Goal: Task Accomplishment & Management: Use online tool/utility

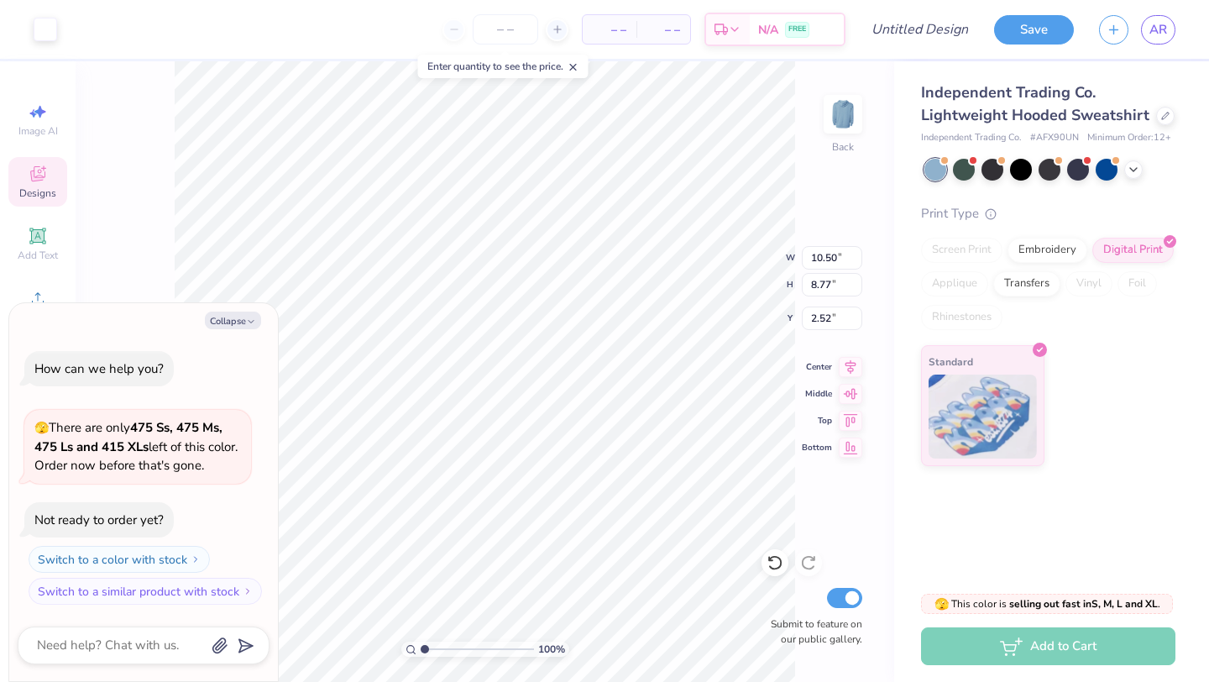
type textarea "x"
type input "2.50"
type textarea "x"
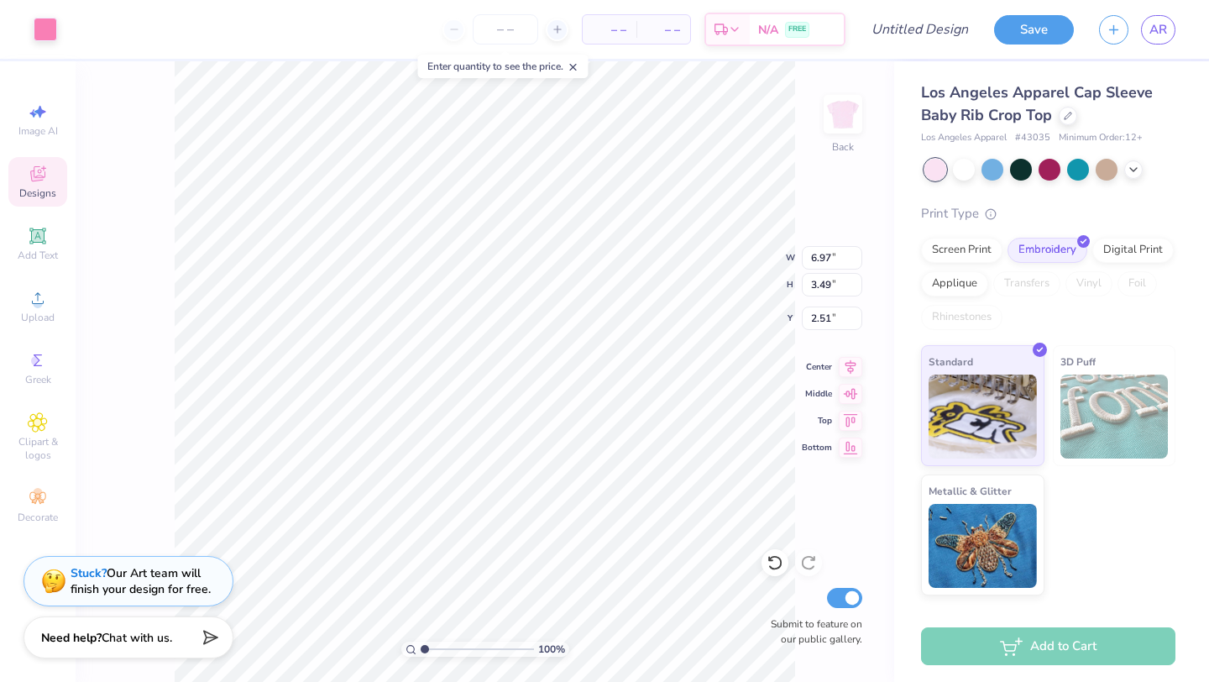
click at [625, 29] on span "– –" at bounding box center [610, 30] width 34 height 18
click at [670, 33] on span "– –" at bounding box center [664, 30] width 34 height 18
click at [499, 39] on input "number" at bounding box center [506, 29] width 66 height 30
type input "4"
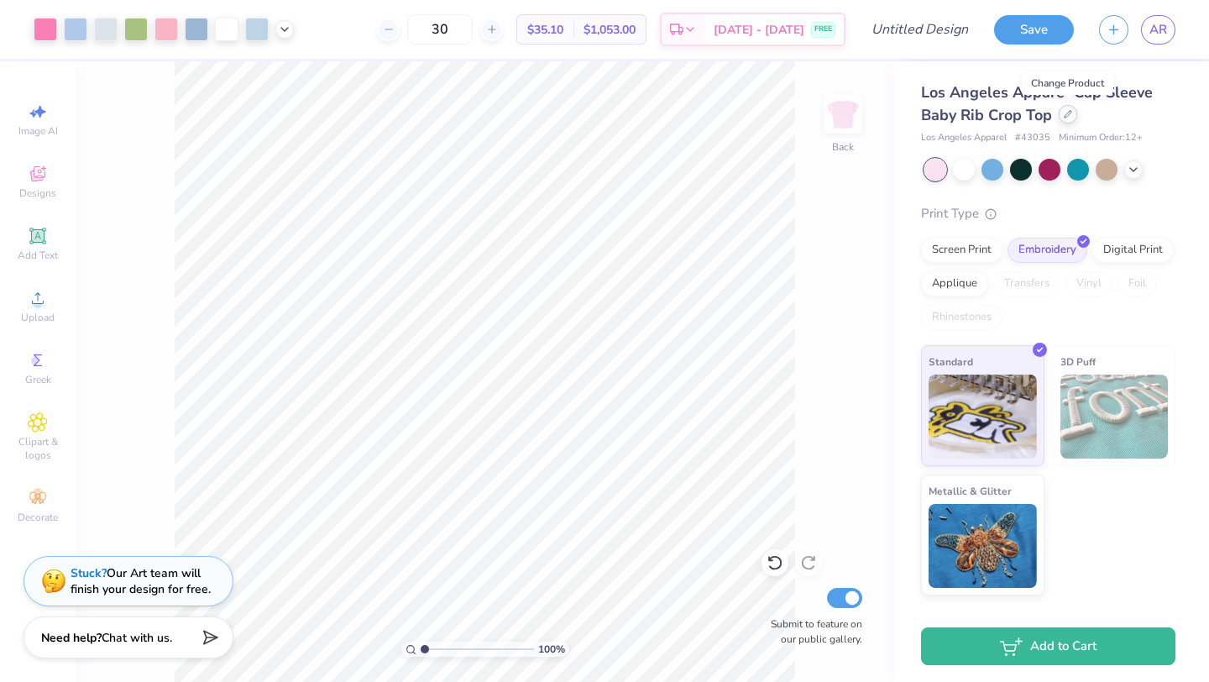
click at [1060, 114] on div at bounding box center [1068, 114] width 18 height 18
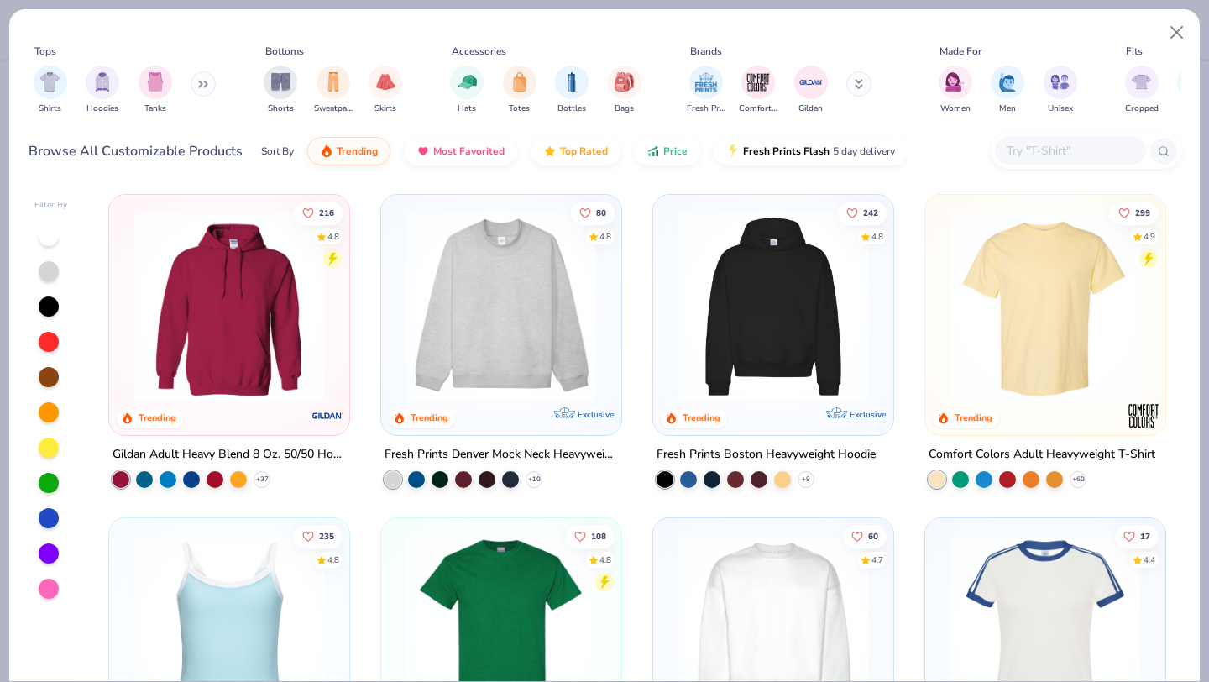
click at [472, 350] on img at bounding box center [501, 307] width 207 height 190
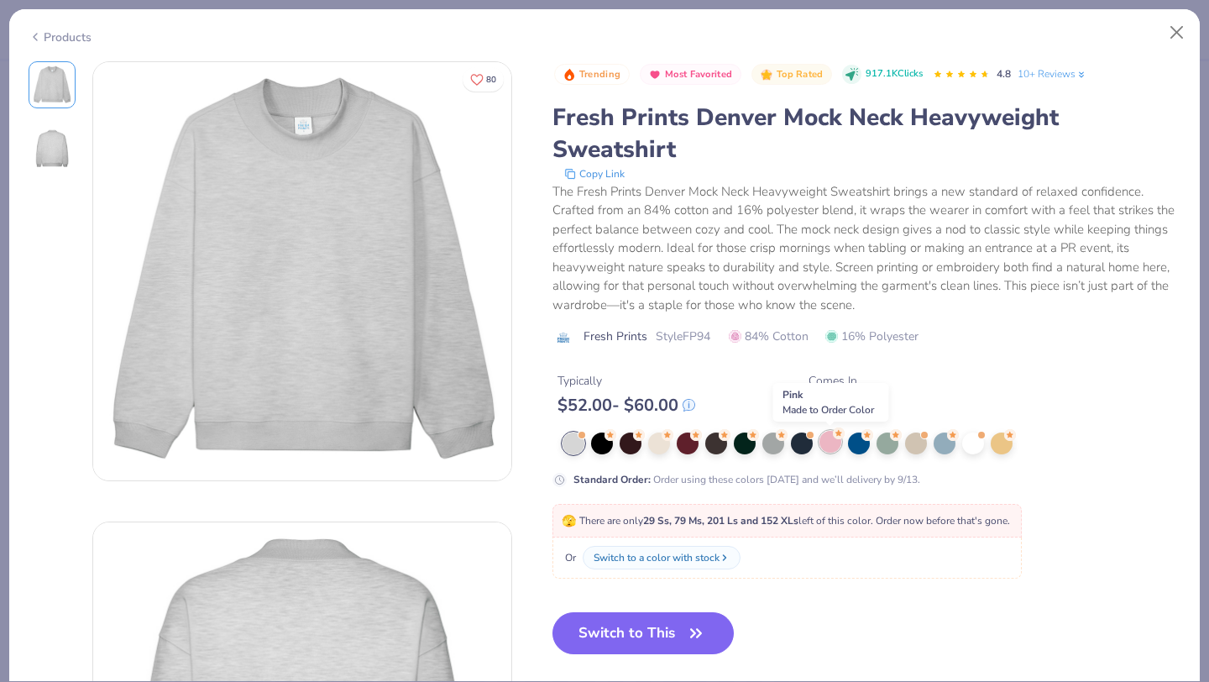
click at [832, 439] on div at bounding box center [831, 442] width 22 height 22
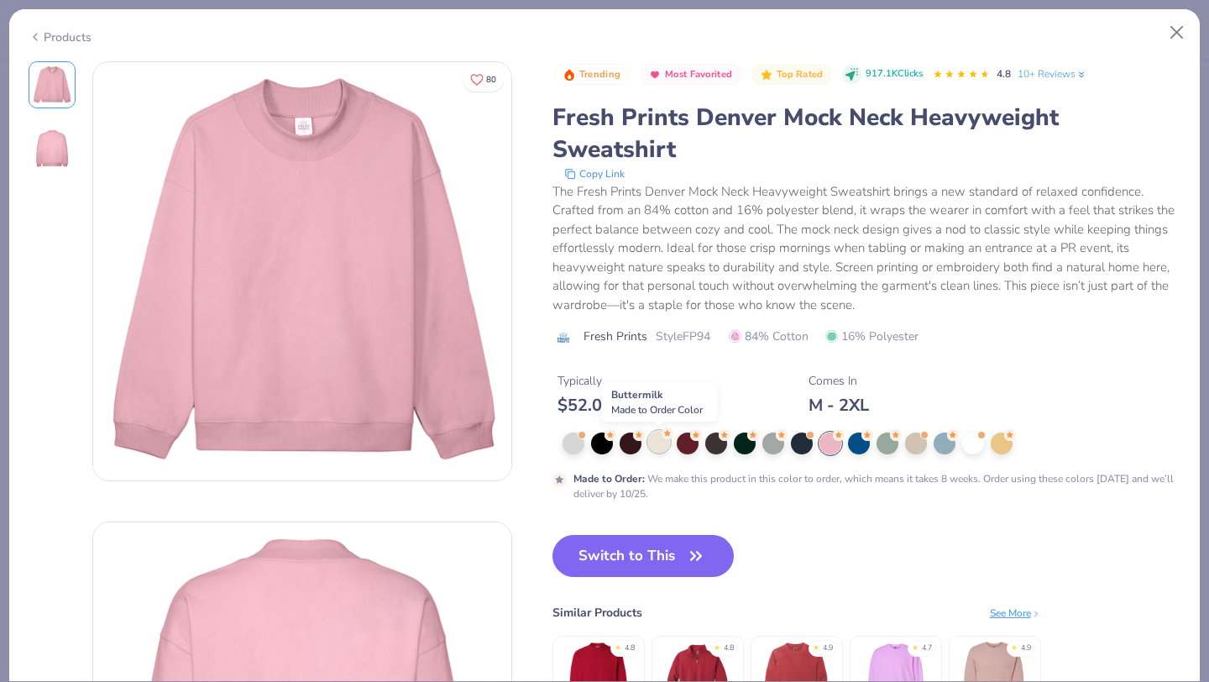
click at [663, 443] on div at bounding box center [659, 442] width 22 height 22
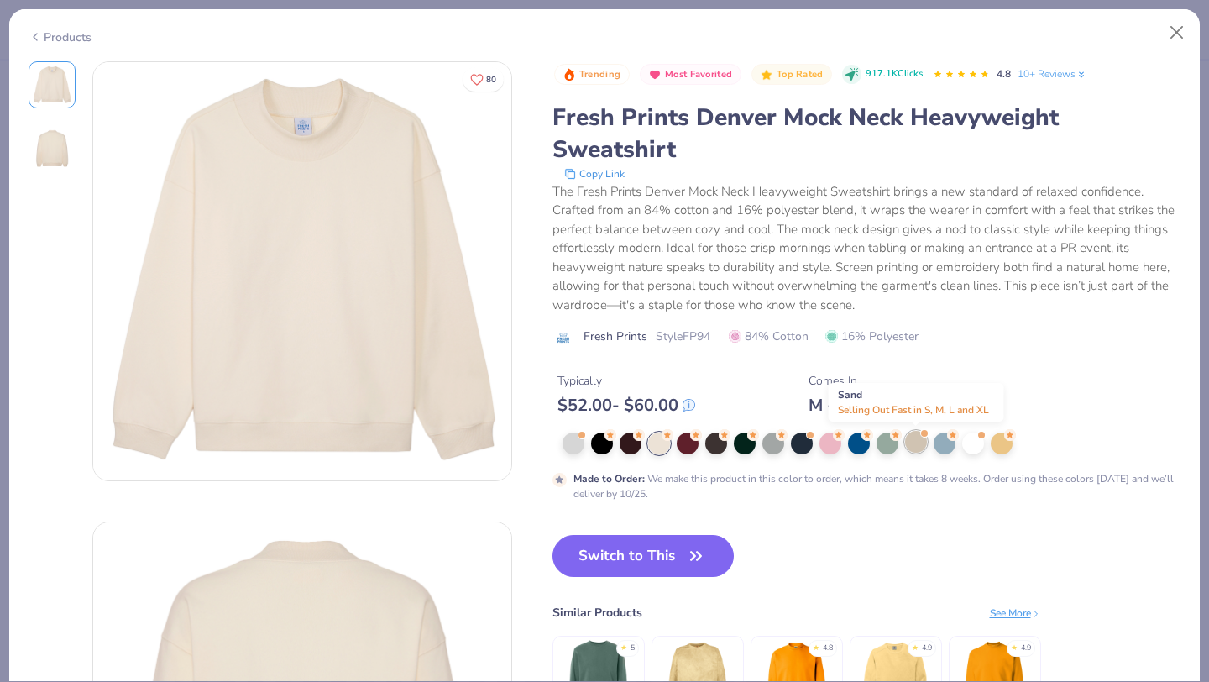
click at [916, 444] on div at bounding box center [916, 442] width 22 height 22
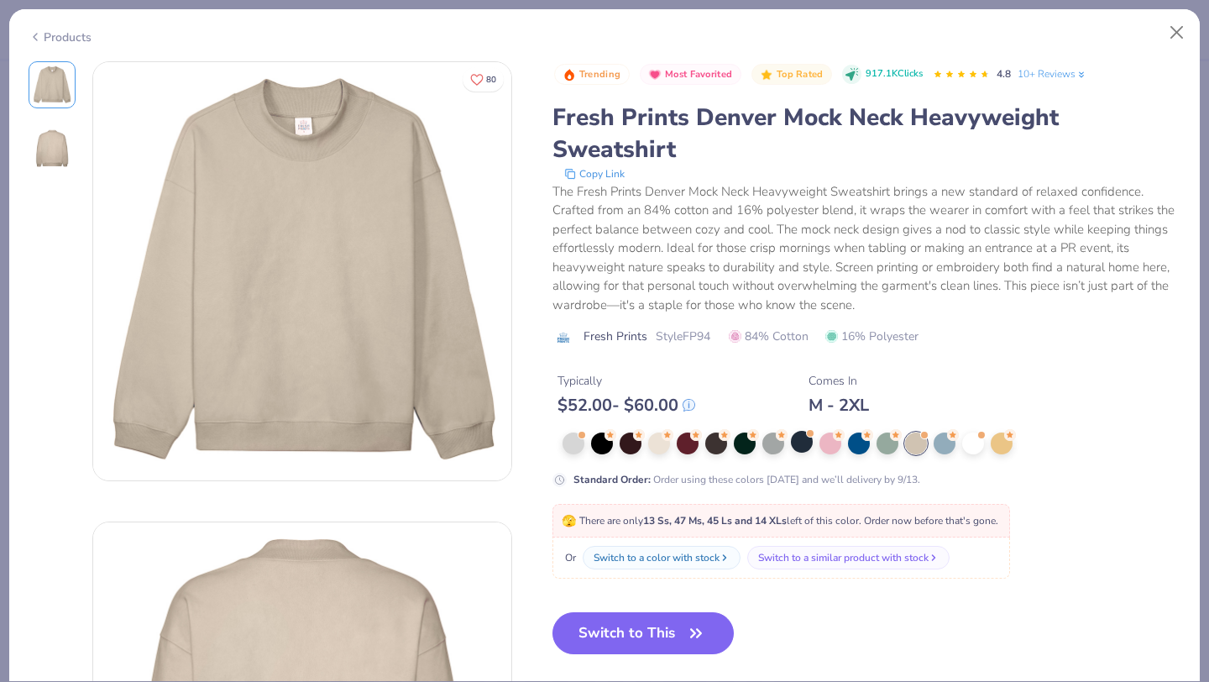
click at [809, 453] on div at bounding box center [802, 442] width 22 height 22
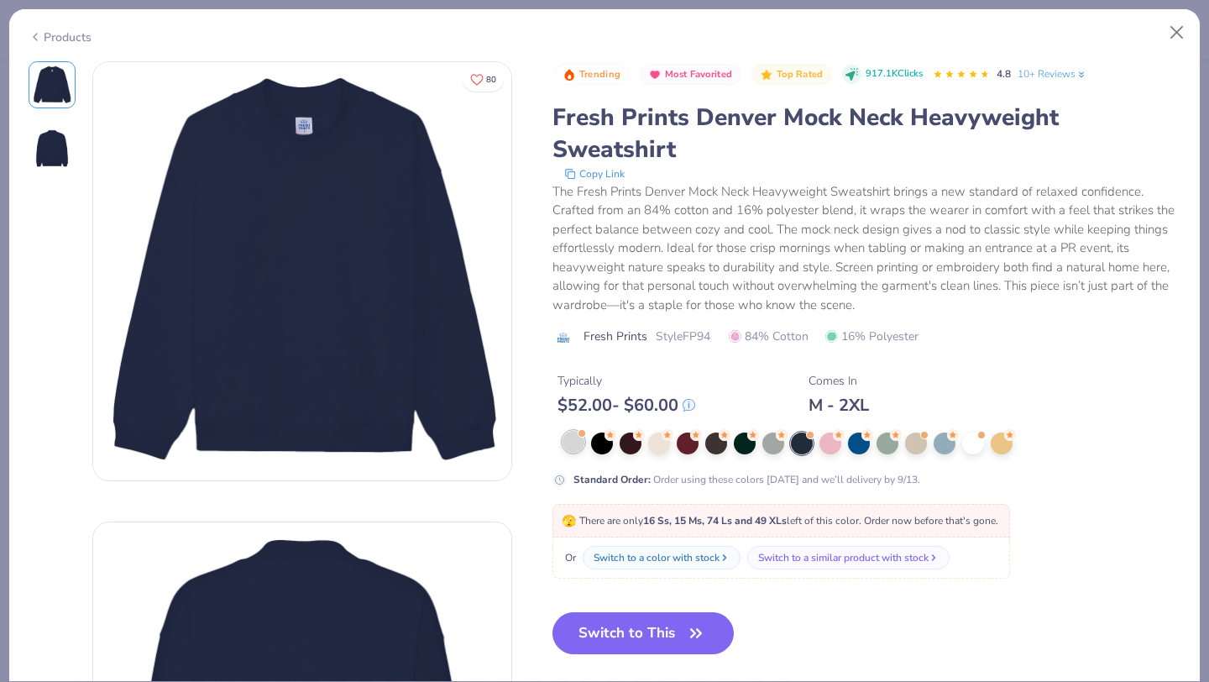
click at [569, 443] on div at bounding box center [574, 442] width 22 height 22
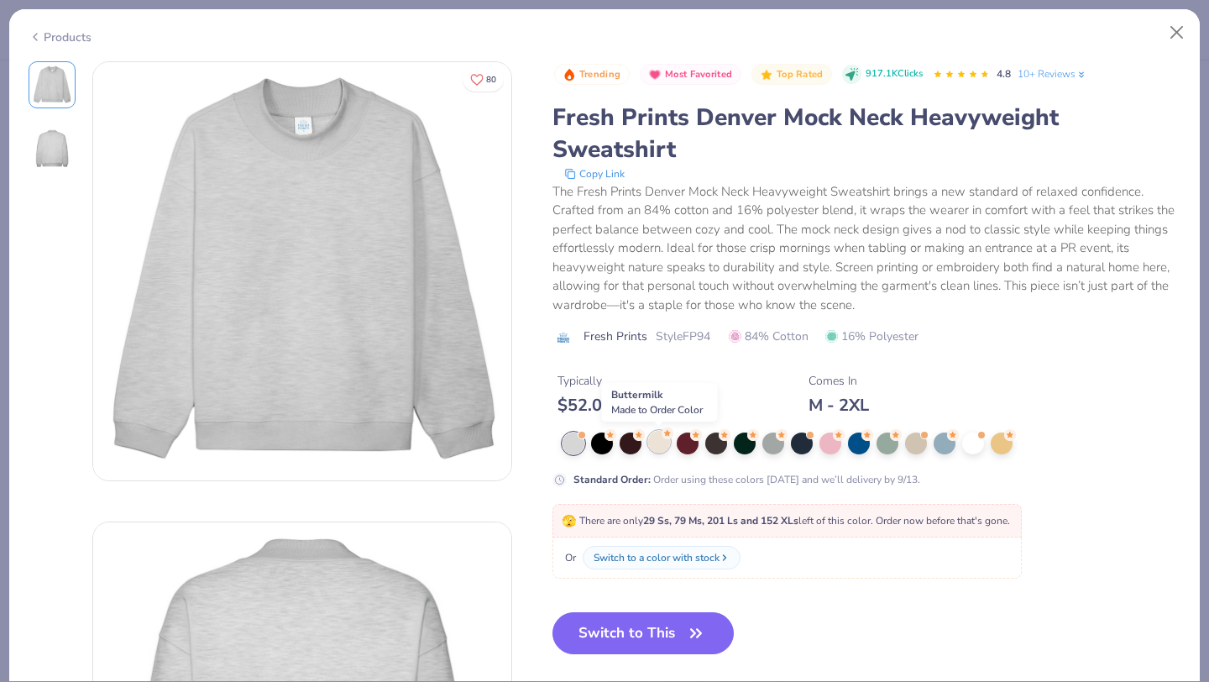
click at [661, 443] on div at bounding box center [659, 442] width 22 height 22
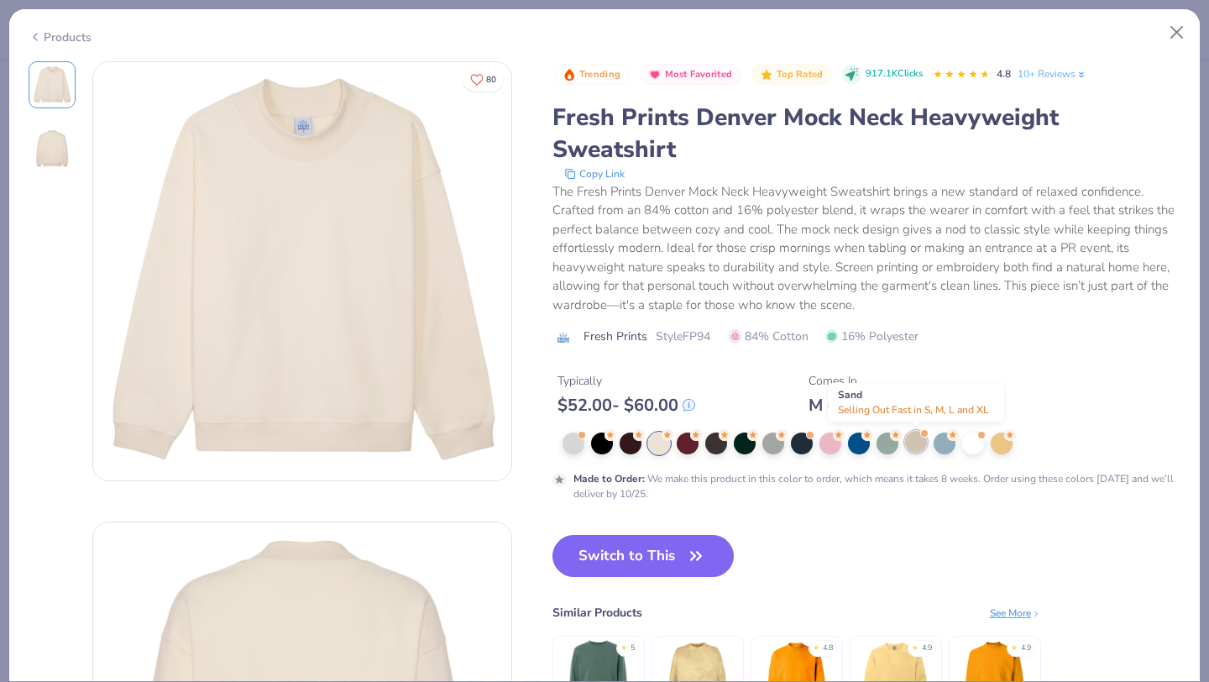
click at [921, 443] on div at bounding box center [916, 442] width 22 height 22
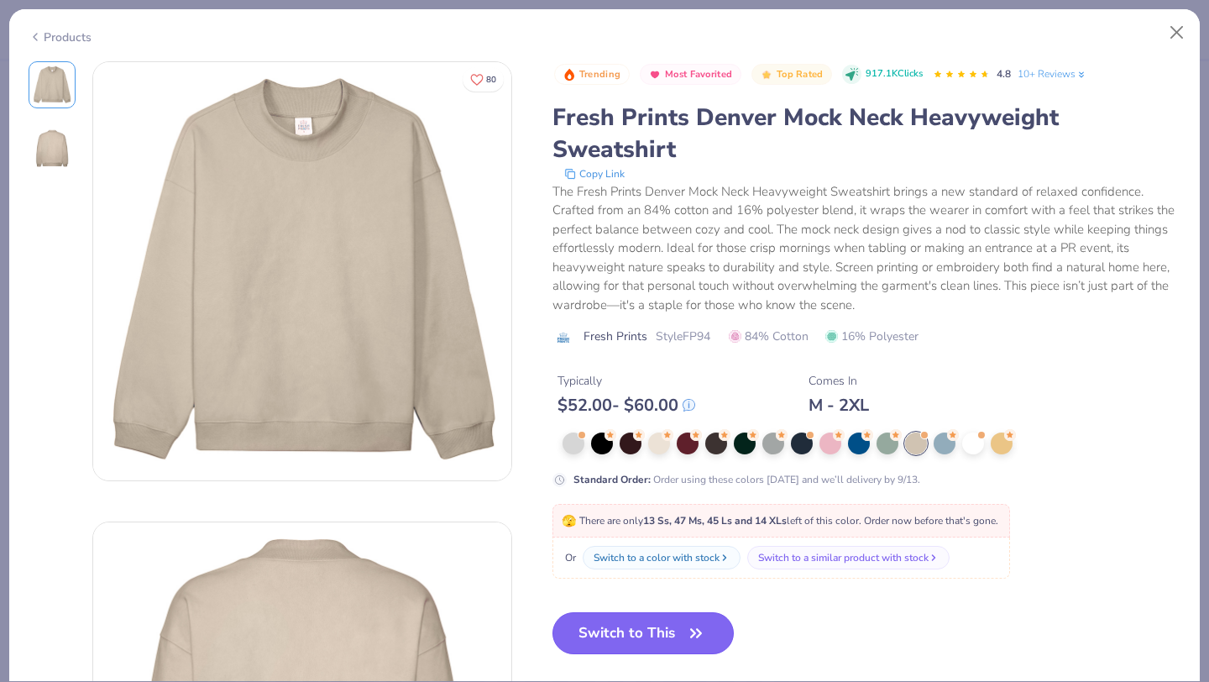
click at [674, 633] on button "Switch to This" at bounding box center [644, 633] width 182 height 42
type input "50"
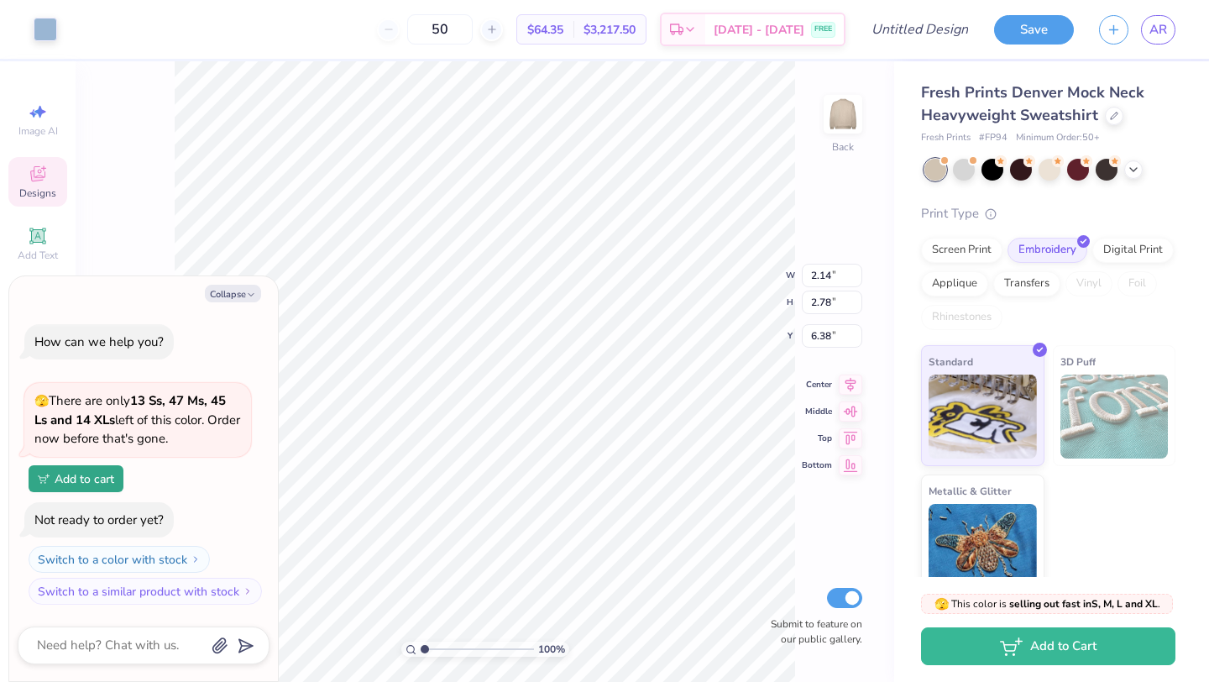
type textarea "x"
type input "6.34"
type textarea "x"
type input "6.85"
type input "3.38"
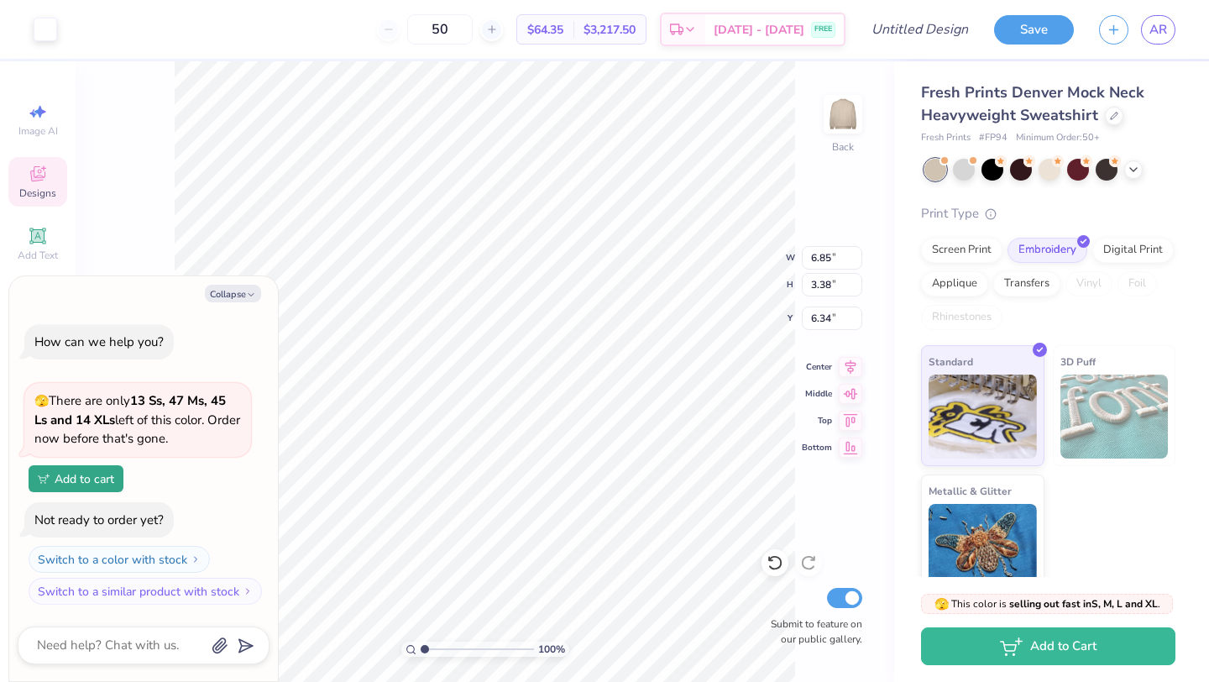
type textarea "x"
type input "6.97"
type input "3.49"
type input "6.29"
type textarea "x"
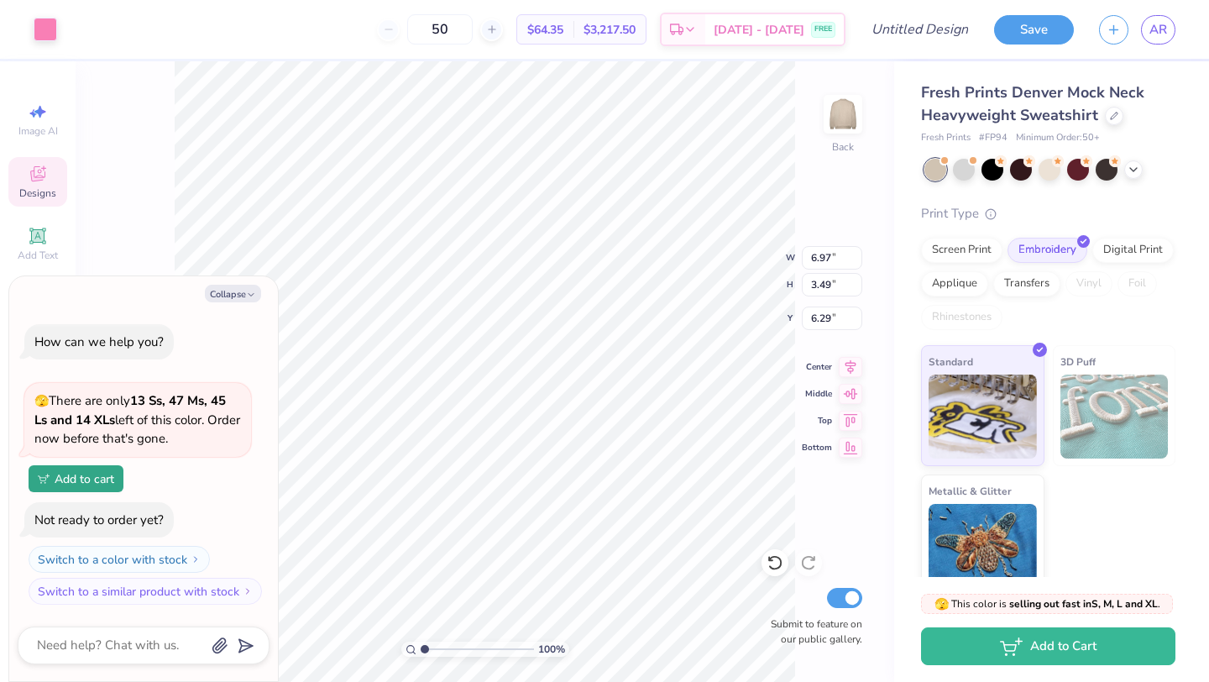
type input "6.85"
type input "3.38"
type input "6.34"
type textarea "x"
type input "2.53"
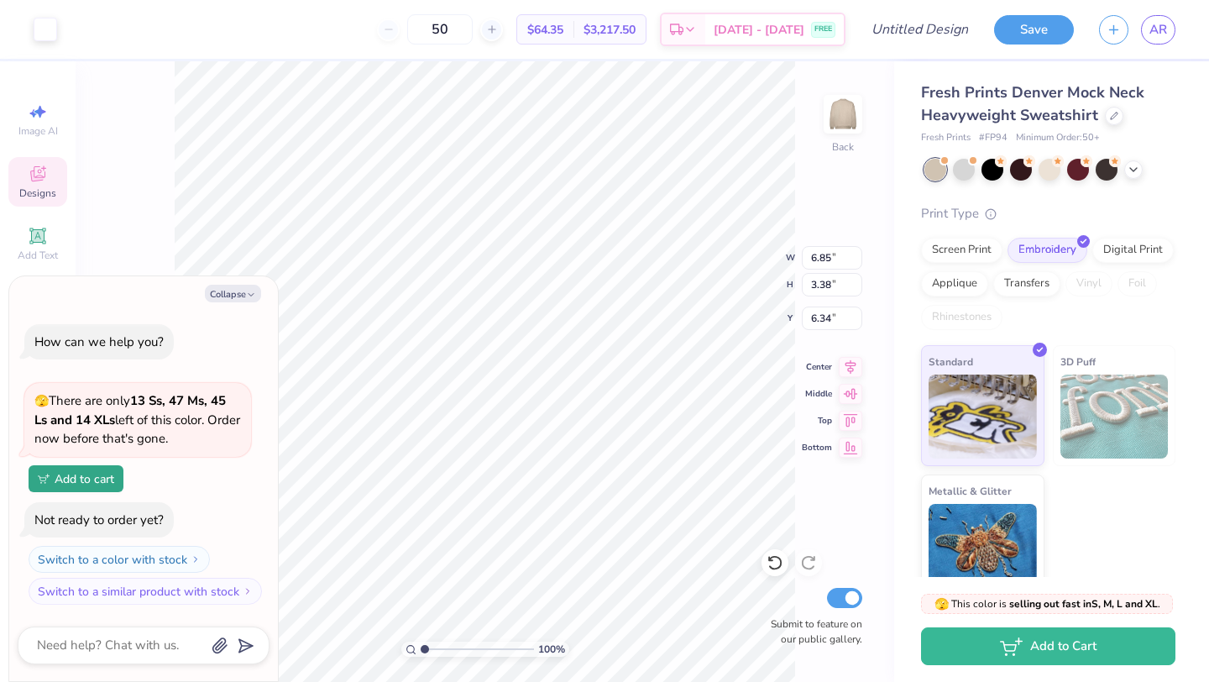
type input "3.15"
type input "6.51"
click at [229, 291] on button "Collapse" at bounding box center [233, 294] width 56 height 18
type textarea "x"
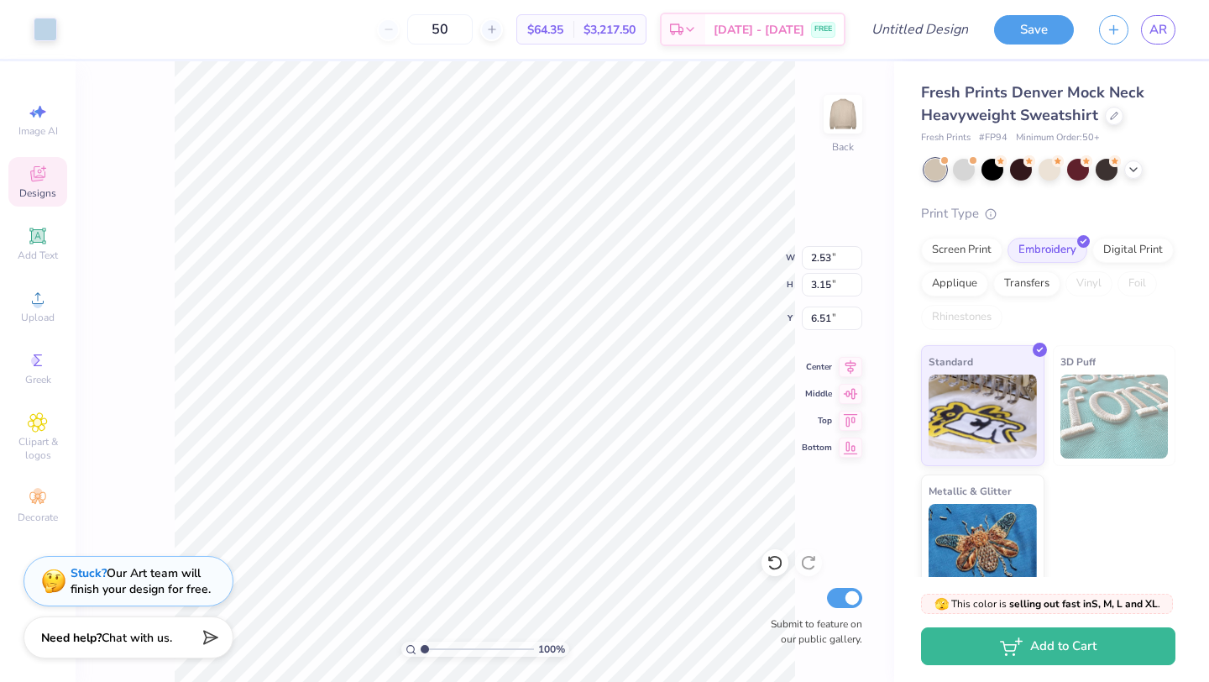
type input "6.85"
type input "3.38"
type input "6.34"
type input "2.14"
type input "2.78"
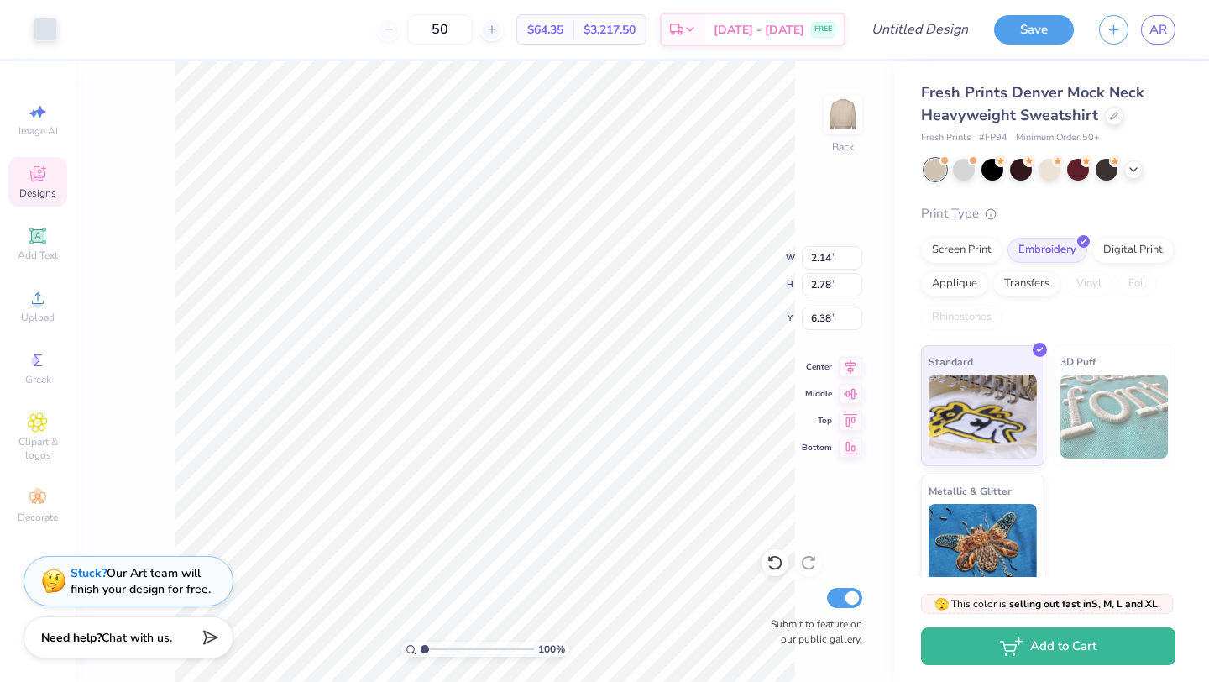
type input "6.34"
type input "2.53"
type input "3.15"
type input "6.51"
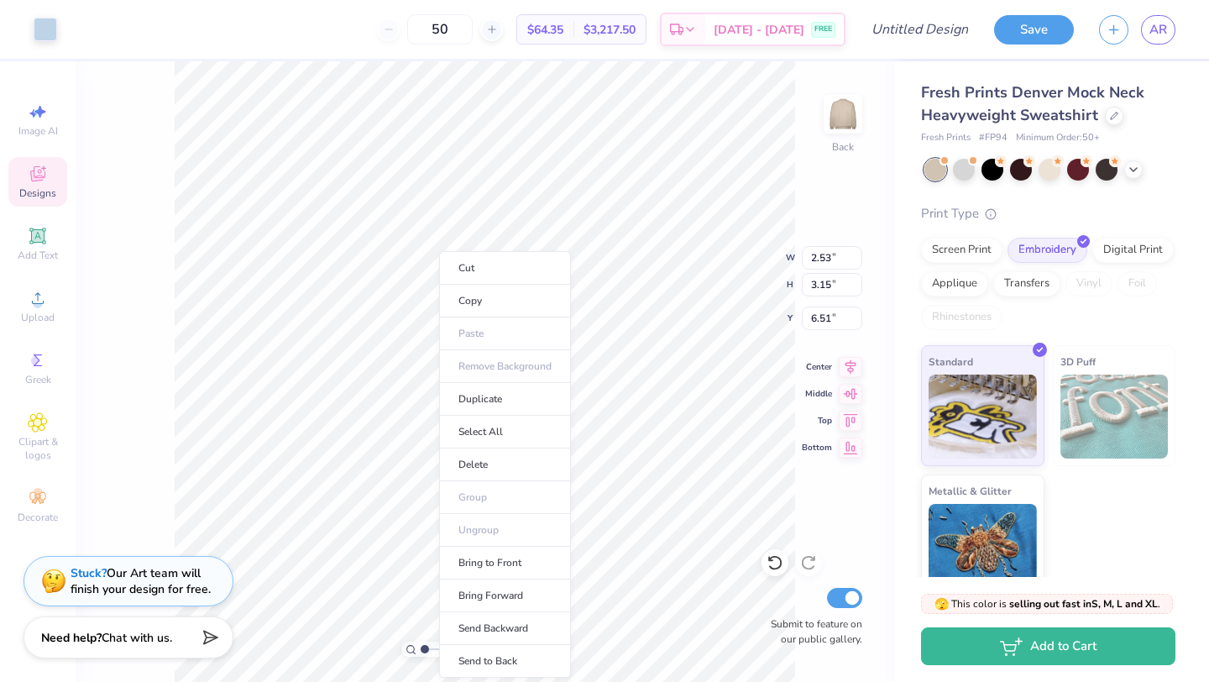
click at [439, 376] on ul "Cut Copy Paste Remove Background Duplicate Select All Delete Group Ungroup Brin…" at bounding box center [505, 464] width 132 height 427
type input "6.97"
type input "3.49"
type input "6.29"
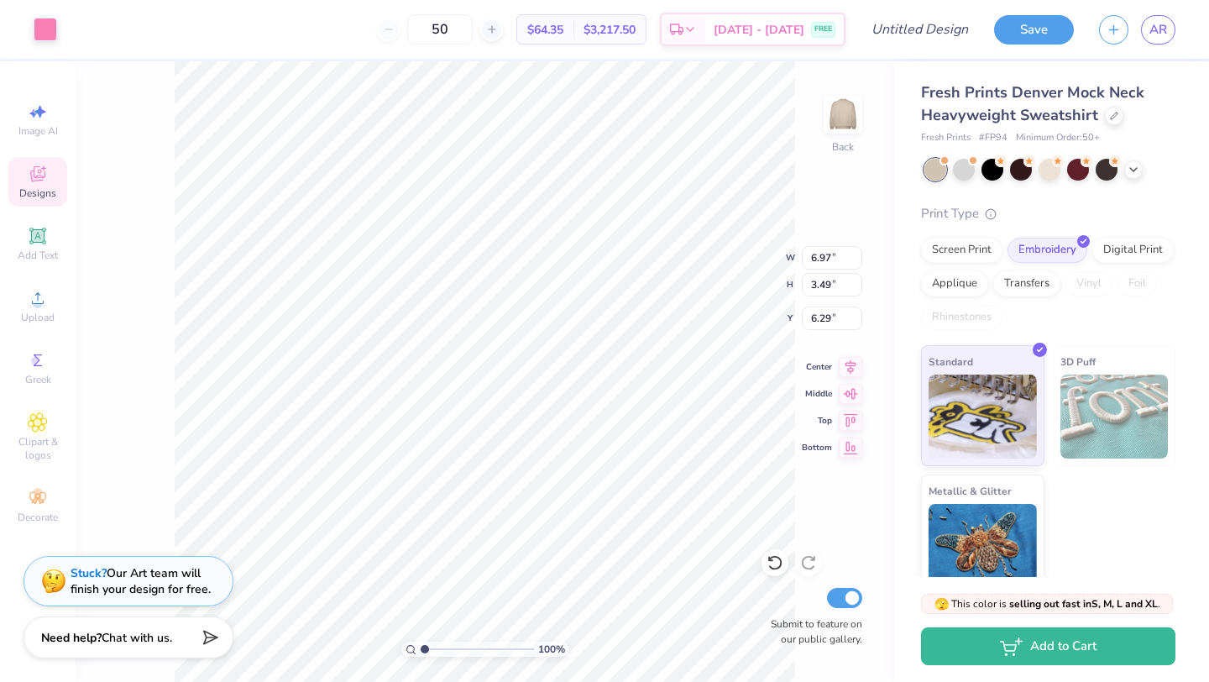
type input "2.53"
type input "3.15"
type input "6.51"
click at [966, 244] on div "Screen Print" at bounding box center [961, 247] width 81 height 25
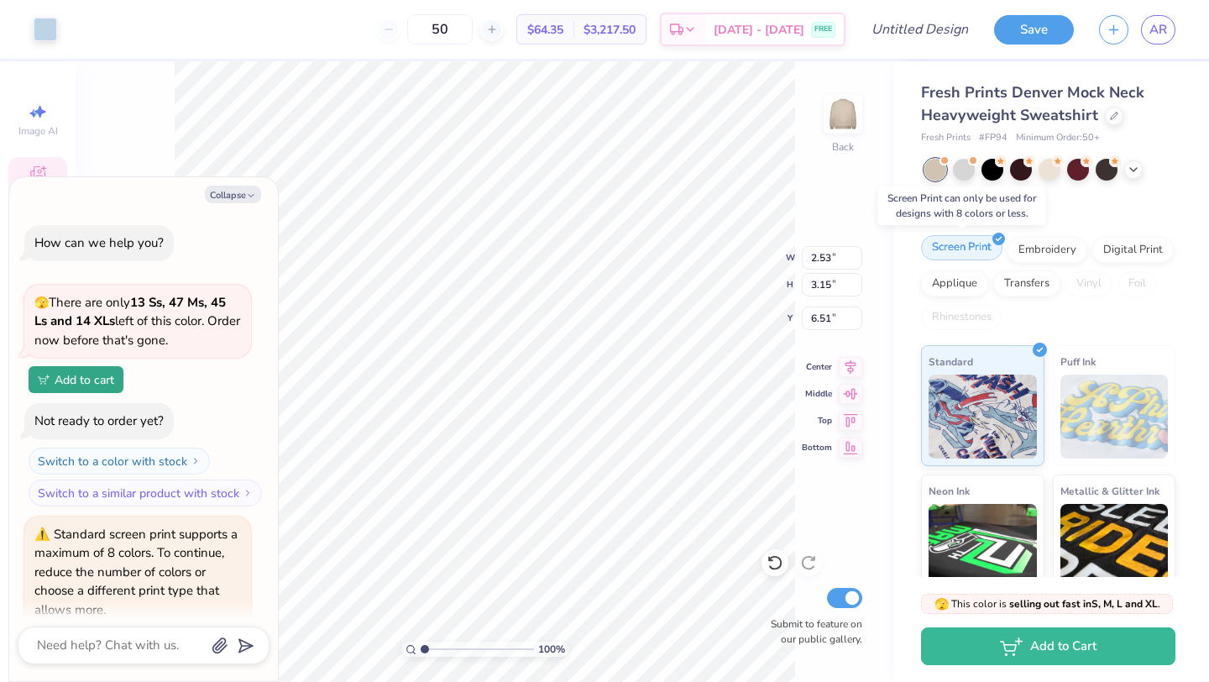
scroll to position [68, 0]
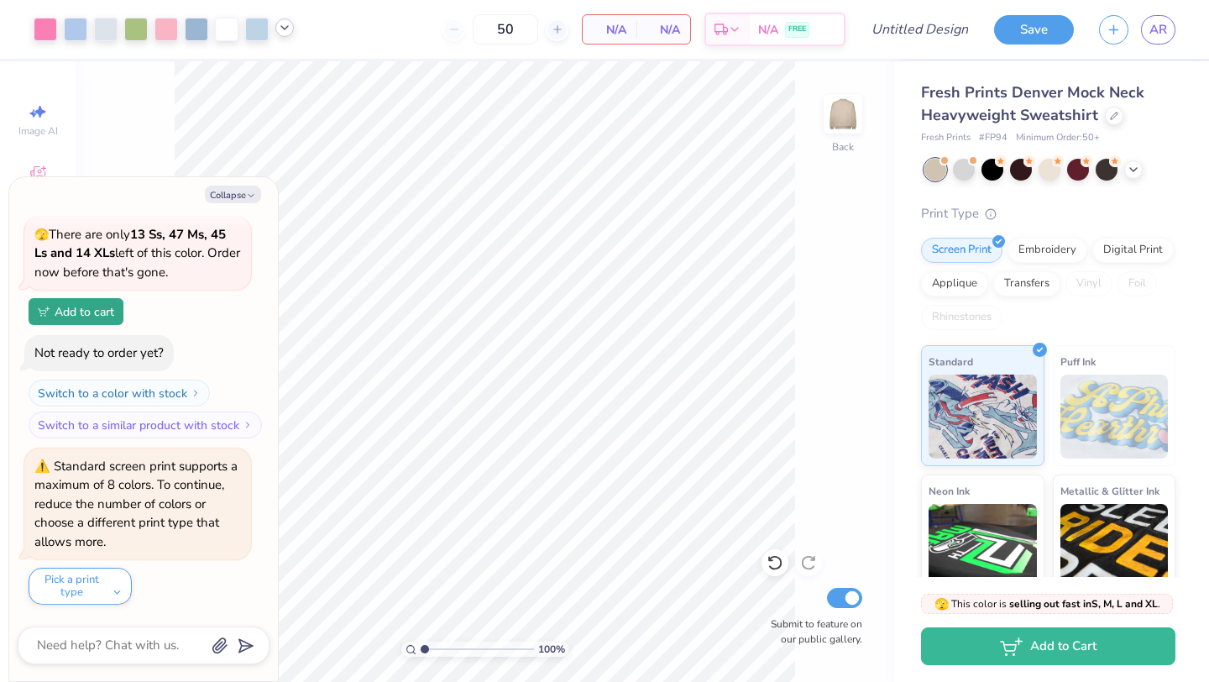
click at [286, 26] on polyline at bounding box center [284, 27] width 7 height 3
click at [200, 30] on div at bounding box center [197, 28] width 24 height 24
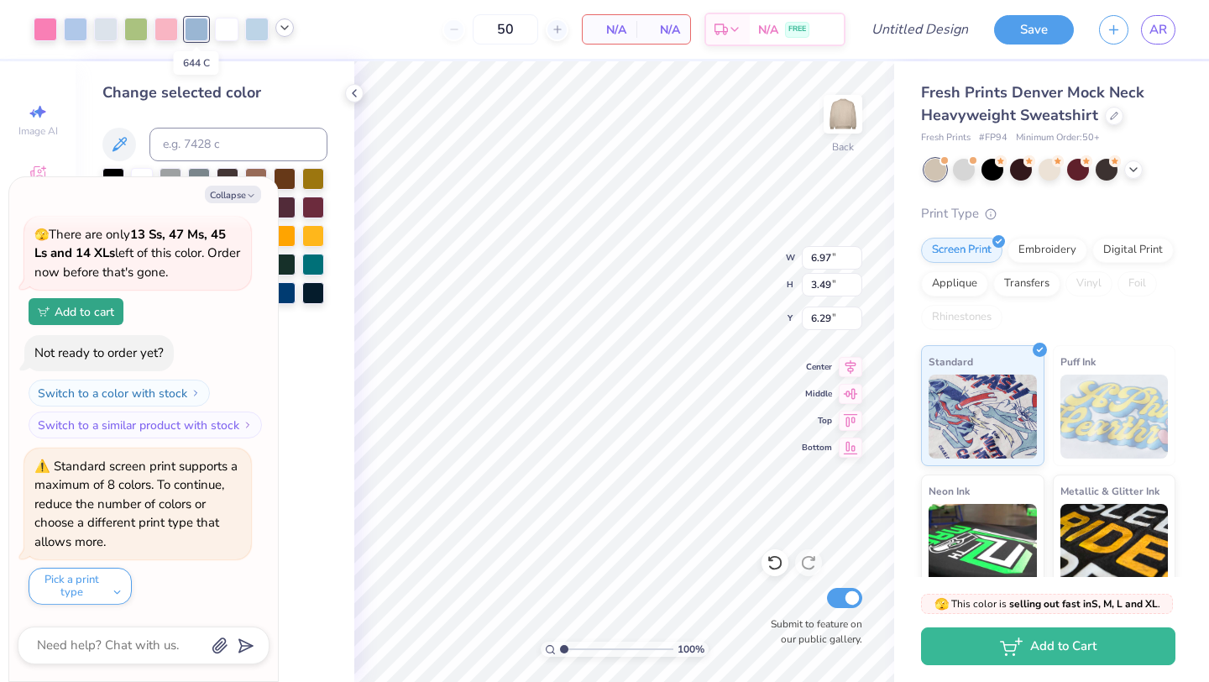
click at [192, 30] on div at bounding box center [197, 30] width 24 height 24
click at [233, 194] on button "Collapse" at bounding box center [233, 195] width 56 height 18
type textarea "x"
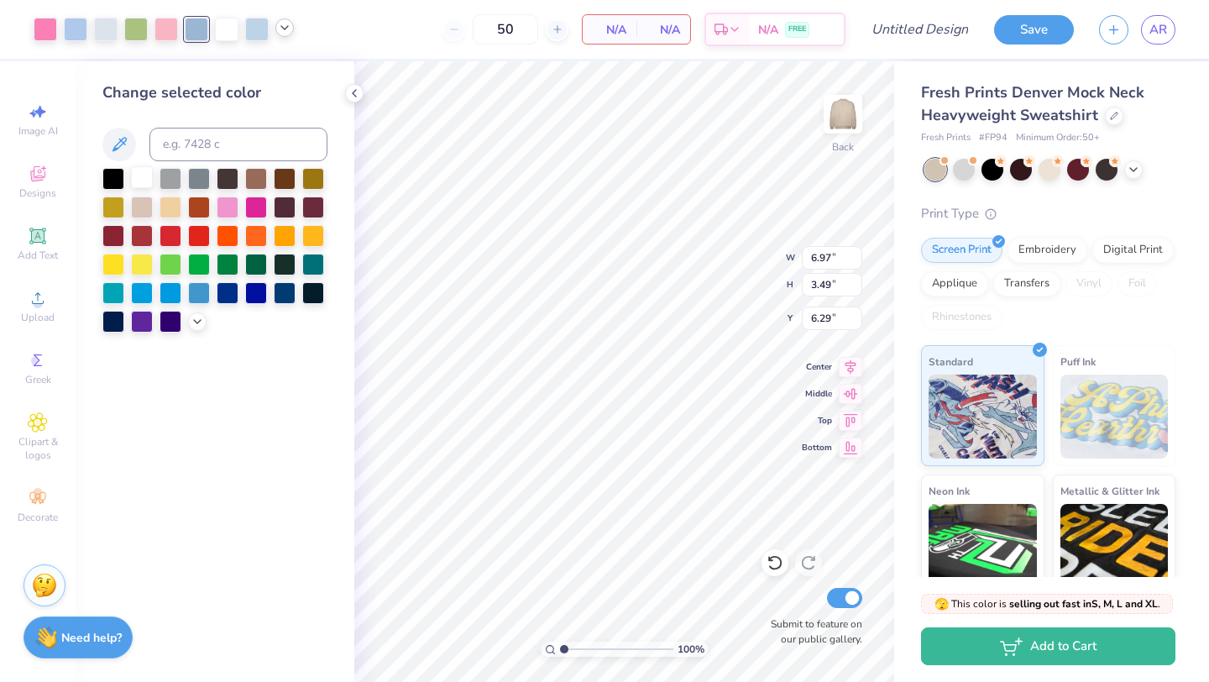
click at [139, 180] on div at bounding box center [142, 177] width 22 height 22
click at [268, 63] on div "Change selected color" at bounding box center [215, 371] width 279 height 621
click at [262, 77] on div "Change selected color" at bounding box center [215, 371] width 279 height 621
click at [261, 340] on div "Change selected color" at bounding box center [215, 371] width 279 height 621
click at [1055, 253] on div "Embroidery" at bounding box center [1048, 247] width 80 height 25
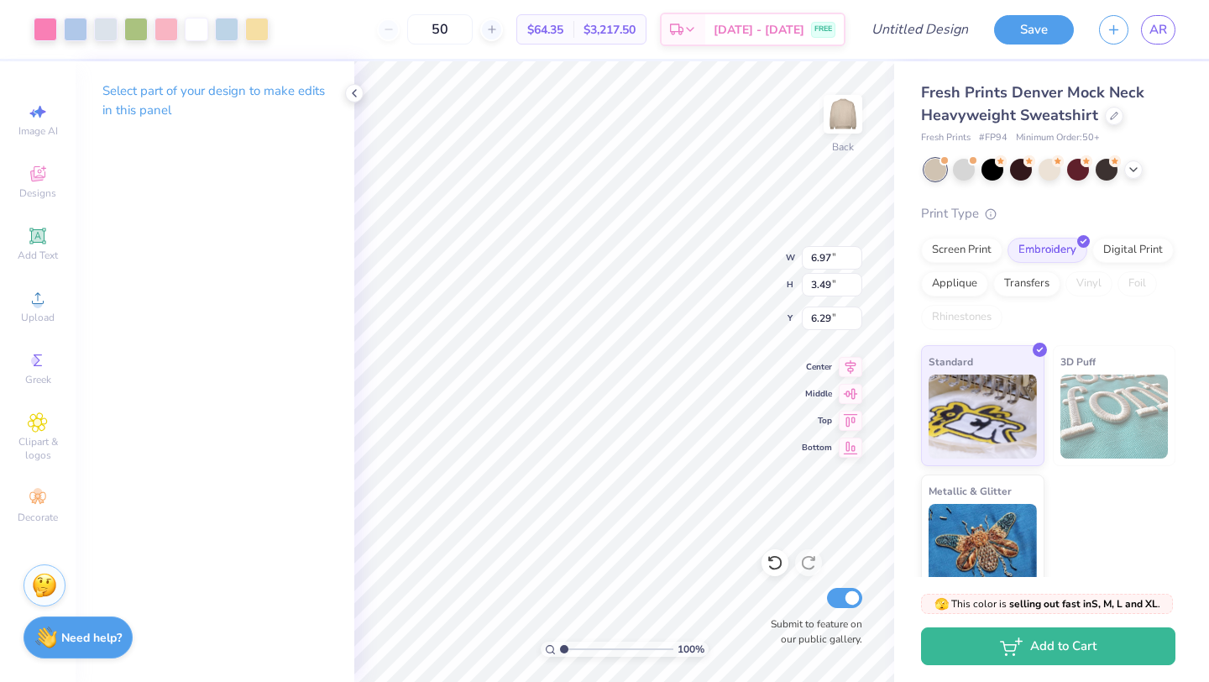
type input "2.11"
type input "9.77"
type input "4.89"
type input "3.00"
click at [45, 26] on div at bounding box center [46, 28] width 24 height 24
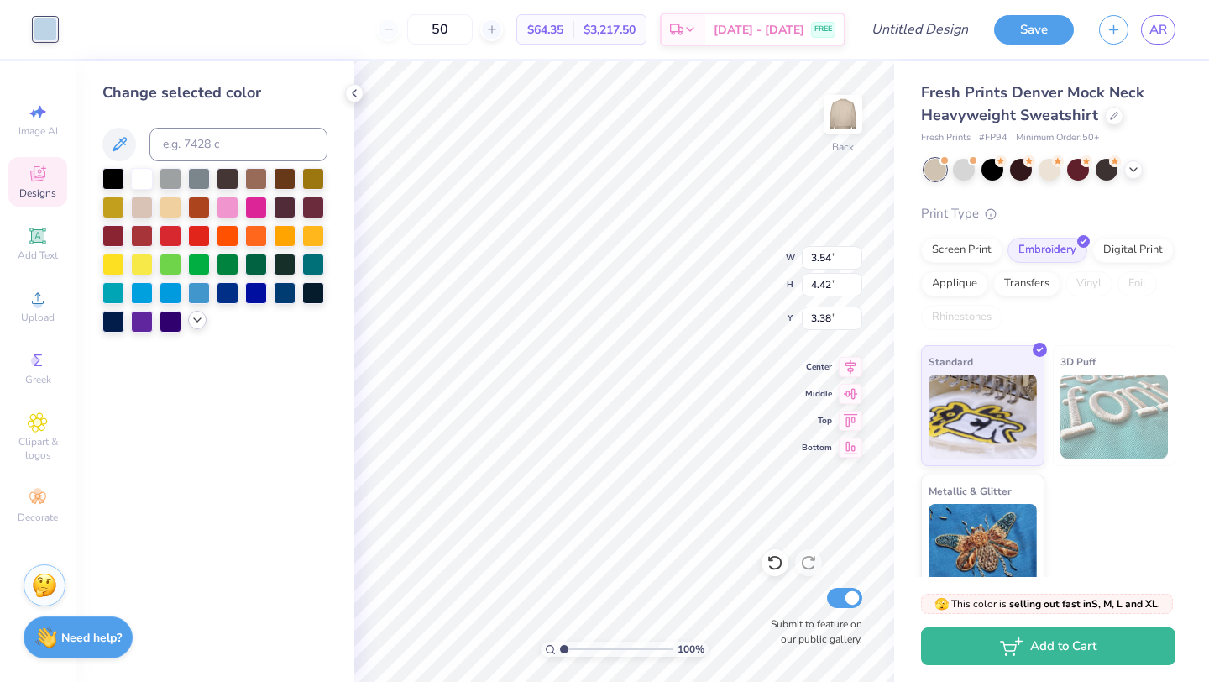
click at [188, 317] on div at bounding box center [197, 320] width 18 height 18
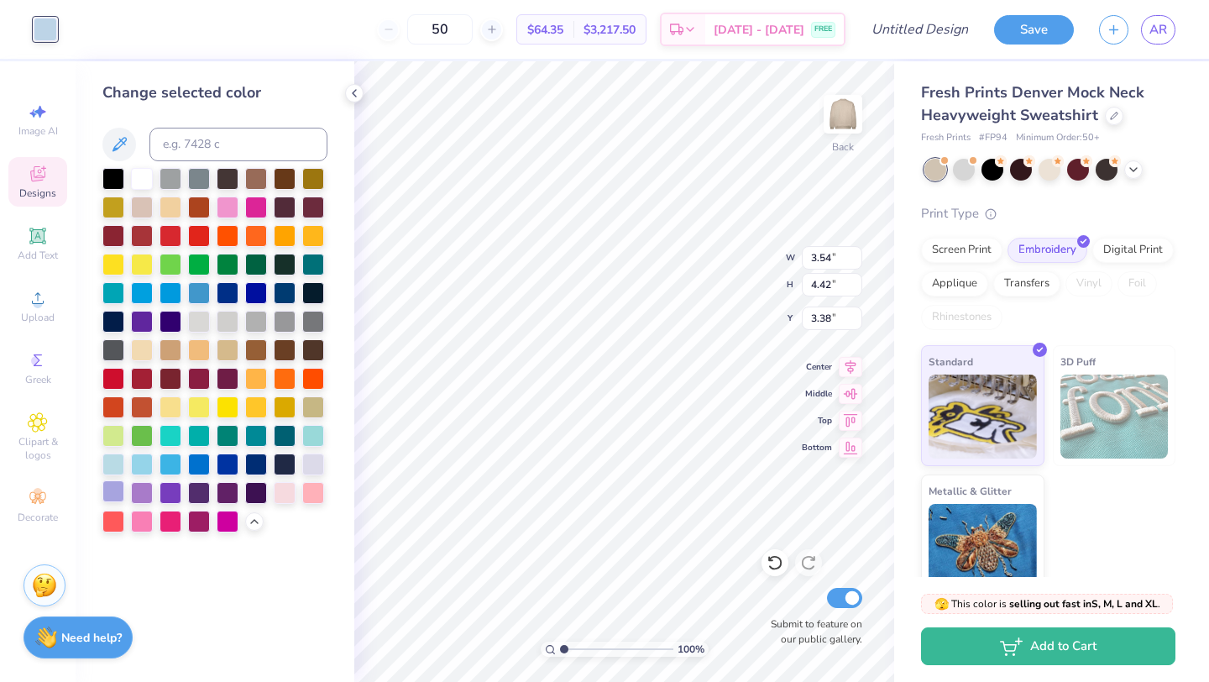
click at [116, 491] on div at bounding box center [113, 491] width 22 height 22
click at [1130, 170] on icon at bounding box center [1133, 167] width 13 height 13
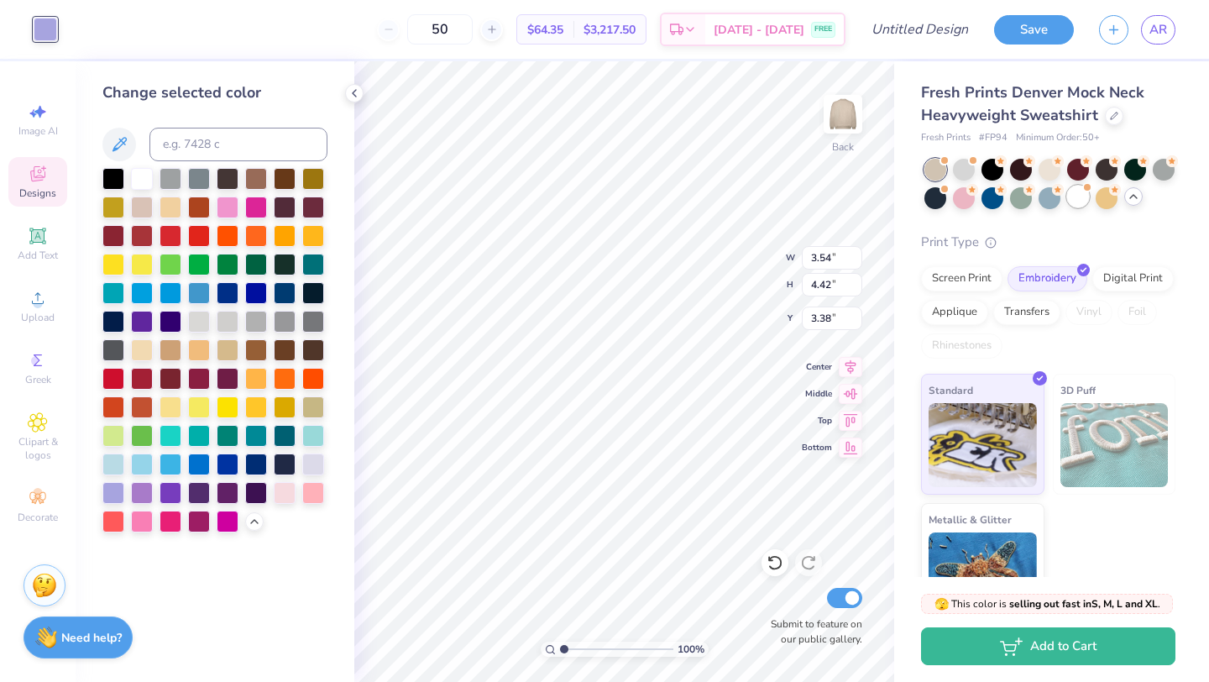
click at [1080, 194] on div at bounding box center [1079, 197] width 22 height 22
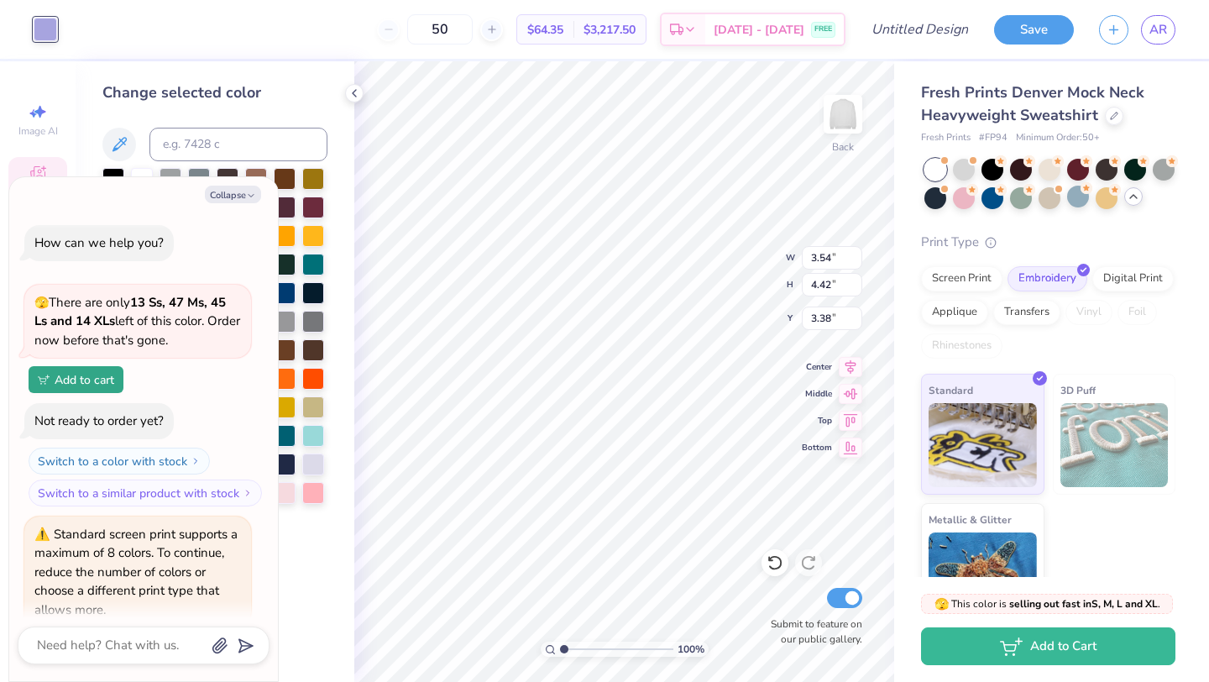
scroll to position [313, 0]
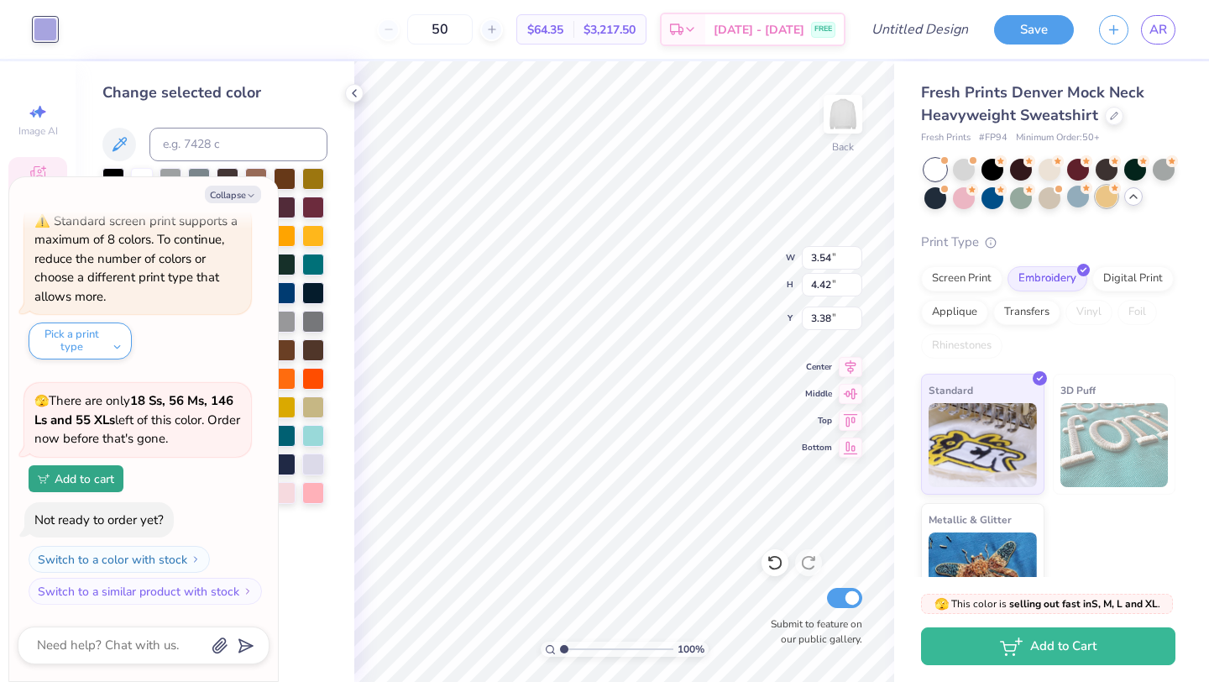
click at [1104, 198] on div at bounding box center [1107, 197] width 22 height 22
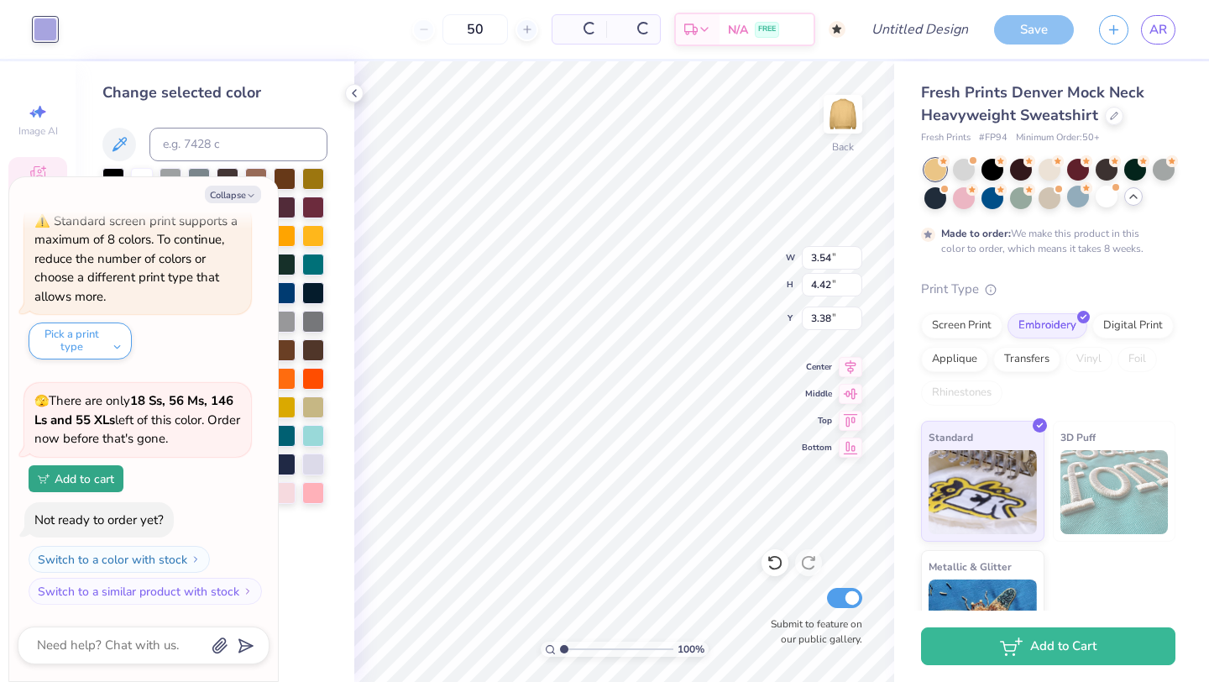
scroll to position [471, 0]
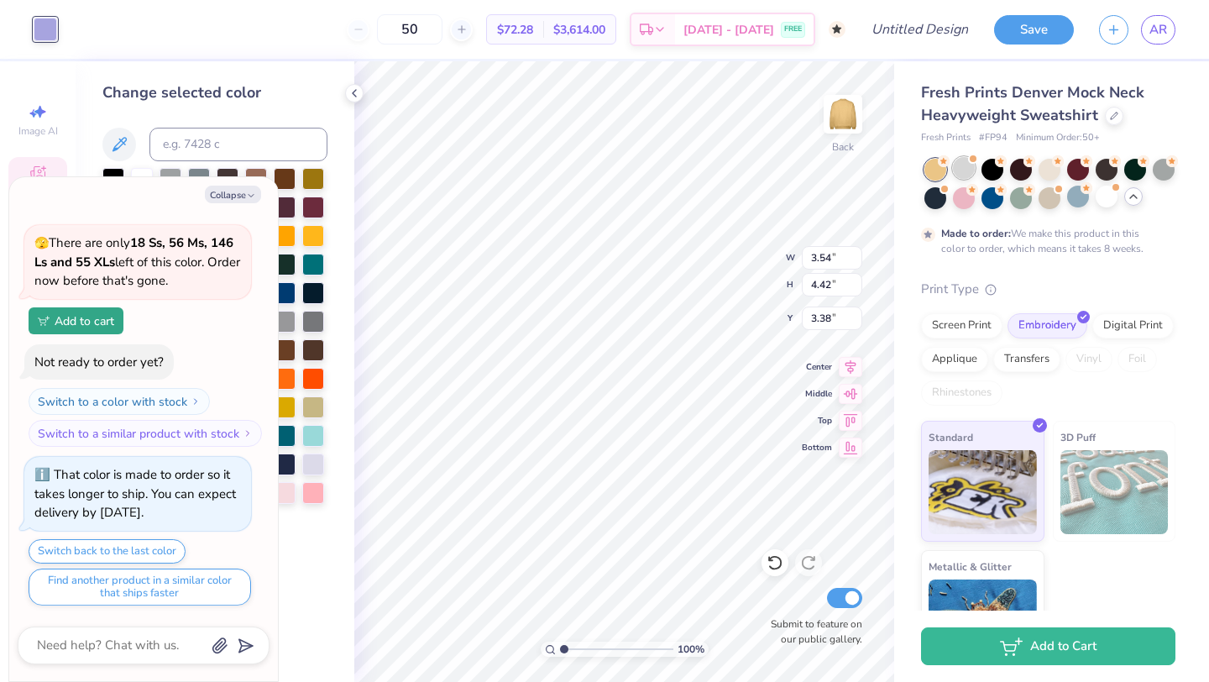
click at [964, 168] on div at bounding box center [964, 168] width 22 height 22
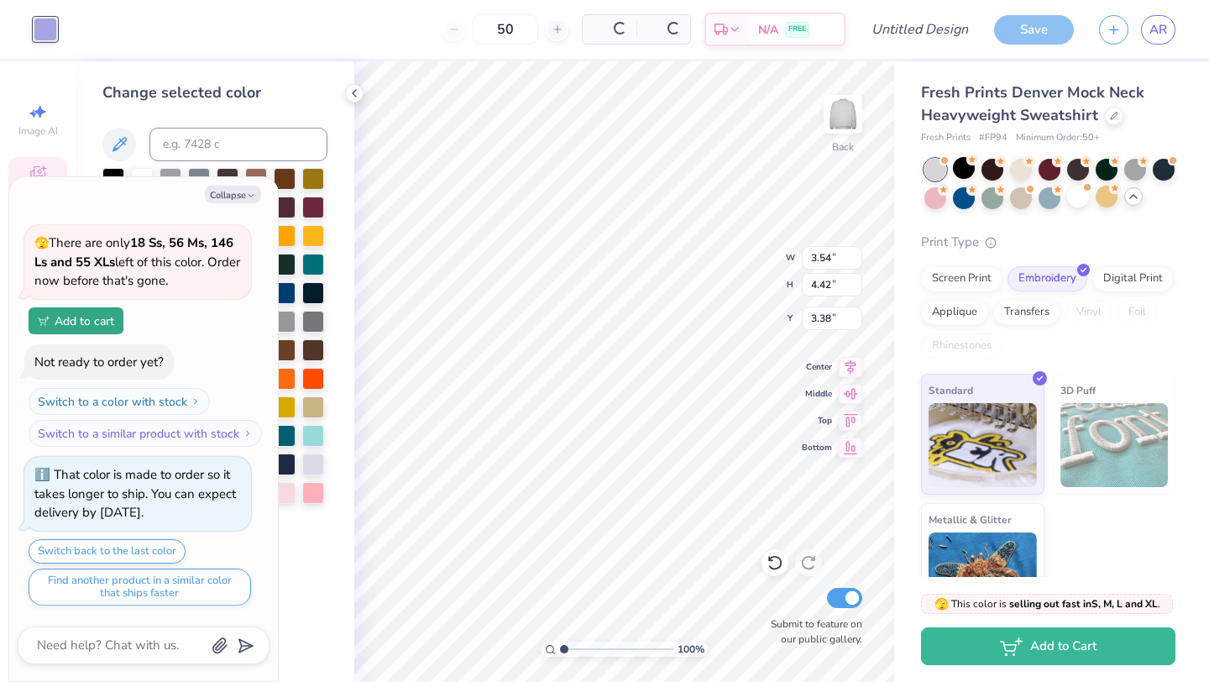
scroll to position [819, 0]
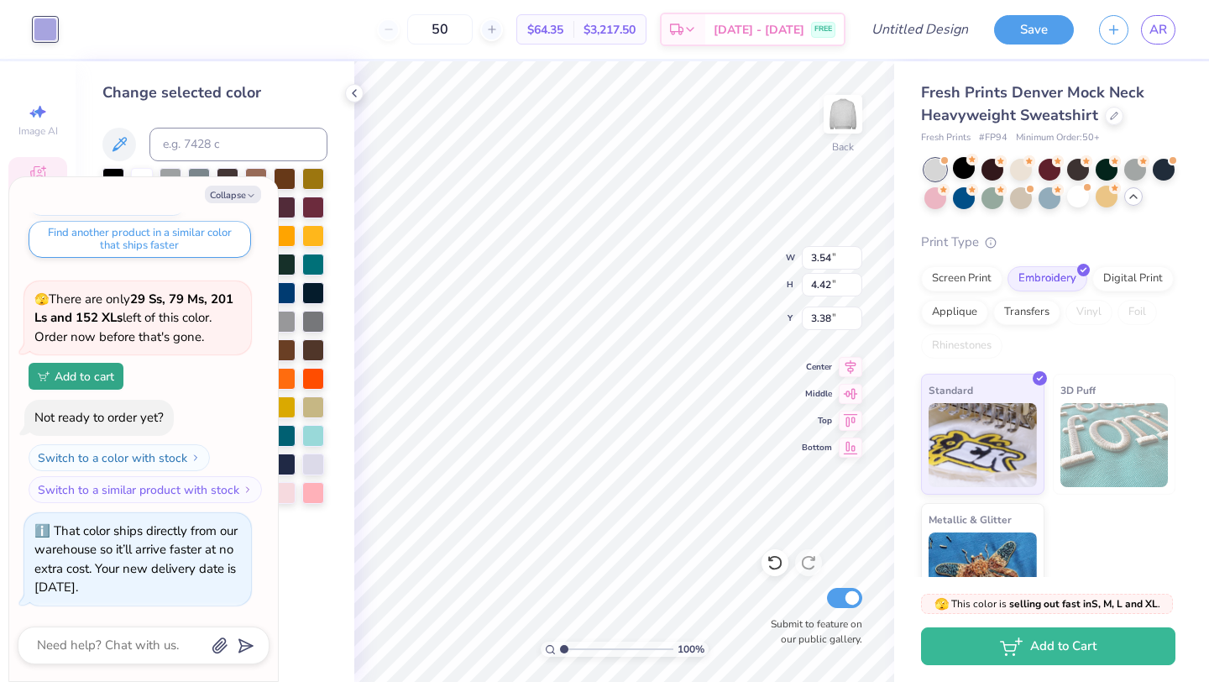
type textarea "x"
type input "9.60"
type input "4.73"
type input "3.07"
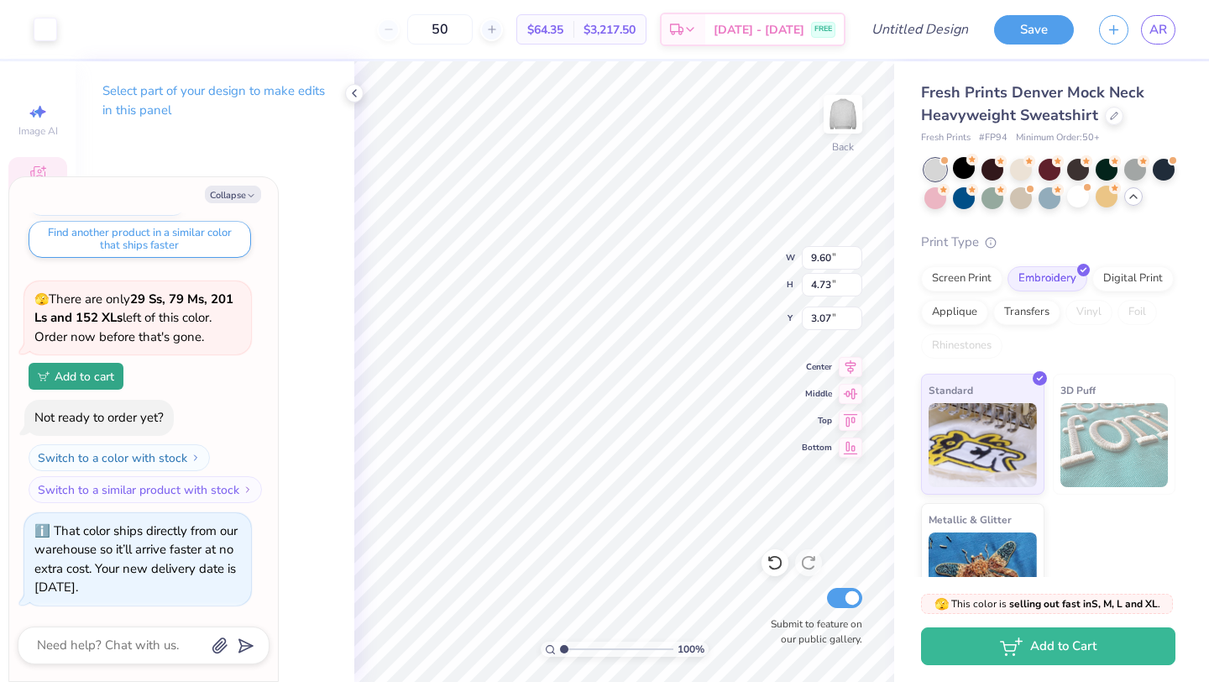
type textarea "x"
type input "3.00"
type textarea "x"
type input "9.77"
type input "4.89"
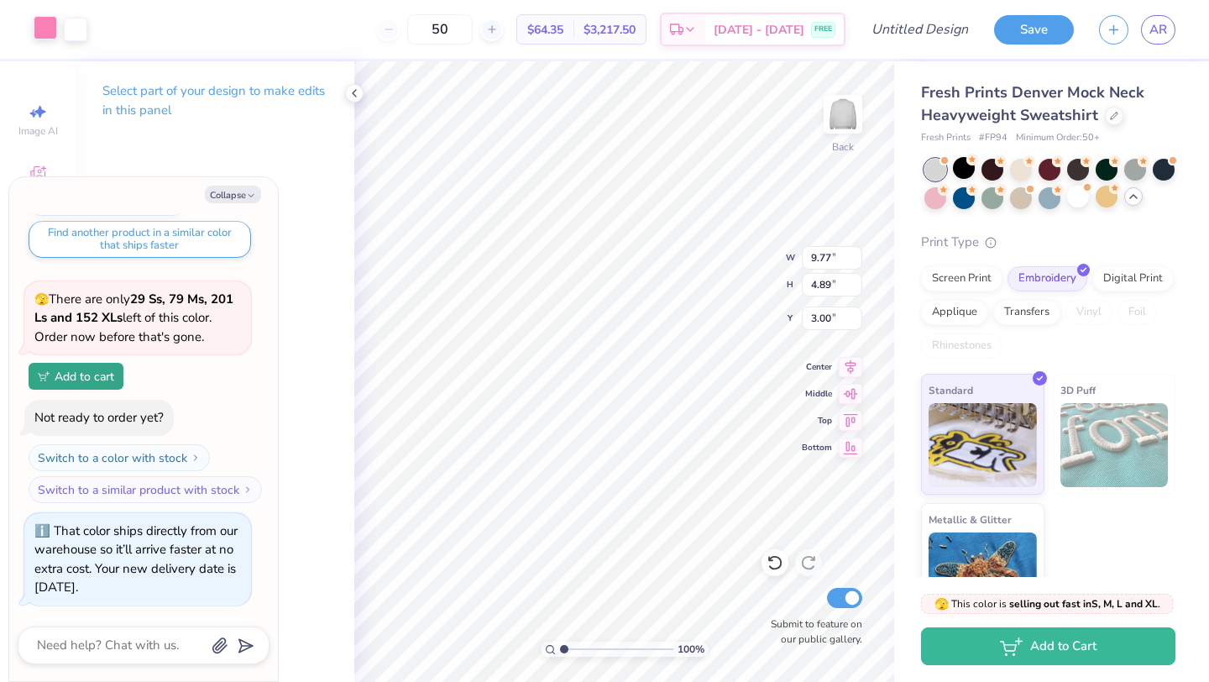
click at [39, 34] on div at bounding box center [46, 28] width 24 height 24
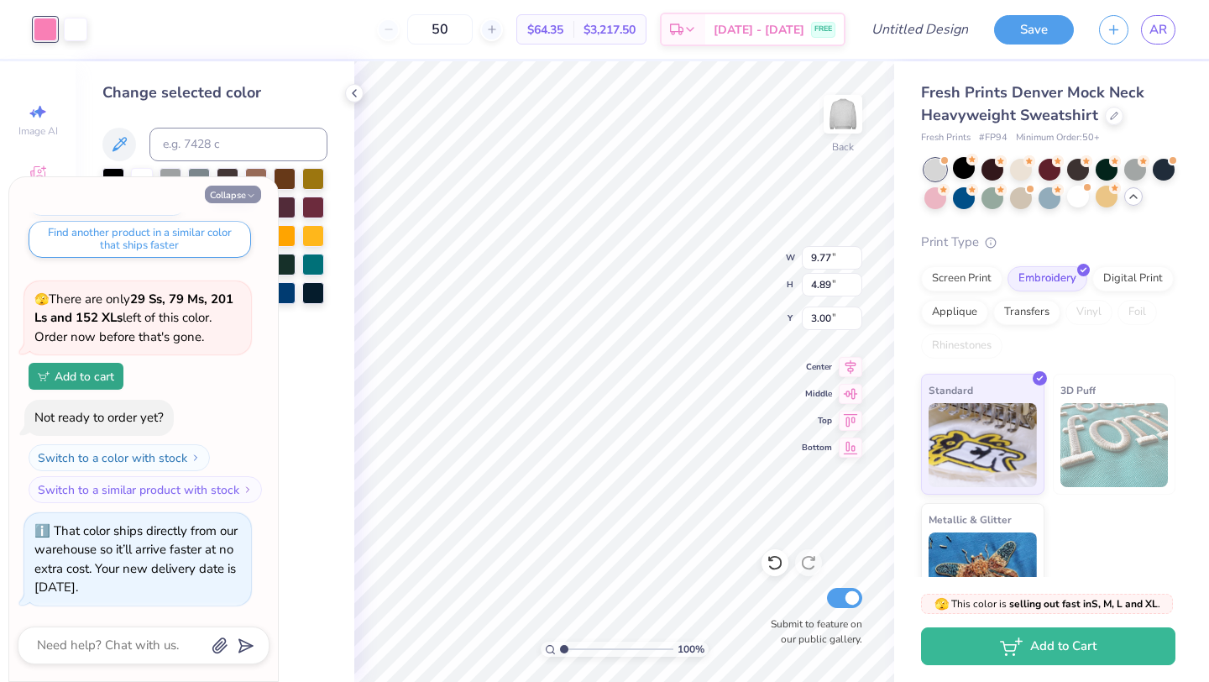
click at [246, 191] on icon "button" at bounding box center [251, 196] width 10 height 10
type textarea "x"
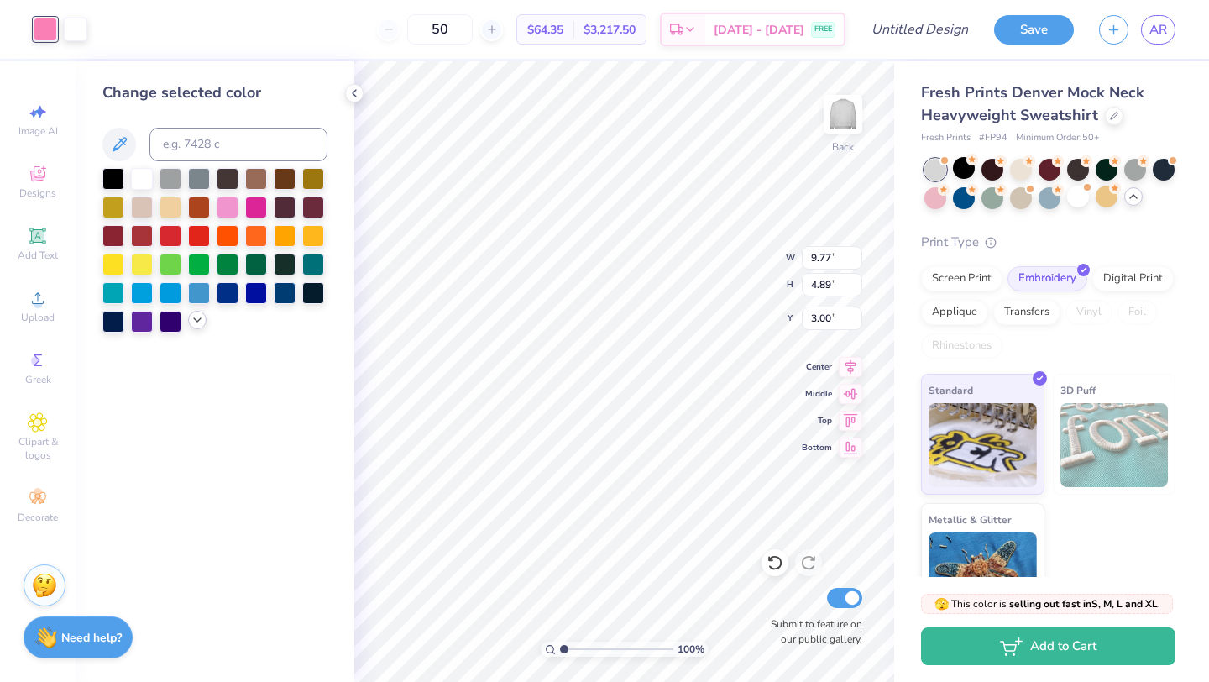
click at [193, 320] on icon at bounding box center [197, 319] width 13 height 13
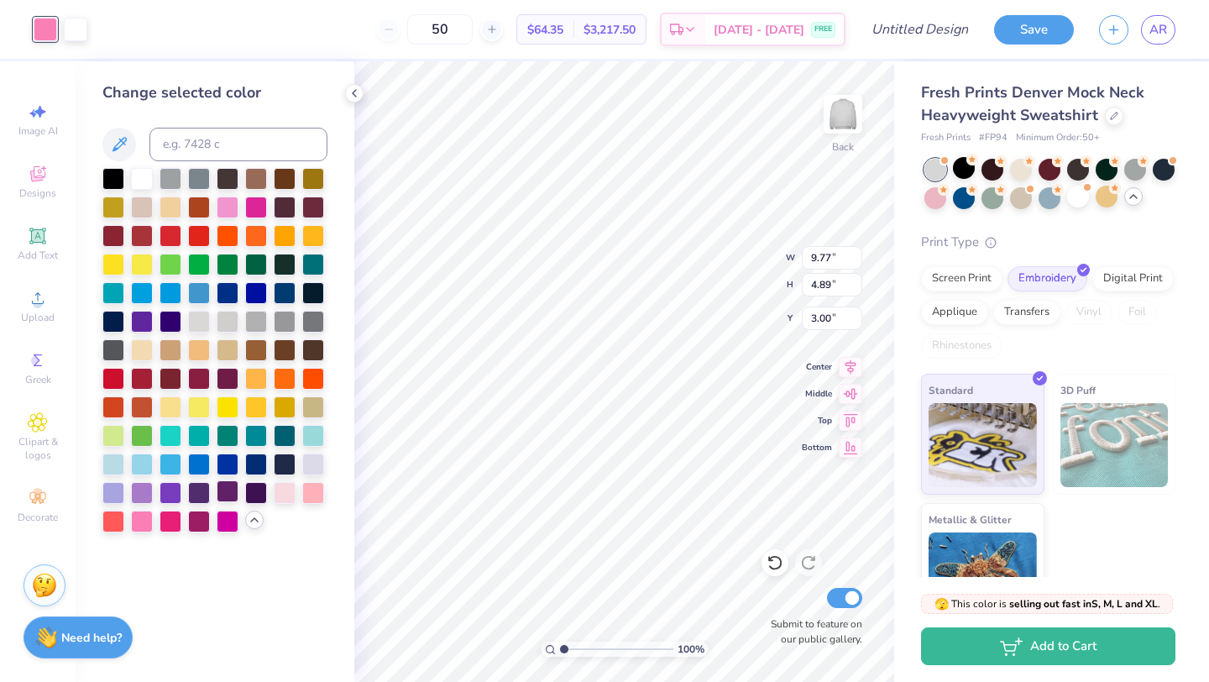
click at [223, 491] on div at bounding box center [228, 491] width 22 height 22
click at [198, 493] on div at bounding box center [199, 491] width 22 height 22
click at [164, 493] on div at bounding box center [171, 491] width 22 height 22
click at [146, 495] on div at bounding box center [142, 491] width 22 height 22
click at [256, 496] on div at bounding box center [256, 491] width 22 height 22
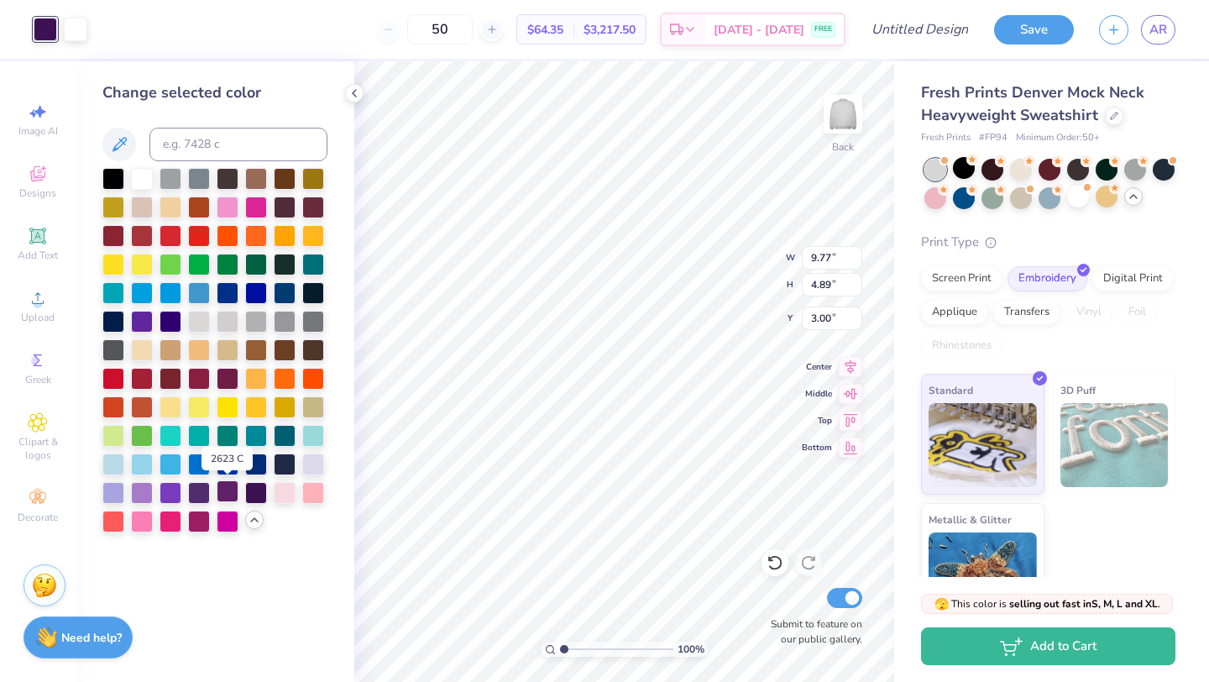
click at [230, 494] on div at bounding box center [228, 491] width 22 height 22
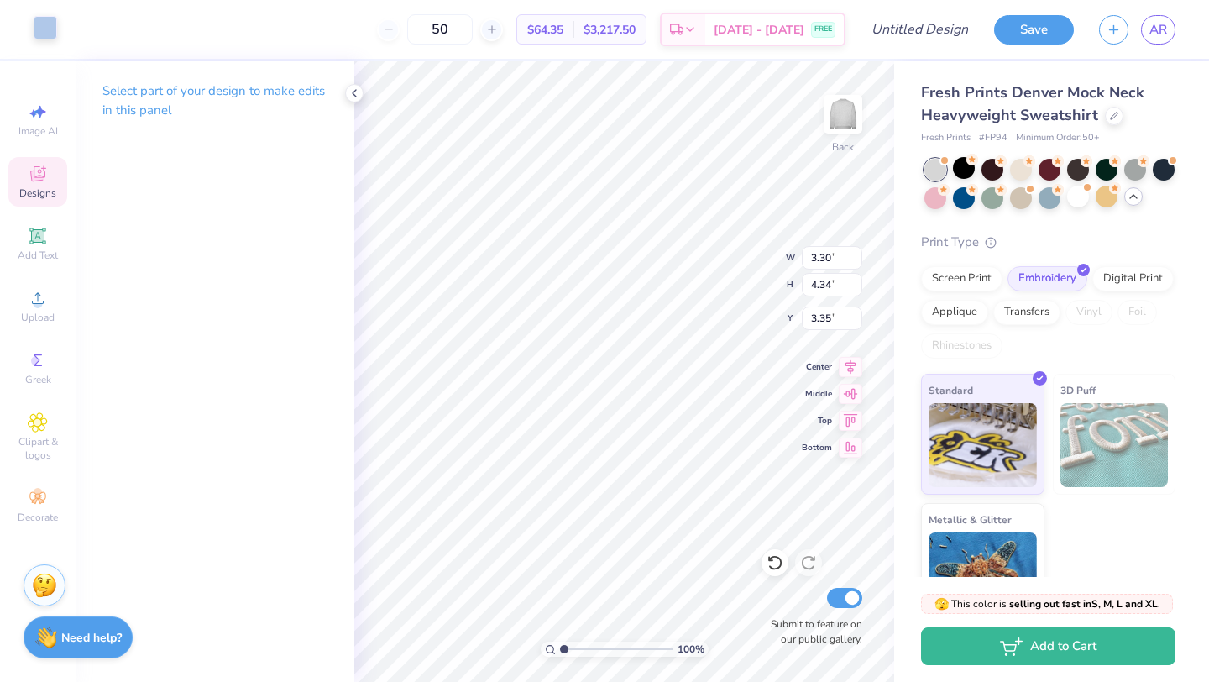
click at [52, 27] on div at bounding box center [46, 28] width 24 height 24
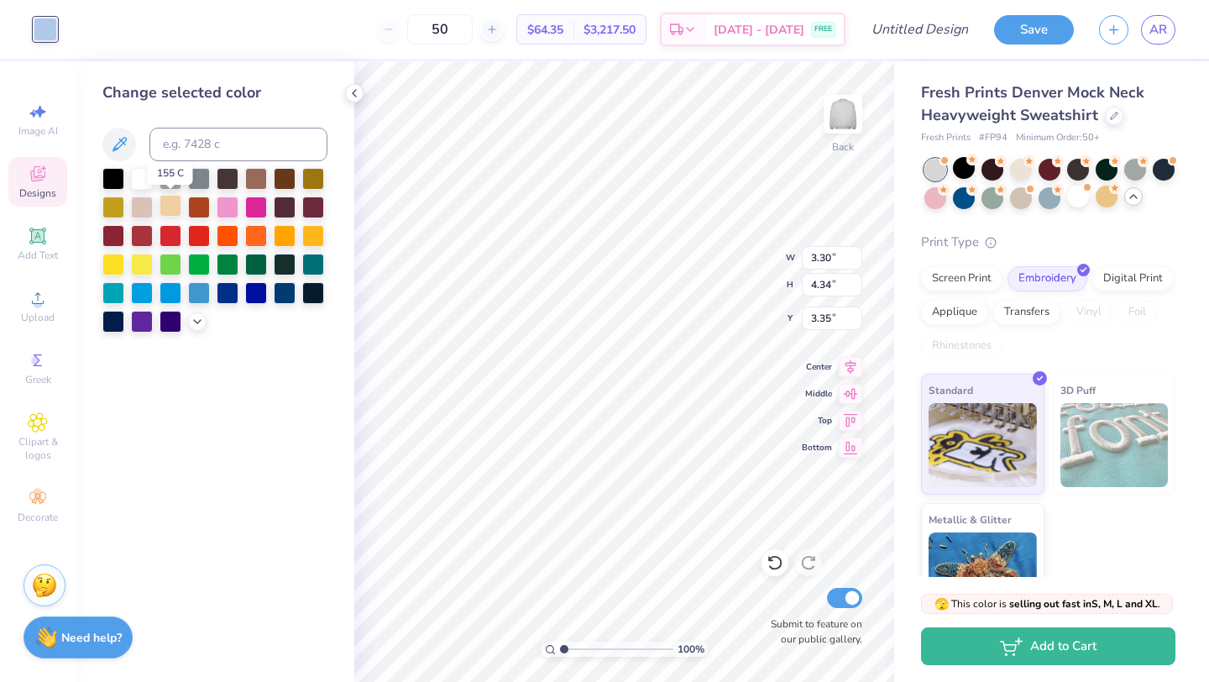
click at [171, 204] on div at bounding box center [171, 206] width 22 height 22
click at [139, 180] on div at bounding box center [142, 177] width 22 height 22
type input "2.99"
type input "3.90"
type input "3.00"
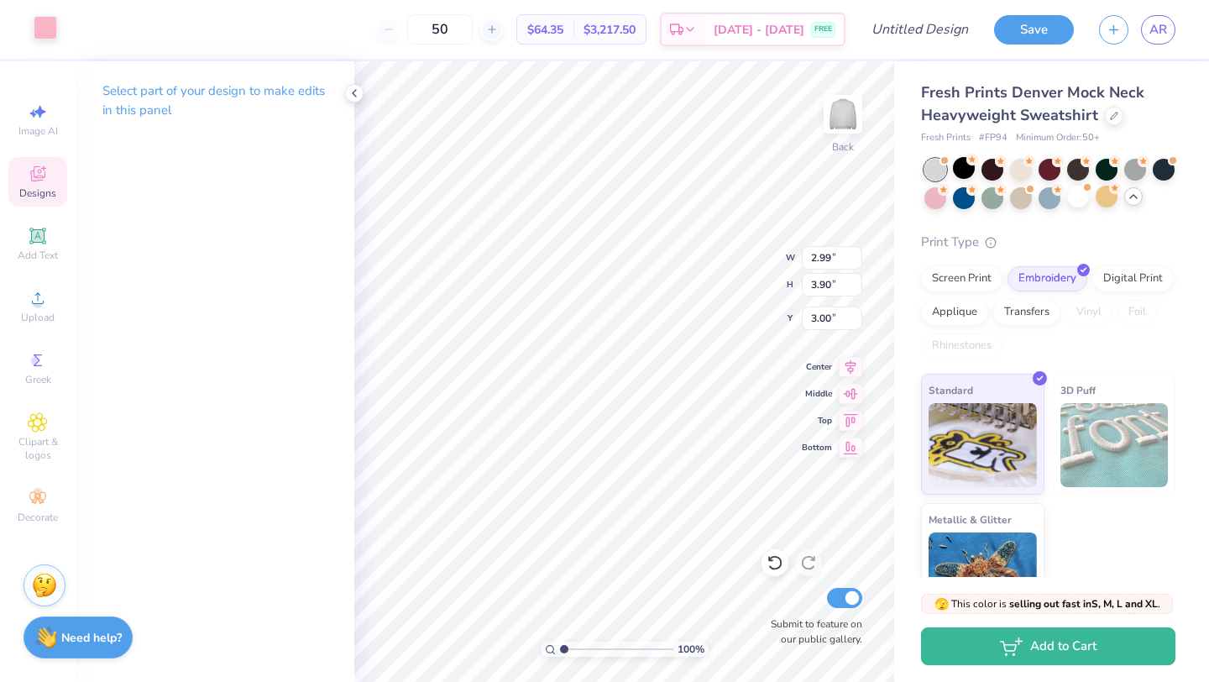
click at [50, 25] on div at bounding box center [46, 28] width 24 height 24
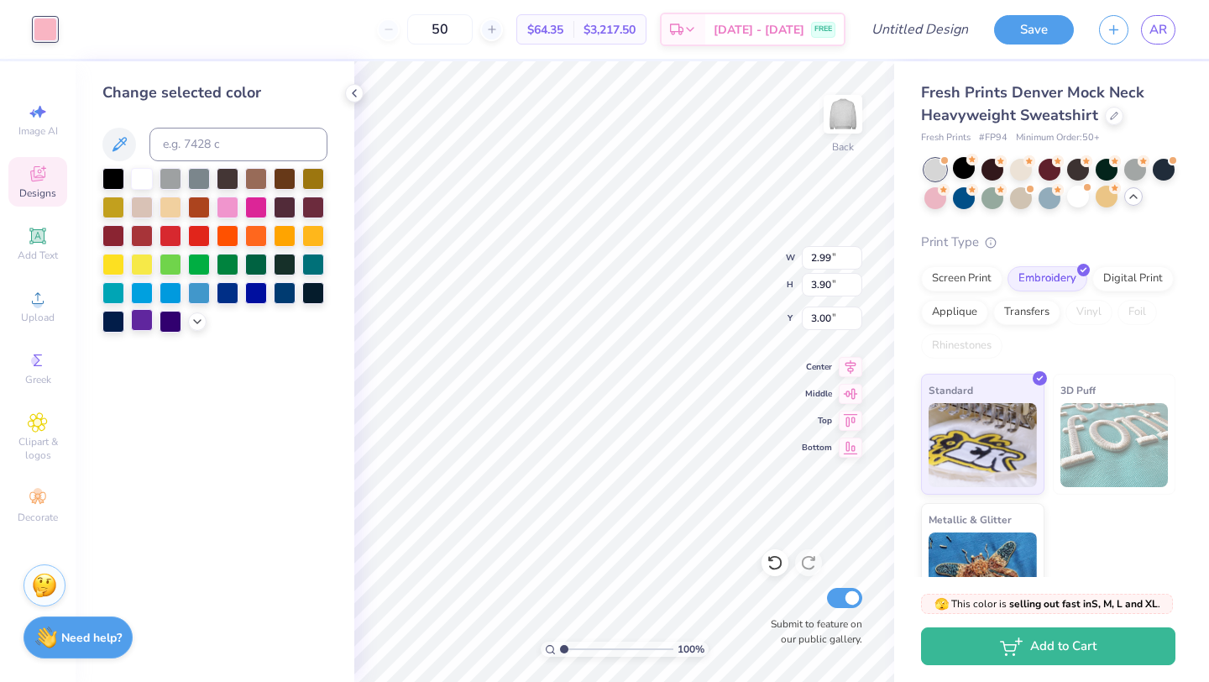
click at [141, 320] on div at bounding box center [142, 320] width 22 height 22
click at [197, 319] on icon at bounding box center [197, 319] width 13 height 13
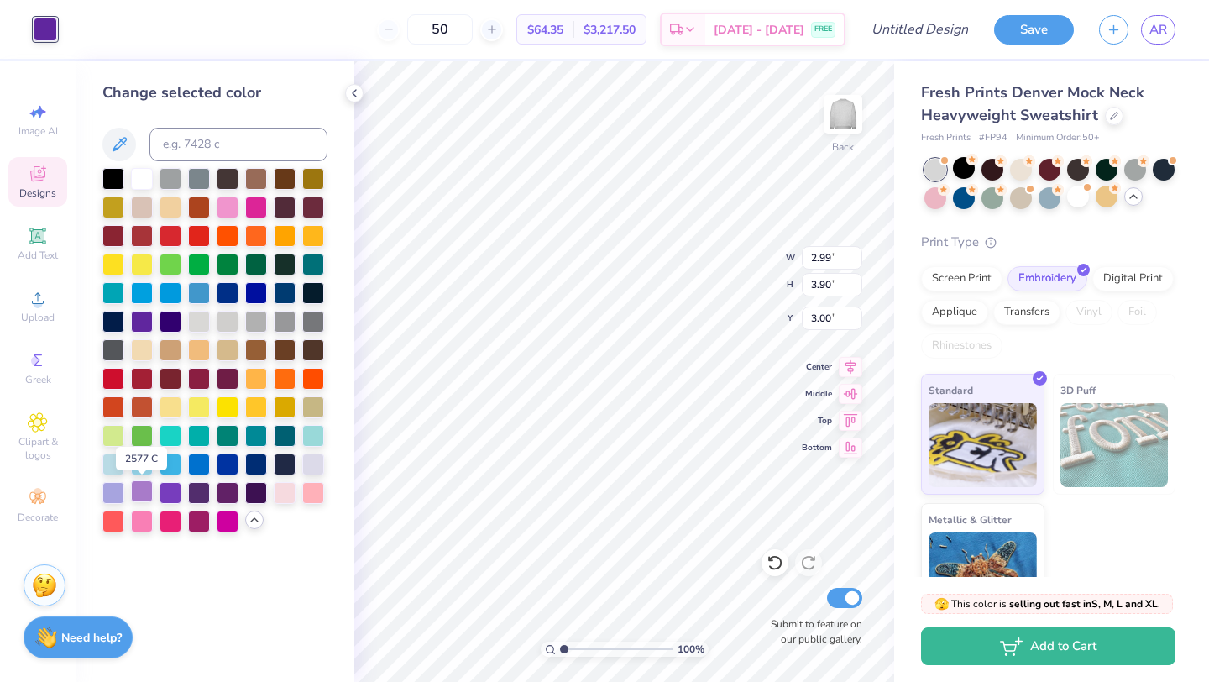
click at [144, 487] on div at bounding box center [142, 491] width 22 height 22
type input "3.30"
type input "4.34"
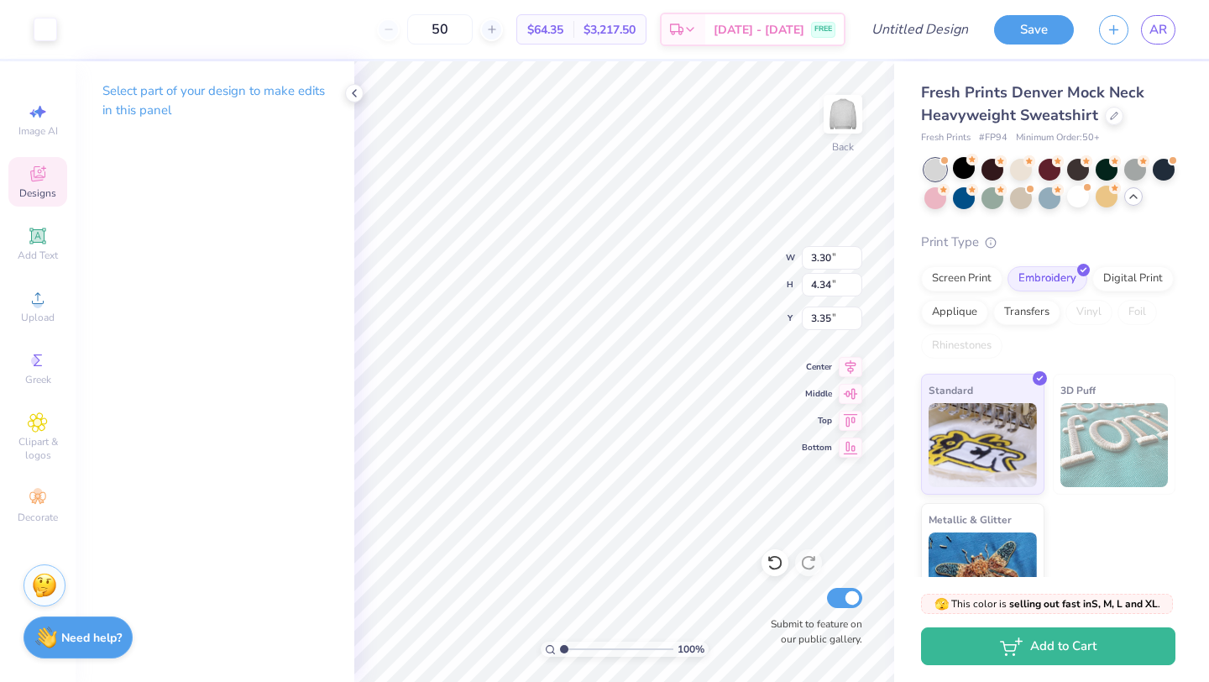
type input "3.39"
click at [52, 32] on div at bounding box center [46, 28] width 24 height 24
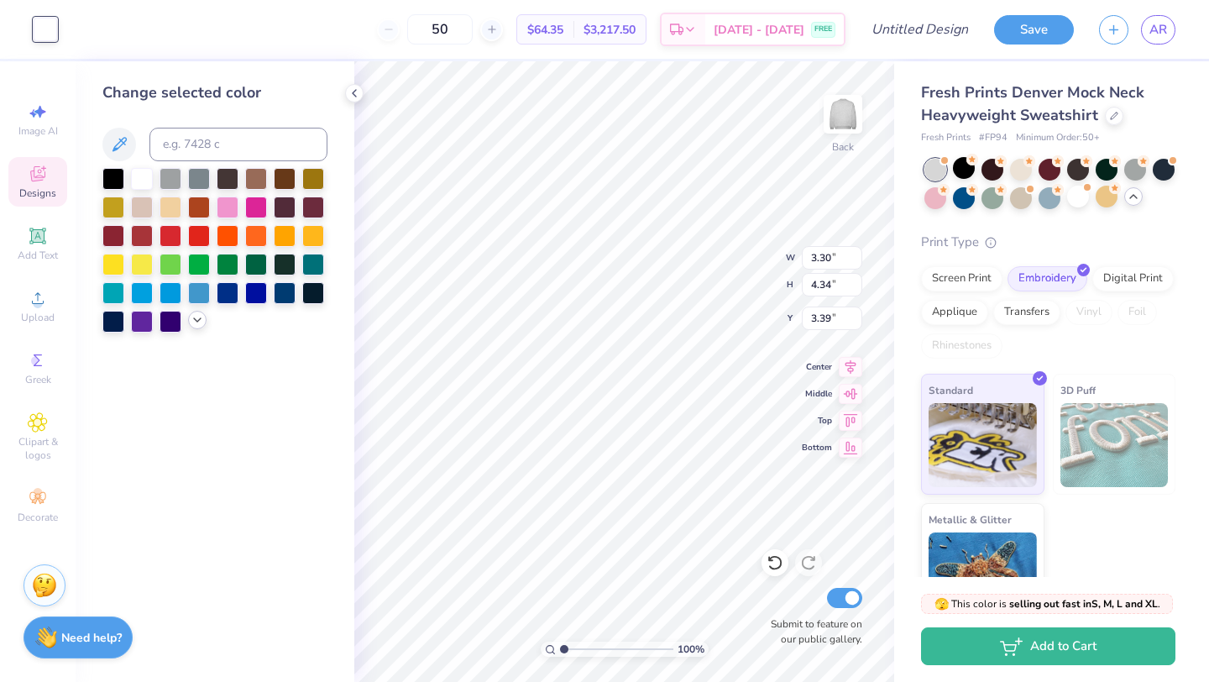
click at [195, 322] on icon at bounding box center [197, 319] width 13 height 13
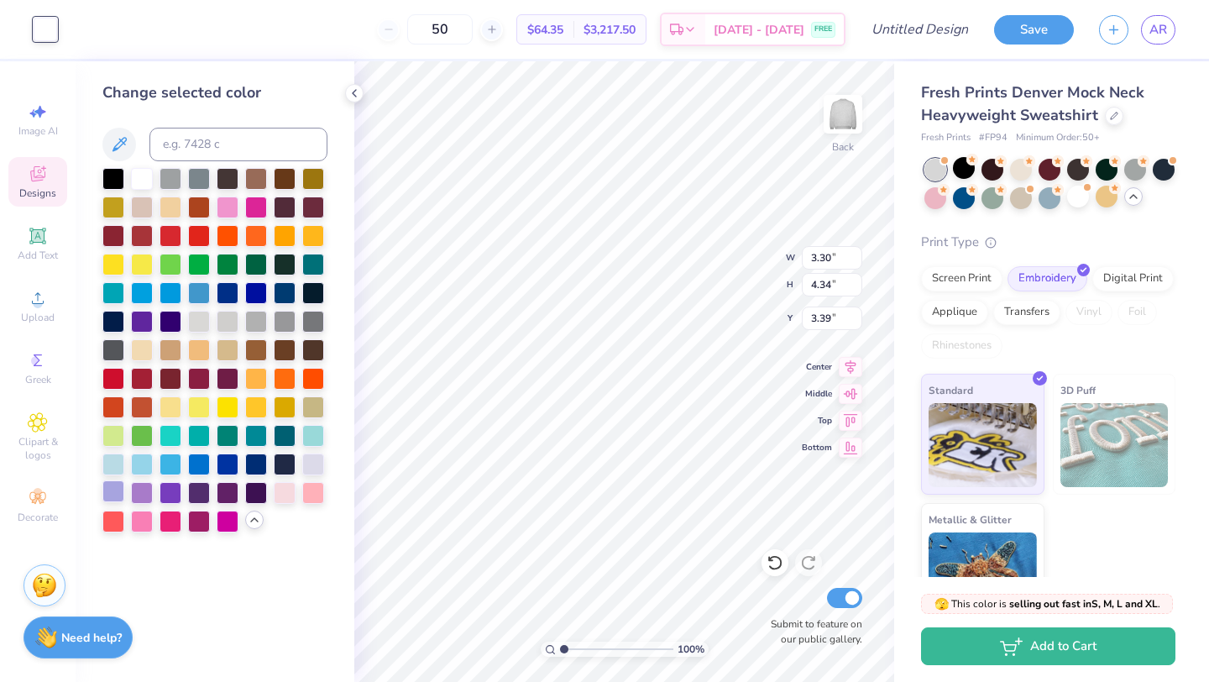
click at [118, 493] on div at bounding box center [113, 491] width 22 height 22
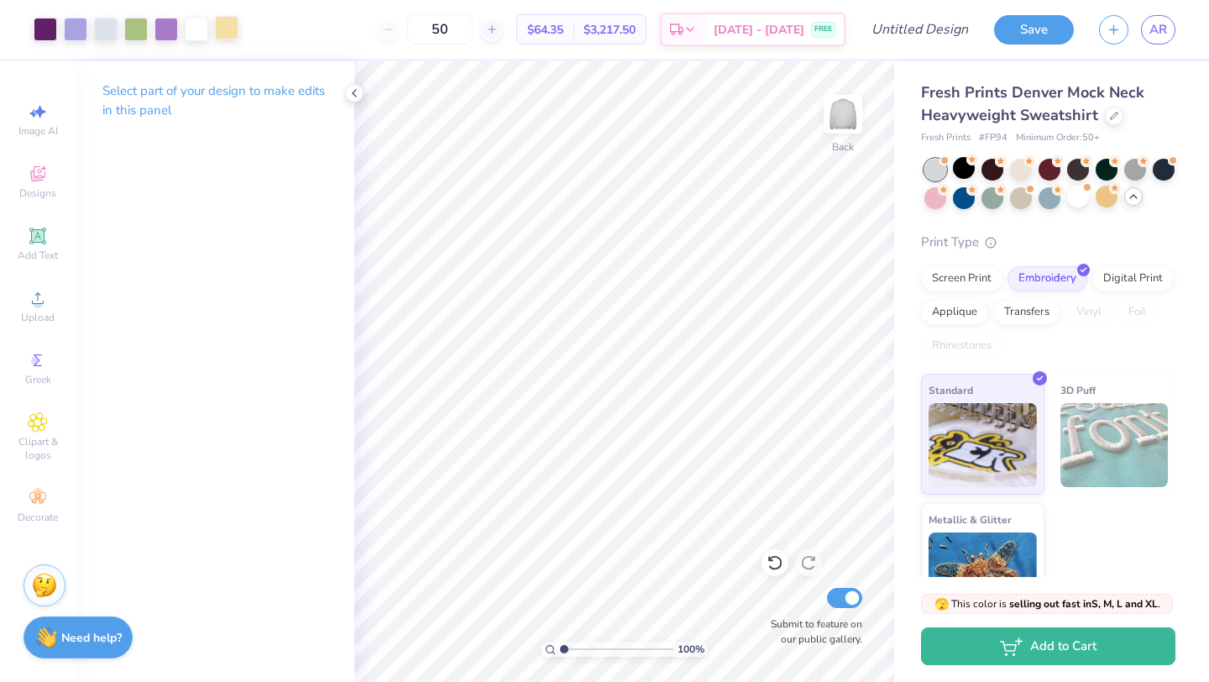
click at [227, 28] on div at bounding box center [227, 28] width 24 height 24
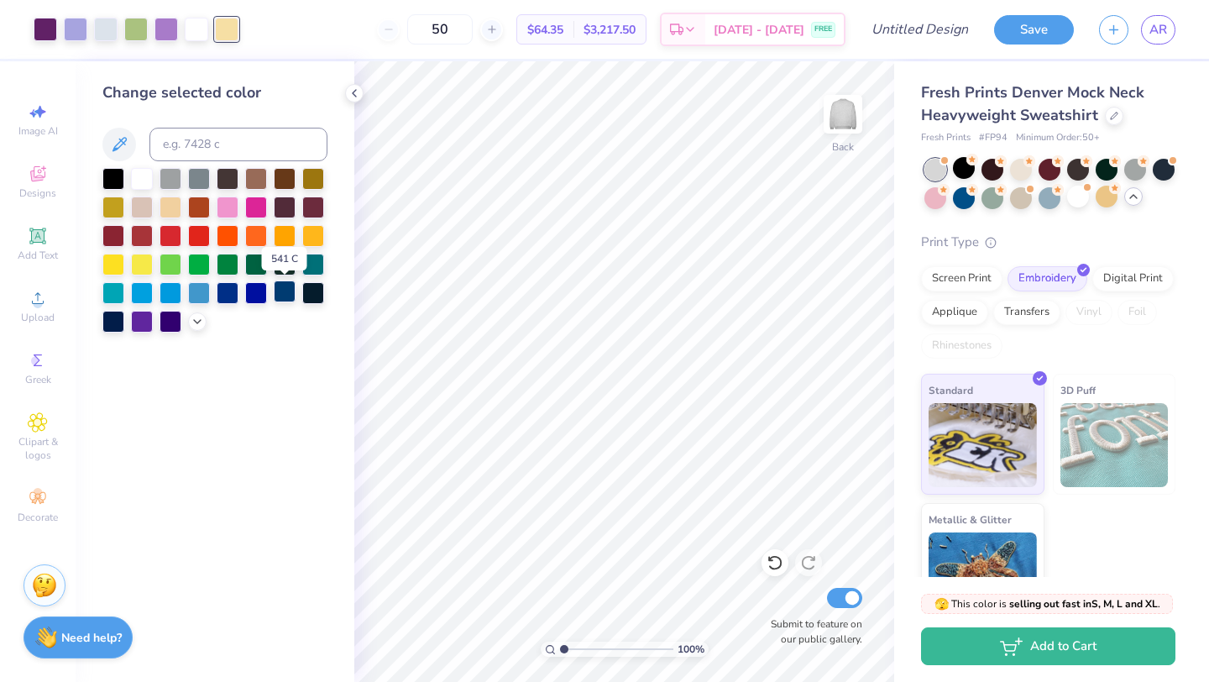
click at [286, 288] on div at bounding box center [285, 292] width 22 height 22
click at [112, 261] on div at bounding box center [113, 263] width 22 height 22
click at [196, 323] on icon at bounding box center [197, 319] width 13 height 13
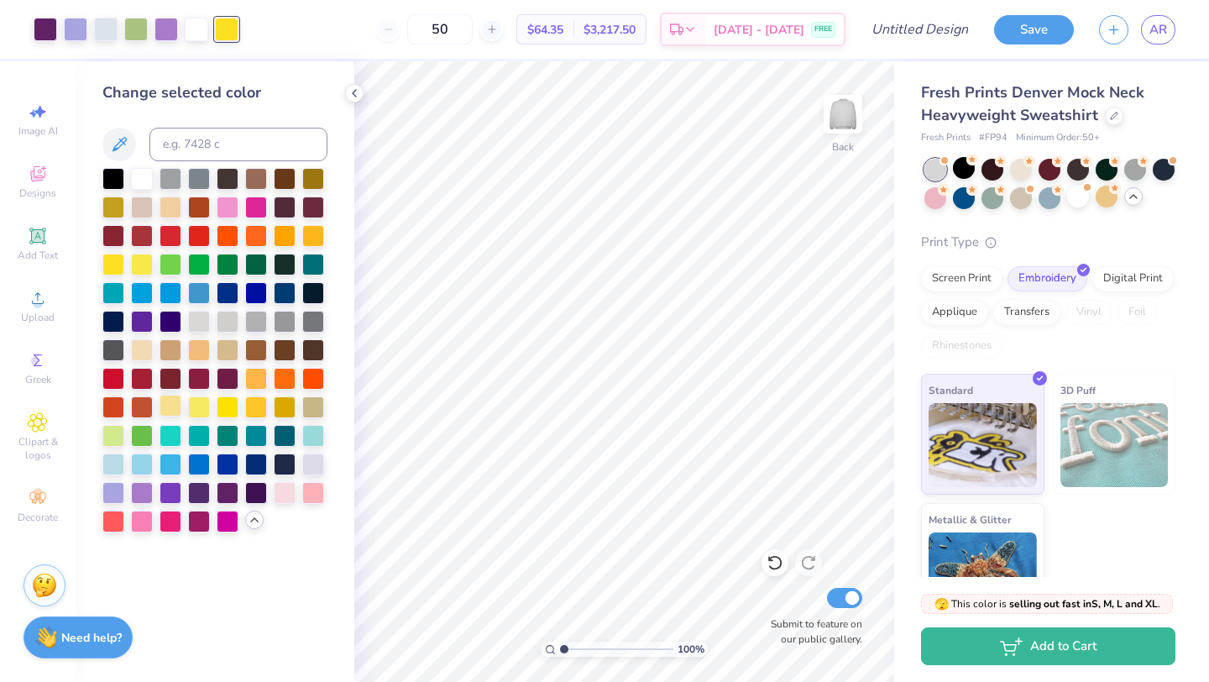
click at [176, 404] on div at bounding box center [171, 406] width 22 height 22
click at [101, 31] on div at bounding box center [106, 28] width 24 height 24
click at [166, 203] on div at bounding box center [171, 206] width 22 height 22
click at [172, 406] on div at bounding box center [171, 406] width 22 height 22
click at [119, 491] on div at bounding box center [113, 491] width 22 height 22
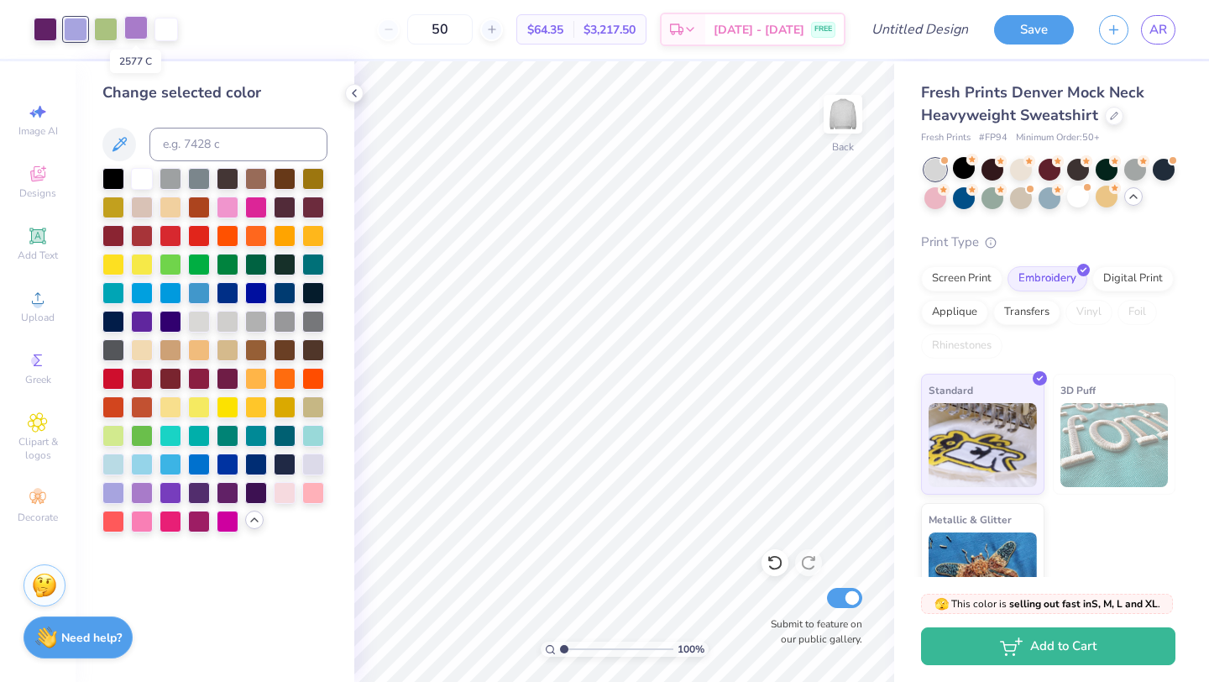
click at [135, 31] on div at bounding box center [136, 28] width 24 height 24
click at [172, 407] on div at bounding box center [171, 406] width 22 height 22
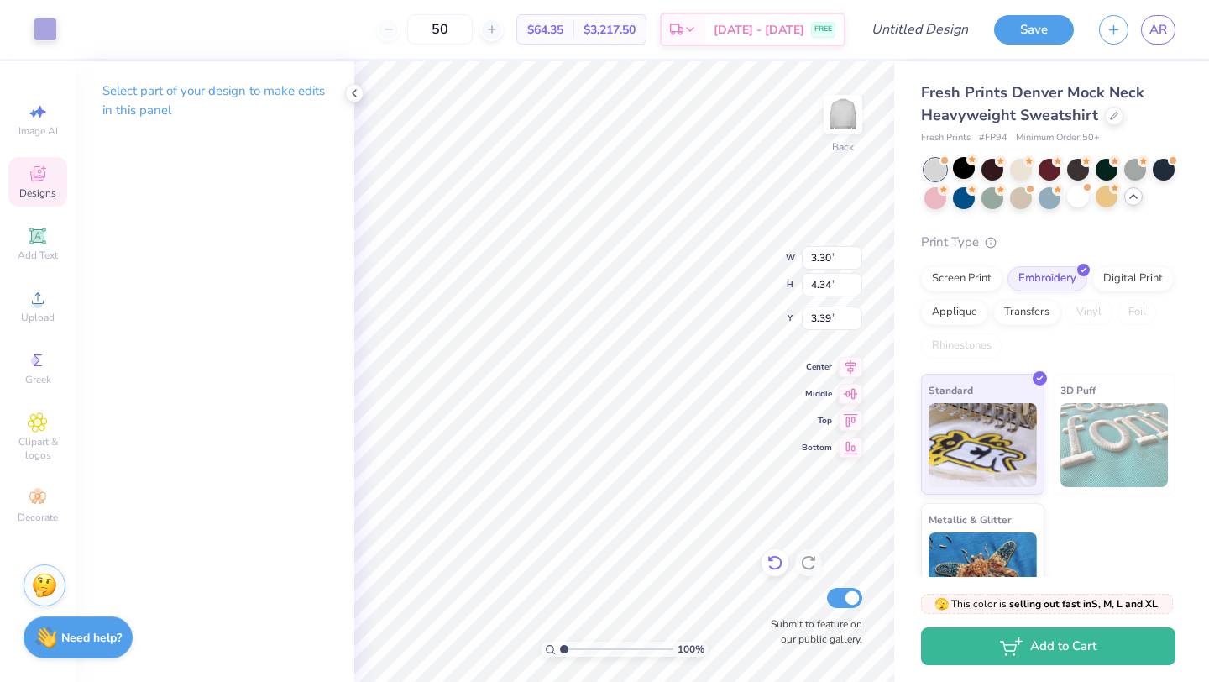
click at [776, 564] on icon at bounding box center [775, 562] width 17 height 17
click at [776, 566] on icon at bounding box center [775, 562] width 17 height 17
type input "3.00"
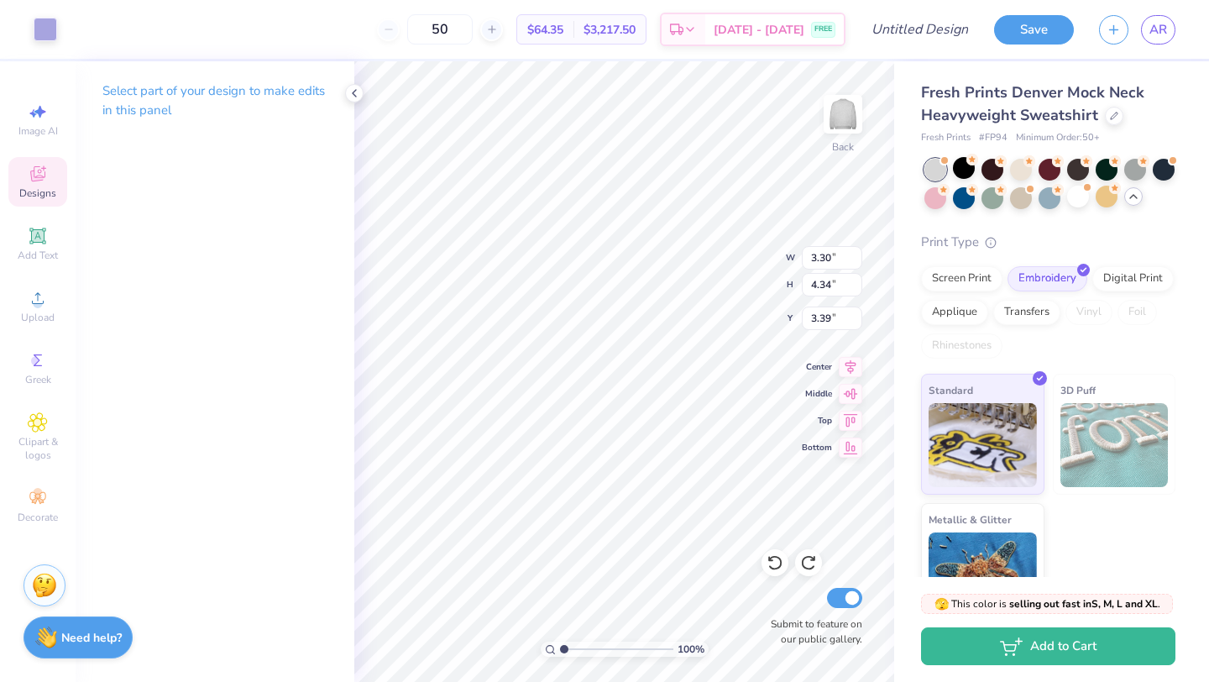
type input "3.90"
type input "3.07"
type input "3.00"
type input "9.77"
type input "4.89"
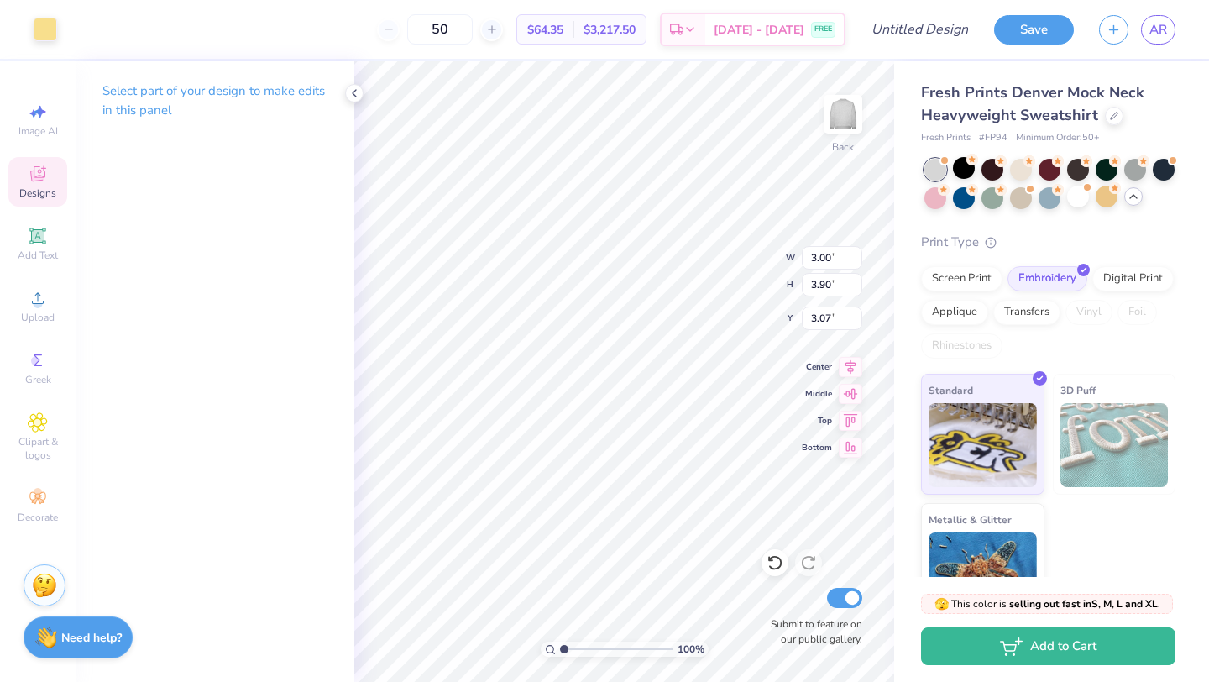
type input "3.00"
click at [50, 30] on div at bounding box center [46, 28] width 24 height 24
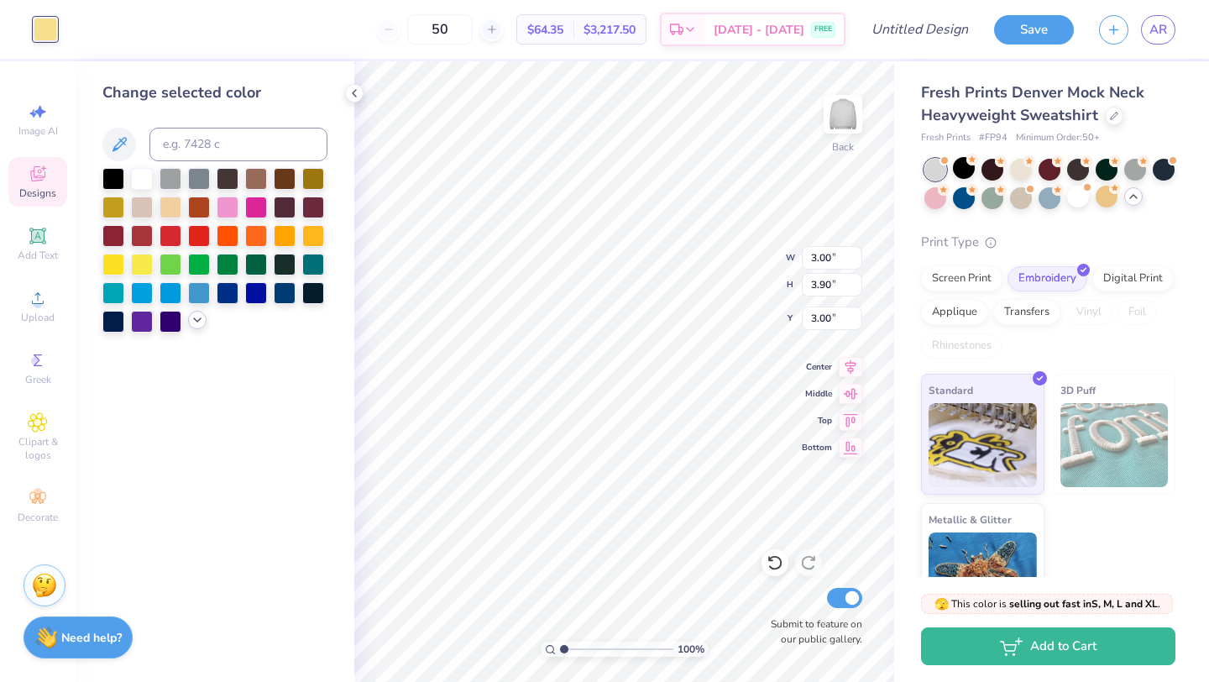
click at [198, 317] on icon at bounding box center [197, 319] width 13 height 13
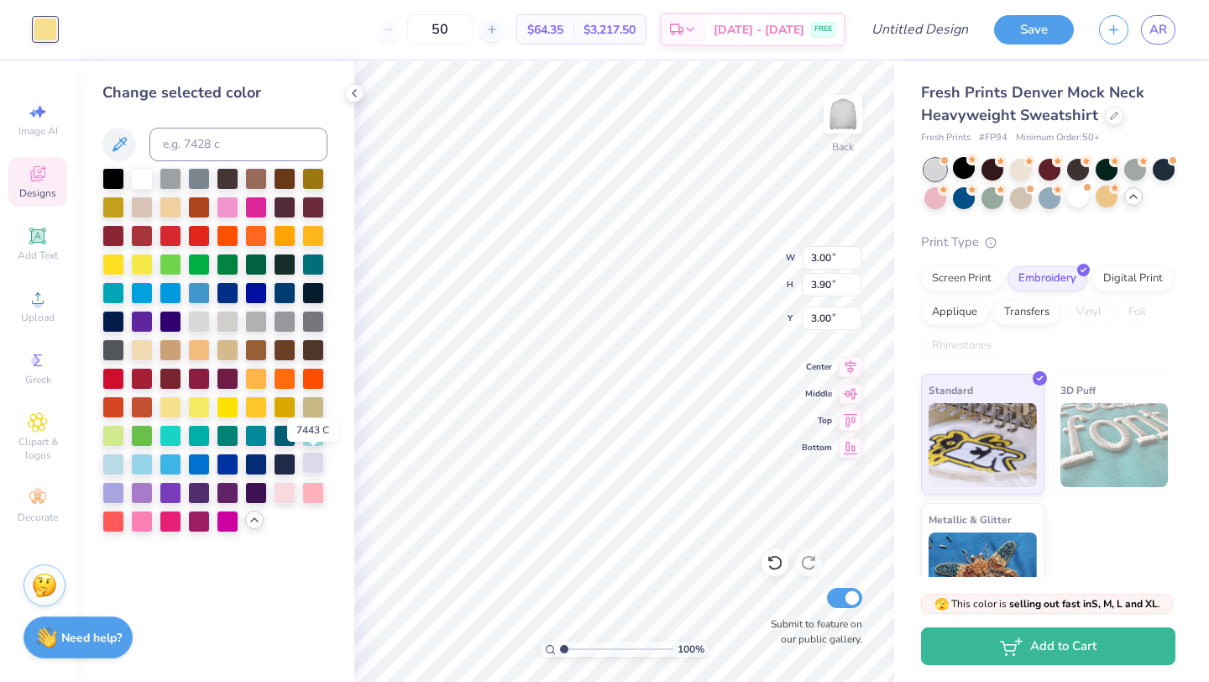
click at [310, 464] on div at bounding box center [313, 463] width 22 height 22
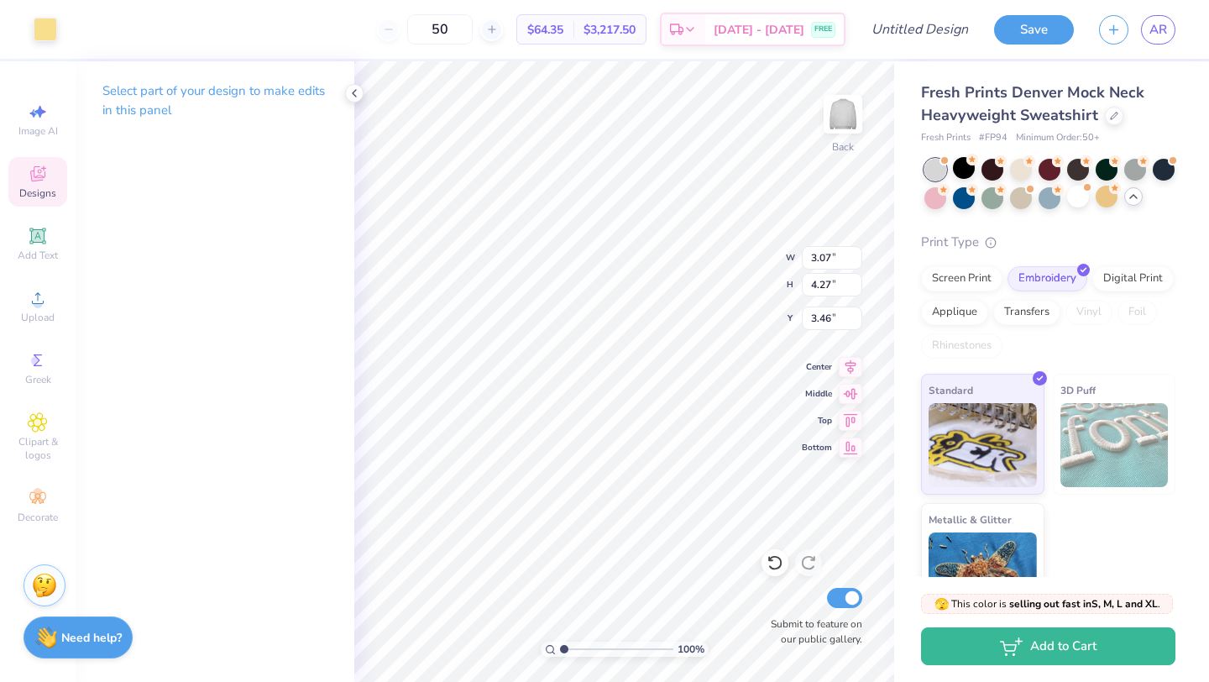
type input "3.30"
type input "4.34"
type input "3.39"
click at [45, 30] on div at bounding box center [46, 28] width 24 height 24
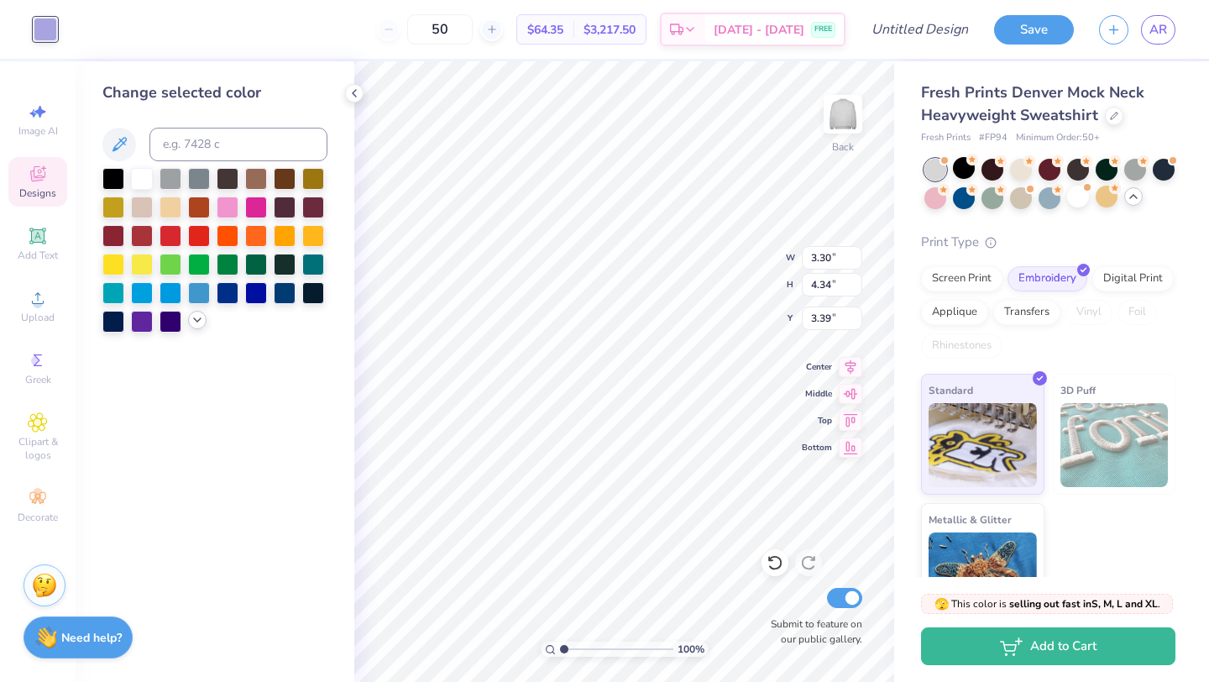
click at [196, 325] on icon at bounding box center [197, 319] width 13 height 13
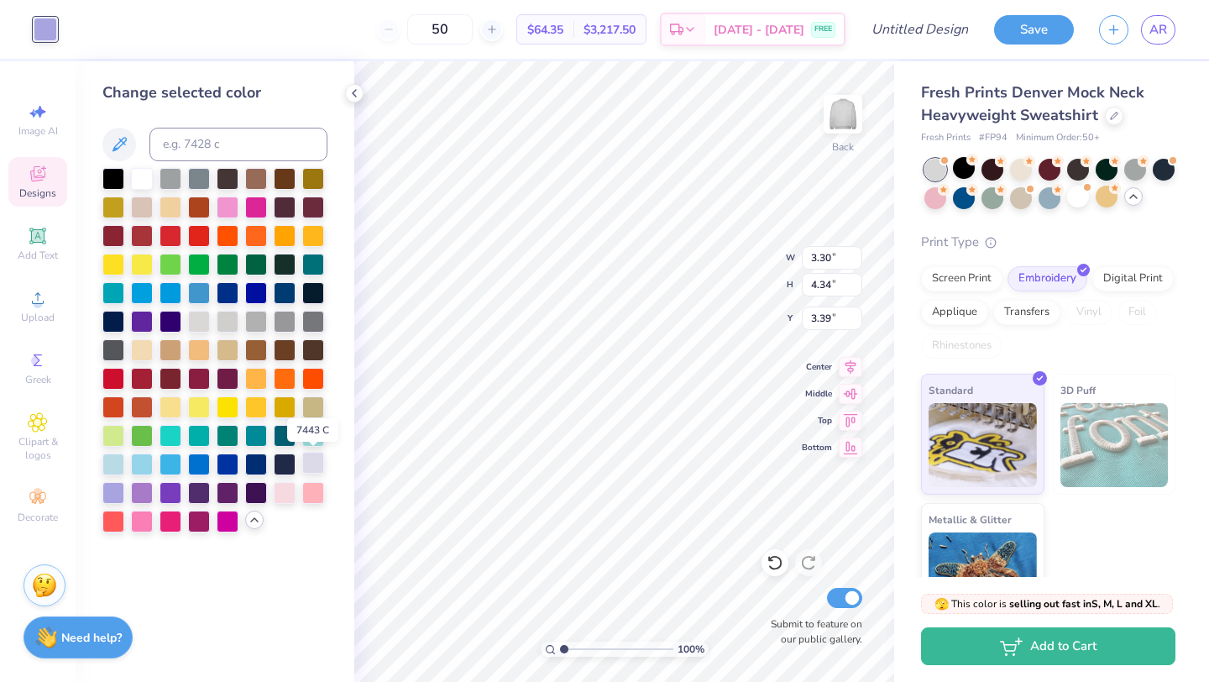
click at [313, 464] on div at bounding box center [313, 463] width 22 height 22
click at [113, 488] on div at bounding box center [113, 491] width 22 height 22
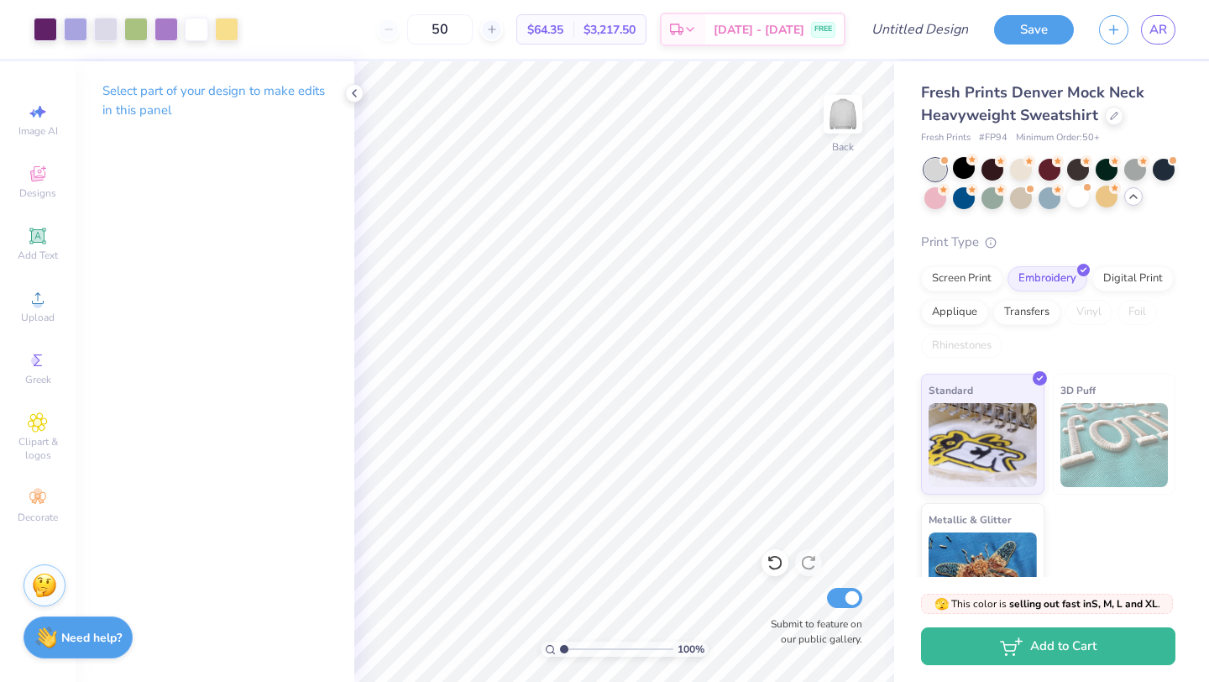
type input "1.16"
type textarea "x"
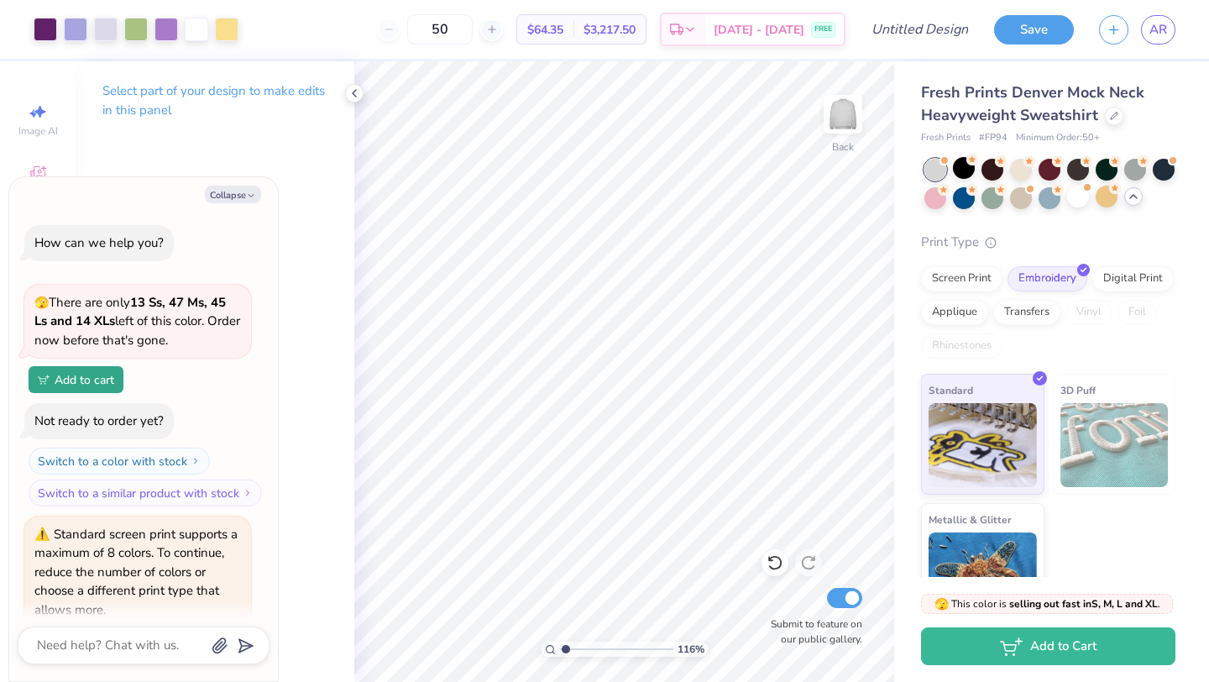
scroll to position [921, 0]
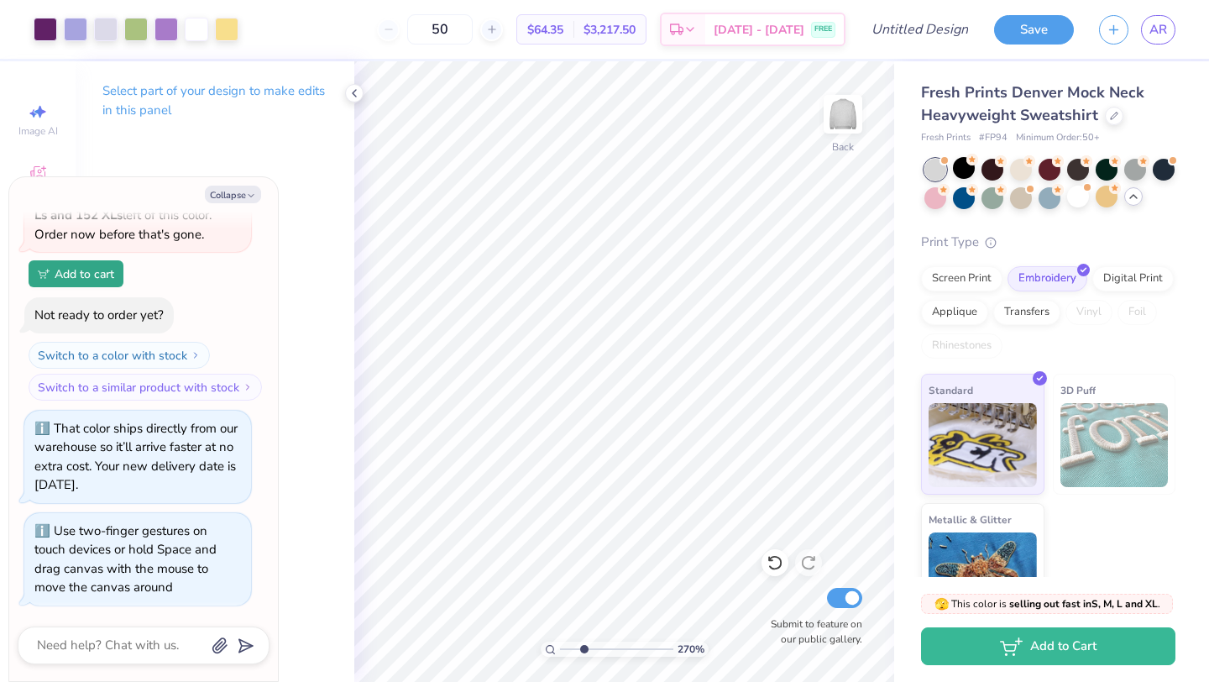
drag, startPoint x: 565, startPoint y: 647, endPoint x: 584, endPoint y: 643, distance: 18.9
type input "2.75"
click at [584, 643] on input "range" at bounding box center [616, 649] width 113 height 15
click at [139, 27] on div at bounding box center [136, 28] width 24 height 24
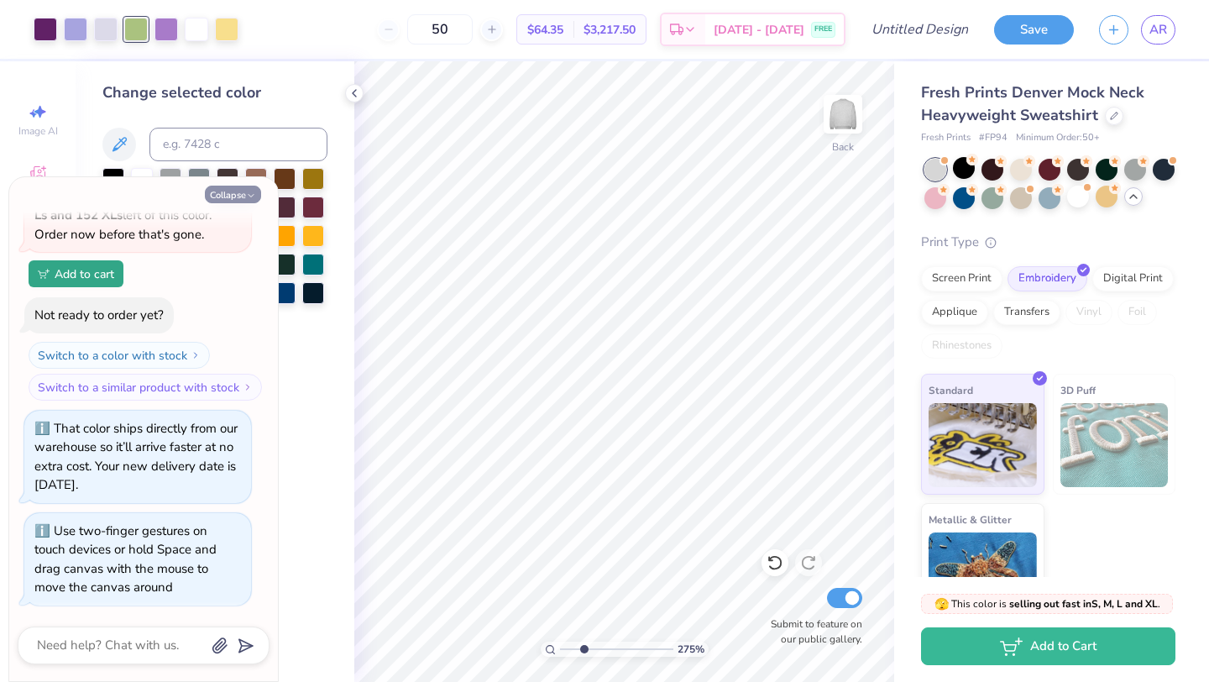
click at [232, 190] on button "Collapse" at bounding box center [233, 195] width 56 height 18
type textarea "x"
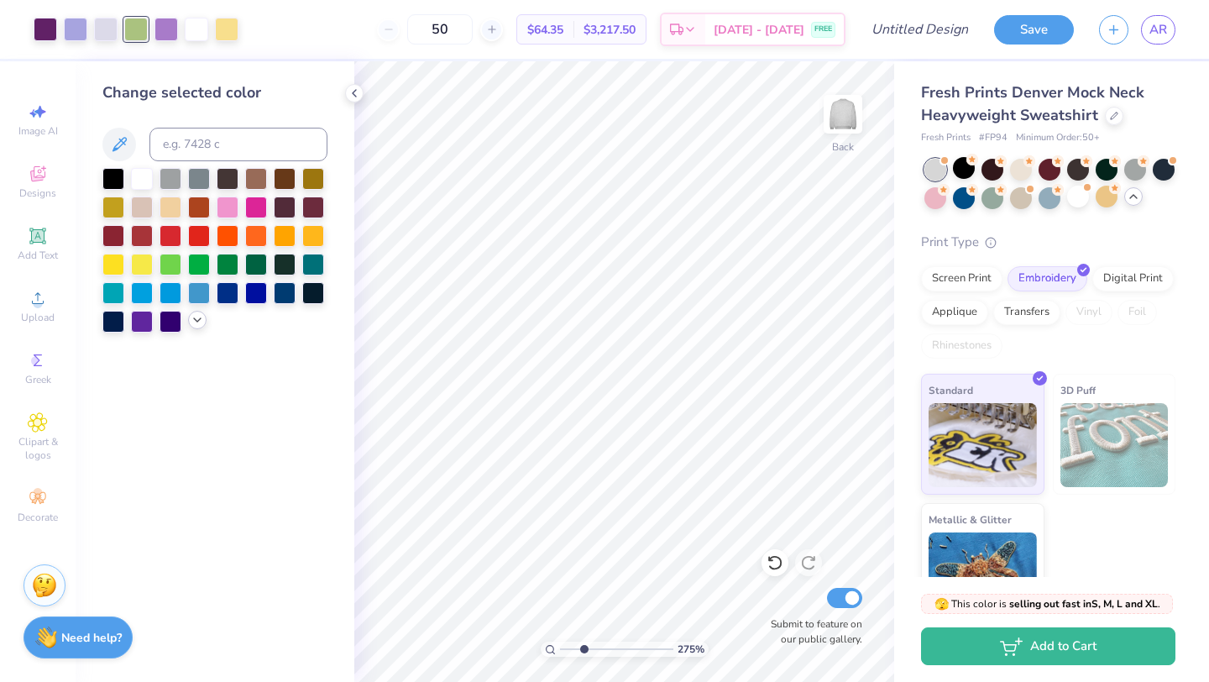
click at [202, 318] on icon at bounding box center [197, 319] width 13 height 13
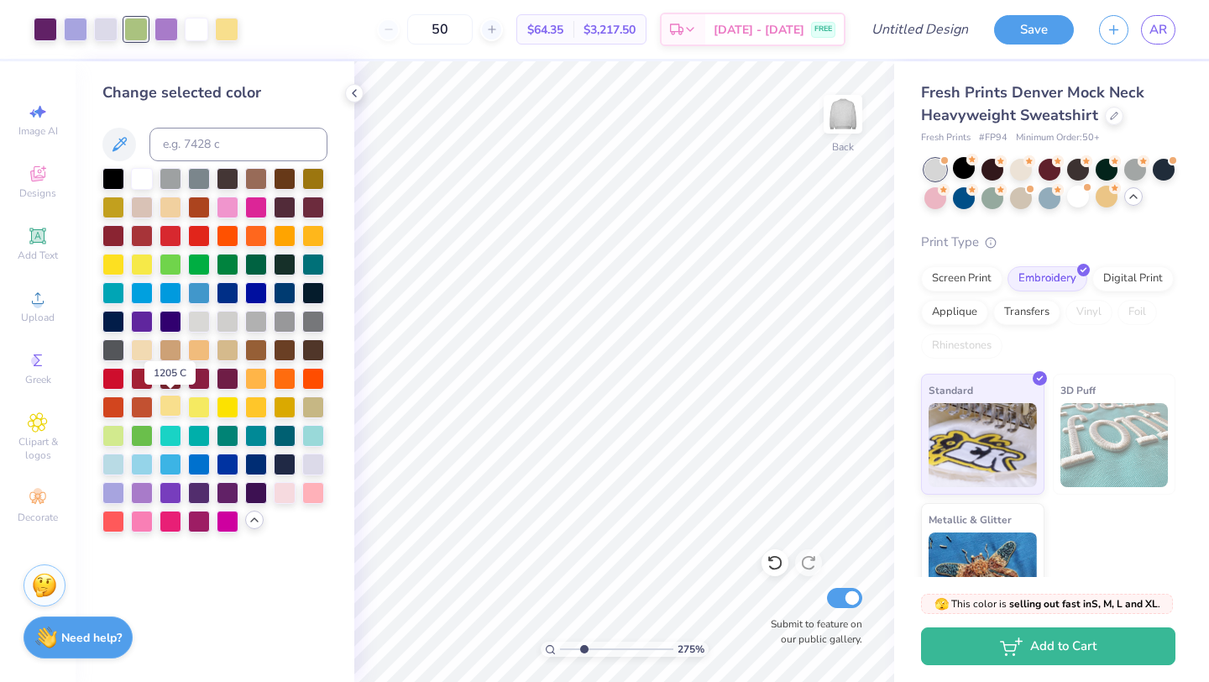
click at [173, 406] on div at bounding box center [171, 406] width 22 height 22
click at [279, 410] on div at bounding box center [285, 406] width 22 height 22
click at [252, 412] on div at bounding box center [256, 406] width 22 height 22
click at [227, 407] on div at bounding box center [228, 406] width 22 height 22
click at [168, 203] on div at bounding box center [171, 206] width 22 height 22
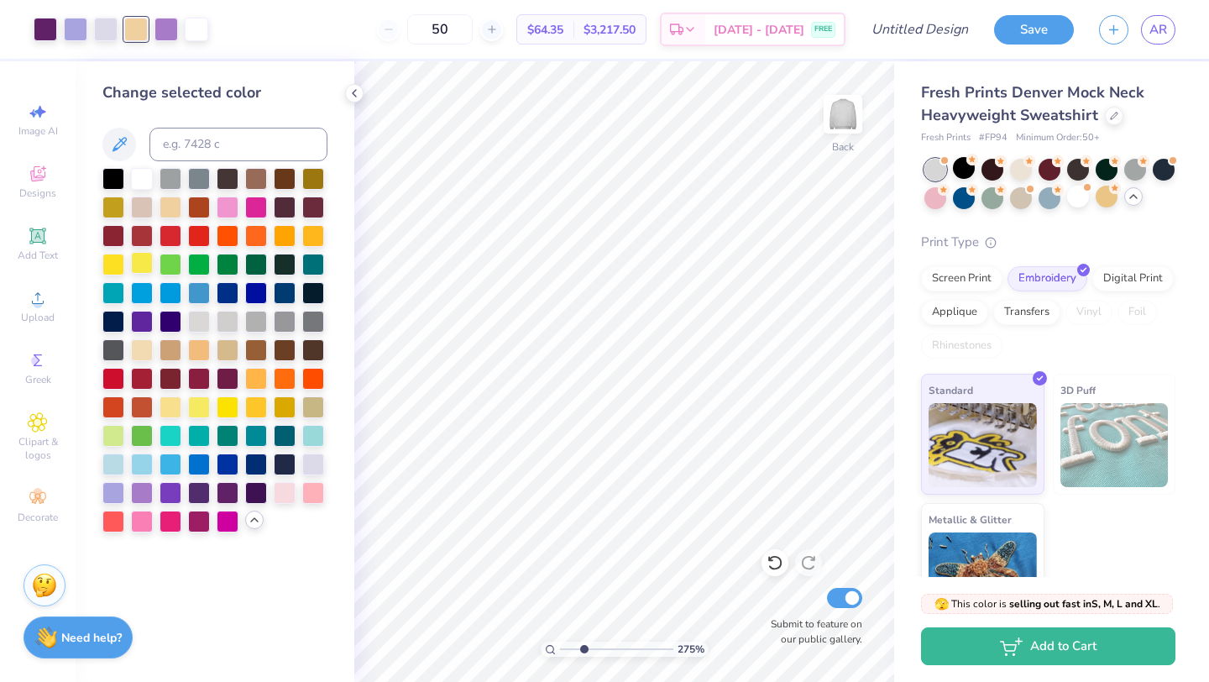
click at [141, 261] on div at bounding box center [142, 263] width 22 height 22
click at [201, 33] on div at bounding box center [197, 28] width 24 height 24
click at [168, 208] on div at bounding box center [171, 206] width 22 height 22
click at [172, 407] on div at bounding box center [171, 406] width 22 height 22
click at [202, 407] on div at bounding box center [199, 406] width 22 height 22
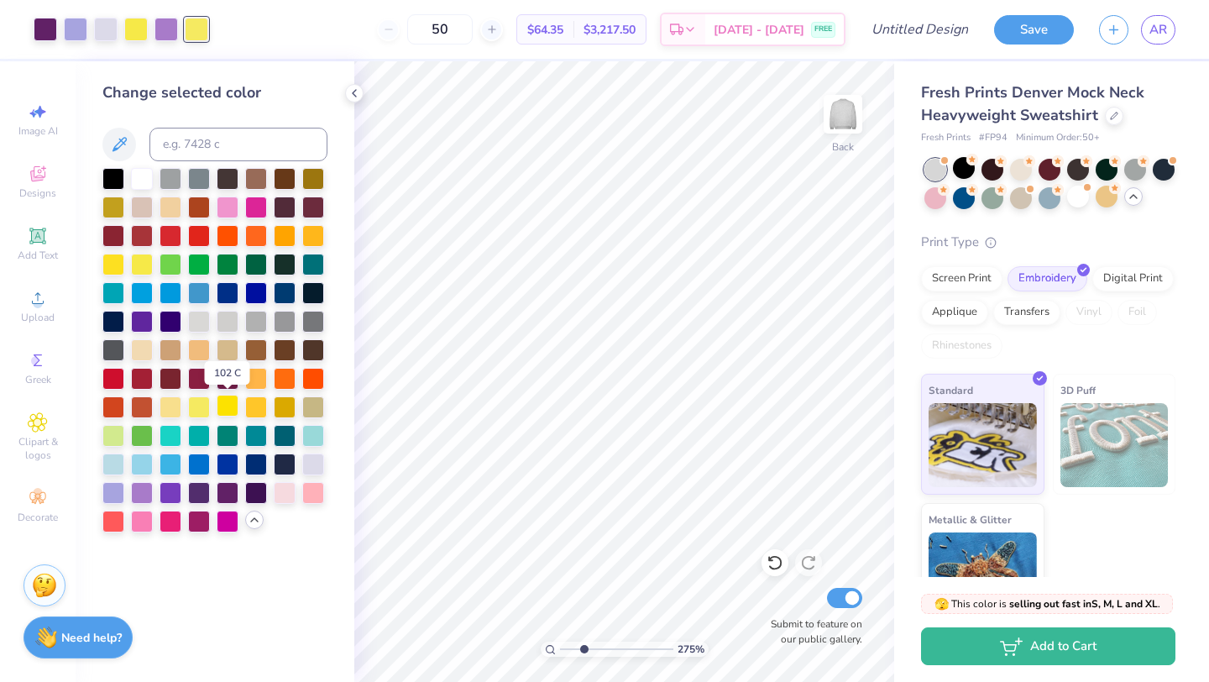
click at [228, 410] on div at bounding box center [228, 406] width 22 height 22
click at [171, 407] on div at bounding box center [171, 406] width 22 height 22
click at [144, 181] on div at bounding box center [142, 177] width 22 height 22
click at [177, 407] on div at bounding box center [171, 406] width 22 height 22
click at [139, 184] on div at bounding box center [142, 177] width 22 height 22
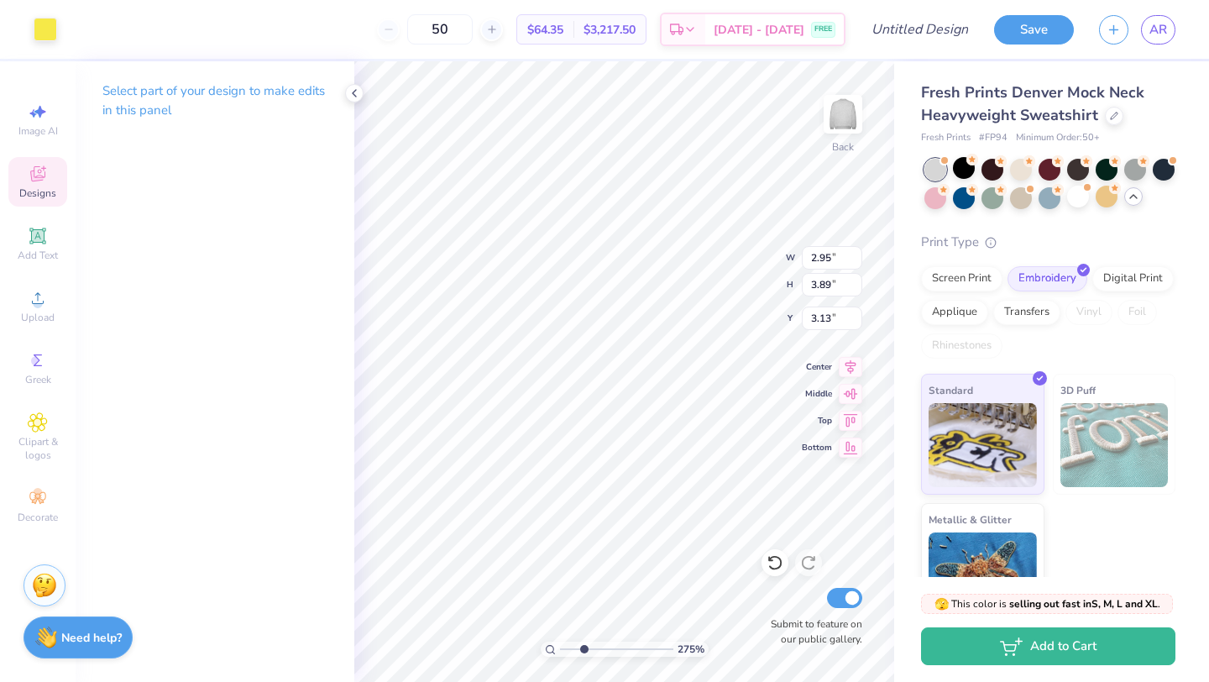
type input "3.22"
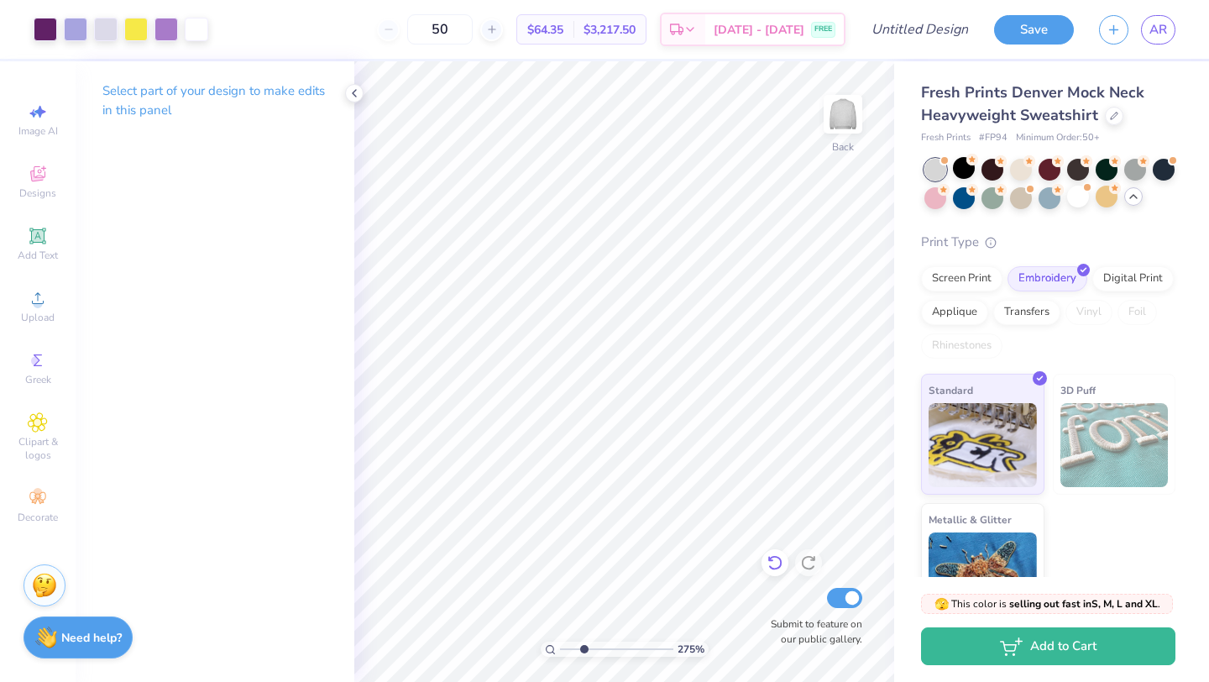
click at [777, 565] on icon at bounding box center [775, 562] width 17 height 17
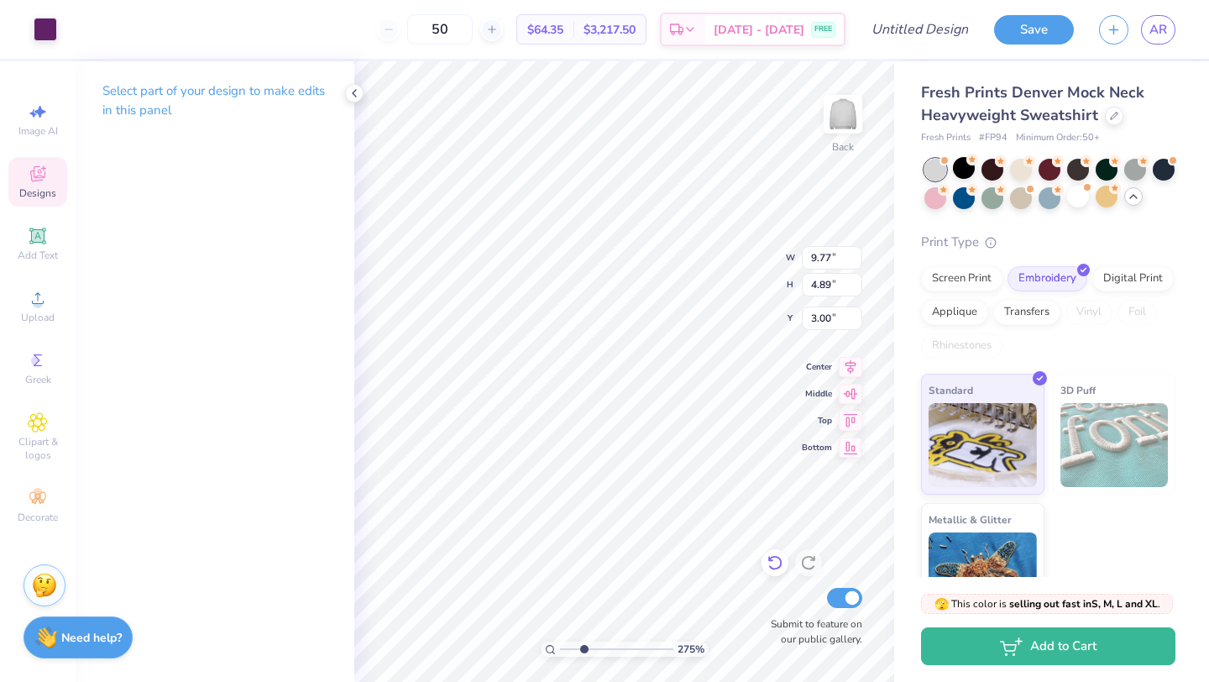
click at [774, 564] on icon at bounding box center [775, 562] width 17 height 17
click at [810, 566] on icon at bounding box center [808, 562] width 17 height 17
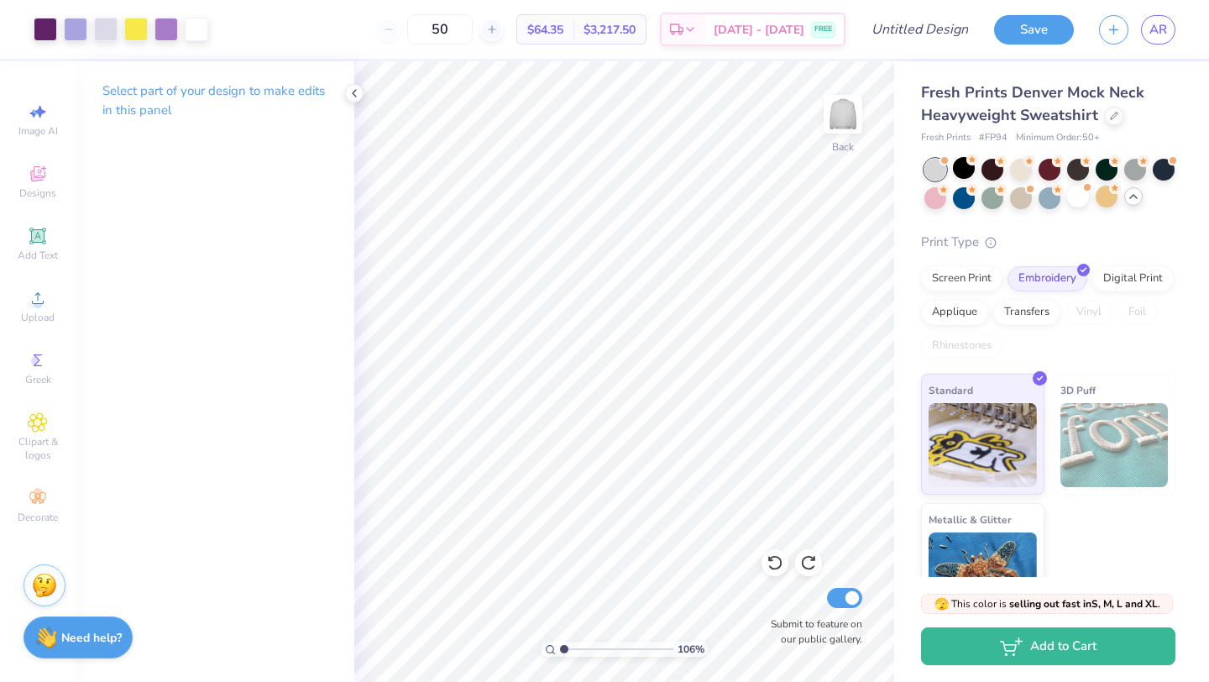
drag, startPoint x: 581, startPoint y: 649, endPoint x: 564, endPoint y: 649, distance: 17.6
click at [564, 649] on input "range" at bounding box center [616, 649] width 113 height 15
drag, startPoint x: 567, startPoint y: 648, endPoint x: 581, endPoint y: 650, distance: 14.4
click at [582, 650] on input "range" at bounding box center [616, 649] width 113 height 15
drag, startPoint x: 580, startPoint y: 648, endPoint x: 563, endPoint y: 647, distance: 17.7
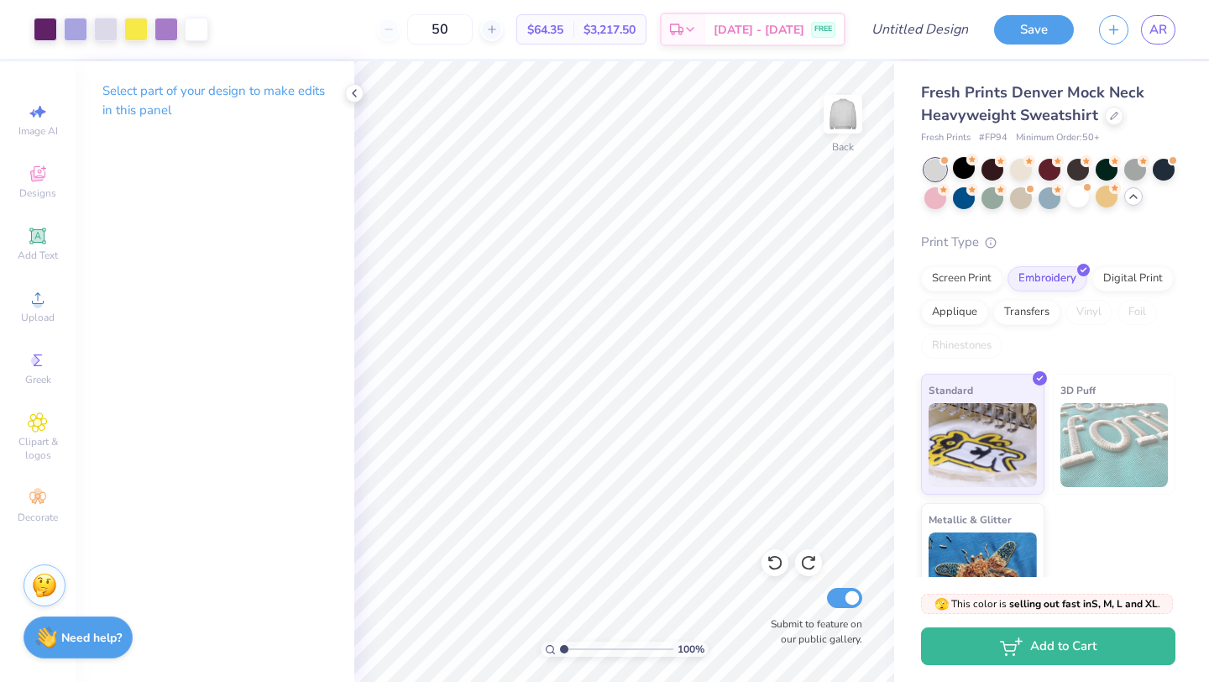
type input "1"
click at [563, 647] on input "range" at bounding box center [616, 649] width 113 height 15
click at [945, 275] on div "Screen Print" at bounding box center [961, 276] width 81 height 25
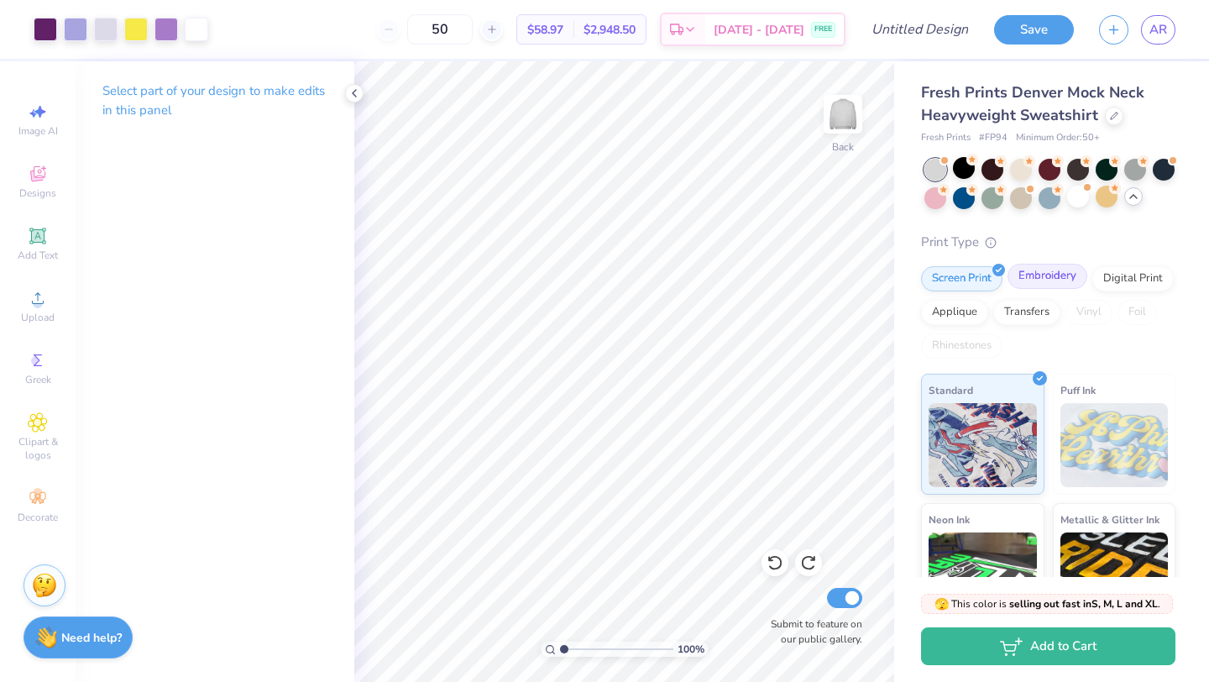
click at [1054, 278] on div "Embroidery" at bounding box center [1048, 276] width 80 height 25
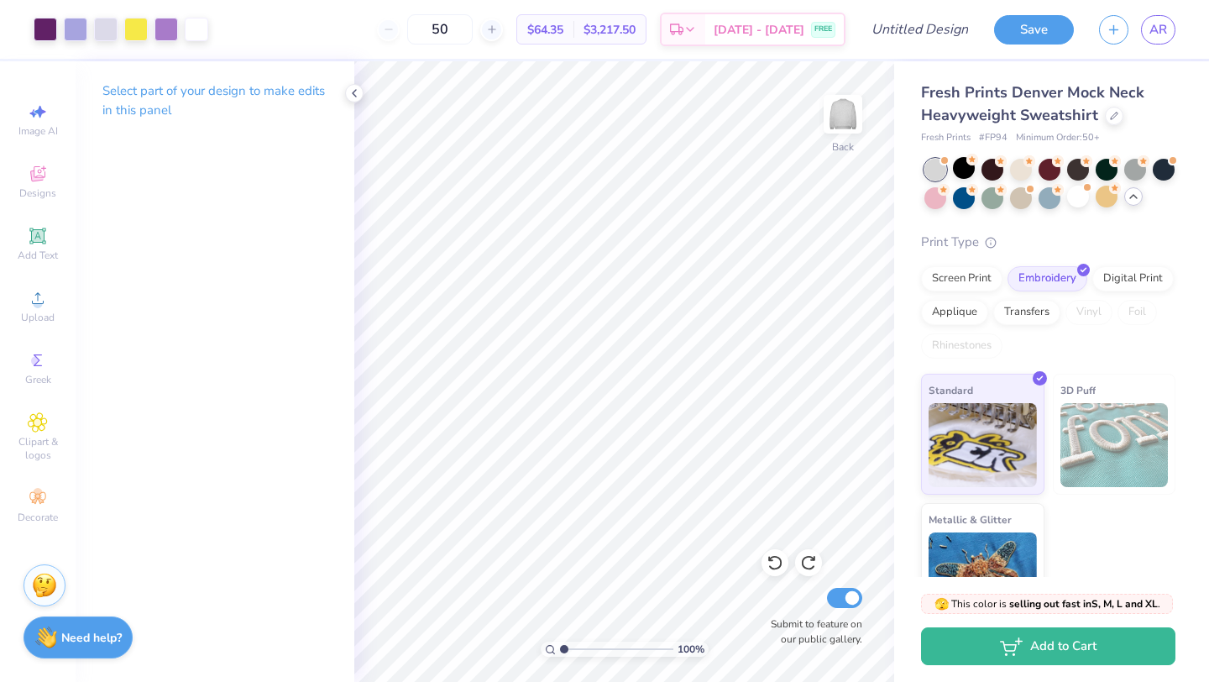
click at [408, 33] on div "50" at bounding box center [440, 29] width 126 height 30
click at [462, 33] on input "50" at bounding box center [440, 29] width 66 height 30
click at [469, 28] on input "50" at bounding box center [440, 29] width 66 height 30
type input "5"
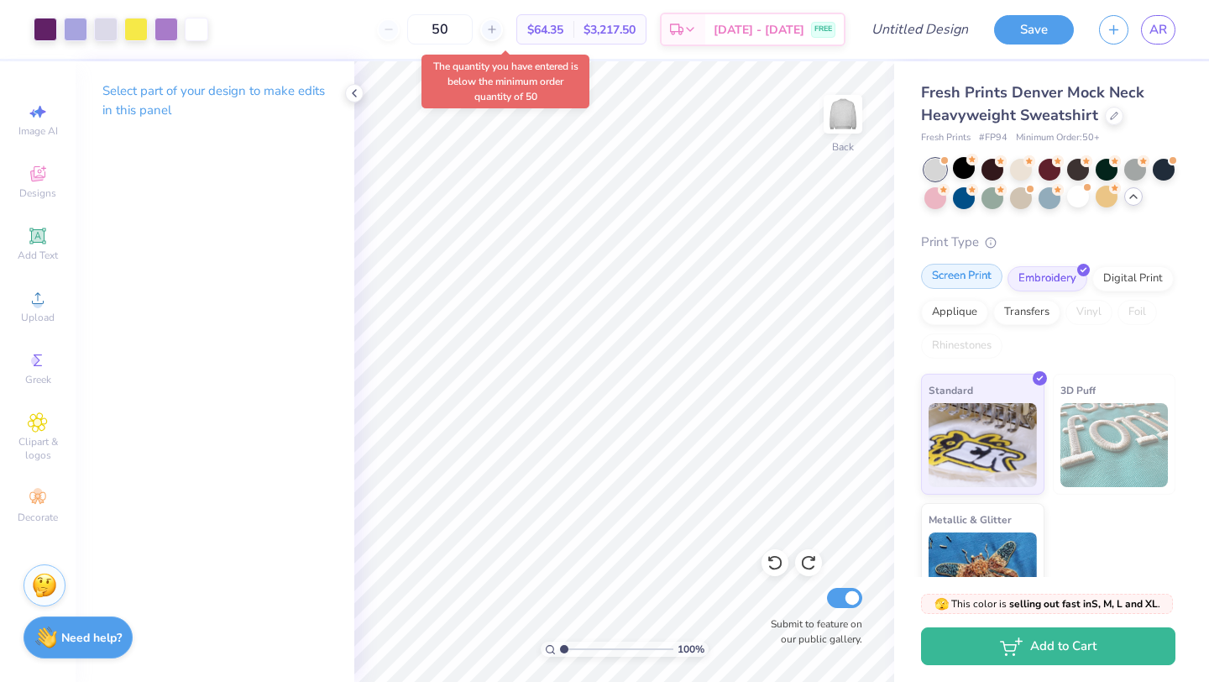
click at [952, 281] on div "Screen Print" at bounding box center [961, 276] width 81 height 25
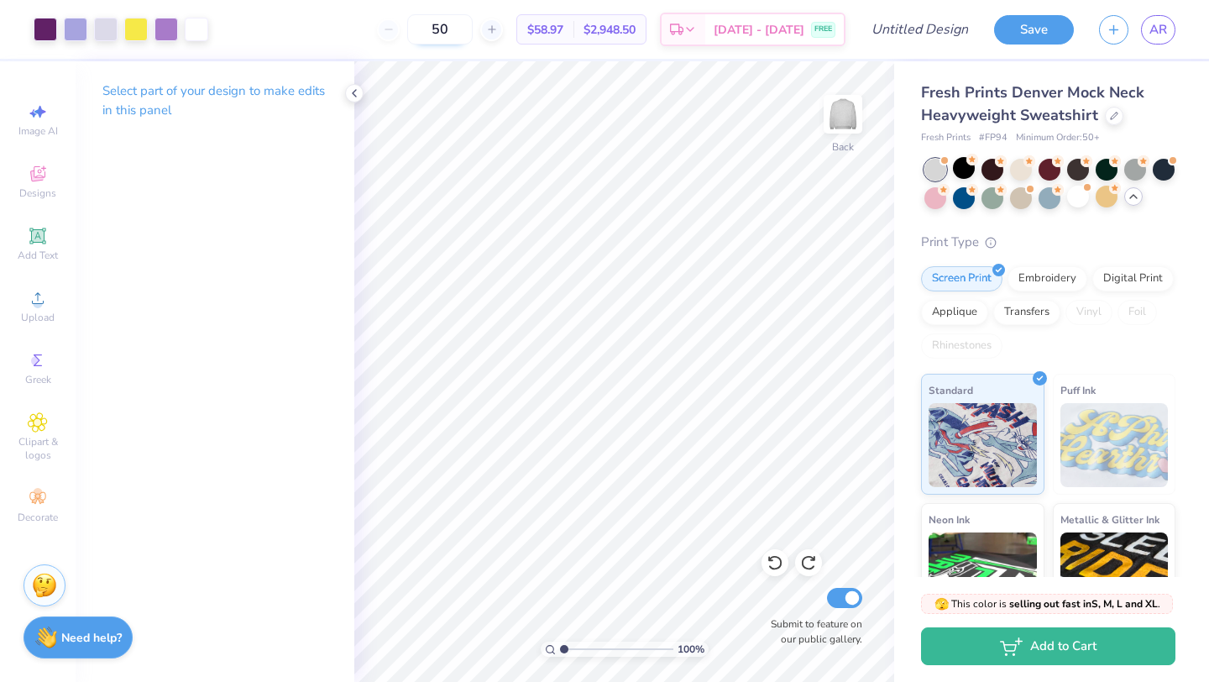
click at [473, 34] on input "50" at bounding box center [440, 29] width 66 height 30
type input "5"
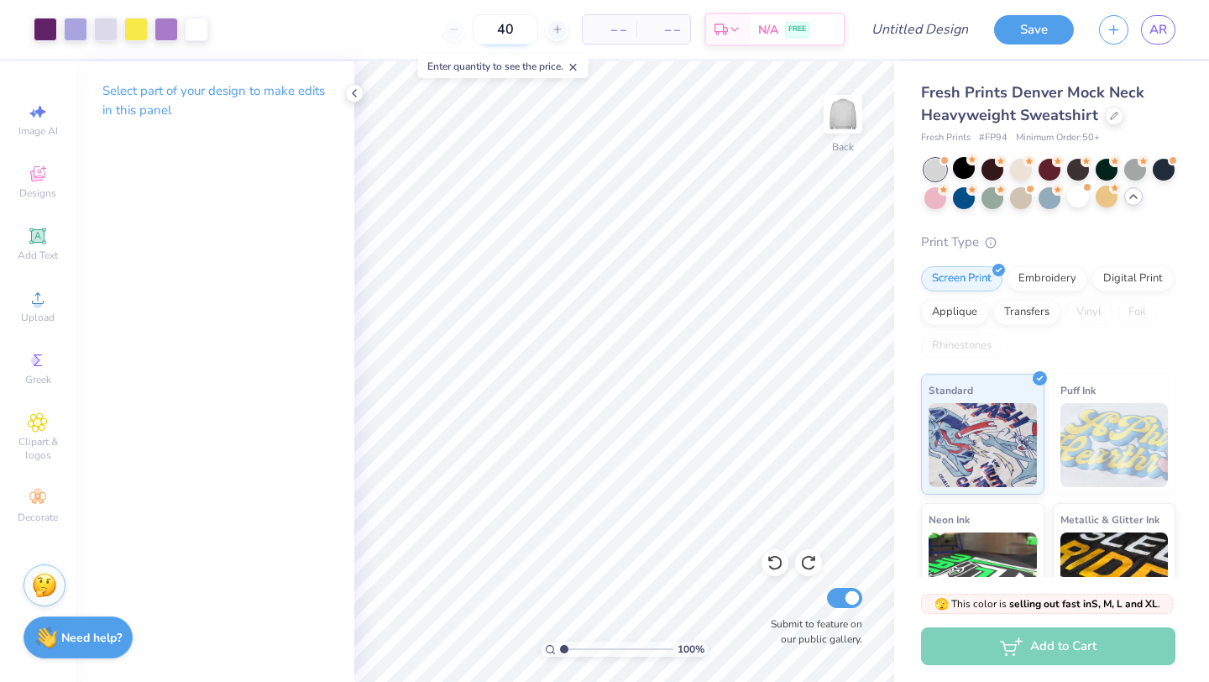
type input "50"
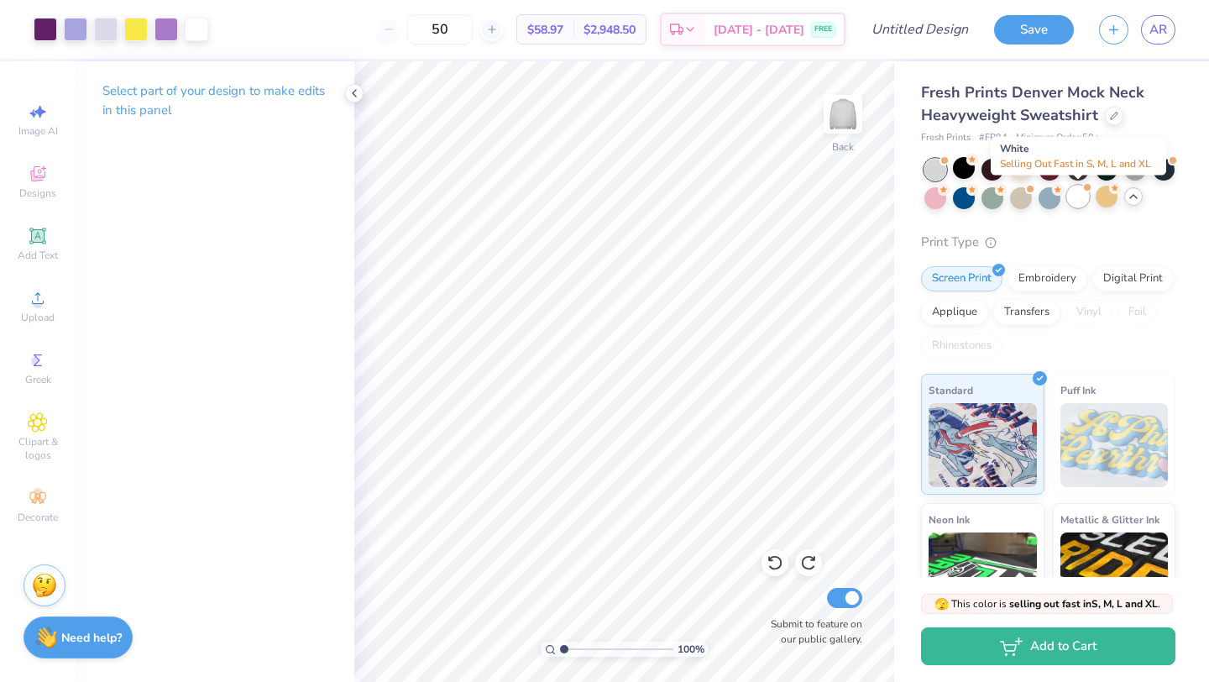
click at [1080, 202] on div at bounding box center [1079, 197] width 22 height 22
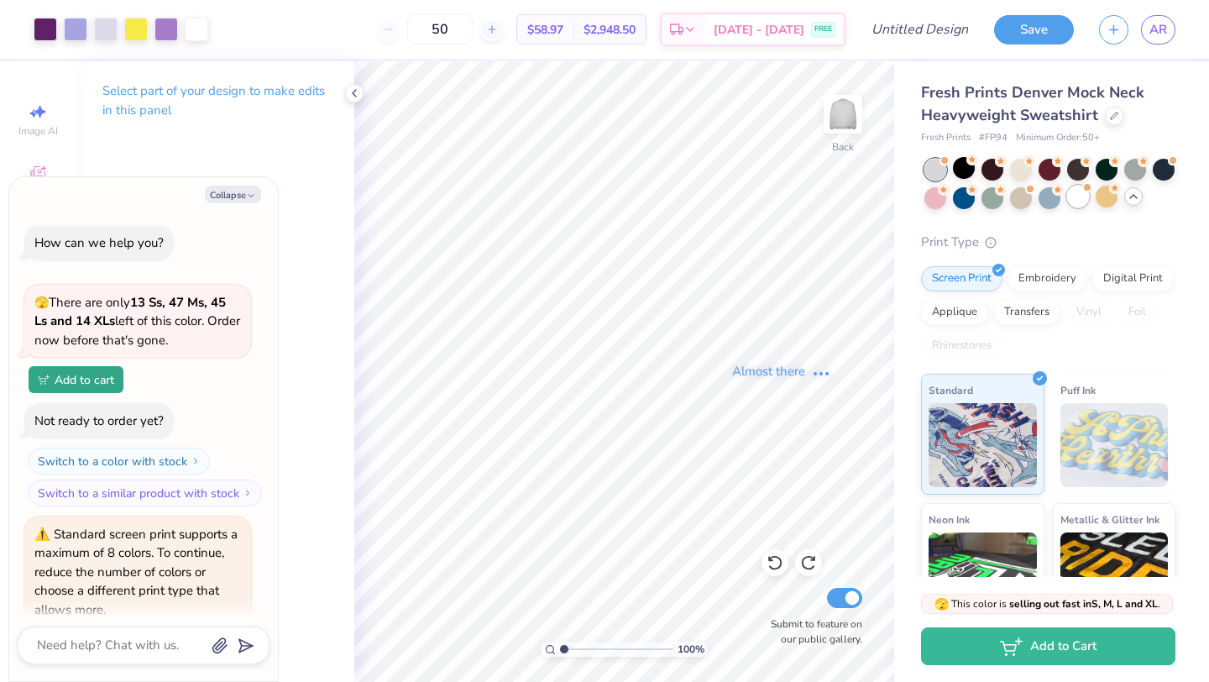
scroll to position [1167, 0]
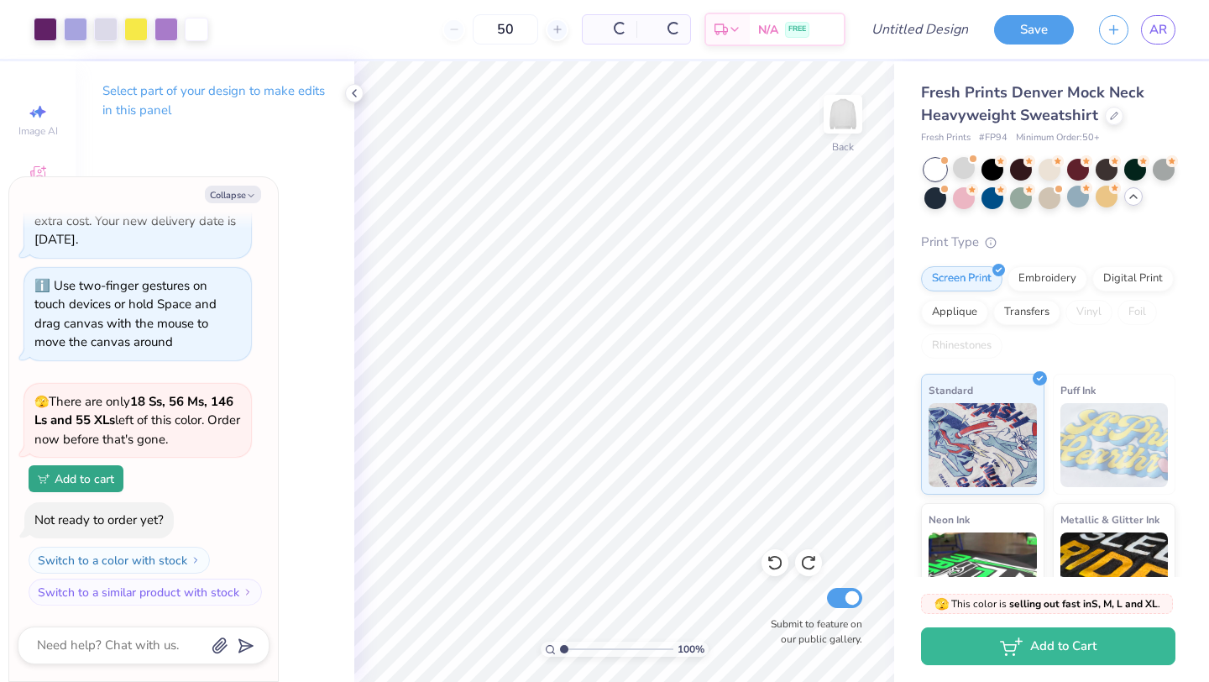
type textarea "x"
drag, startPoint x: 479, startPoint y: 38, endPoint x: 447, endPoint y: 29, distance: 33.0
click at [447, 29] on input "50" at bounding box center [440, 29] width 66 height 30
type input "50"
click at [971, 161] on span at bounding box center [972, 159] width 9 height 9
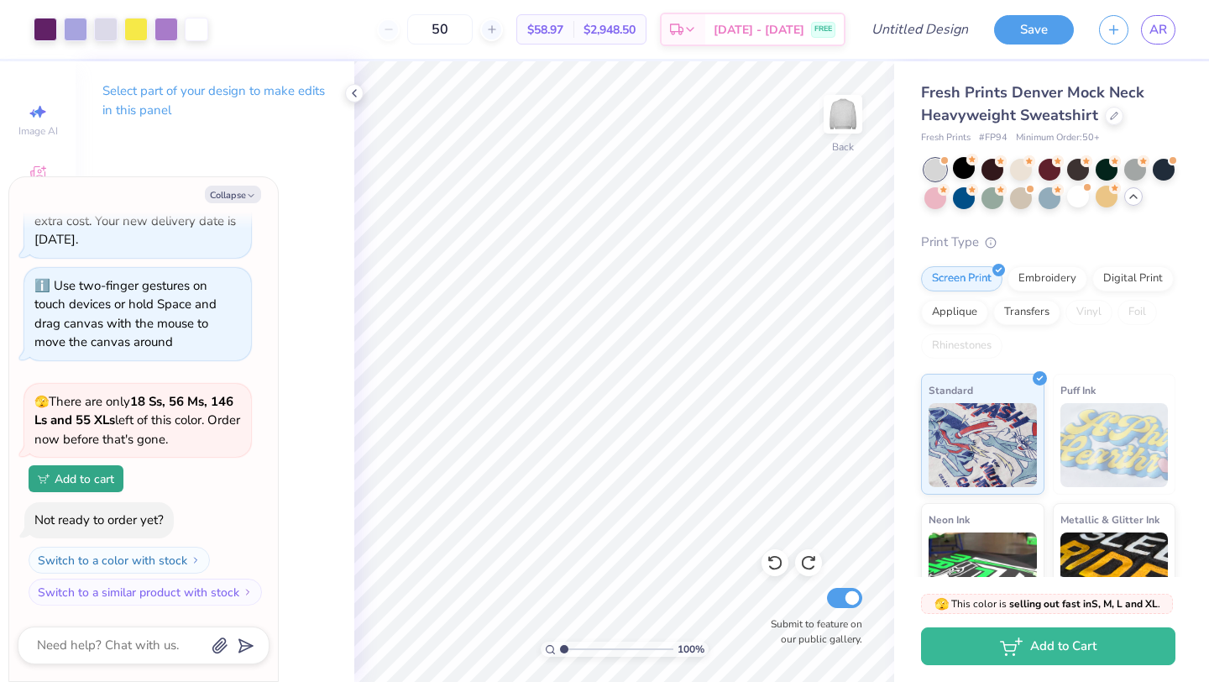
scroll to position [1412, 0]
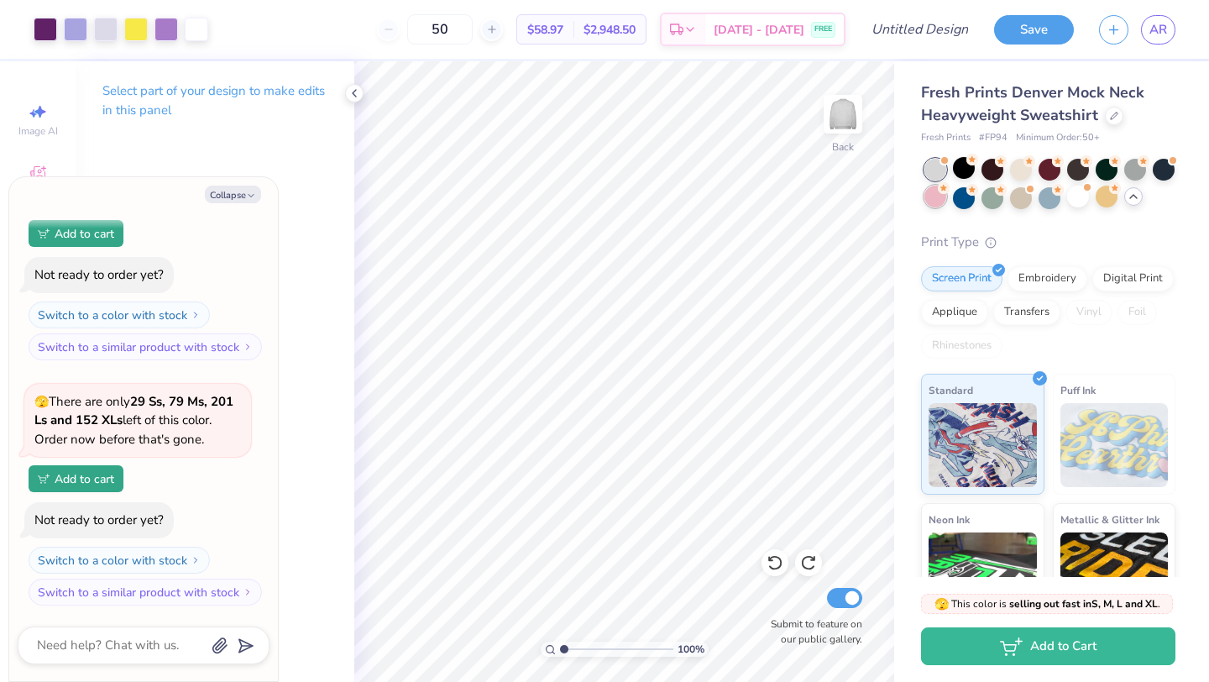
click at [940, 197] on div at bounding box center [936, 197] width 22 height 22
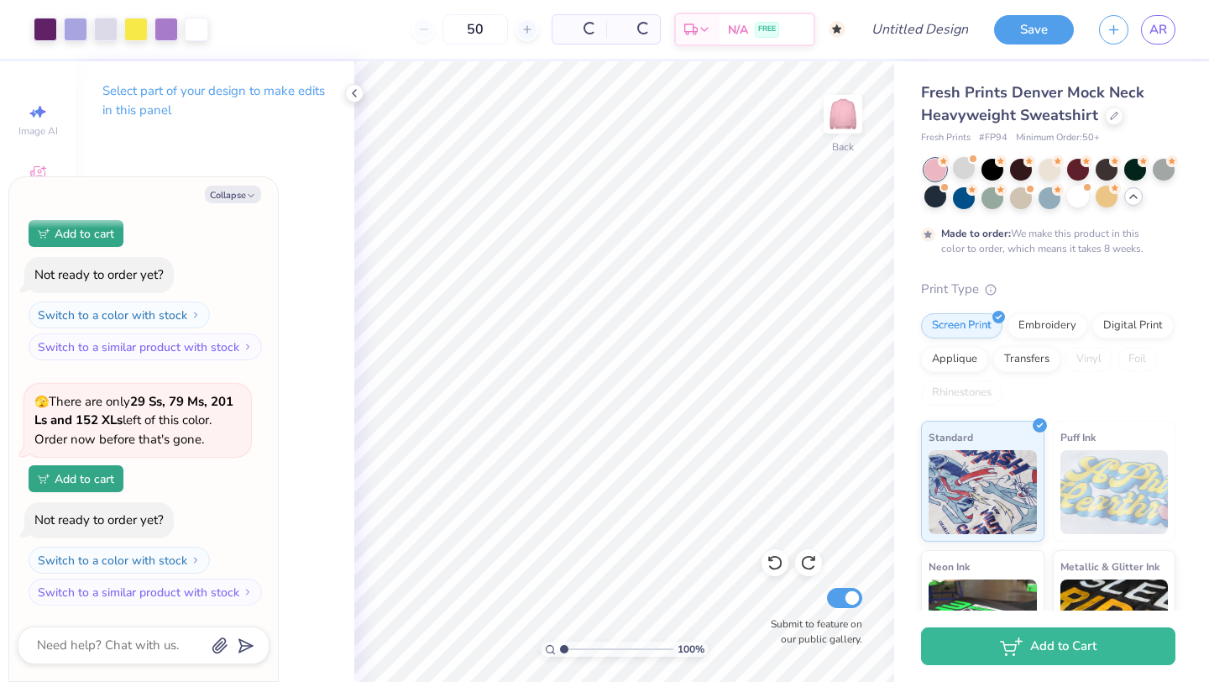
scroll to position [1571, 0]
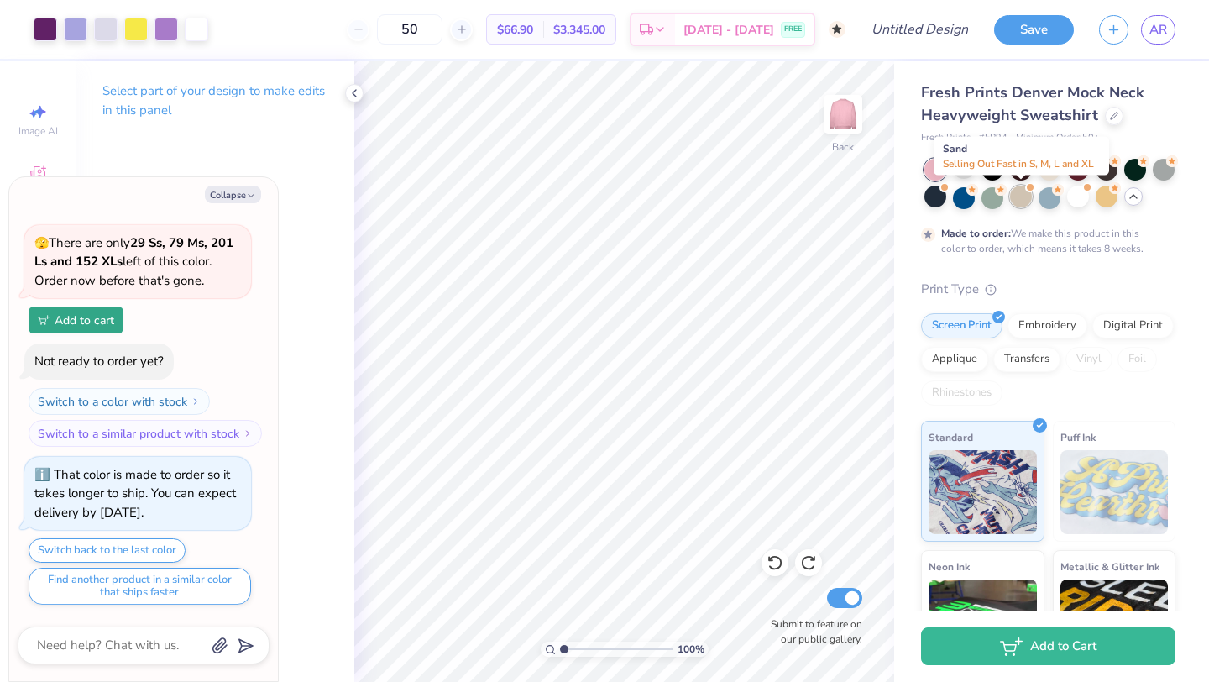
click at [1020, 197] on div at bounding box center [1021, 197] width 22 height 22
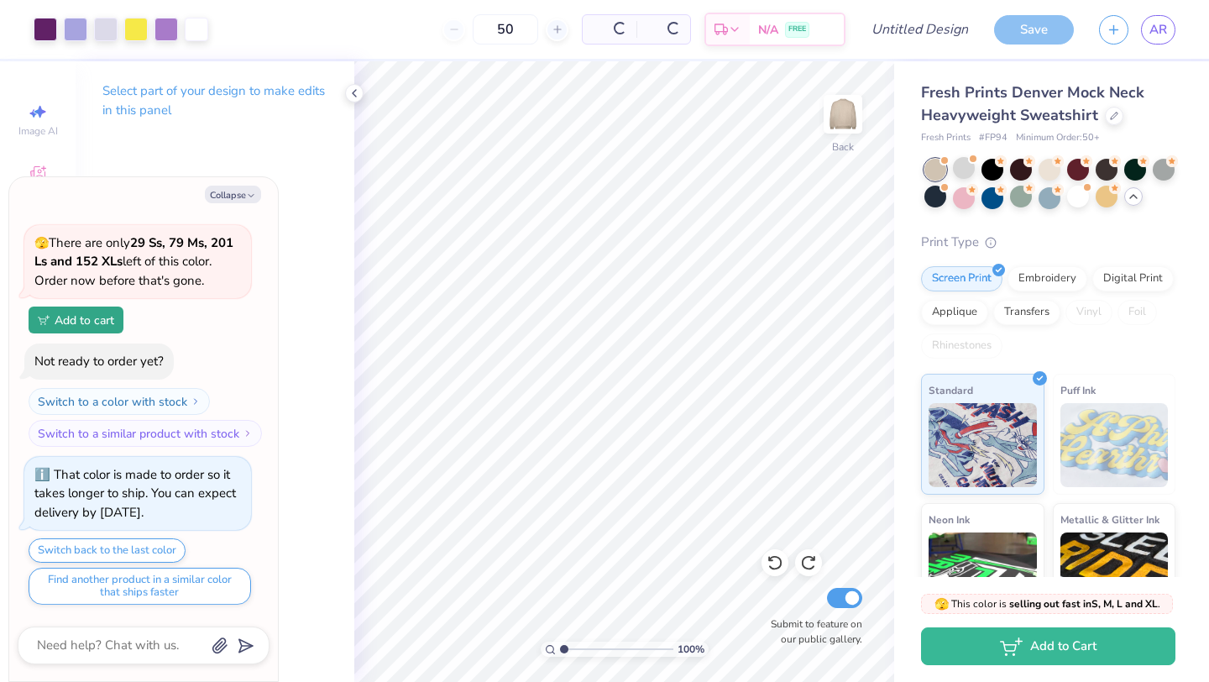
scroll to position [1918, 0]
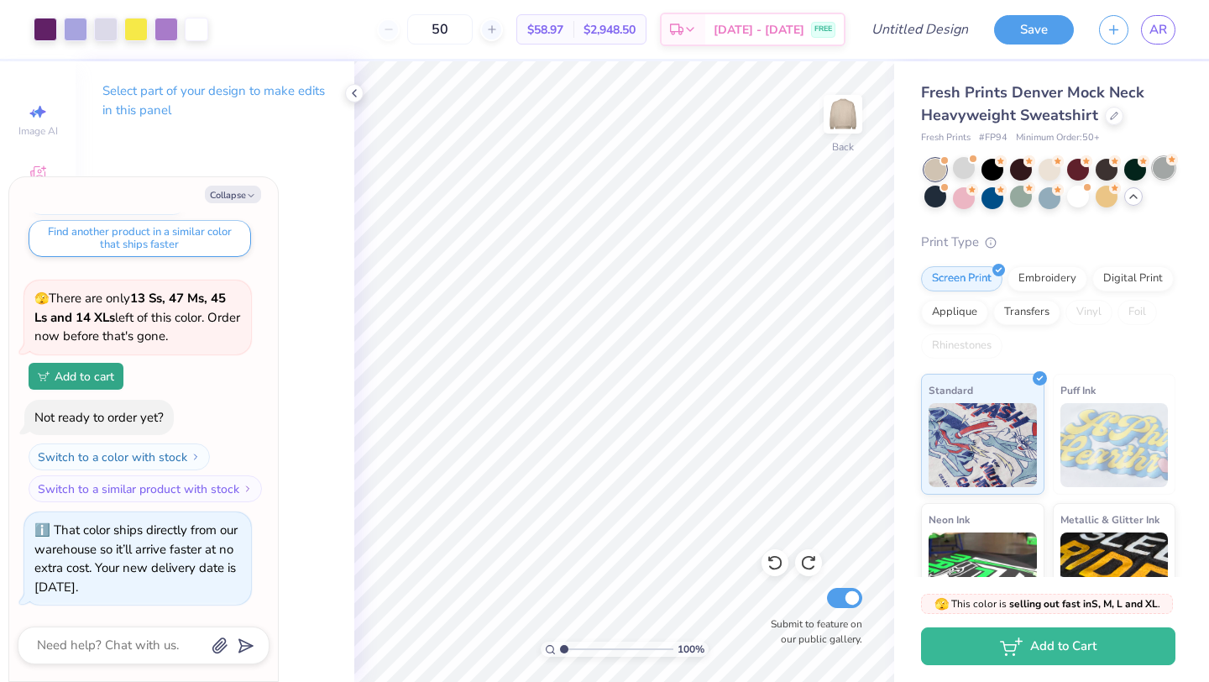
click at [1172, 171] on div at bounding box center [1164, 168] width 22 height 22
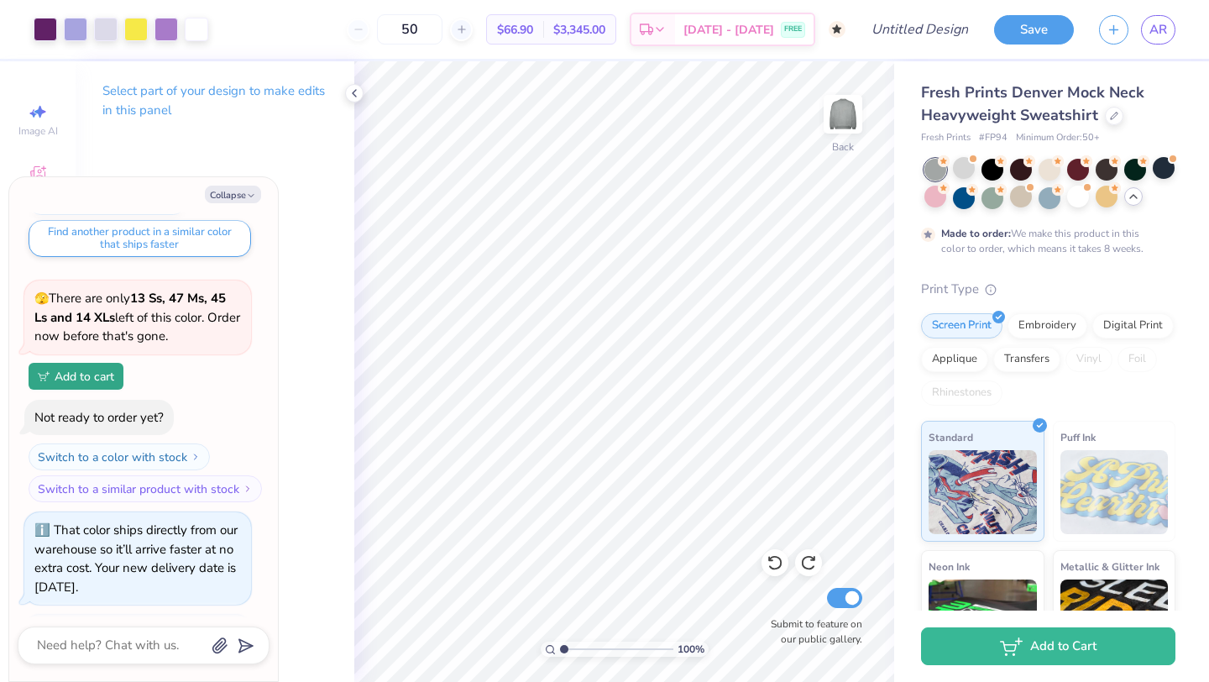
scroll to position [2076, 0]
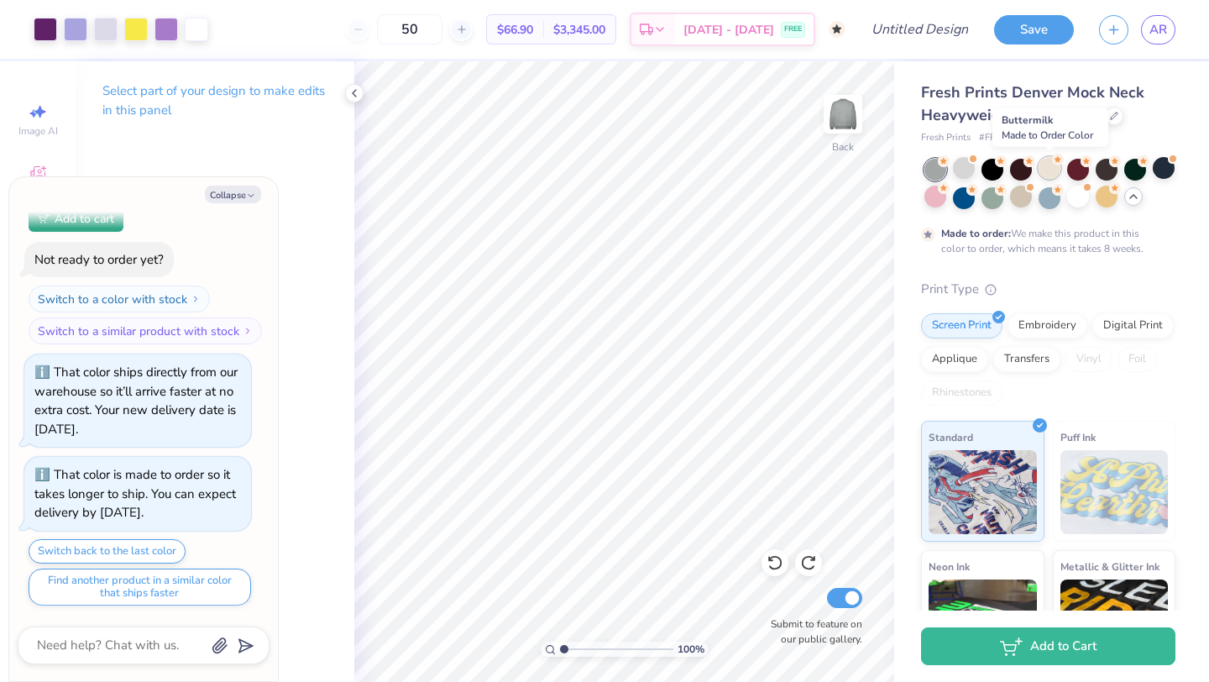
click at [1051, 166] on div at bounding box center [1050, 168] width 22 height 22
click at [1103, 174] on div at bounding box center [1107, 168] width 22 height 22
click at [990, 168] on div at bounding box center [993, 168] width 22 height 22
click at [1157, 170] on div at bounding box center [1164, 168] width 22 height 22
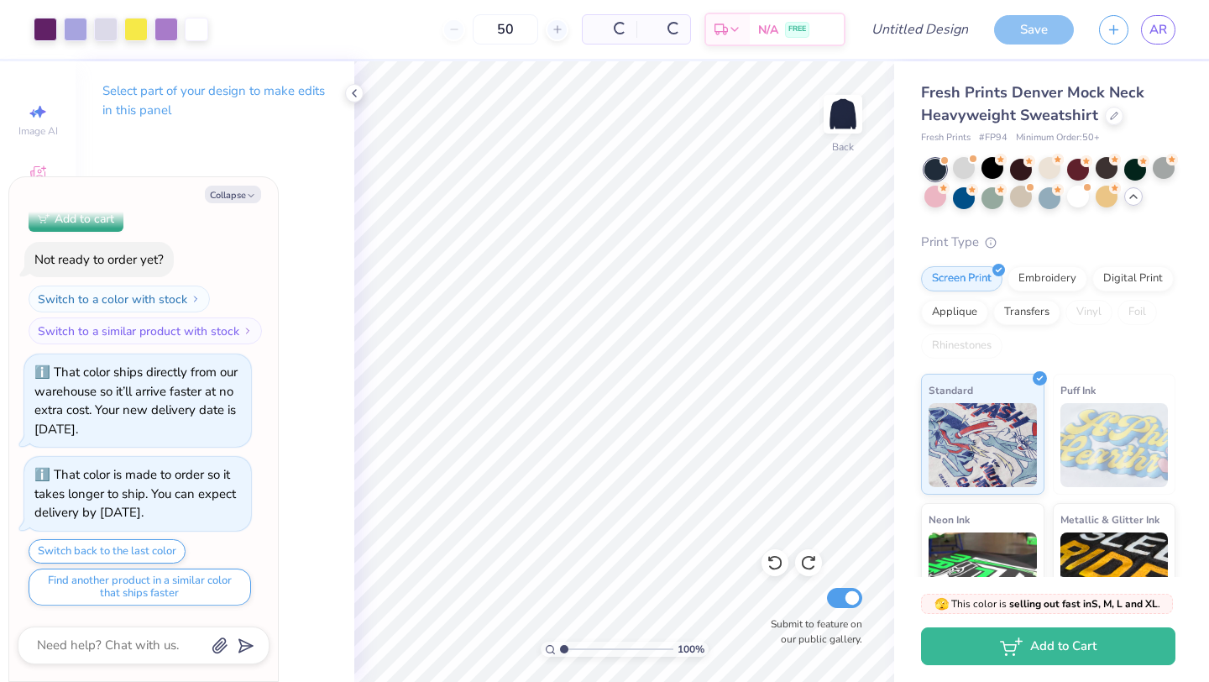
scroll to position [2424, 0]
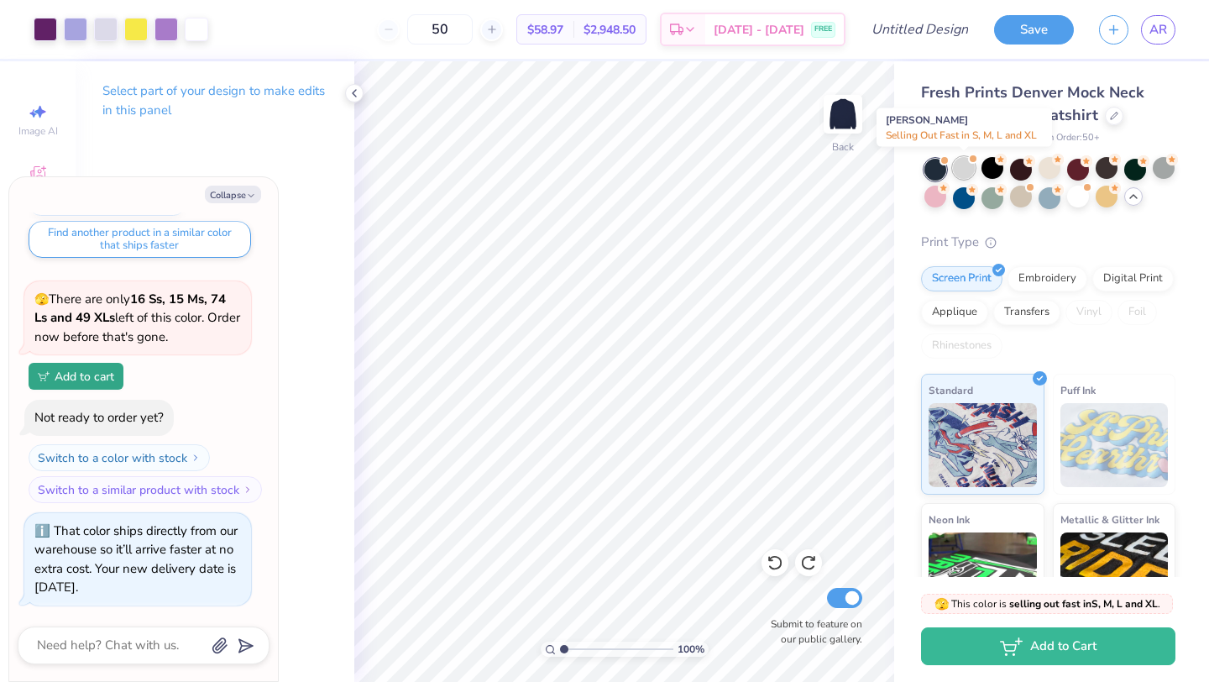
click at [964, 169] on div at bounding box center [964, 168] width 22 height 22
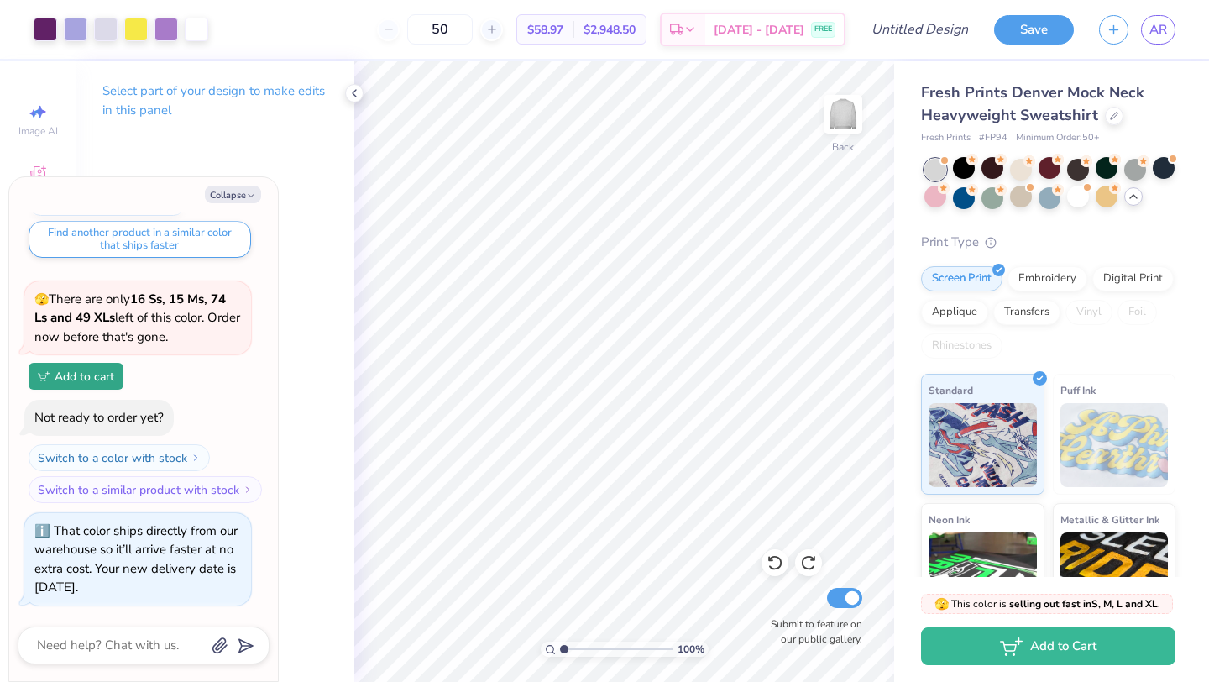
scroll to position [2669, 0]
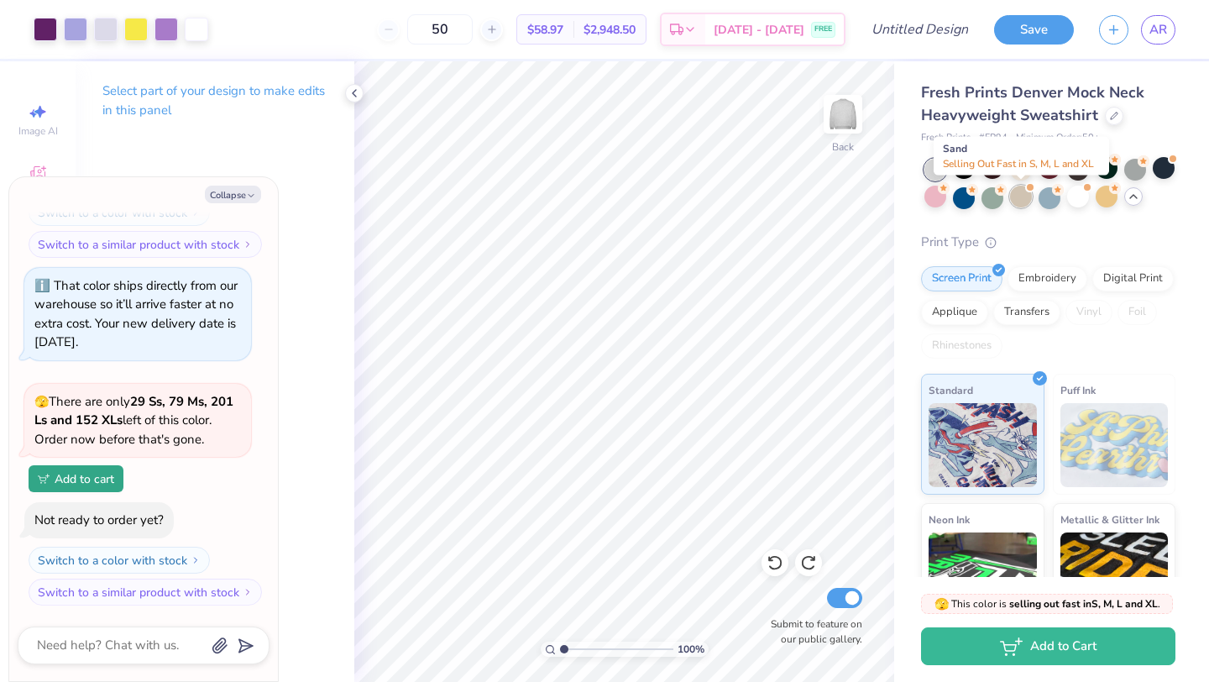
click at [1020, 195] on div at bounding box center [1021, 197] width 22 height 22
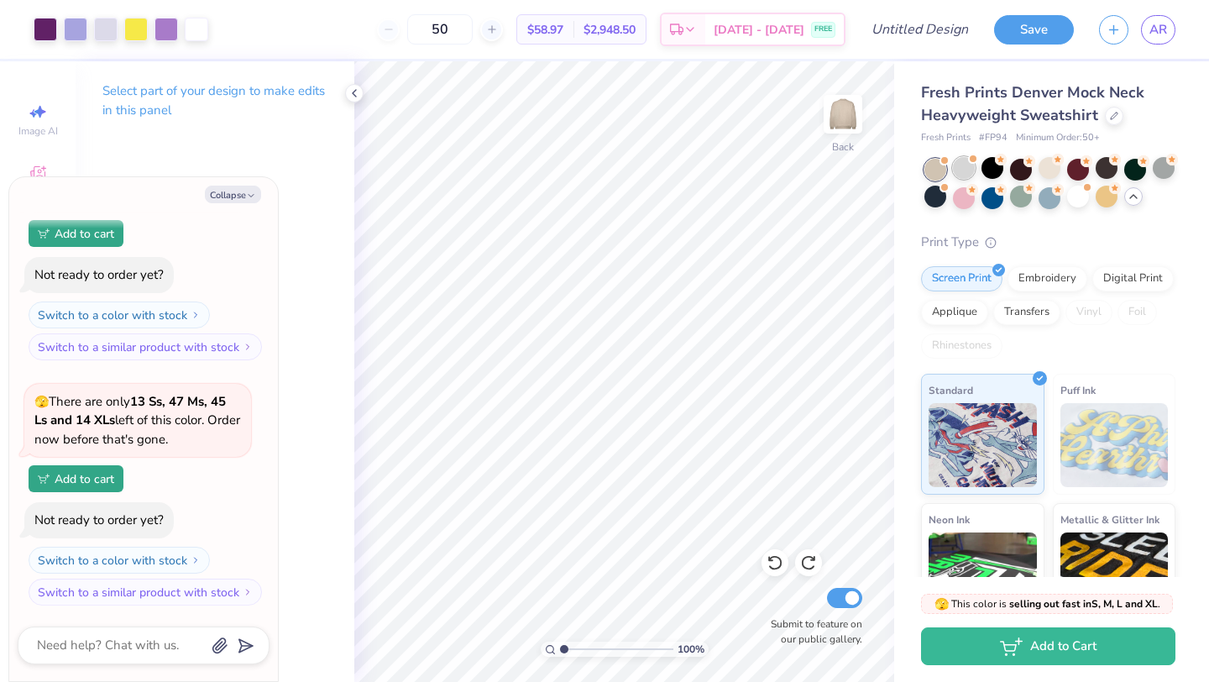
click at [968, 166] on div at bounding box center [964, 168] width 22 height 22
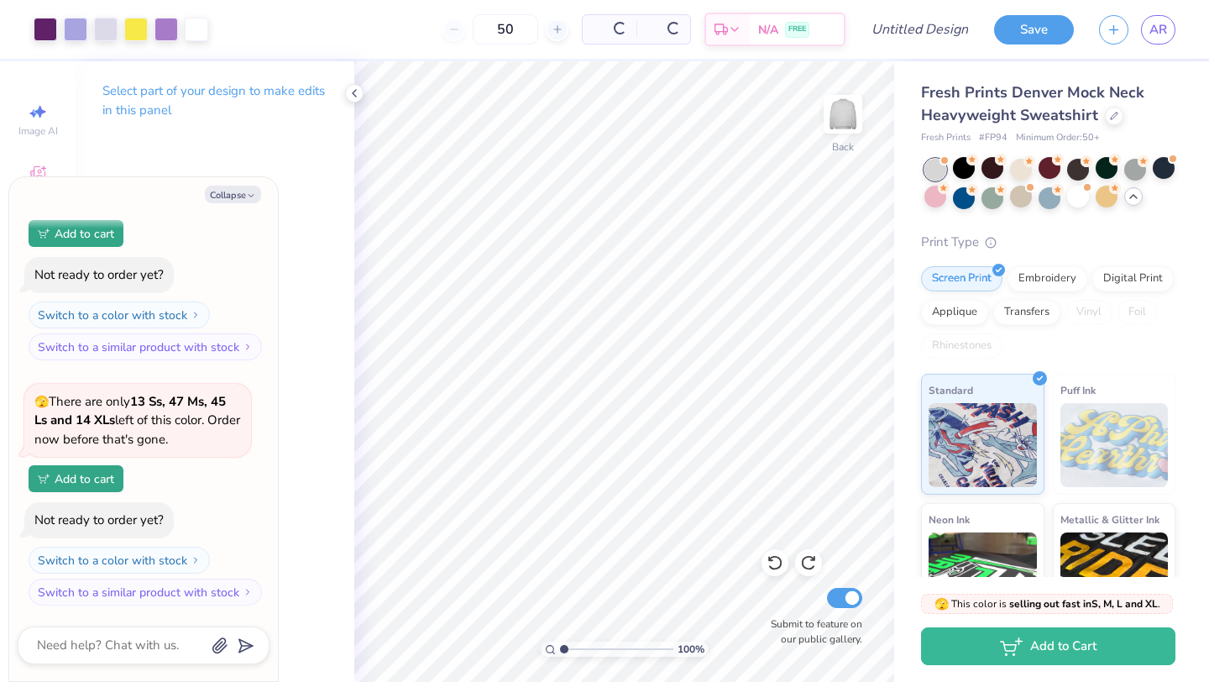
type textarea "x"
click at [913, 30] on input "Design Title" at bounding box center [941, 30] width 82 height 34
type input "s"
type textarea "x"
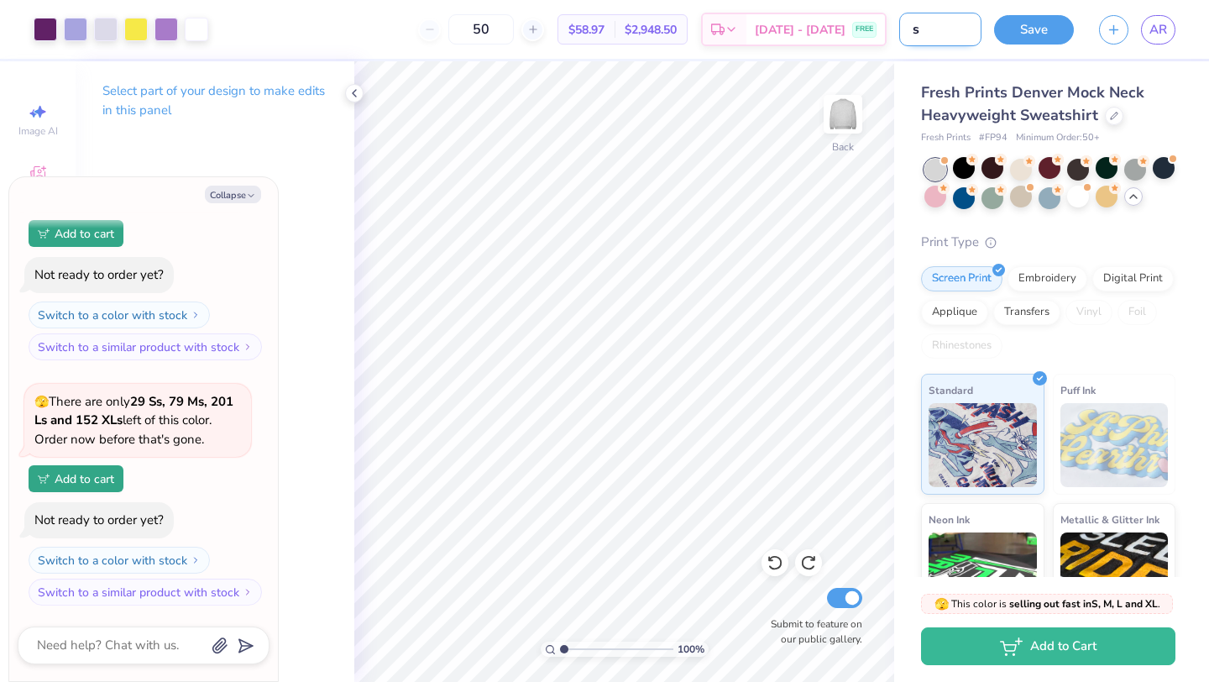
type input "se"
type textarea "x"
type input "s"
type textarea "x"
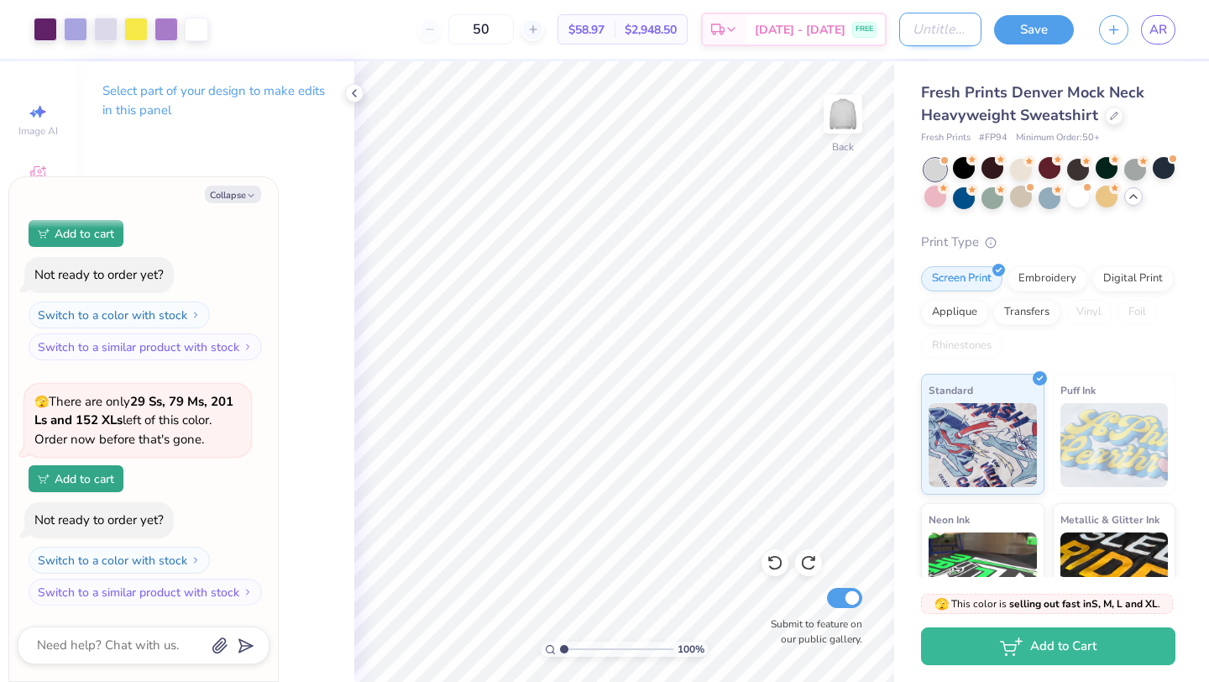
type input "m"
type textarea "x"
type input "mo"
type textarea "x"
type input "moc"
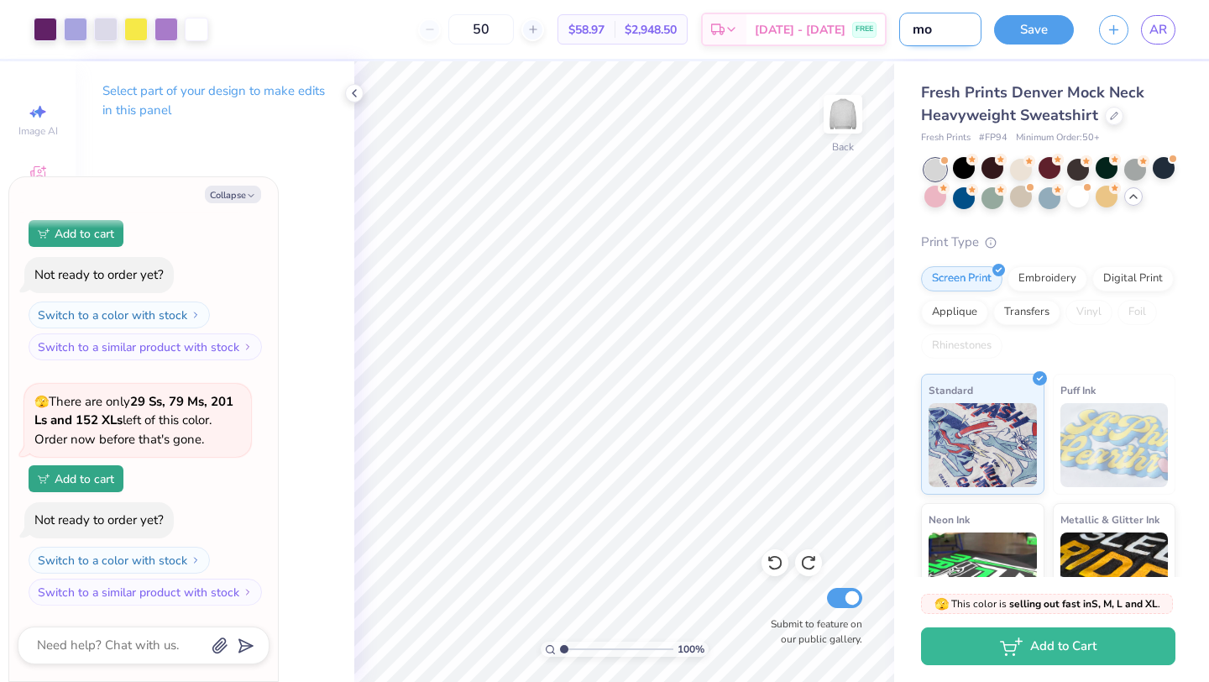
type textarea "x"
type input "mock"
type textarea "x"
type input "mock"
click at [1041, 31] on button "Save" at bounding box center [1034, 27] width 80 height 29
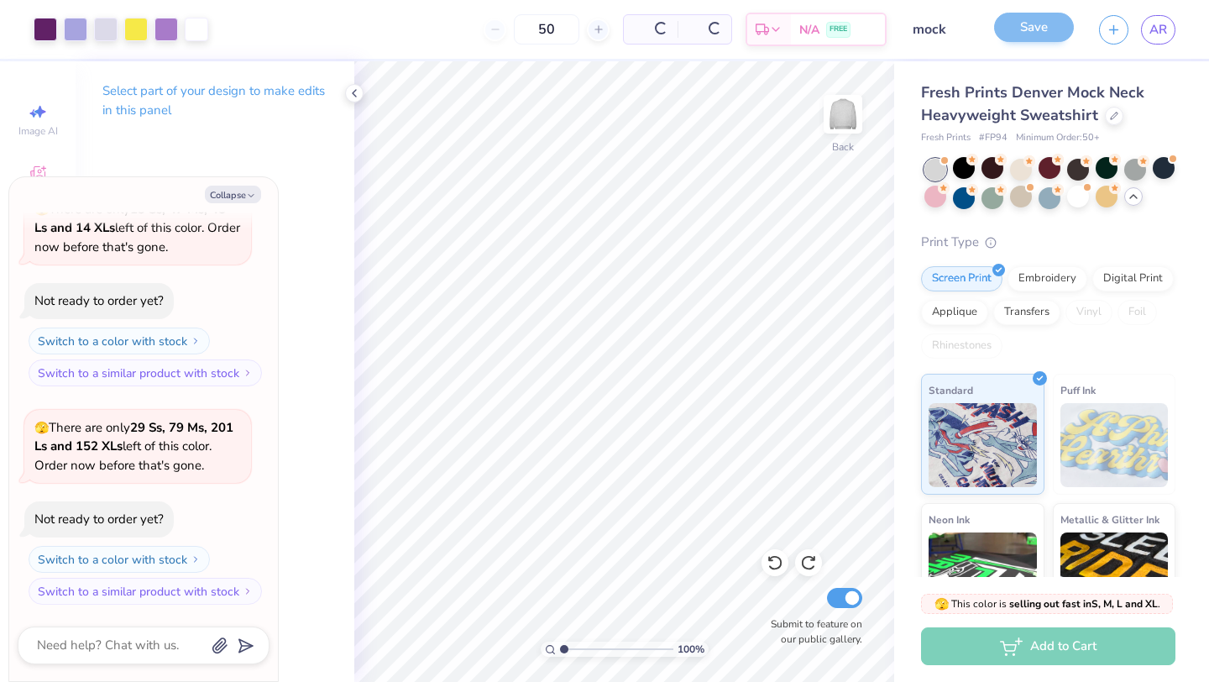
scroll to position [2891, 0]
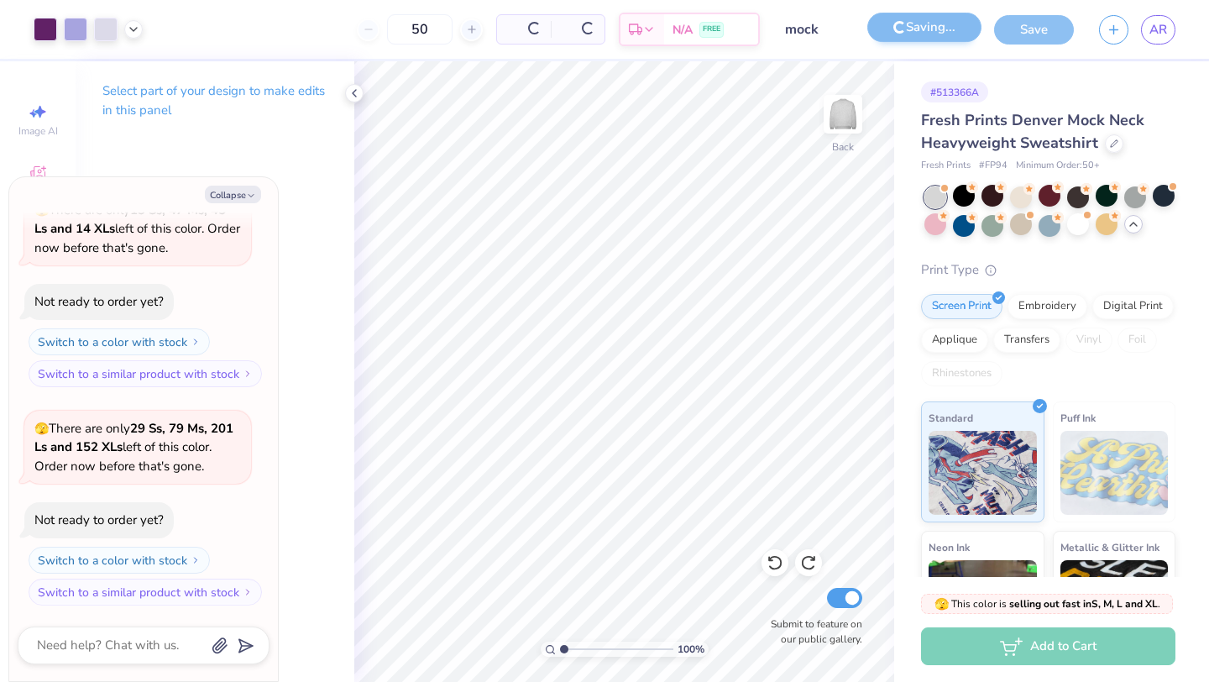
scroll to position [3160, 0]
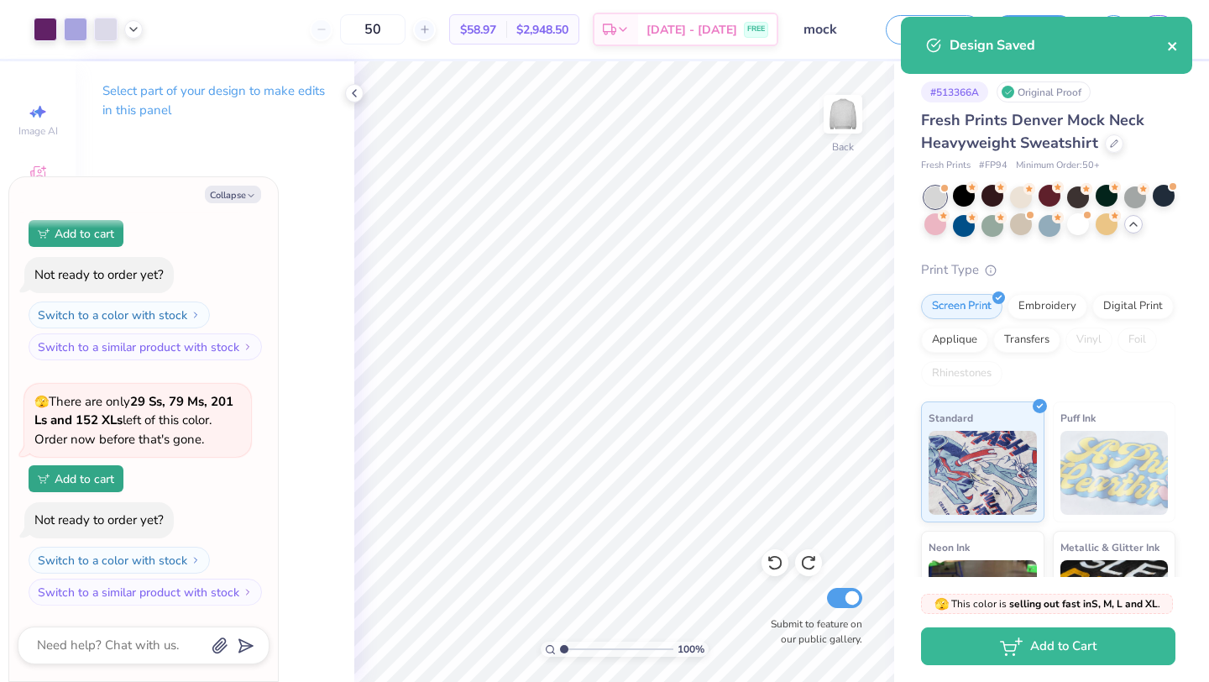
click at [1170, 51] on icon "close" at bounding box center [1173, 45] width 12 height 13
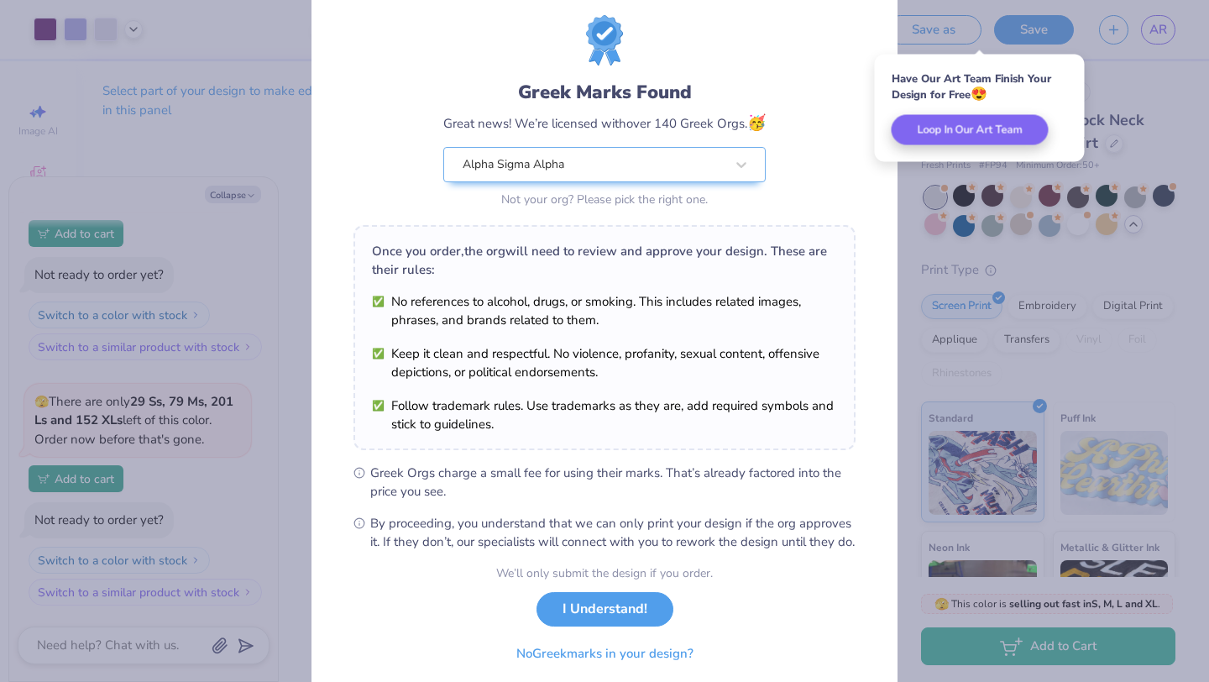
scroll to position [42, 0]
click at [614, 622] on button "I Understand!" at bounding box center [605, 604] width 137 height 34
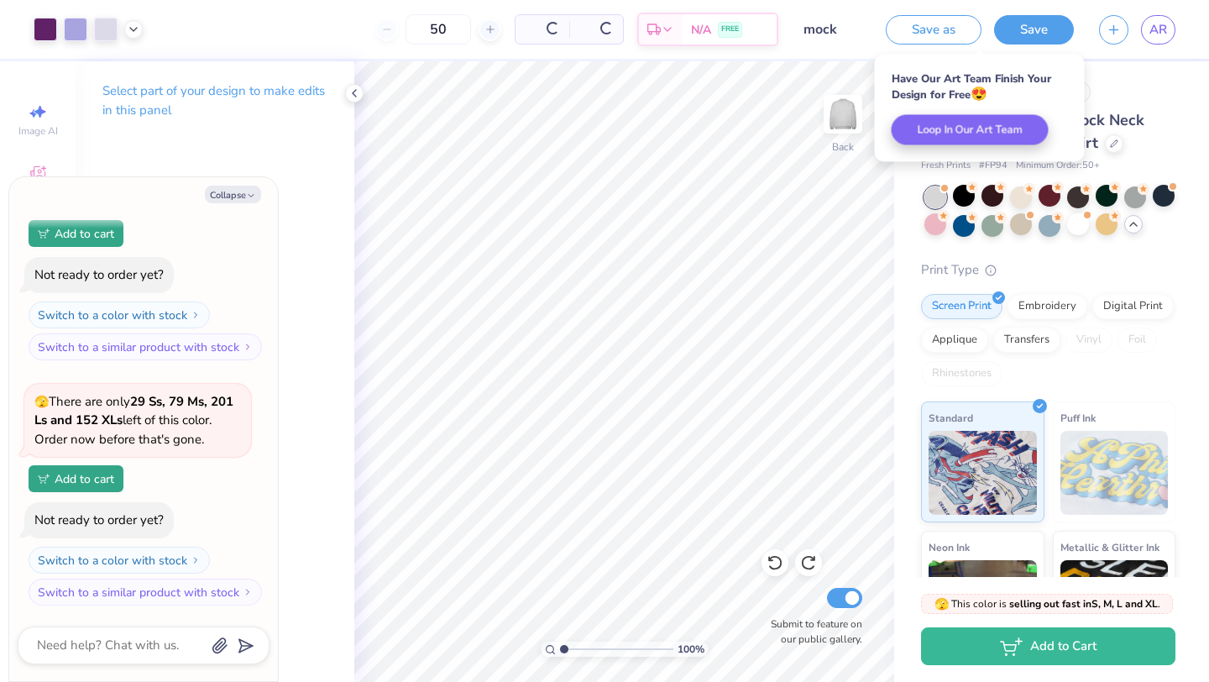
scroll to position [0, 0]
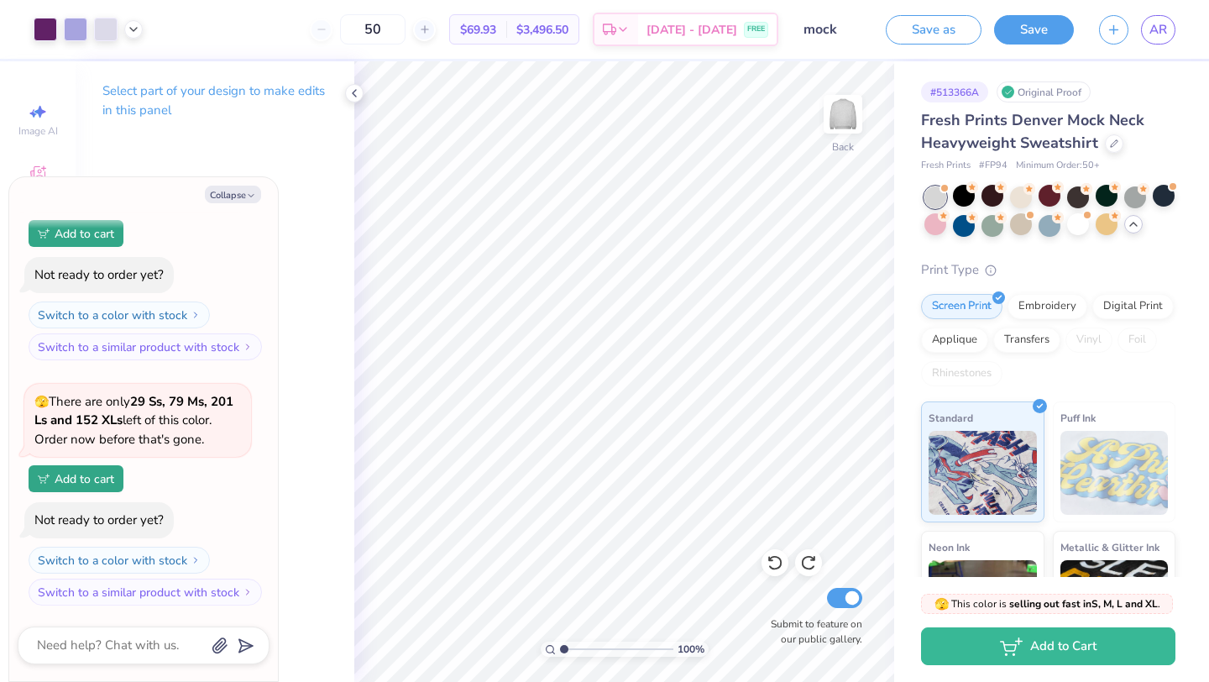
type textarea "x"
click at [1161, 39] on link "AR" at bounding box center [1158, 29] width 34 height 29
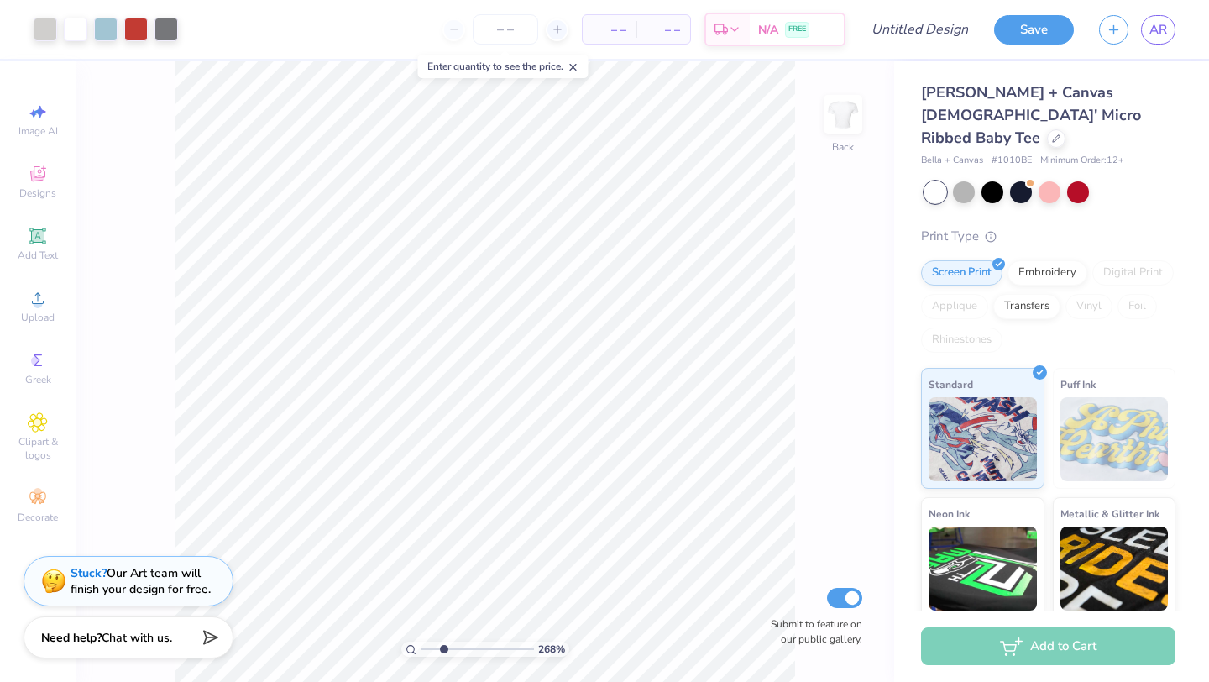
drag, startPoint x: 424, startPoint y: 649, endPoint x: 443, endPoint y: 649, distance: 18.5
click at [443, 649] on input "range" at bounding box center [477, 649] width 113 height 15
click at [109, 28] on div at bounding box center [106, 28] width 24 height 24
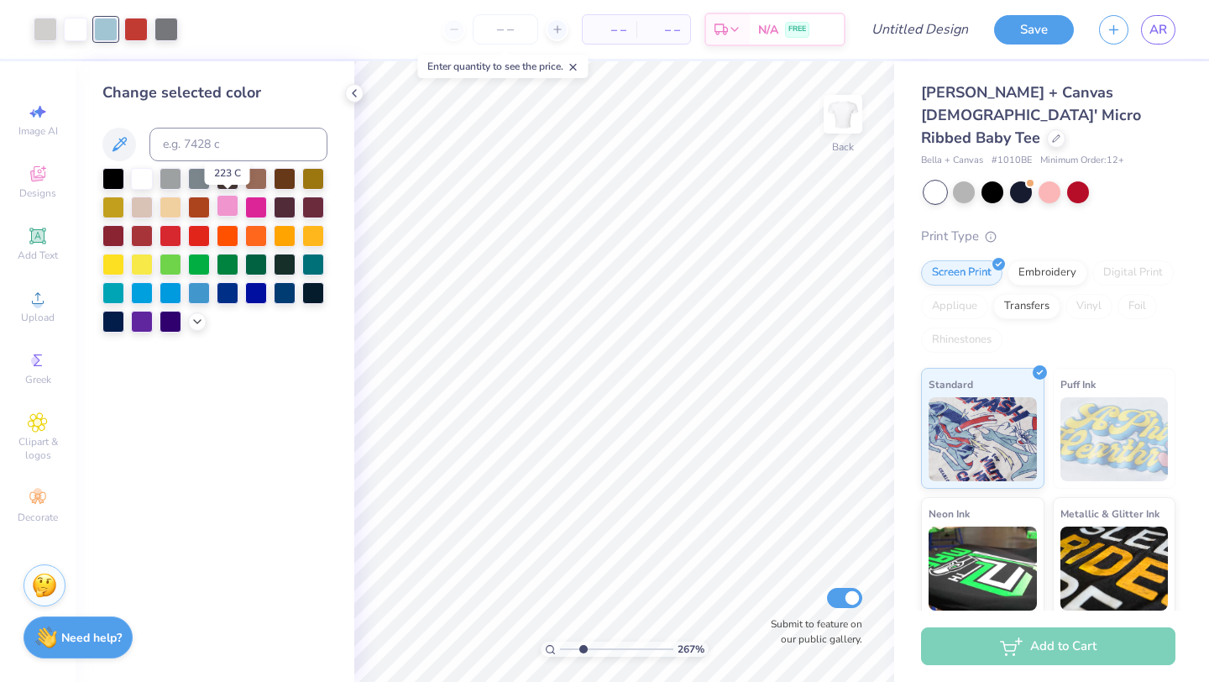
click at [227, 206] on div at bounding box center [228, 206] width 22 height 22
click at [197, 320] on icon at bounding box center [197, 319] width 13 height 13
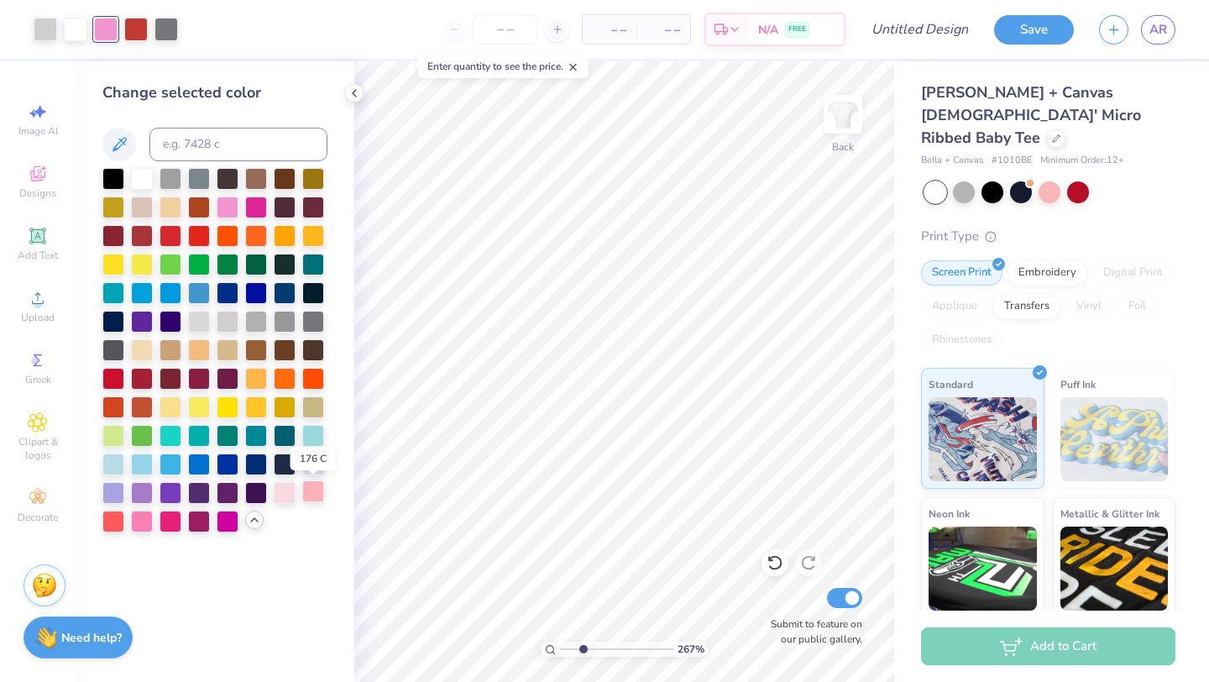
click at [312, 490] on div at bounding box center [313, 491] width 22 height 22
click at [143, 516] on div at bounding box center [142, 520] width 22 height 22
click at [230, 204] on div at bounding box center [228, 206] width 22 height 22
click at [139, 521] on div at bounding box center [142, 520] width 22 height 22
click at [228, 204] on div at bounding box center [228, 206] width 22 height 22
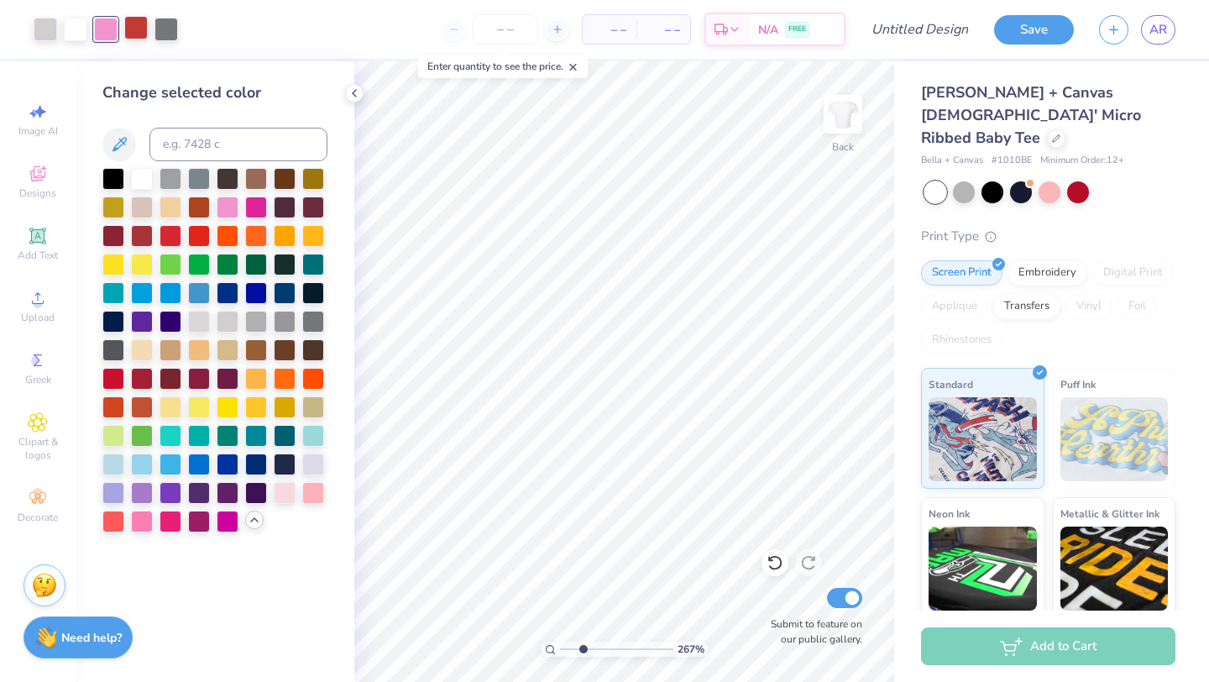
click at [139, 33] on div at bounding box center [136, 28] width 24 height 24
click at [119, 470] on div at bounding box center [113, 463] width 22 height 22
click at [228, 492] on div at bounding box center [228, 491] width 22 height 22
click at [204, 527] on div at bounding box center [199, 520] width 22 height 22
click at [176, 520] on div at bounding box center [171, 520] width 22 height 22
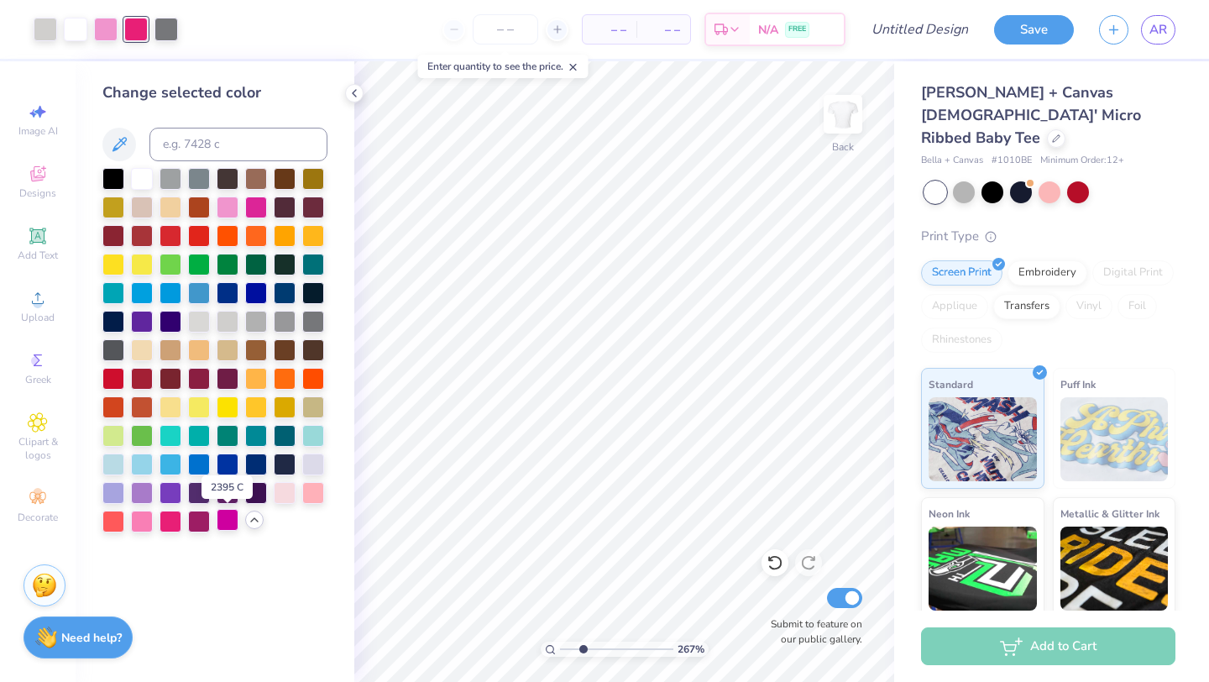
click at [229, 524] on div at bounding box center [228, 520] width 22 height 22
click at [250, 285] on div at bounding box center [256, 292] width 22 height 22
click at [231, 291] on div at bounding box center [228, 292] width 22 height 22
click at [286, 204] on div at bounding box center [285, 206] width 22 height 22
click at [121, 460] on div at bounding box center [113, 463] width 22 height 22
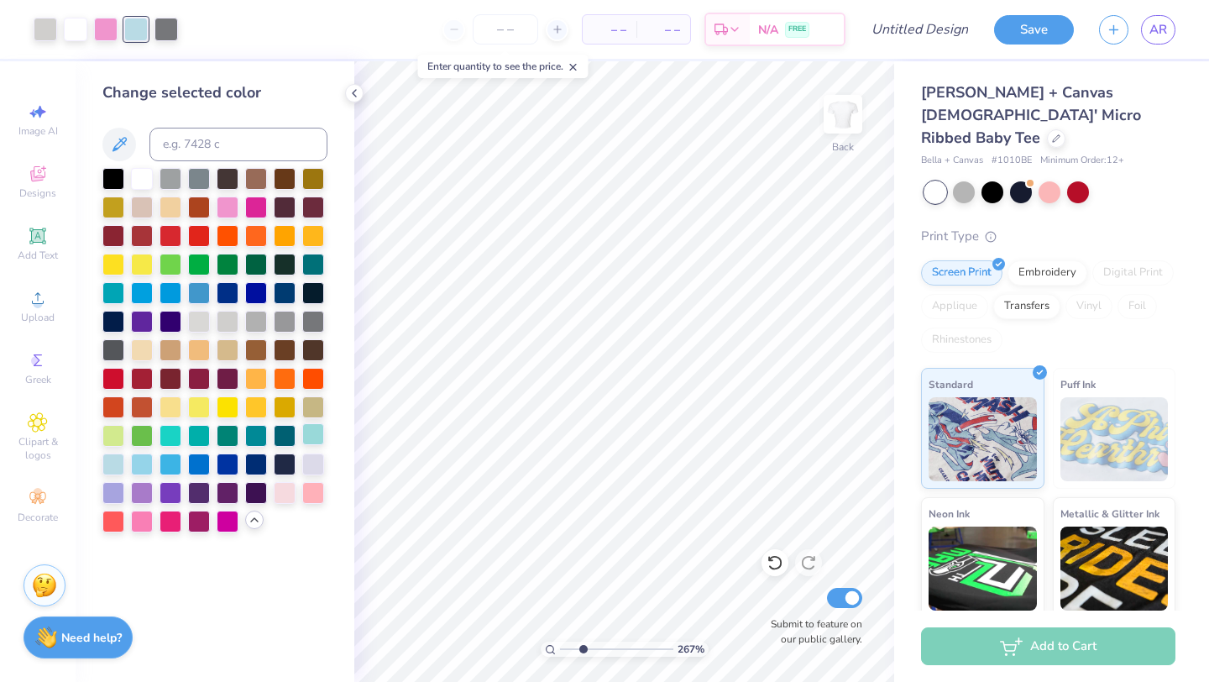
click at [312, 431] on div at bounding box center [313, 434] width 22 height 22
click at [108, 464] on div at bounding box center [113, 463] width 22 height 22
click at [174, 32] on div at bounding box center [167, 28] width 24 height 24
click at [178, 522] on div at bounding box center [171, 520] width 22 height 22
click at [231, 291] on div at bounding box center [228, 292] width 22 height 22
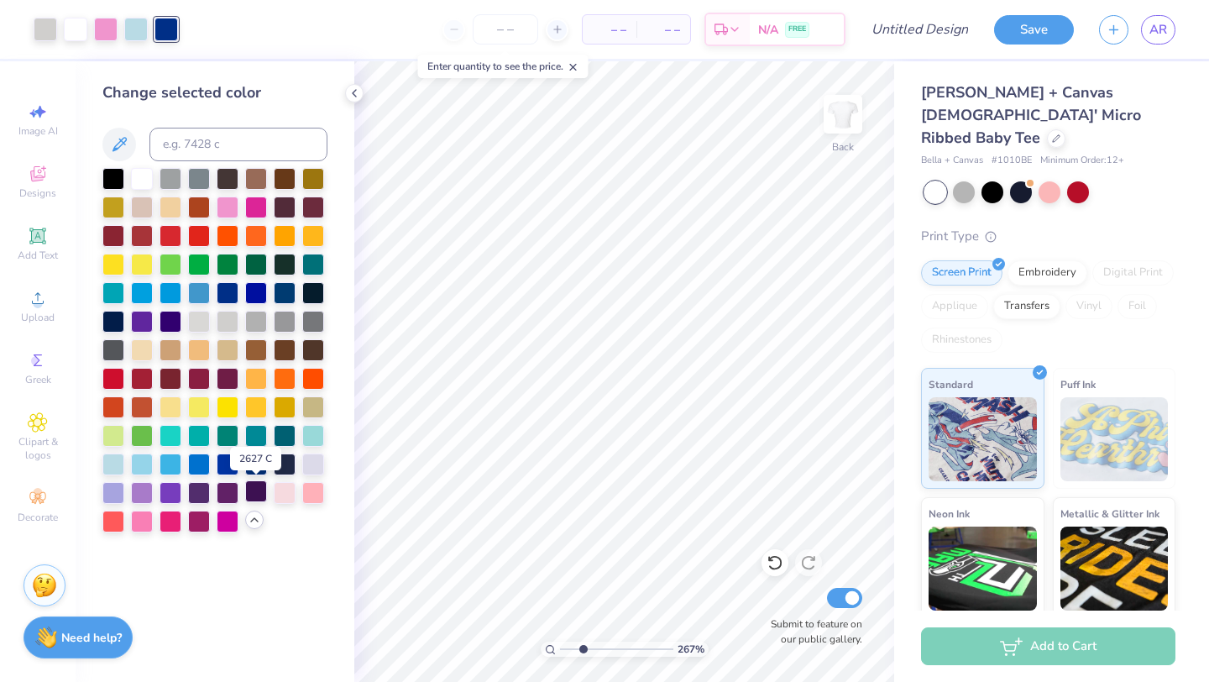
click at [257, 489] on div at bounding box center [256, 491] width 22 height 22
click at [171, 519] on div at bounding box center [171, 520] width 22 height 22
click at [226, 518] on div at bounding box center [228, 520] width 22 height 22
click at [204, 522] on div at bounding box center [199, 520] width 22 height 22
click at [74, 31] on div at bounding box center [76, 28] width 24 height 24
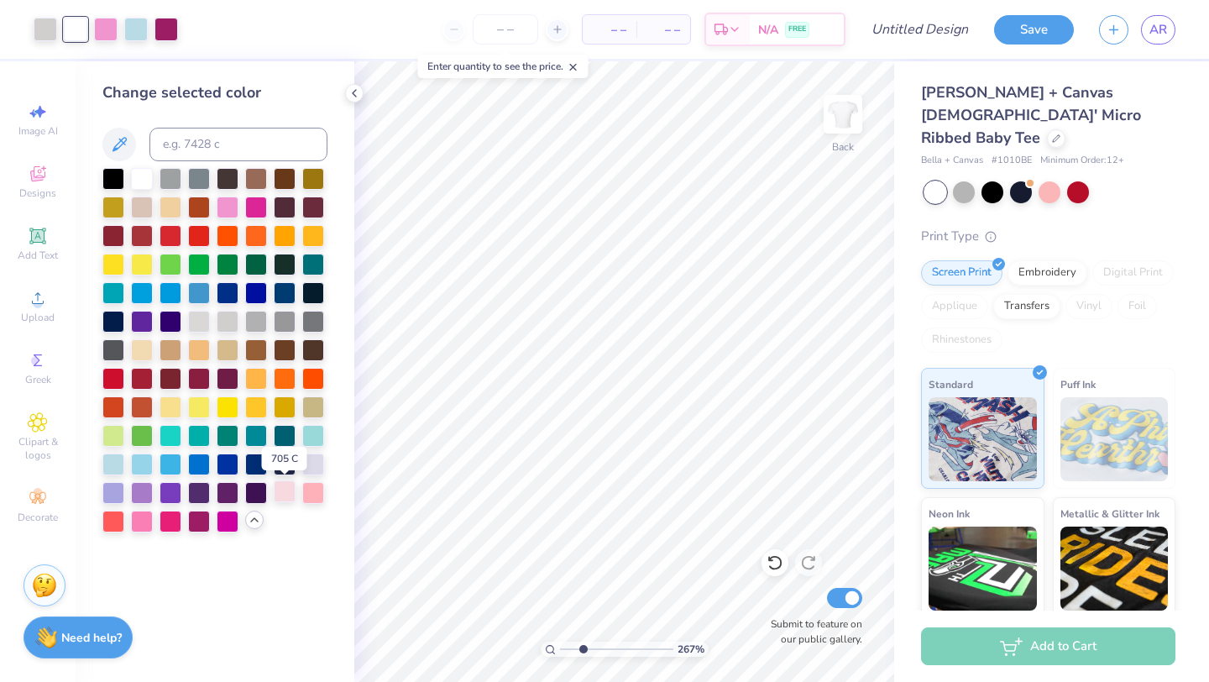
click at [285, 489] on div at bounding box center [285, 491] width 22 height 22
click at [199, 320] on div at bounding box center [199, 320] width 22 height 22
click at [146, 175] on div at bounding box center [142, 177] width 22 height 22
click at [46, 30] on div at bounding box center [46, 28] width 24 height 24
click at [315, 293] on div at bounding box center [313, 292] width 22 height 22
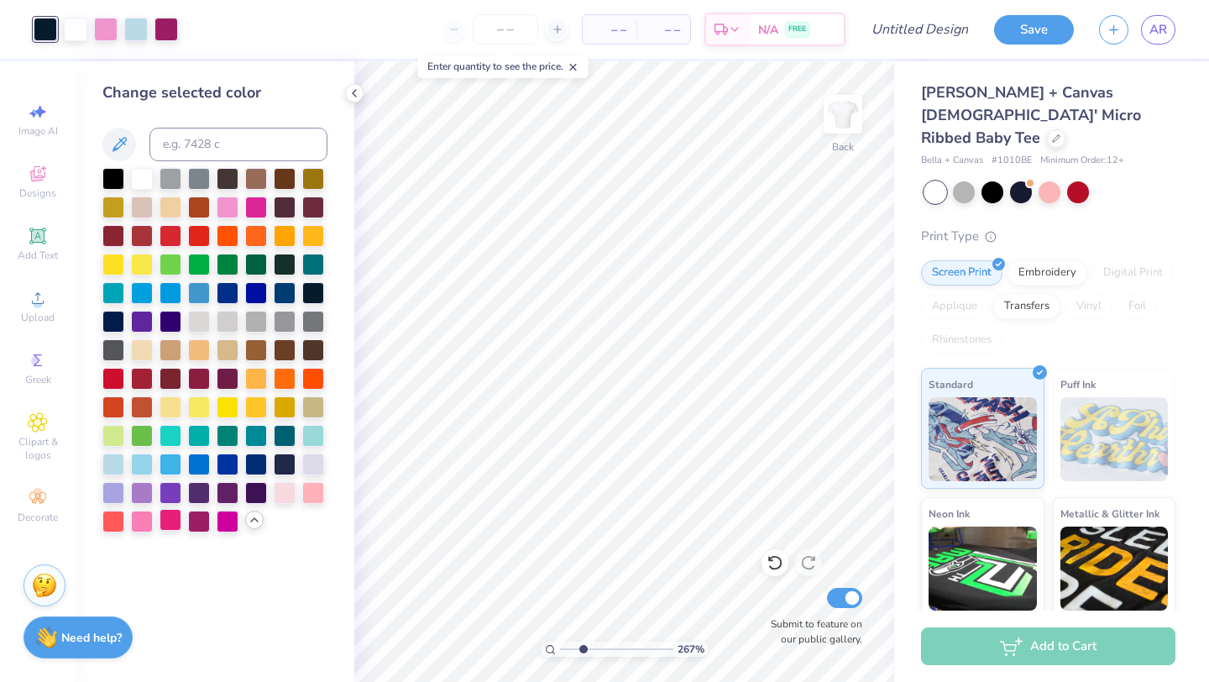
click at [176, 519] on div at bounding box center [171, 520] width 22 height 22
click at [251, 463] on div at bounding box center [256, 463] width 22 height 22
click at [150, 467] on div at bounding box center [142, 463] width 22 height 22
click at [115, 291] on div at bounding box center [113, 292] width 22 height 22
click at [144, 518] on div at bounding box center [142, 520] width 22 height 22
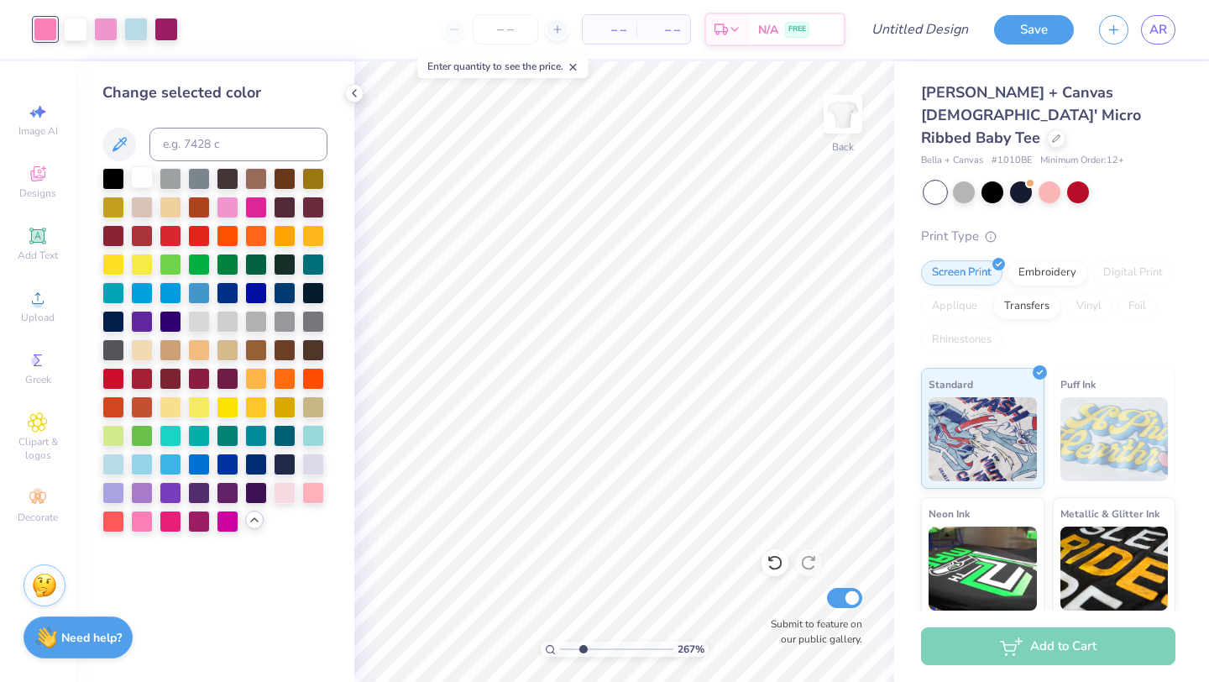
click at [143, 178] on div at bounding box center [142, 177] width 22 height 22
click at [319, 437] on div at bounding box center [313, 434] width 22 height 22
click at [286, 491] on div at bounding box center [285, 491] width 22 height 22
click at [773, 566] on icon at bounding box center [775, 562] width 17 height 17
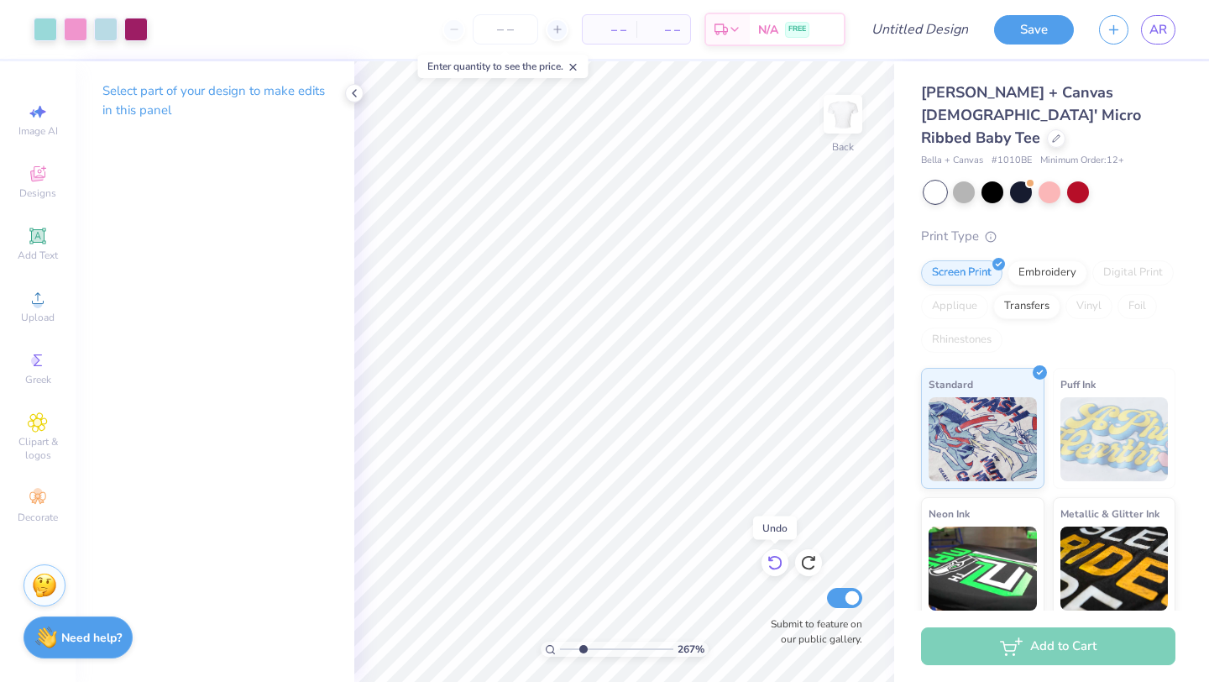
click at [773, 566] on icon at bounding box center [775, 562] width 17 height 17
click at [73, 35] on div at bounding box center [76, 28] width 24 height 24
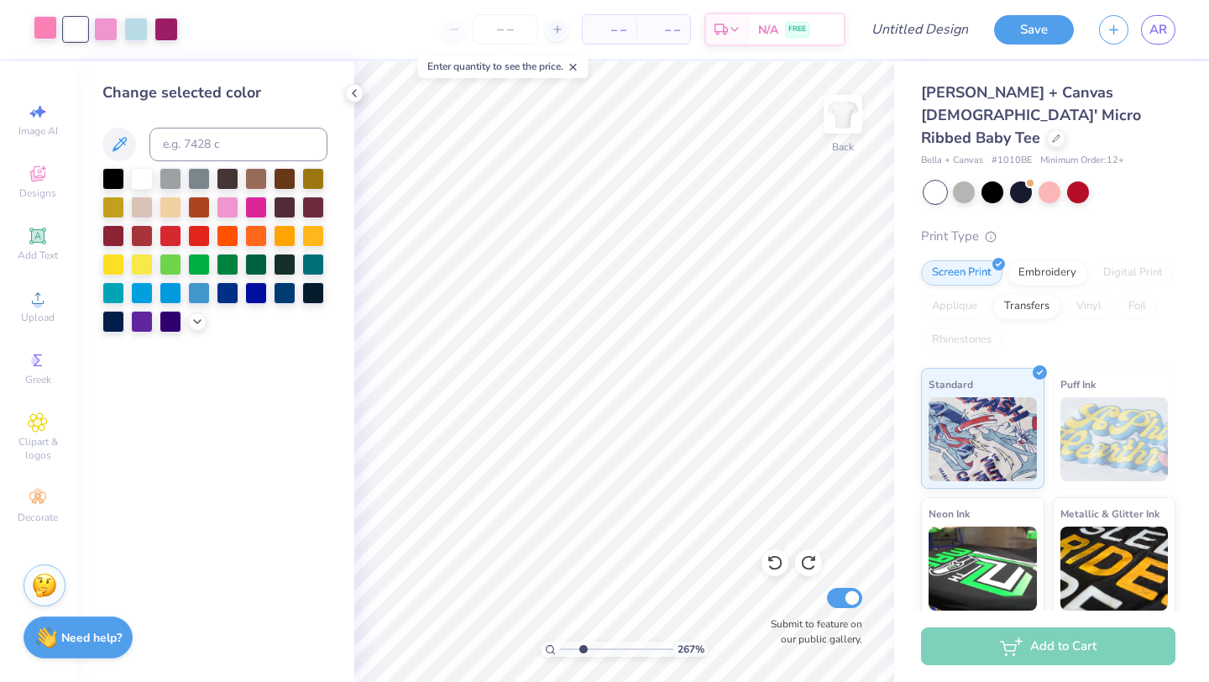
click at [51, 29] on div at bounding box center [46, 28] width 24 height 24
click at [195, 320] on icon at bounding box center [197, 319] width 13 height 13
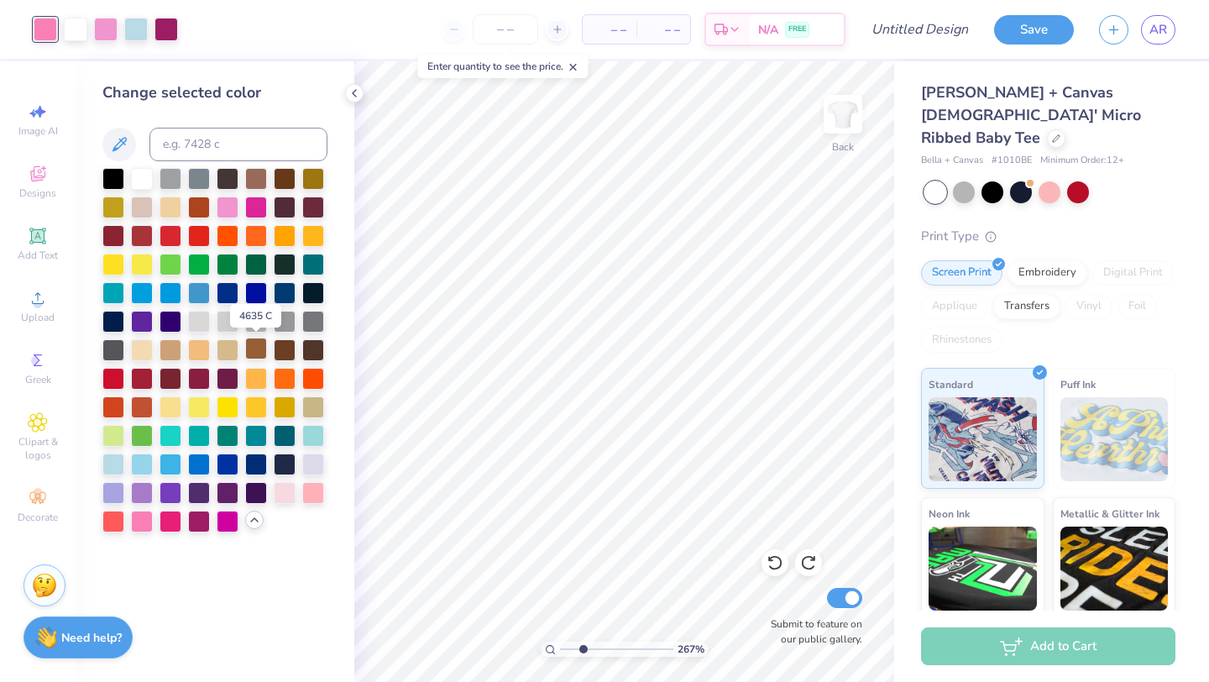
click at [252, 346] on div at bounding box center [256, 349] width 22 height 22
click at [146, 515] on div at bounding box center [142, 520] width 22 height 22
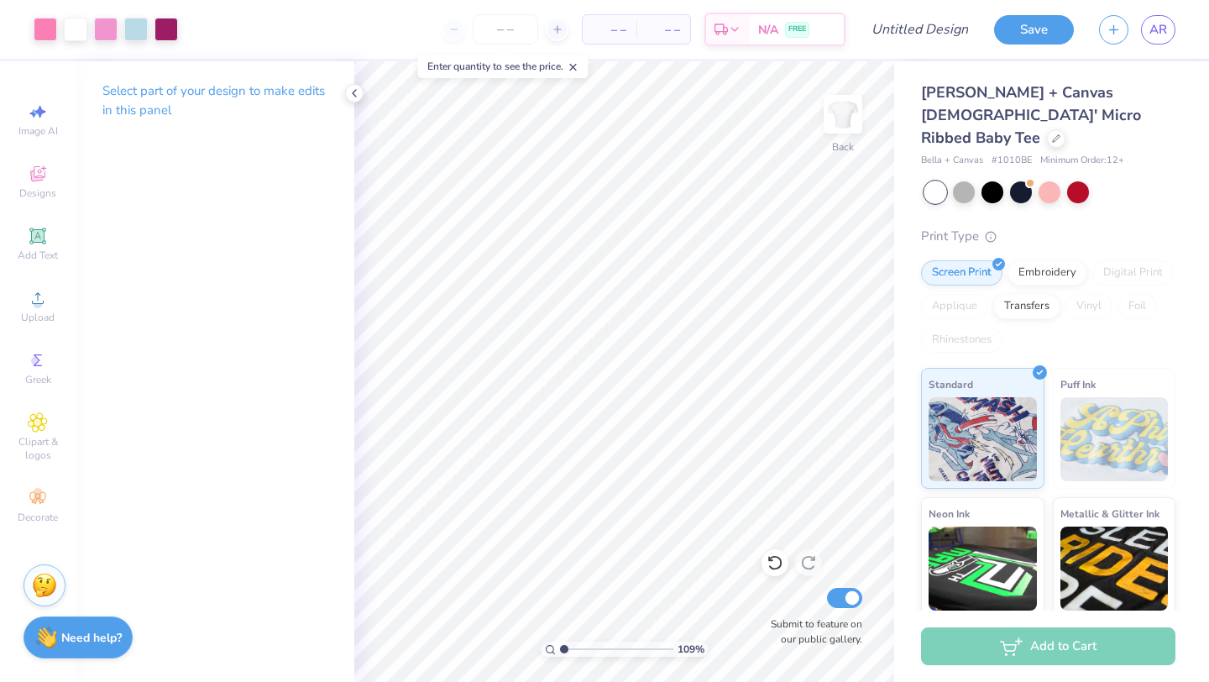
drag, startPoint x: 582, startPoint y: 648, endPoint x: 558, endPoint y: 645, distance: 24.6
type input "1"
click at [560, 645] on input "range" at bounding box center [616, 649] width 113 height 15
click at [1047, 128] on div at bounding box center [1056, 137] width 18 height 18
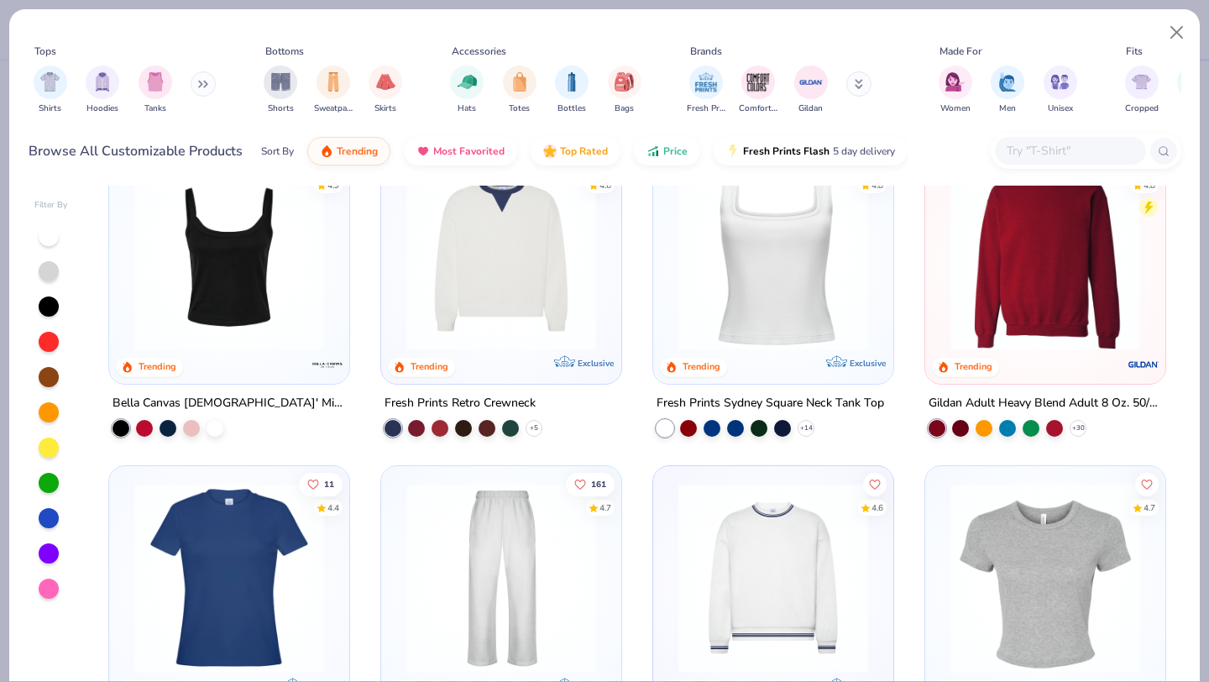
scroll to position [540, 0]
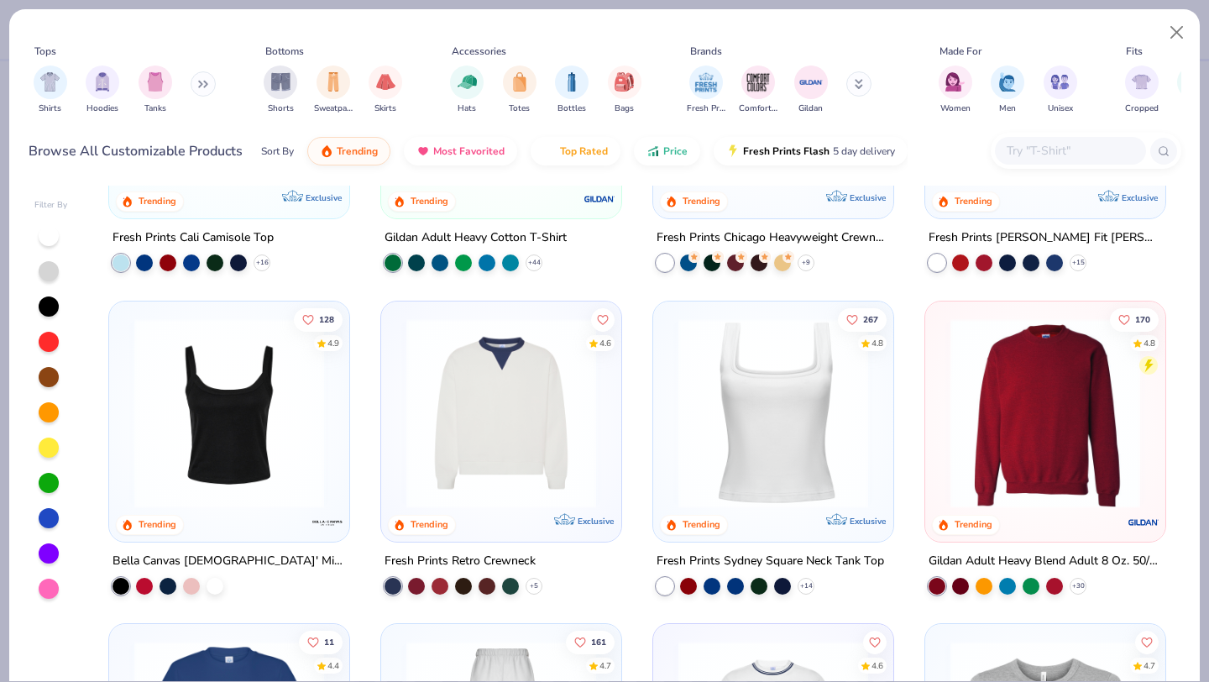
click at [1056, 428] on img at bounding box center [1045, 412] width 207 height 190
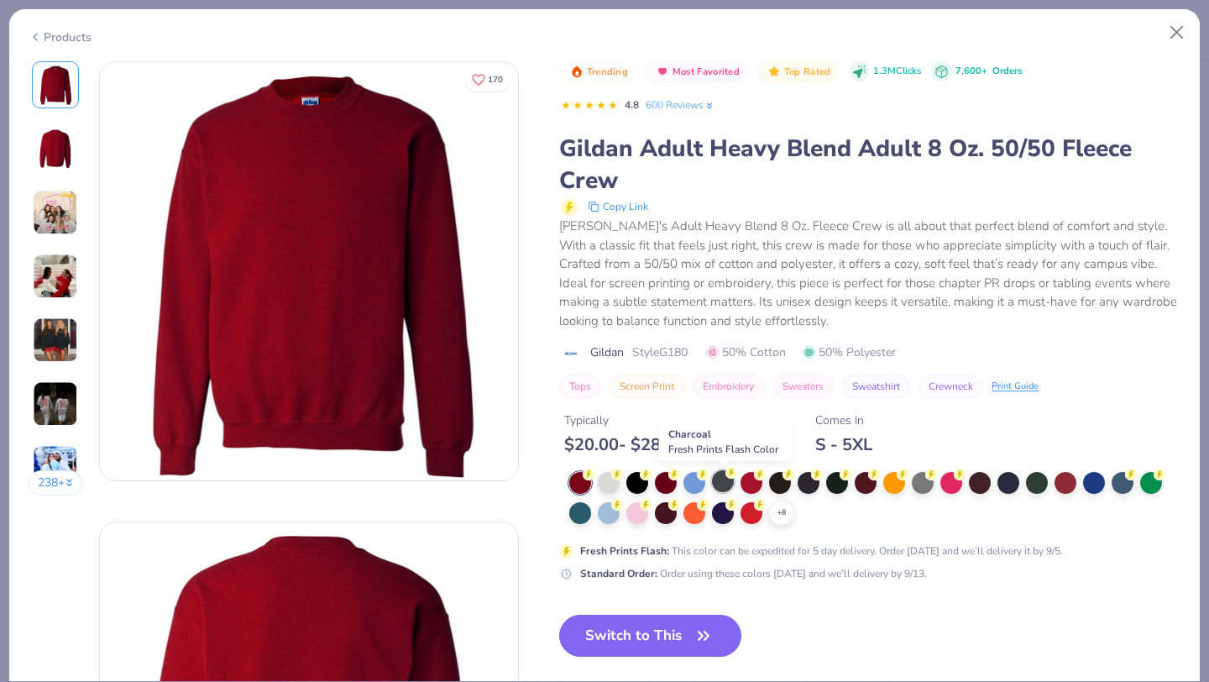
click at [725, 485] on div at bounding box center [723, 481] width 22 height 22
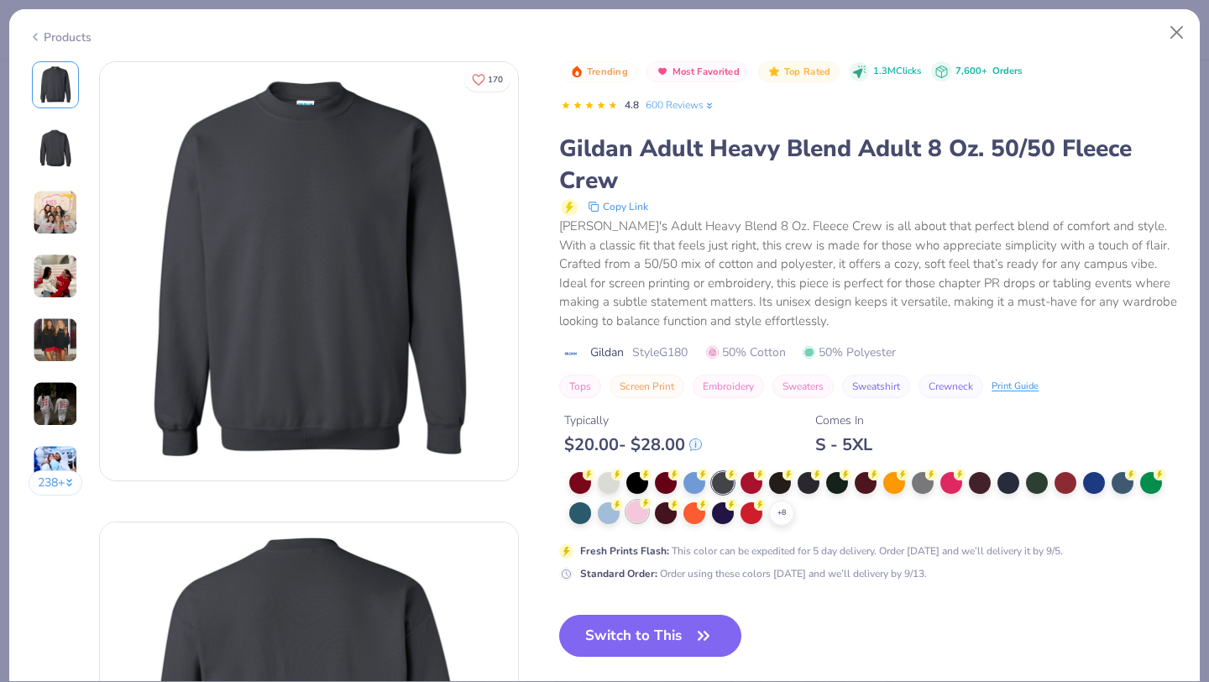
click at [635, 513] on div at bounding box center [638, 512] width 22 height 22
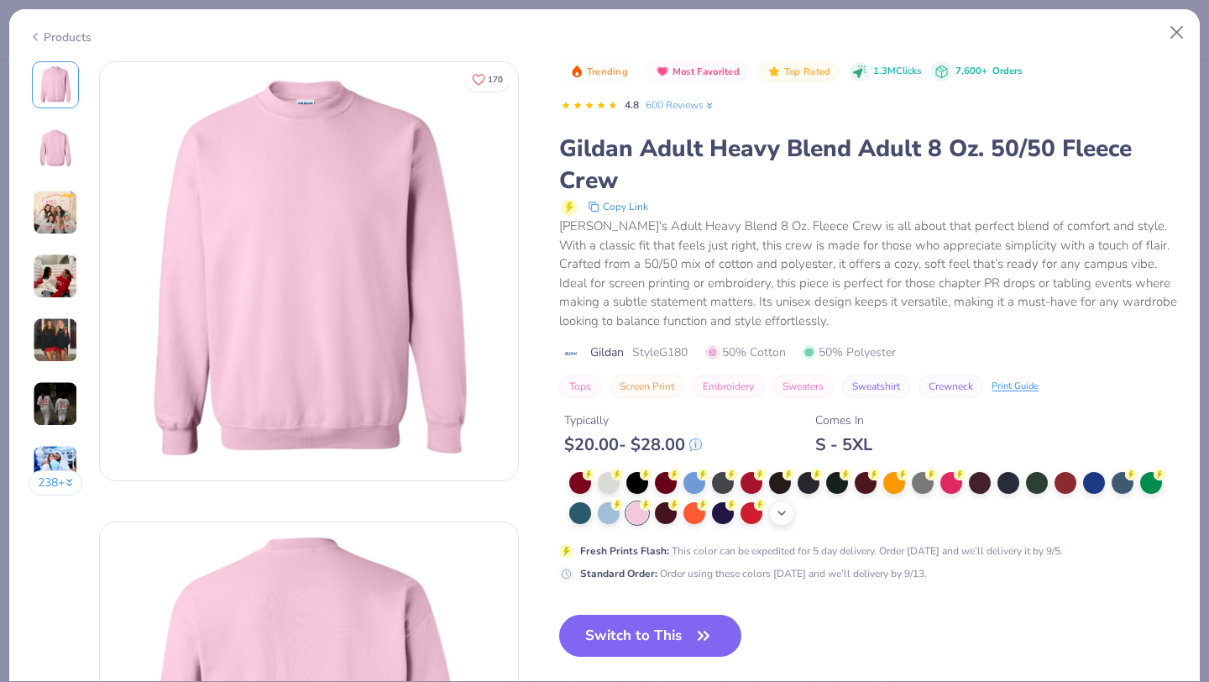
click at [787, 509] on icon at bounding box center [781, 512] width 13 height 13
click at [604, 509] on div at bounding box center [609, 512] width 22 height 22
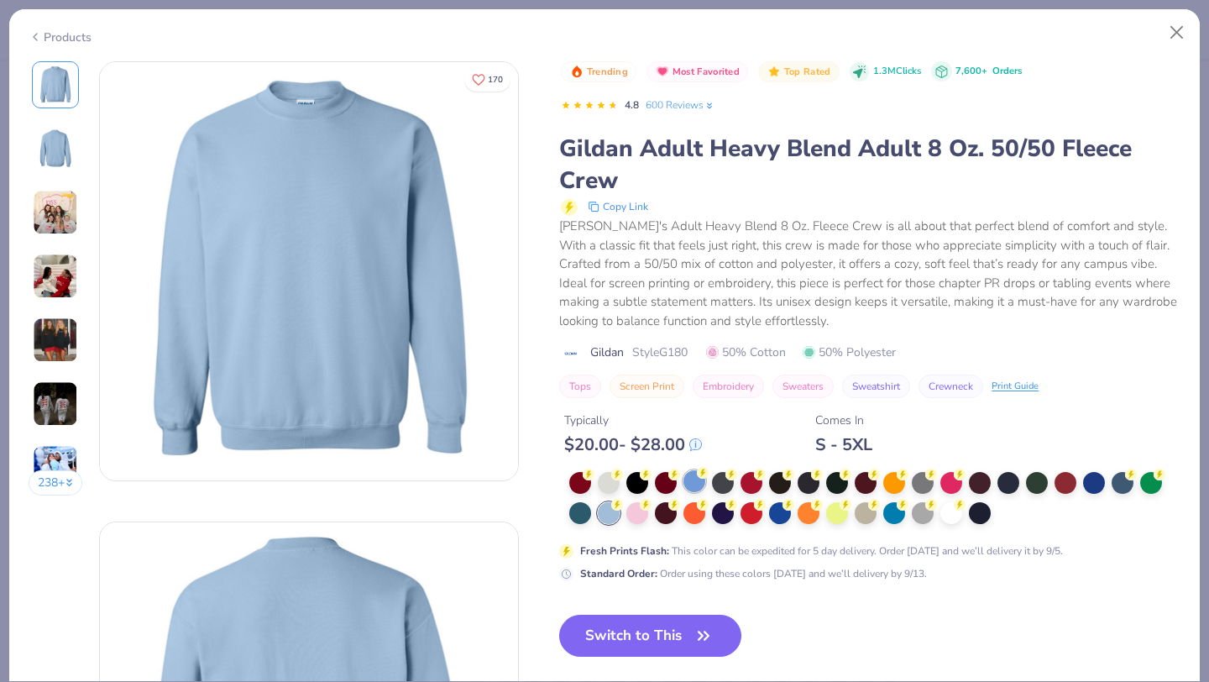
click at [691, 488] on div at bounding box center [695, 481] width 22 height 22
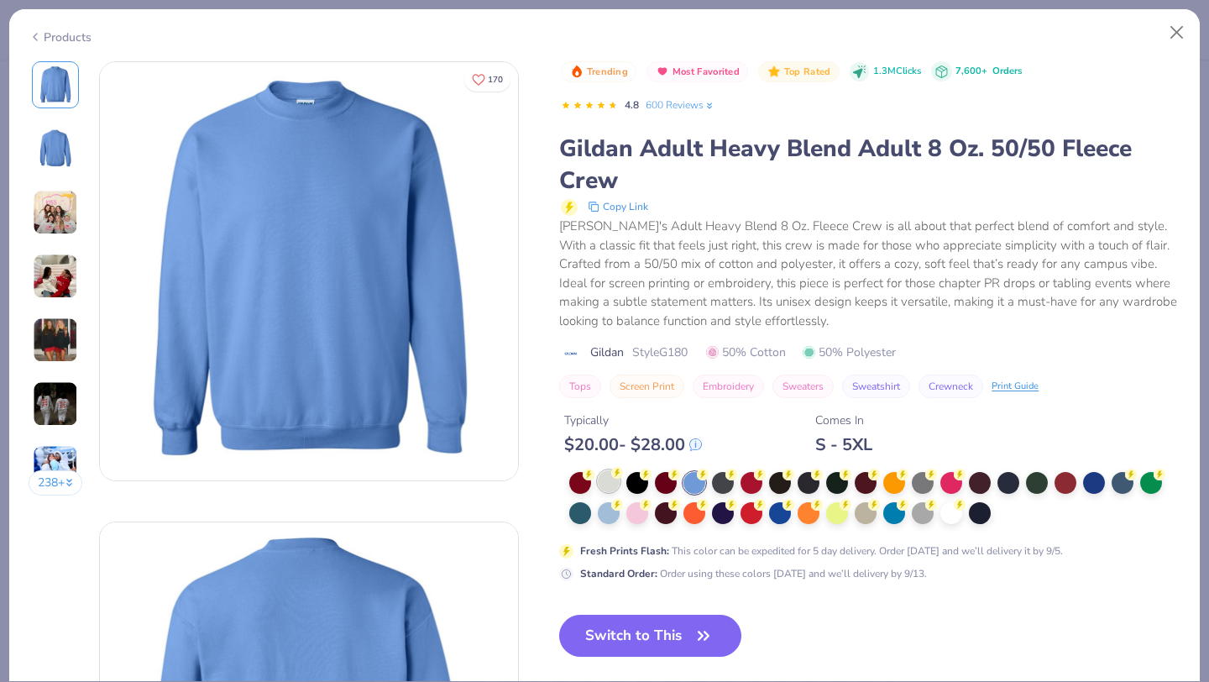
click at [609, 485] on div at bounding box center [609, 481] width 22 height 22
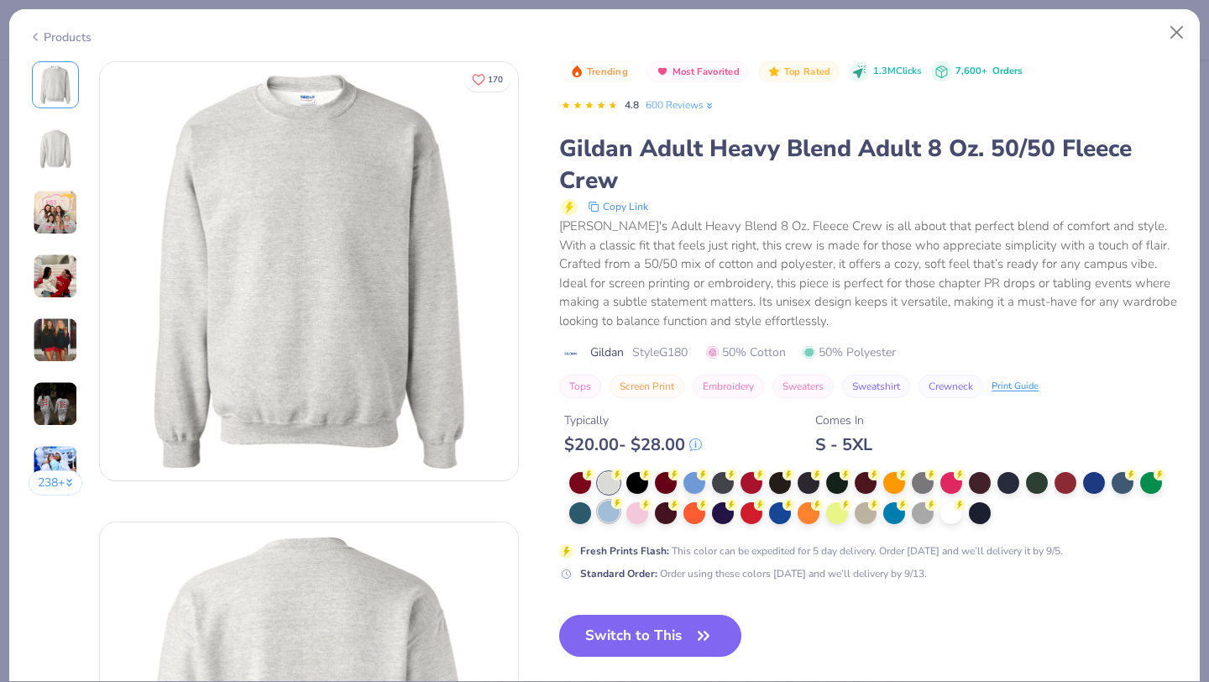
click at [612, 517] on div at bounding box center [609, 512] width 22 height 22
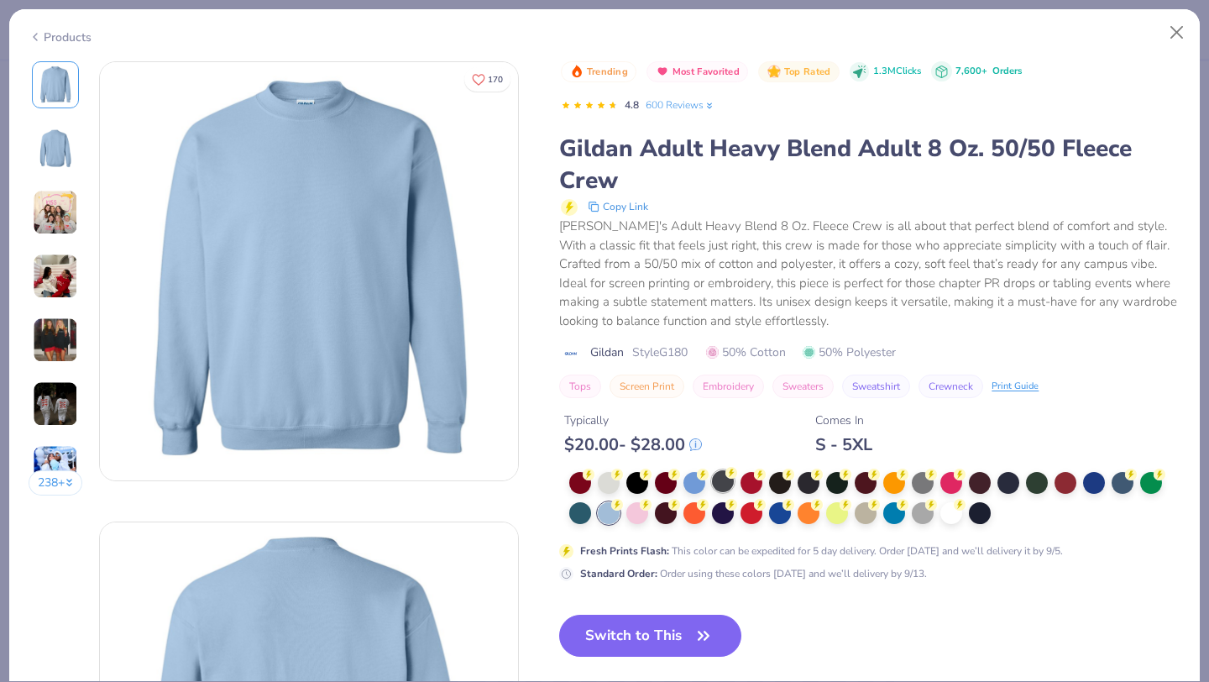
click at [722, 484] on div at bounding box center [723, 481] width 22 height 22
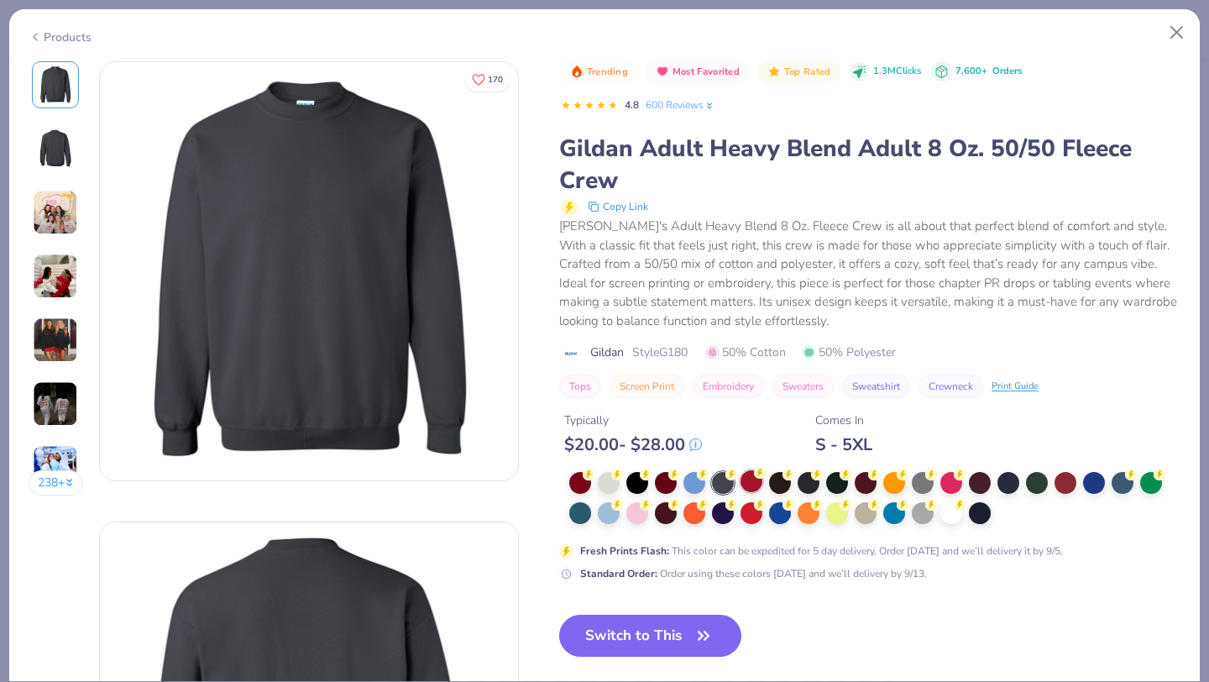
click at [749, 481] on div at bounding box center [752, 481] width 22 height 22
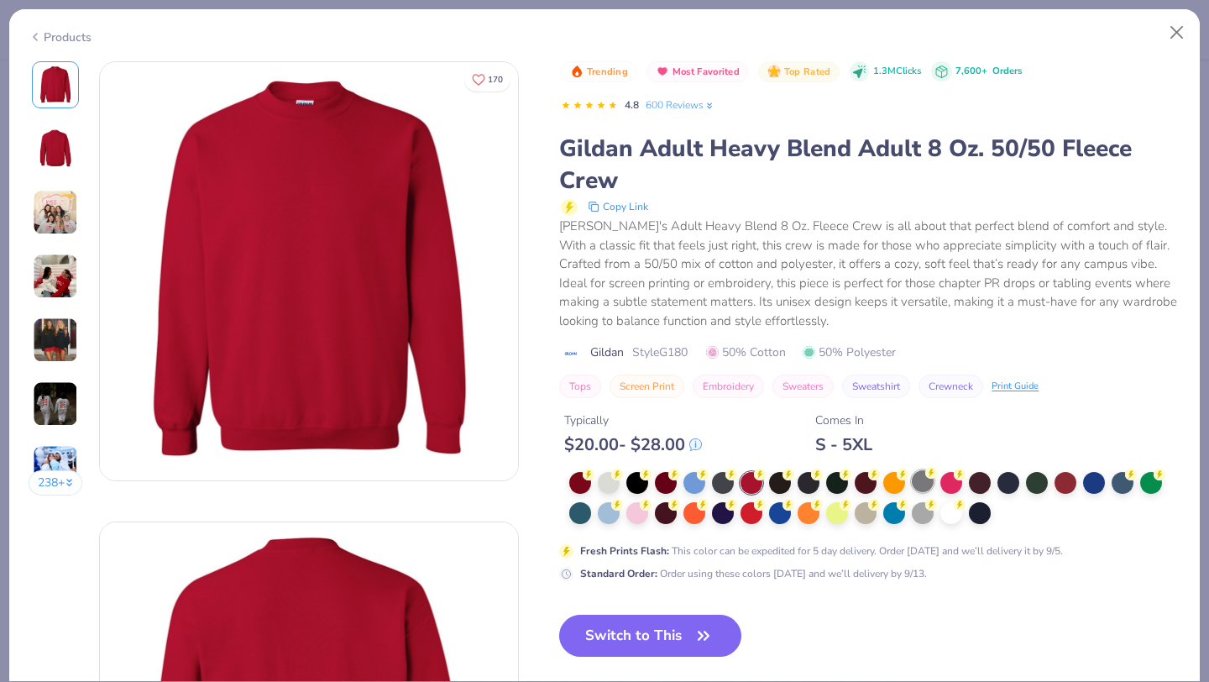
click at [929, 485] on div at bounding box center [923, 481] width 22 height 22
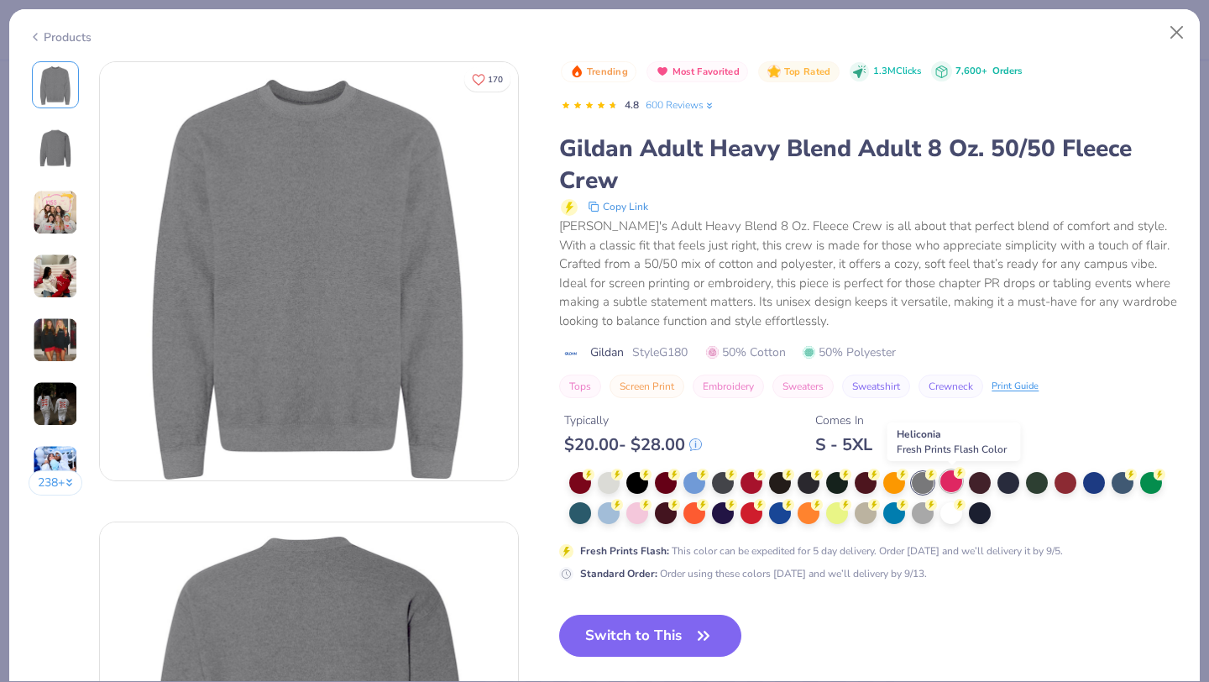
click at [953, 483] on div at bounding box center [952, 481] width 22 height 22
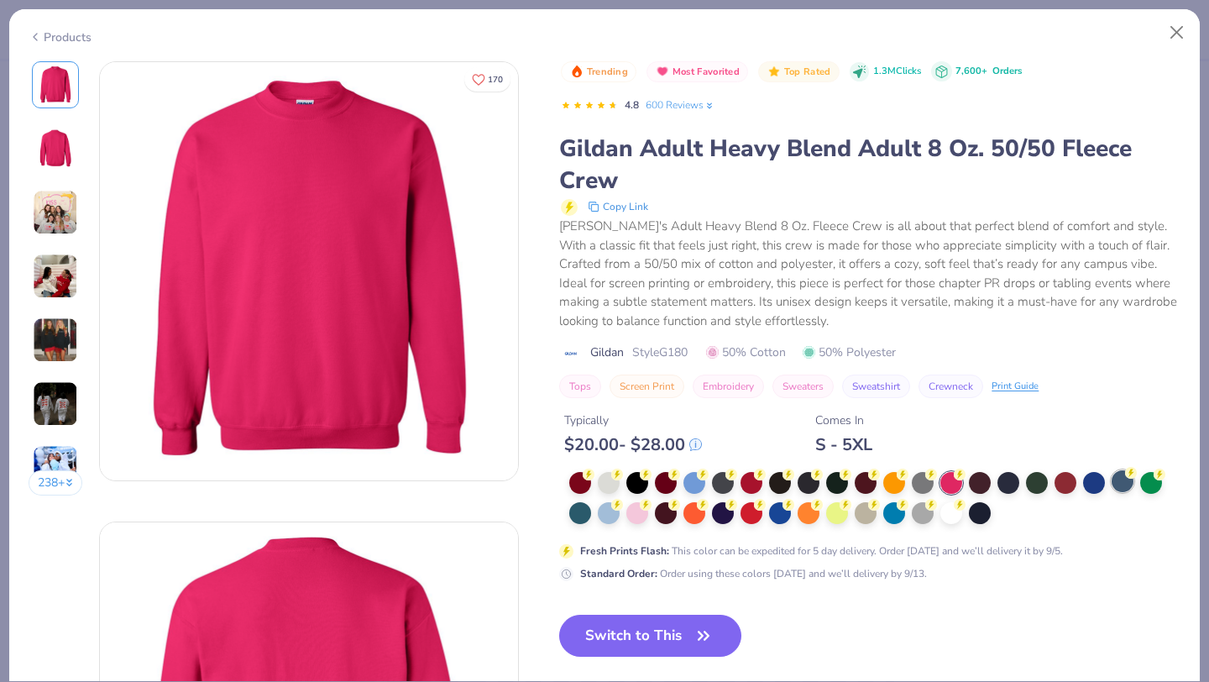
click at [1120, 491] on div at bounding box center [1123, 481] width 22 height 22
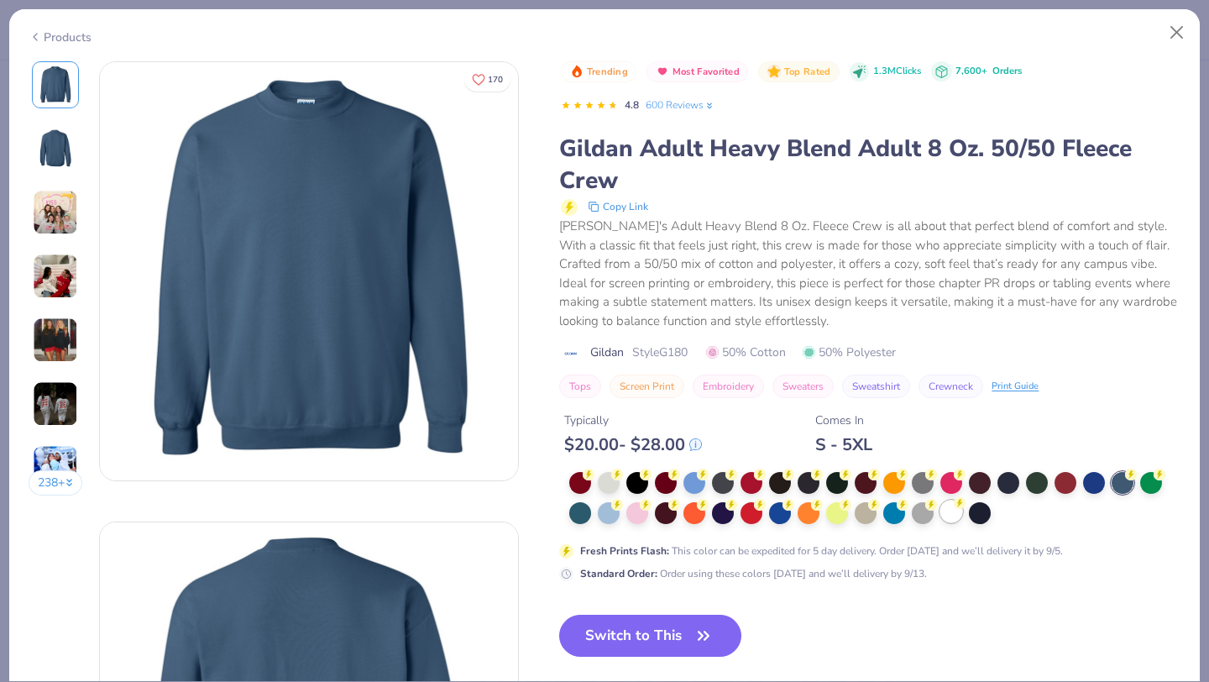
click at [947, 511] on div at bounding box center [952, 512] width 22 height 22
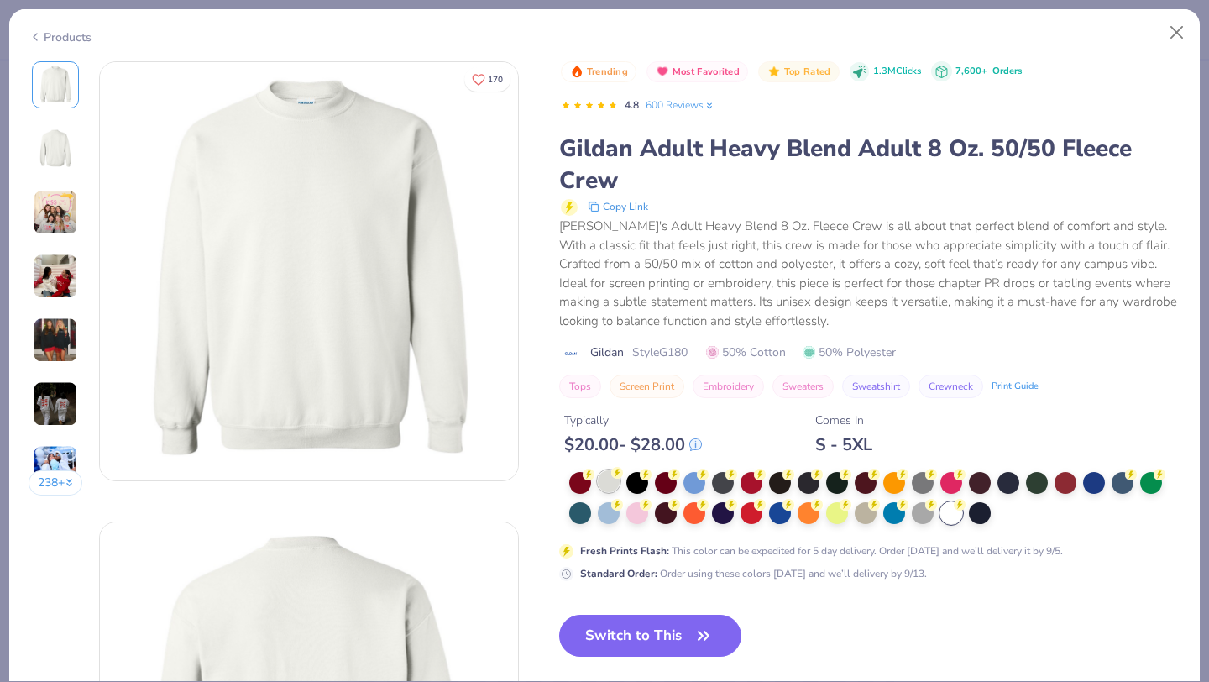
click at [611, 480] on div at bounding box center [609, 481] width 22 height 22
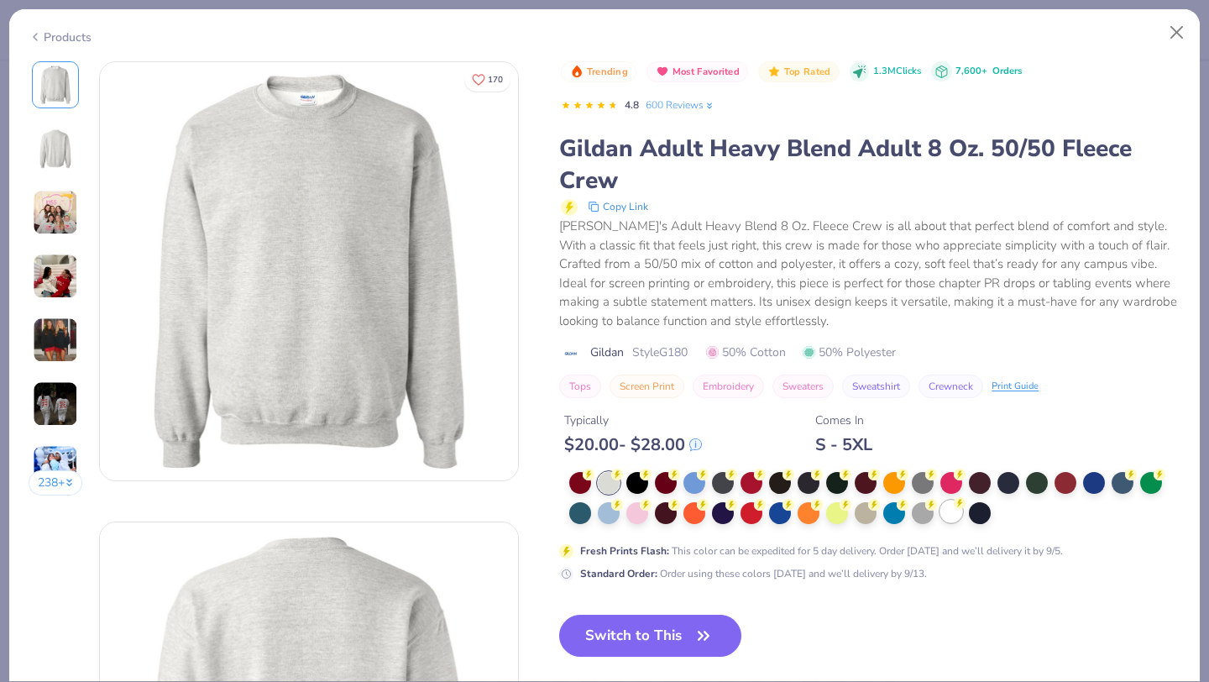
click at [944, 512] on div at bounding box center [952, 512] width 22 height 22
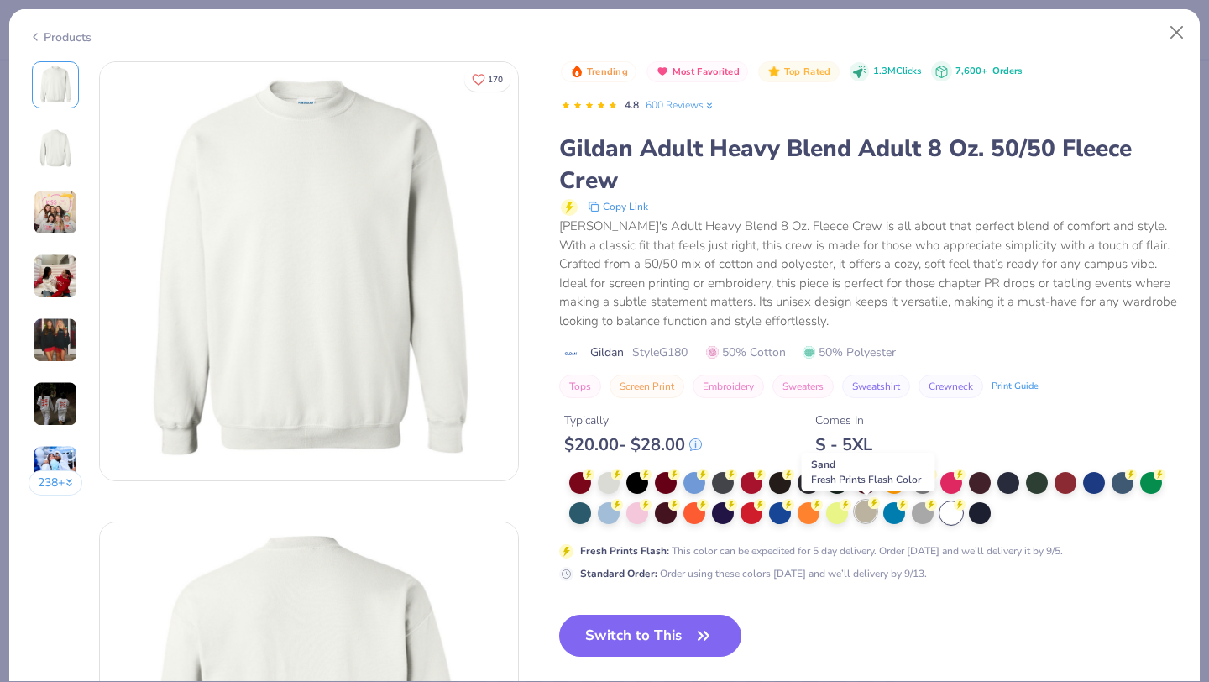
click at [869, 509] on icon at bounding box center [874, 503] width 12 height 12
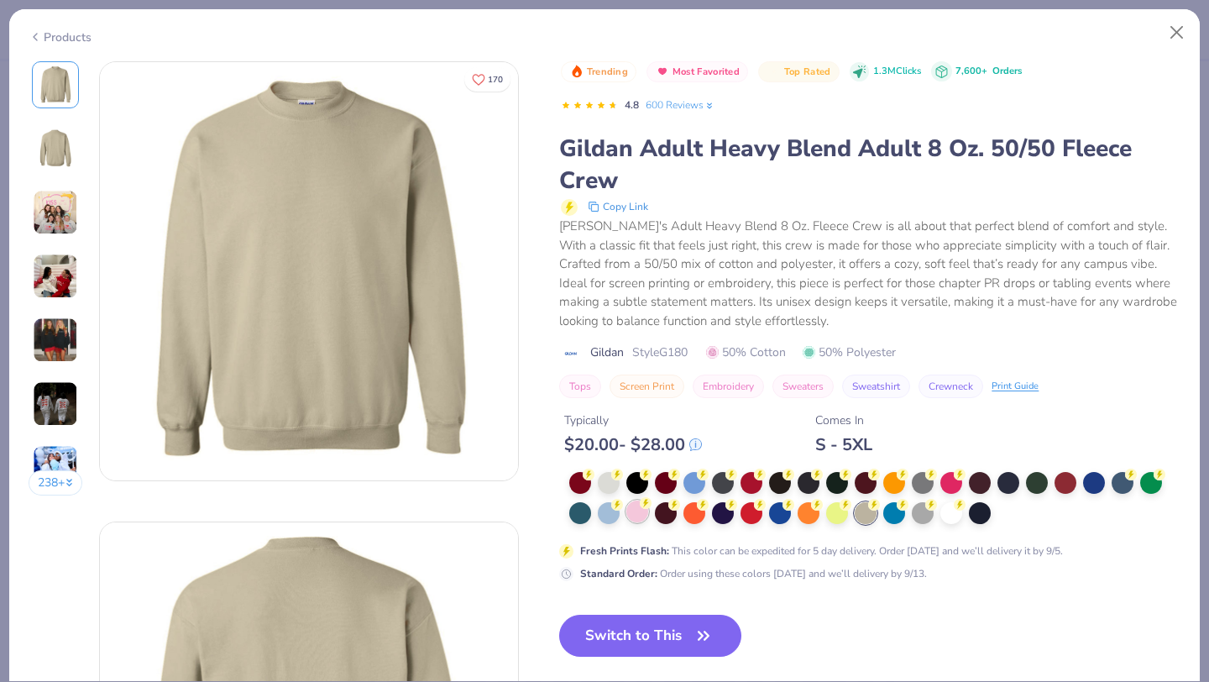
click at [636, 517] on div at bounding box center [638, 512] width 22 height 22
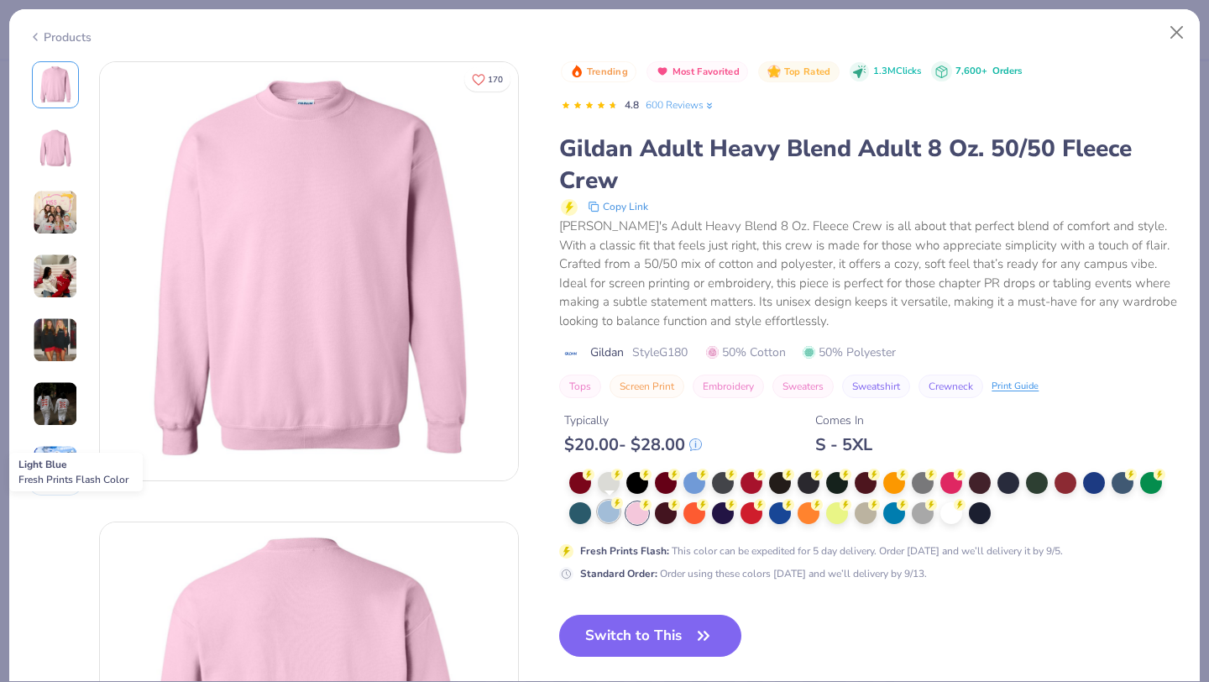
click at [606, 515] on div at bounding box center [609, 512] width 22 height 22
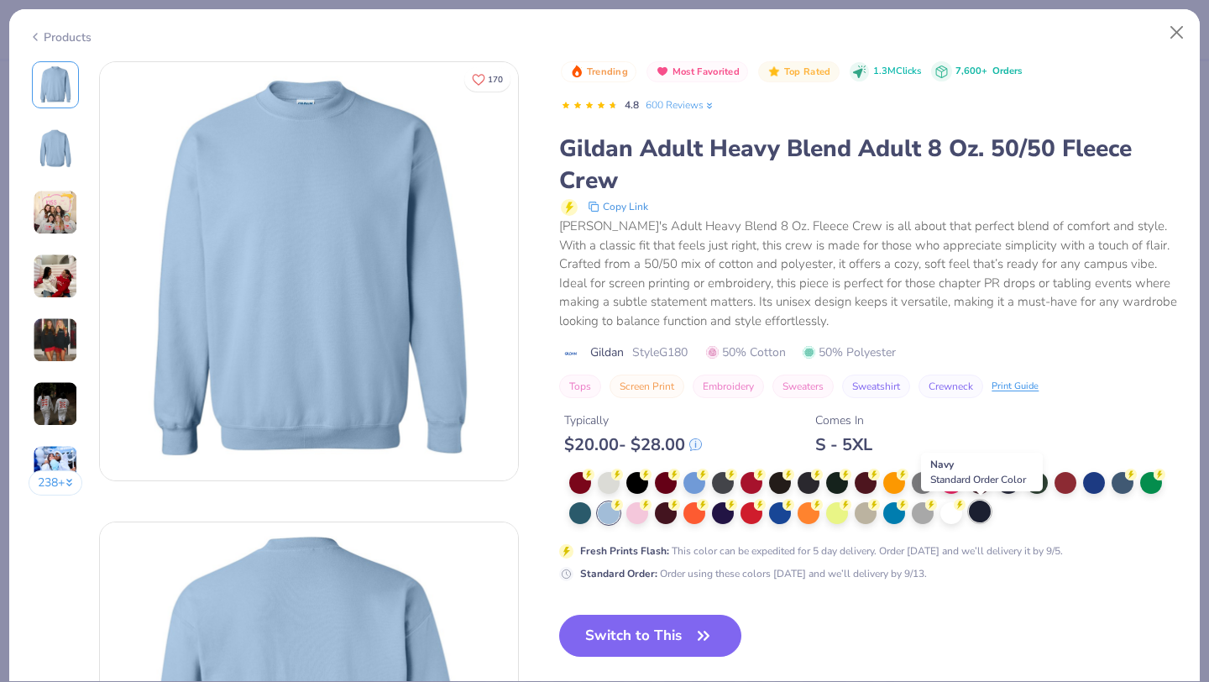
click at [984, 514] on div at bounding box center [980, 512] width 22 height 22
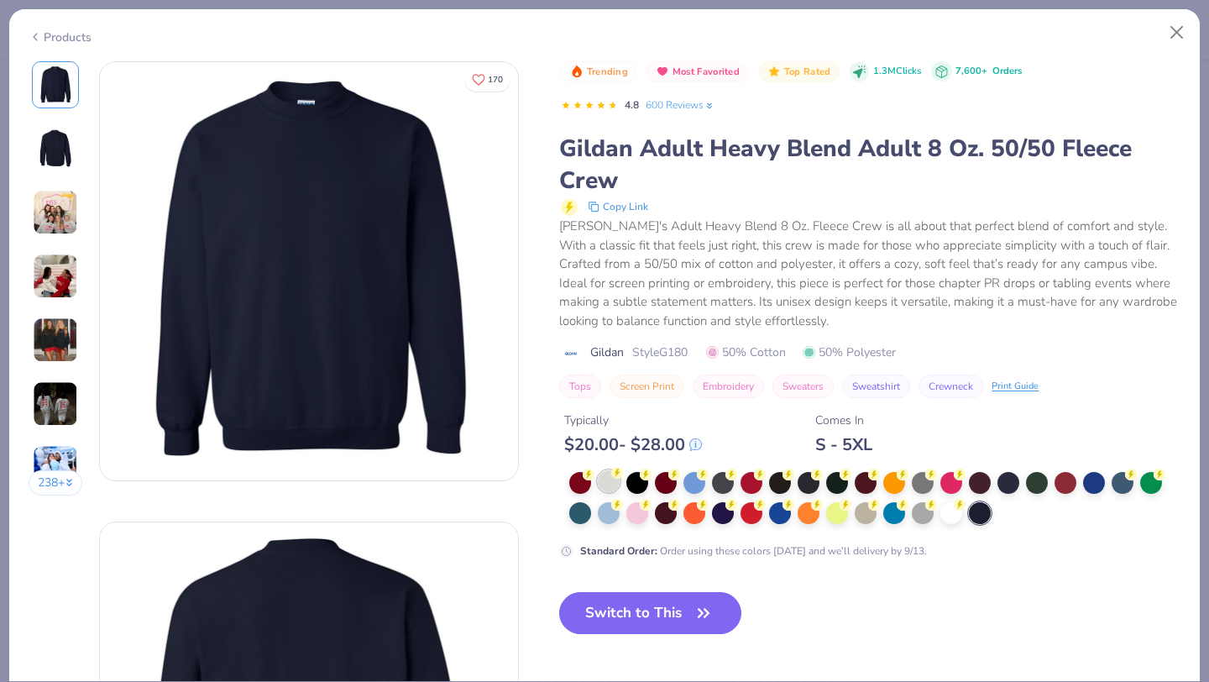
click at [616, 479] on icon at bounding box center [617, 473] width 12 height 12
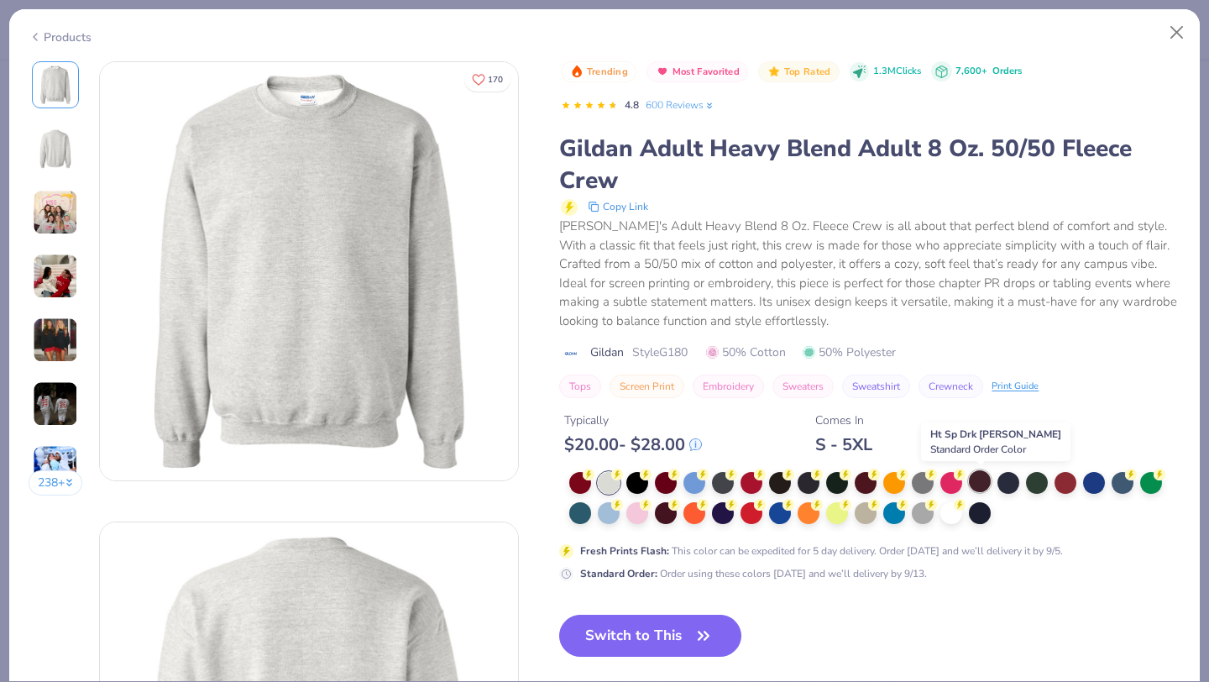
click at [977, 489] on div at bounding box center [980, 481] width 22 height 22
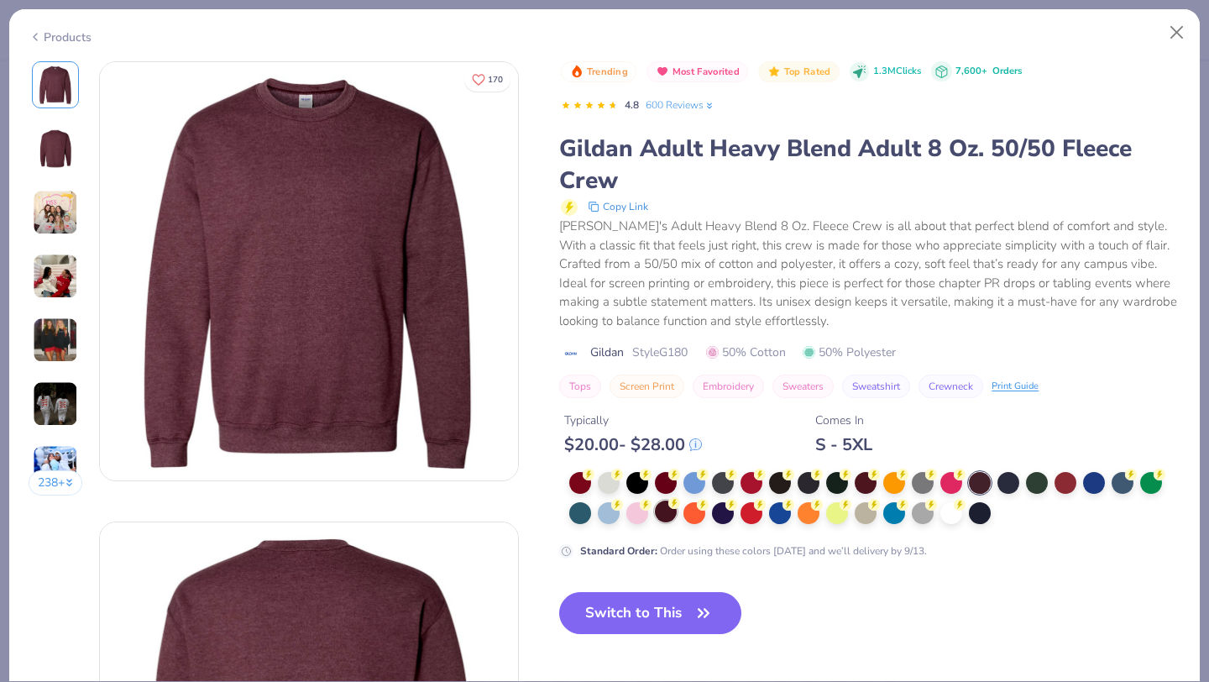
click at [660, 517] on div at bounding box center [666, 512] width 22 height 22
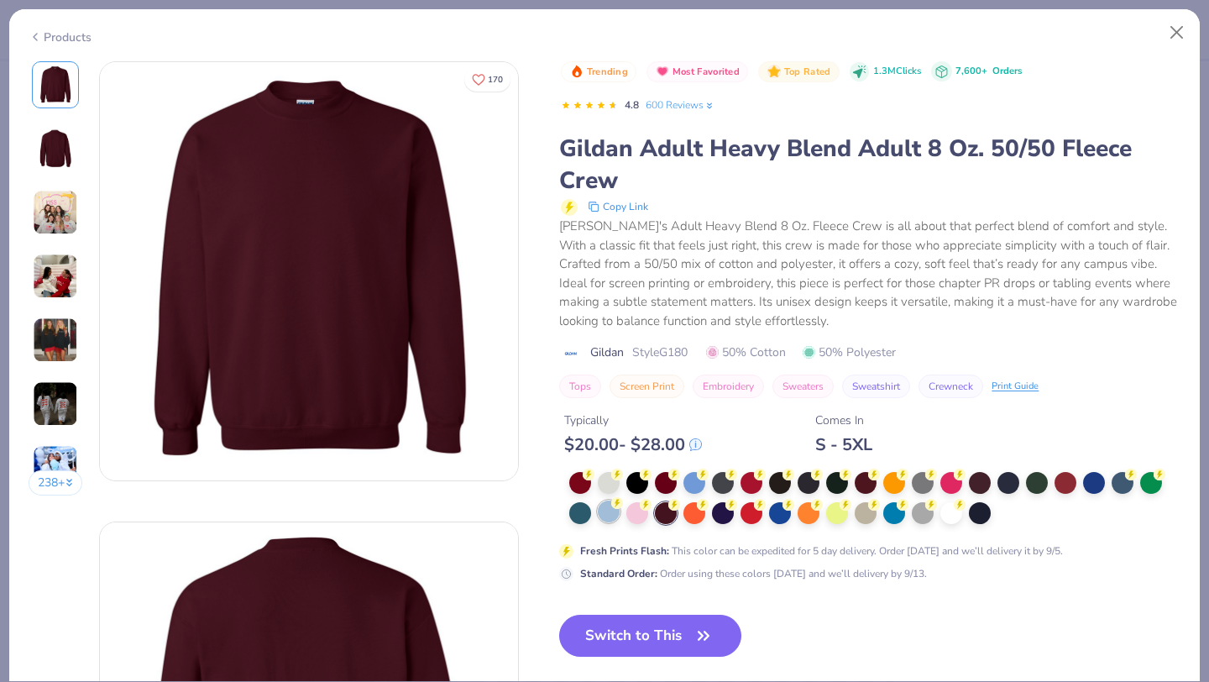
click at [603, 512] on div at bounding box center [609, 512] width 22 height 22
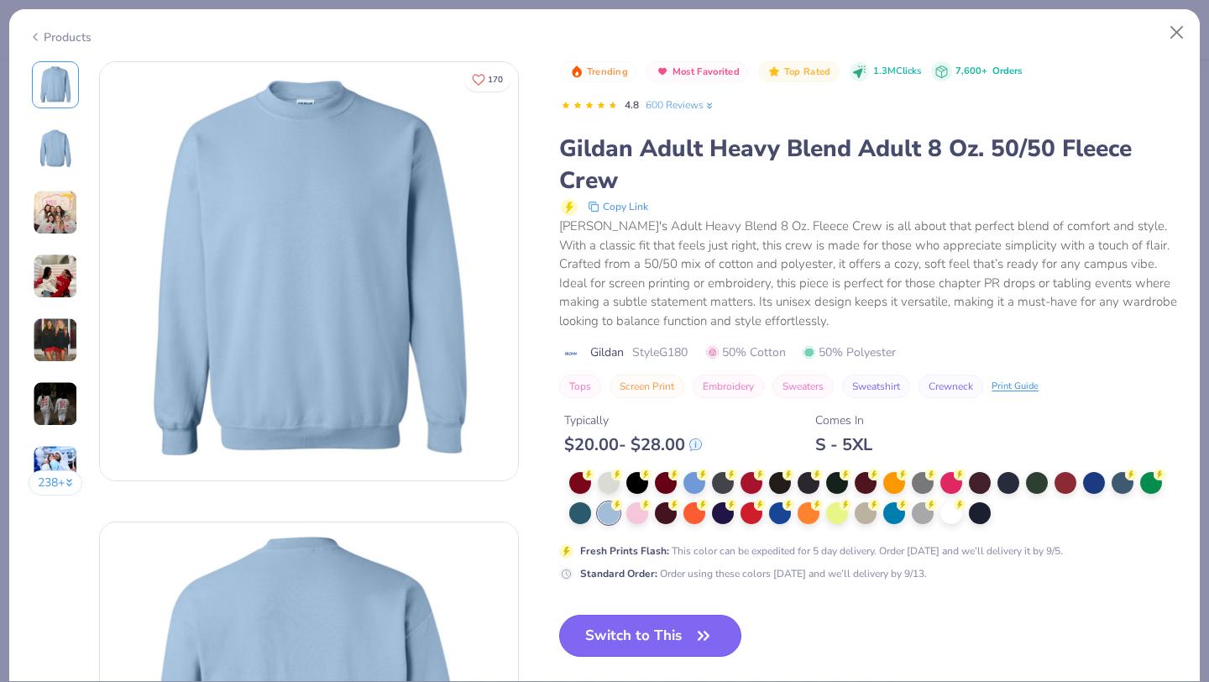
click at [646, 631] on button "Switch to This" at bounding box center [650, 636] width 182 height 42
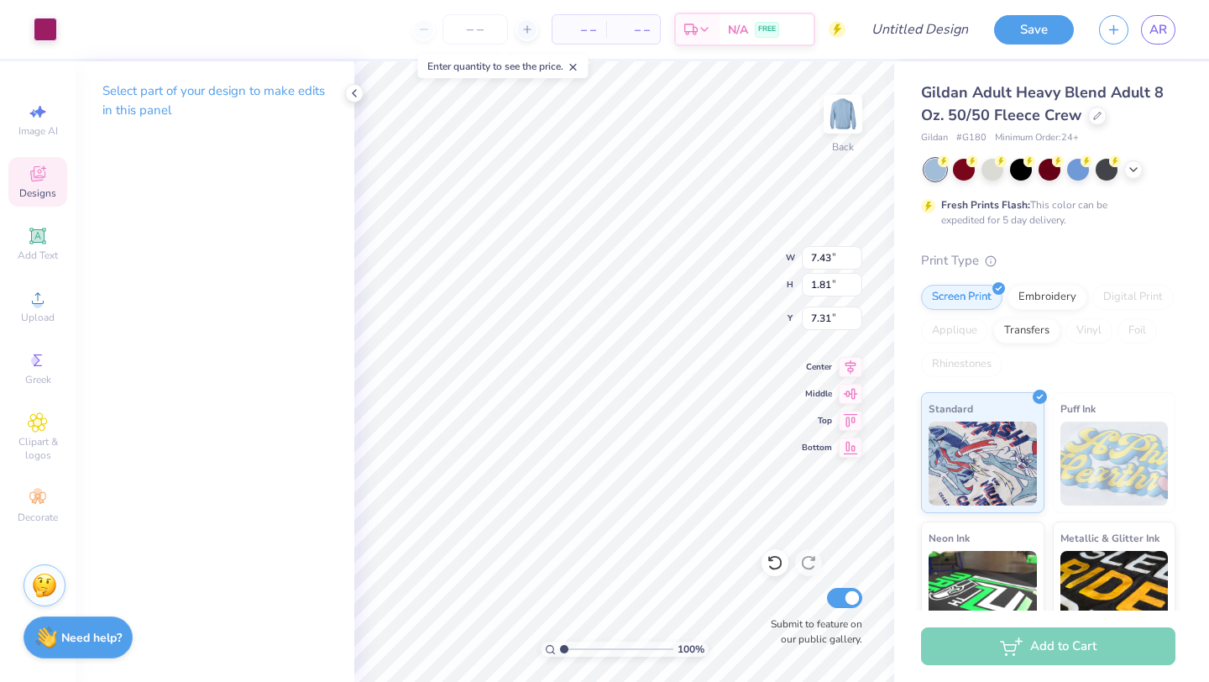
type input "10.23"
type input "2.49"
click at [776, 569] on icon at bounding box center [775, 563] width 14 height 15
type input "7.43"
type input "1.81"
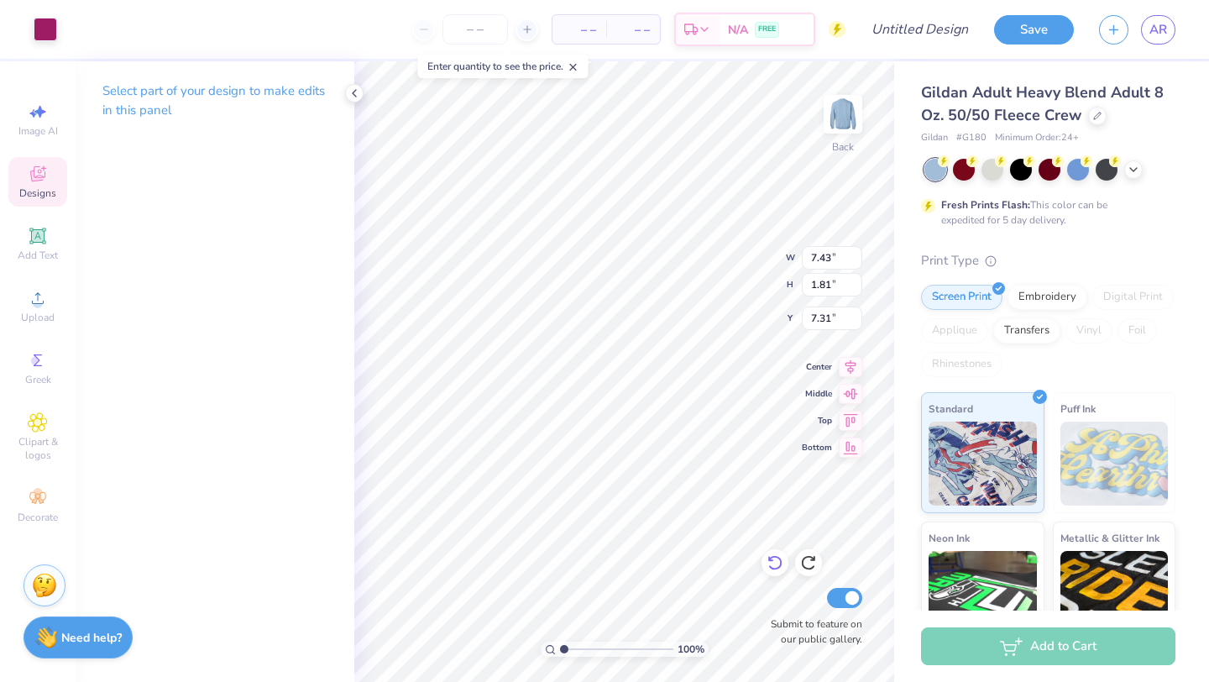
click at [774, 561] on icon at bounding box center [775, 562] width 17 height 17
type input "10.94"
type input "2.73"
type input "6.41"
type input "14.08"
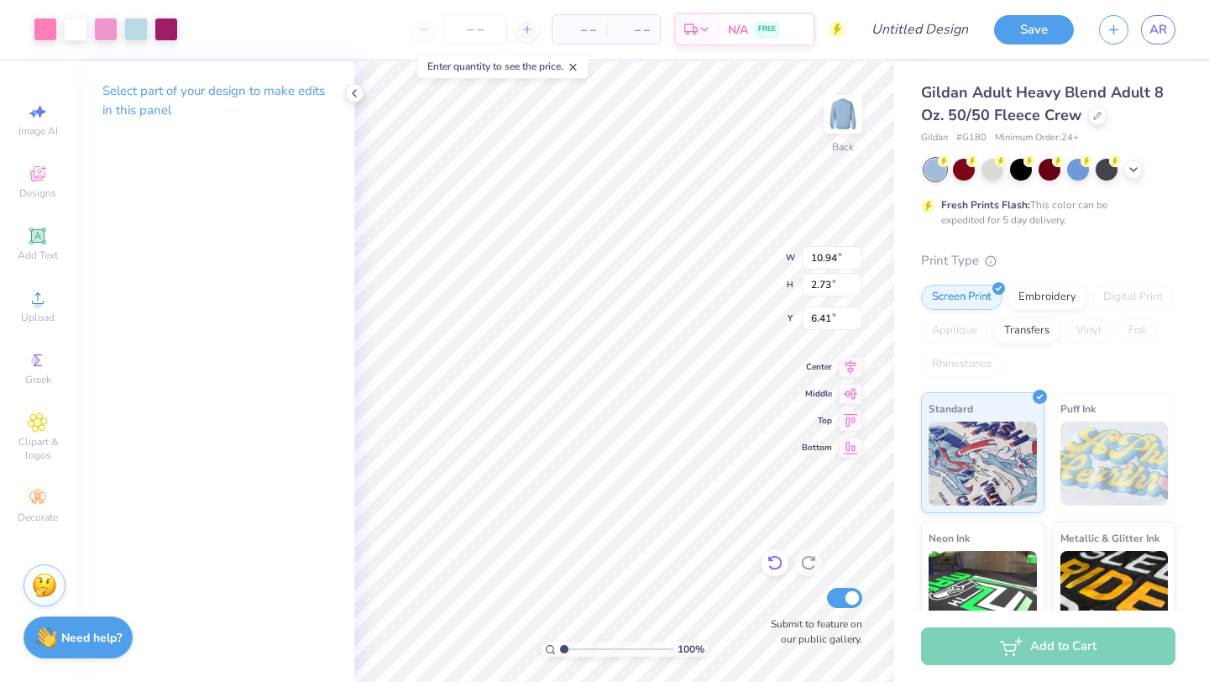
type input "3.52"
type input "5.63"
click at [771, 563] on icon at bounding box center [775, 562] width 17 height 17
type input "5.70"
type input "11.82"
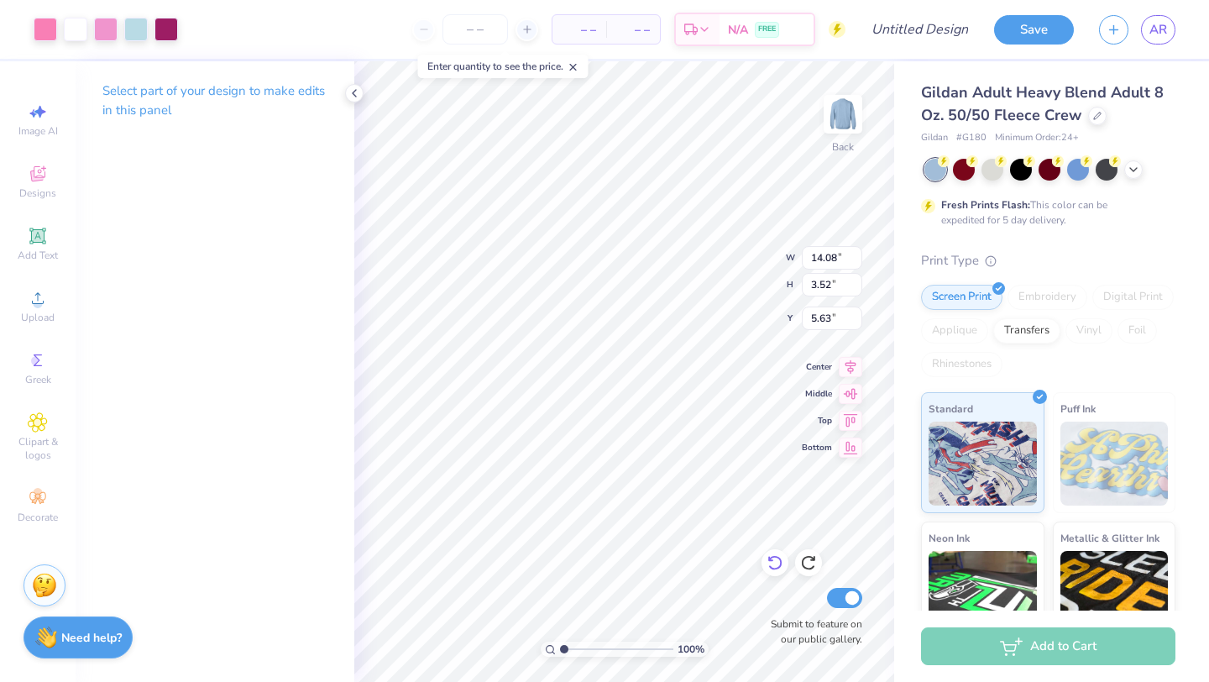
type input "2.95"
type input "5.67"
click at [138, 31] on div at bounding box center [136, 28] width 24 height 24
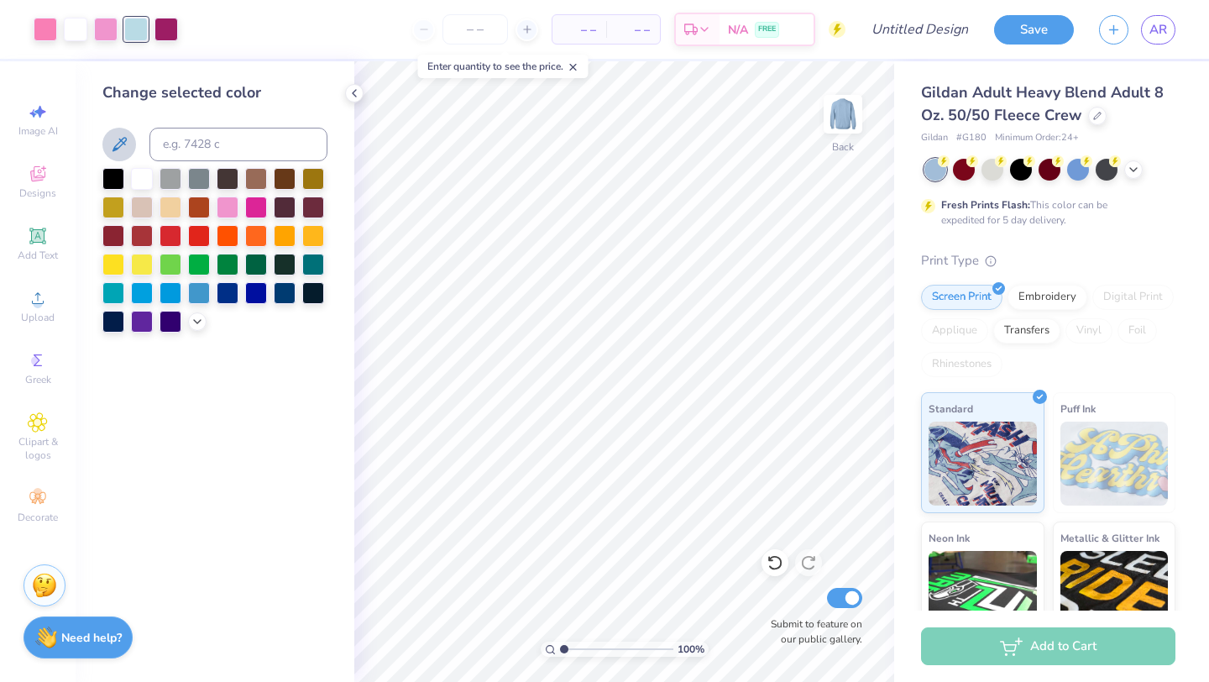
click at [124, 141] on icon at bounding box center [120, 144] width 14 height 14
click at [119, 142] on icon at bounding box center [120, 144] width 14 height 14
click at [198, 325] on icon at bounding box center [197, 319] width 13 height 13
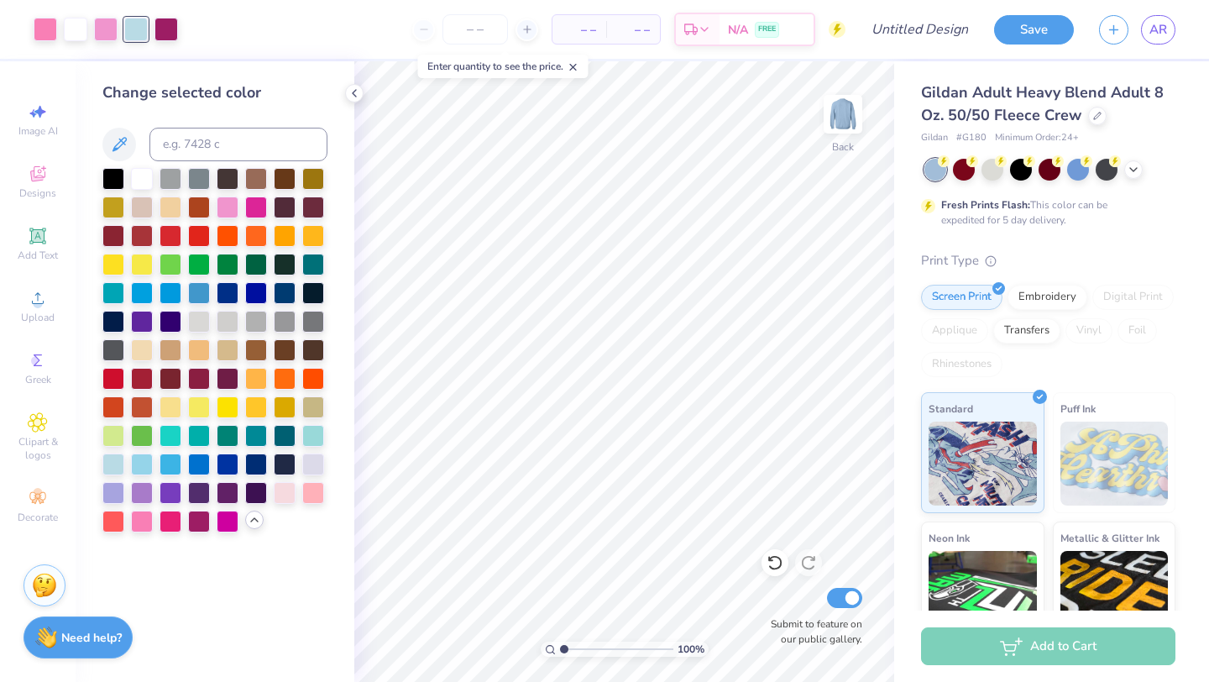
click at [137, 23] on div at bounding box center [136, 30] width 24 height 24
click at [137, 33] on div at bounding box center [136, 30] width 24 height 24
click at [233, 151] on input at bounding box center [239, 145] width 178 height 34
click at [125, 142] on icon at bounding box center [119, 144] width 20 height 20
click at [120, 139] on icon at bounding box center [120, 144] width 14 height 14
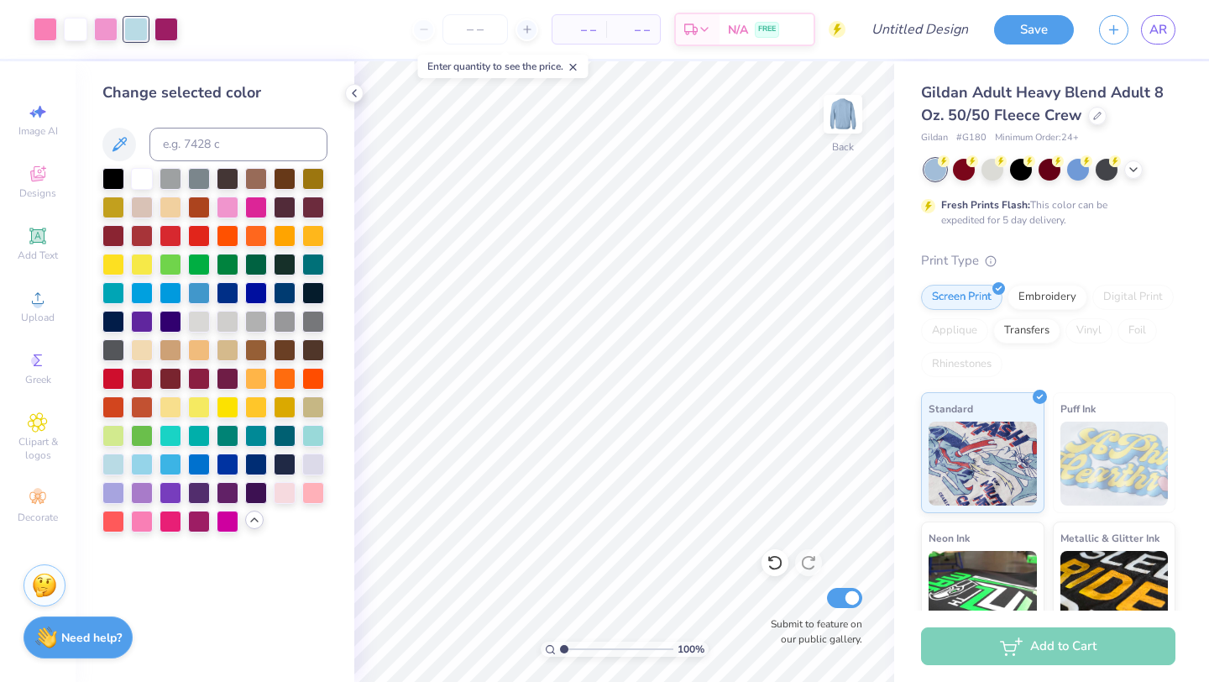
click at [540, 377] on div "Art colors – – Per Item – – Total Est. Delivery N/A FREE Design Title Save AR I…" at bounding box center [604, 341] width 1209 height 682
click at [123, 138] on icon at bounding box center [120, 144] width 14 height 14
click at [110, 20] on div at bounding box center [106, 28] width 24 height 24
click at [121, 144] on icon at bounding box center [120, 144] width 14 height 14
click at [141, 33] on div at bounding box center [136, 28] width 24 height 24
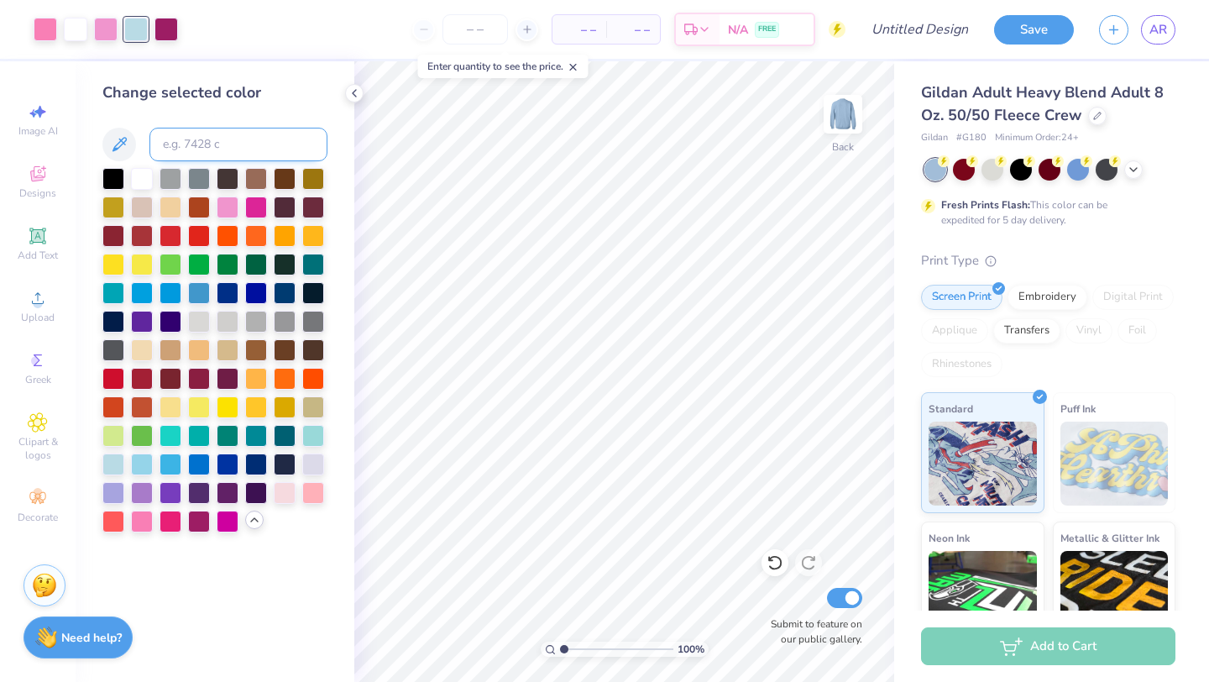
click at [217, 141] on input at bounding box center [239, 145] width 178 height 34
type input "7890"
click at [196, 186] on div at bounding box center [199, 177] width 22 height 22
click at [207, 173] on div at bounding box center [199, 177] width 22 height 22
click at [141, 26] on div at bounding box center [136, 30] width 24 height 24
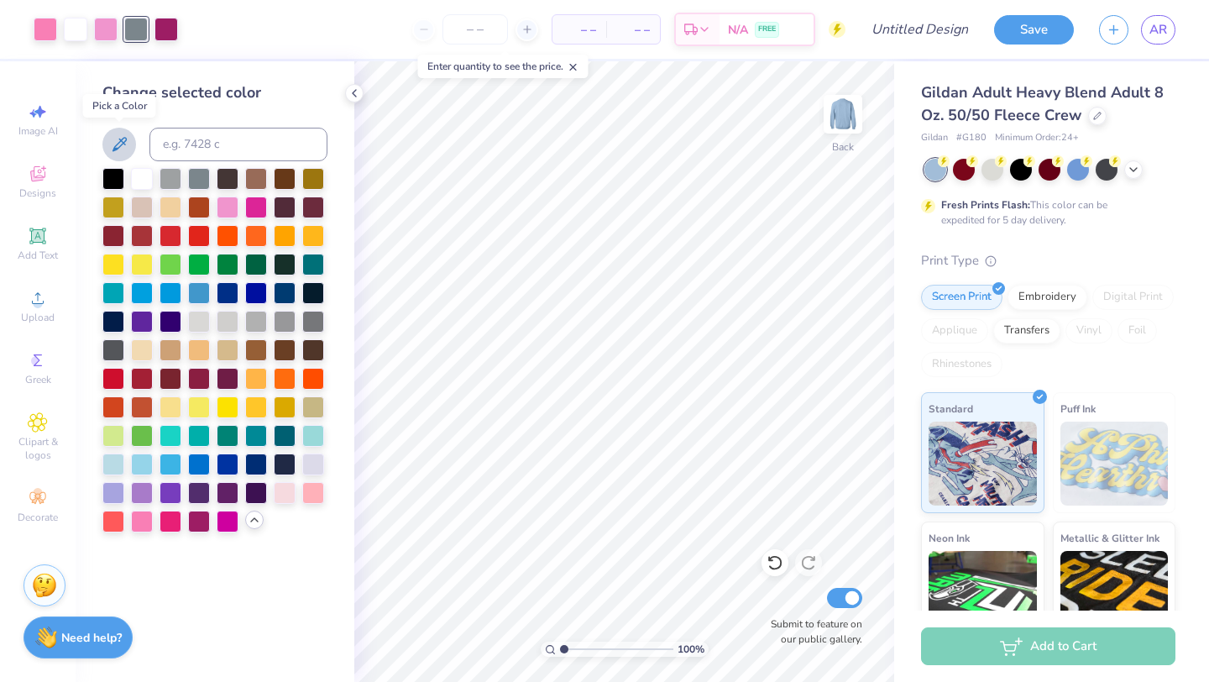
click at [124, 137] on icon at bounding box center [119, 144] width 20 height 20
click at [139, 31] on div at bounding box center [136, 30] width 24 height 24
click at [141, 464] on div at bounding box center [142, 463] width 22 height 22
click at [172, 460] on div at bounding box center [171, 463] width 22 height 22
click at [308, 438] on div at bounding box center [313, 434] width 22 height 22
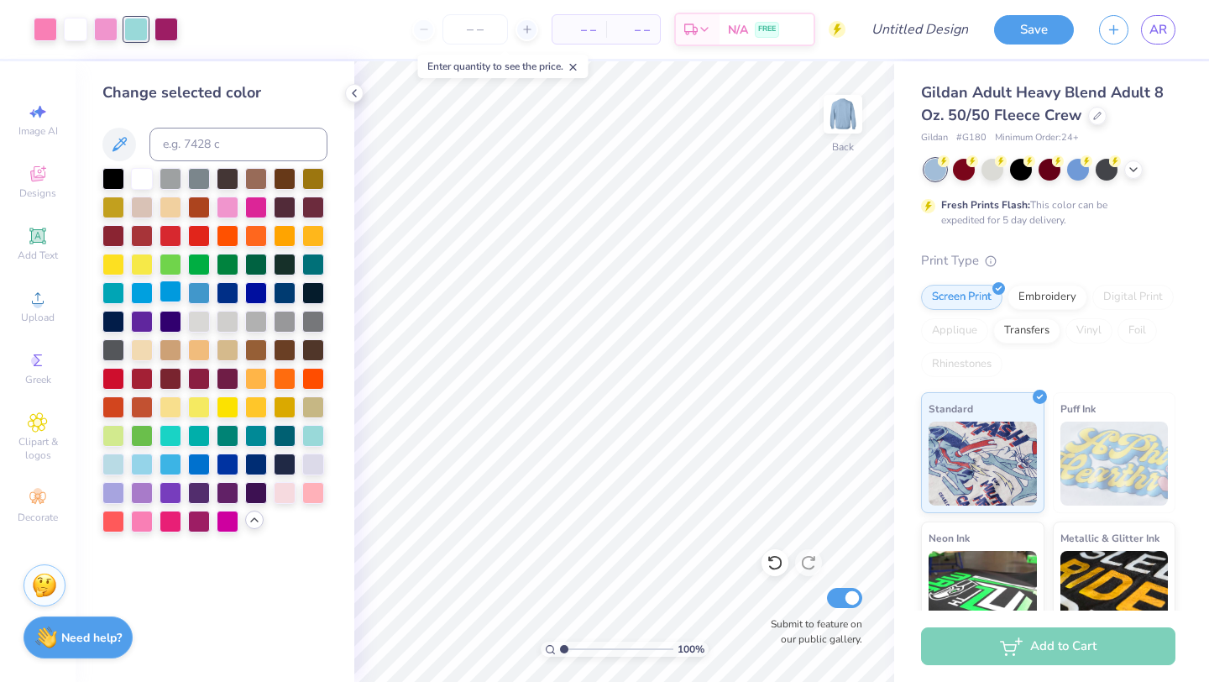
click at [167, 290] on div at bounding box center [171, 292] width 22 height 22
click at [195, 289] on div at bounding box center [199, 292] width 22 height 22
click at [139, 290] on div at bounding box center [142, 292] width 22 height 22
click at [118, 287] on div at bounding box center [113, 292] width 22 height 22
click at [113, 459] on div at bounding box center [113, 463] width 22 height 22
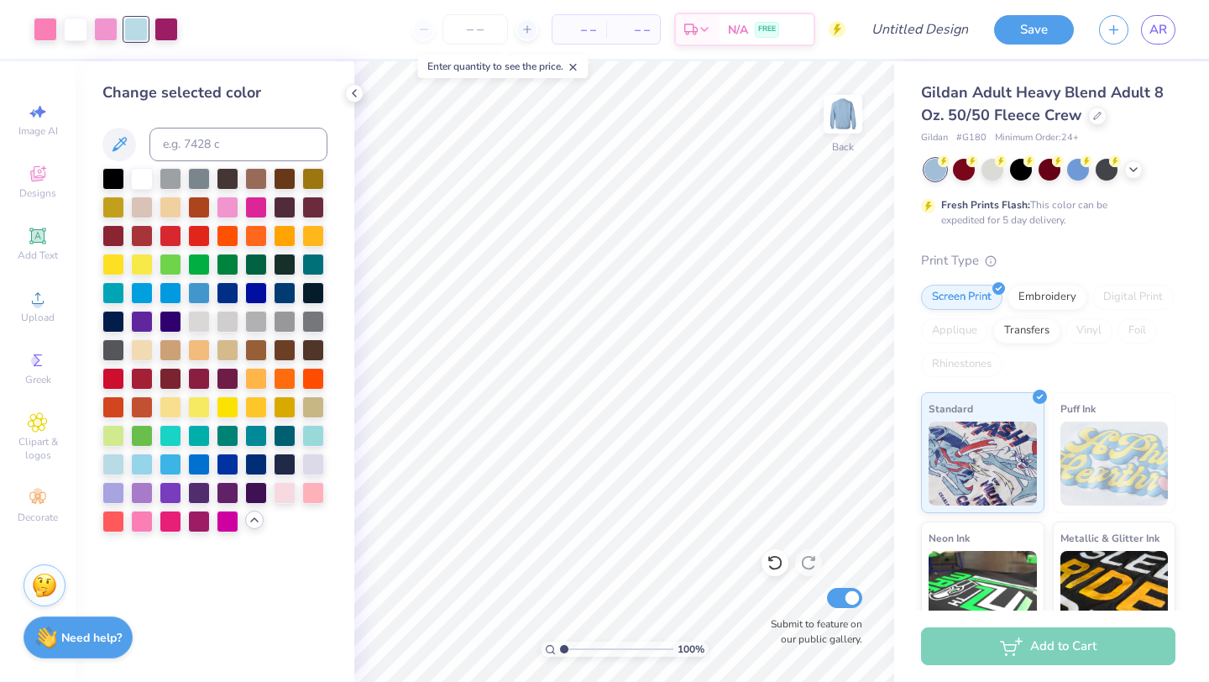
click at [590, 36] on span "– –" at bounding box center [580, 30] width 34 height 18
click at [466, 23] on input "number" at bounding box center [476, 29] width 66 height 30
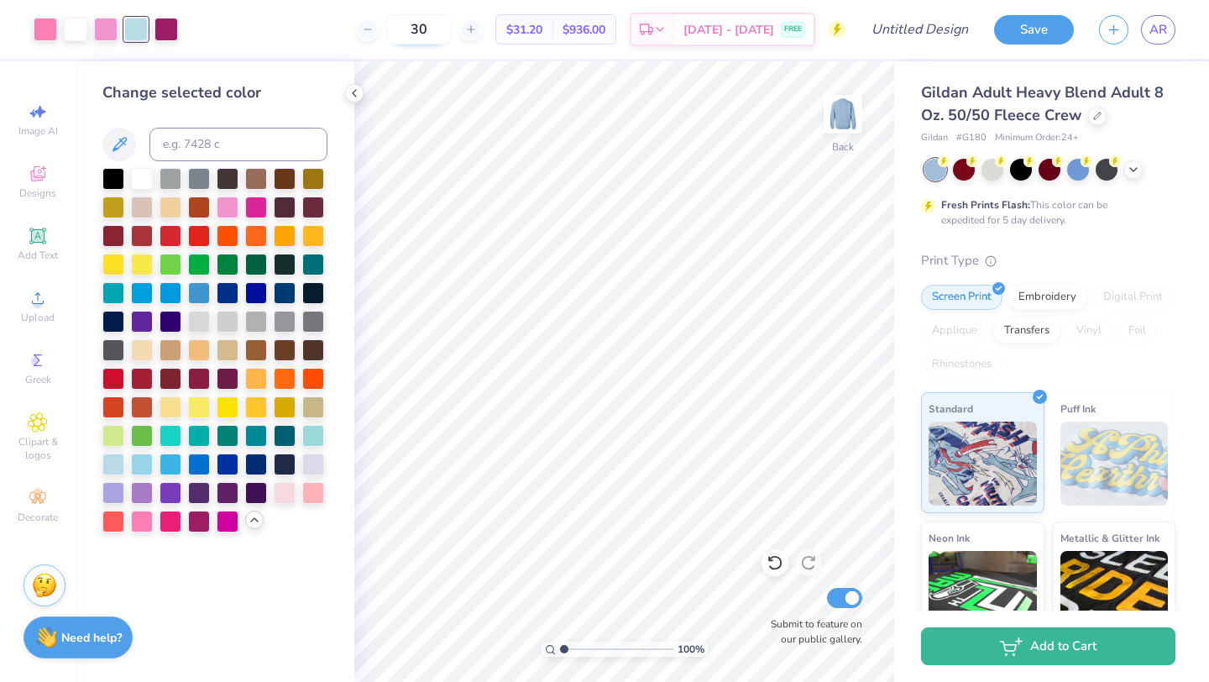
click at [448, 36] on input "30" at bounding box center [419, 29] width 66 height 30
type input "3"
click at [428, 29] on input "50" at bounding box center [410, 29] width 66 height 30
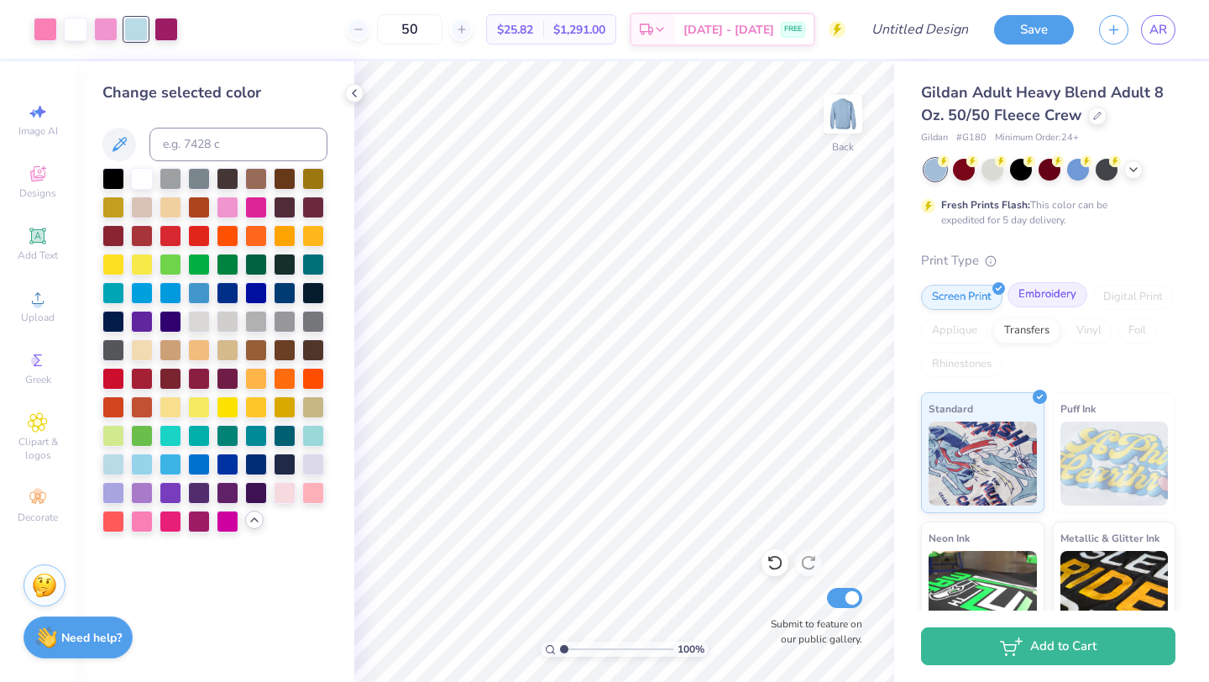
type input "50"
click at [1057, 290] on div "Embroidery" at bounding box center [1048, 294] width 80 height 25
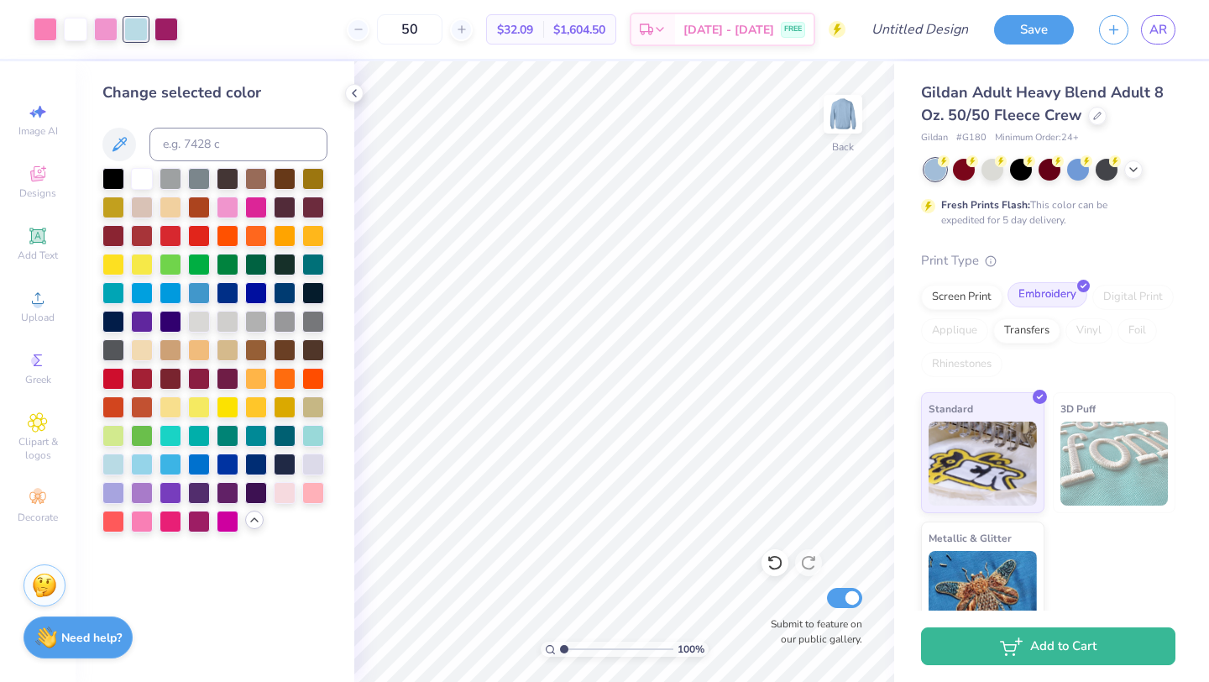
click at [1042, 302] on div "Embroidery" at bounding box center [1048, 294] width 80 height 25
click at [900, 24] on input "Design Title" at bounding box center [941, 30] width 82 height 34
type input "possible set"
click at [1041, 29] on button "Save" at bounding box center [1034, 27] width 80 height 29
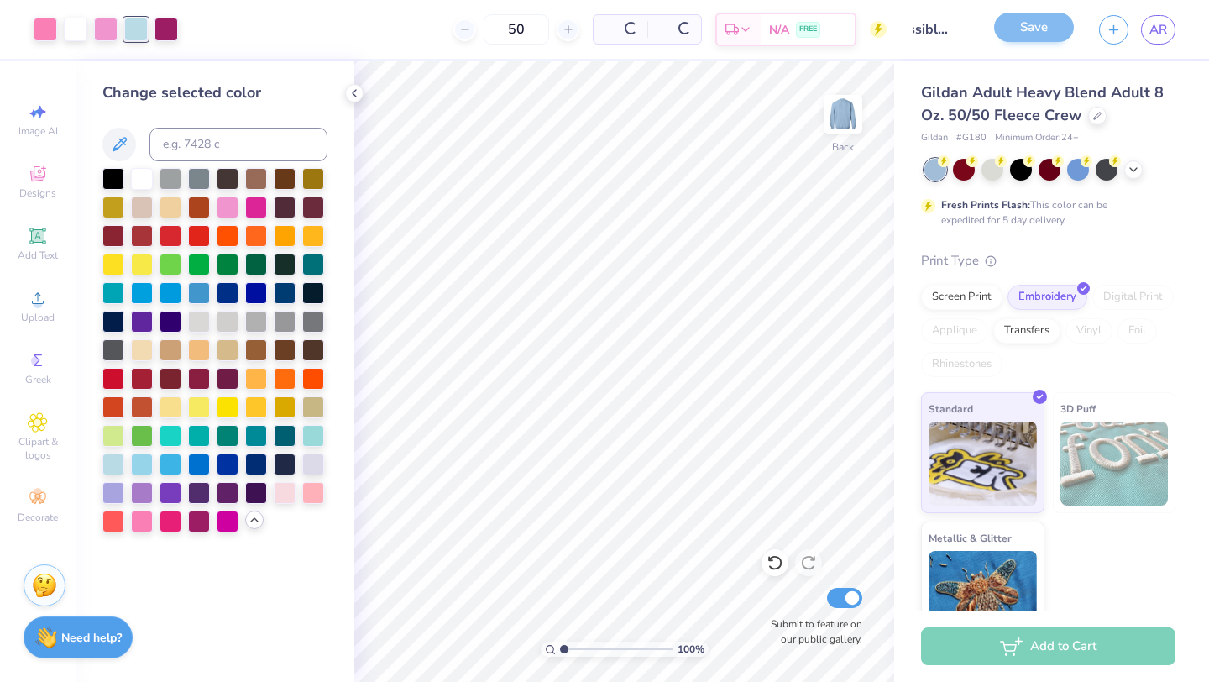
scroll to position [0, 0]
click at [1161, 25] on span "AR" at bounding box center [1159, 29] width 18 height 19
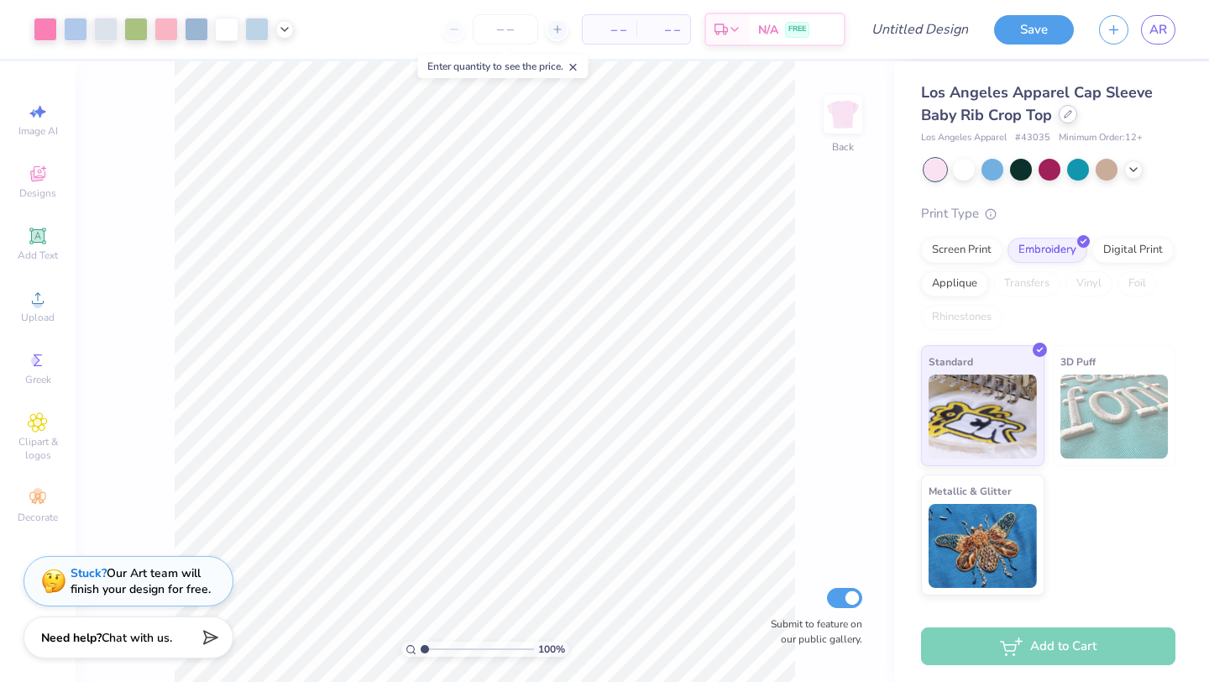
click at [1069, 113] on icon at bounding box center [1068, 114] width 8 height 8
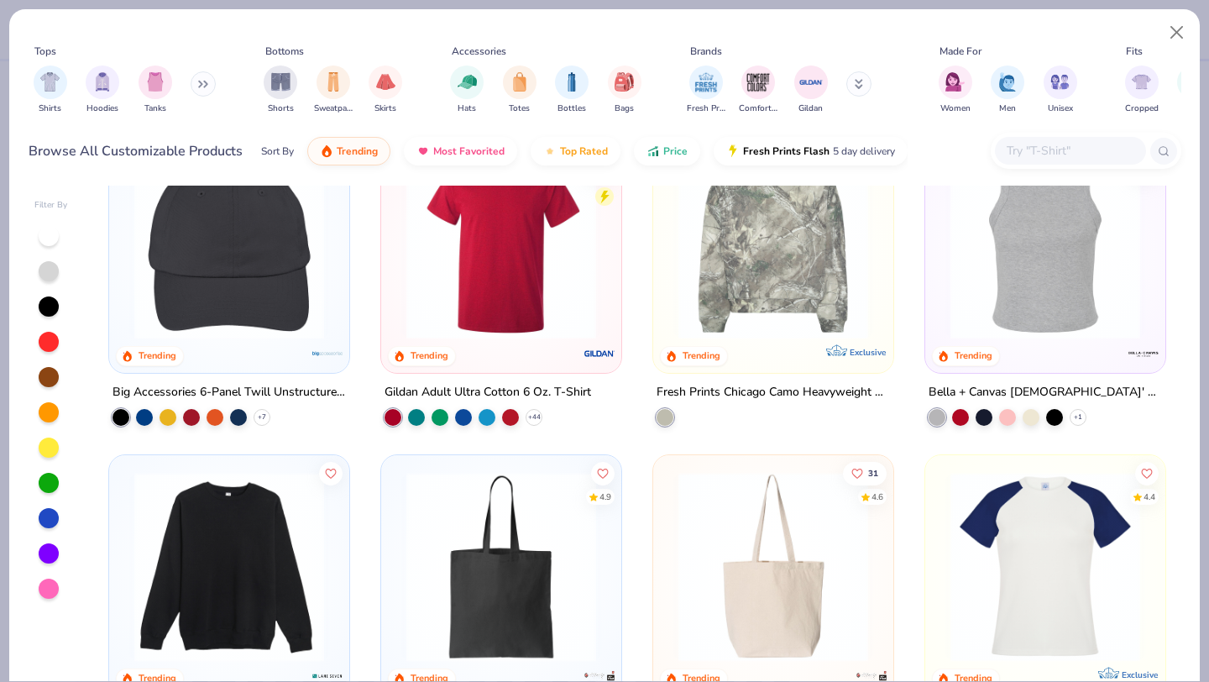
scroll to position [3464, 0]
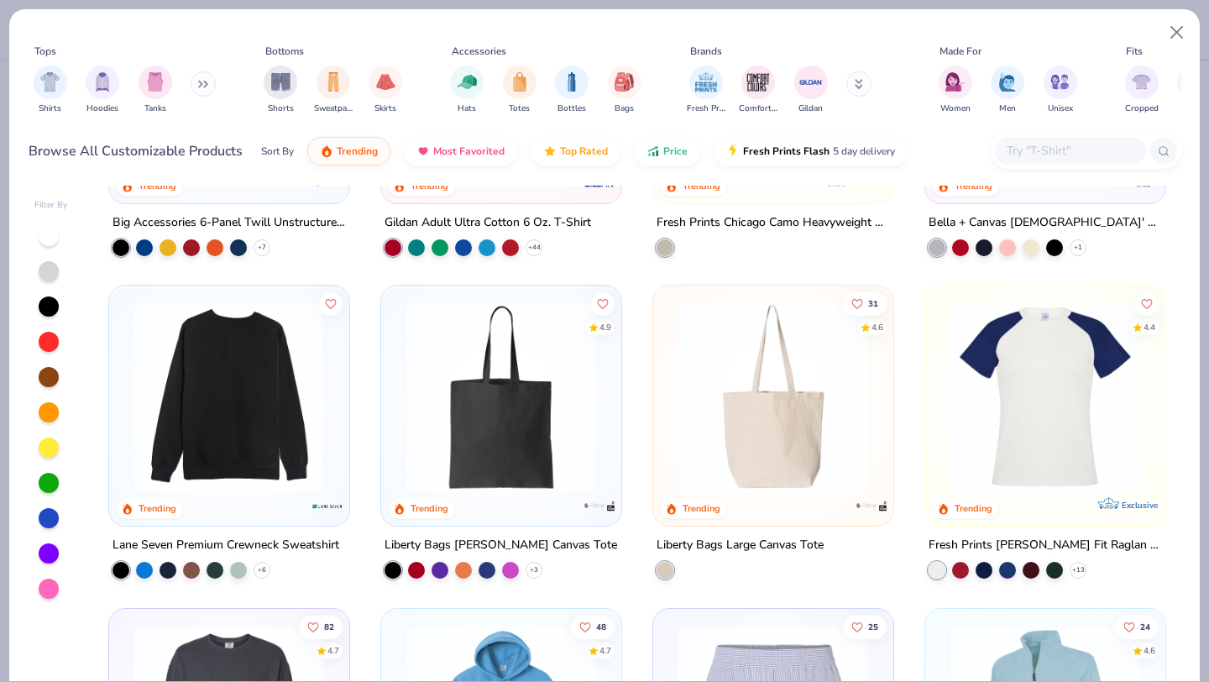
click at [282, 379] on img at bounding box center [229, 397] width 207 height 190
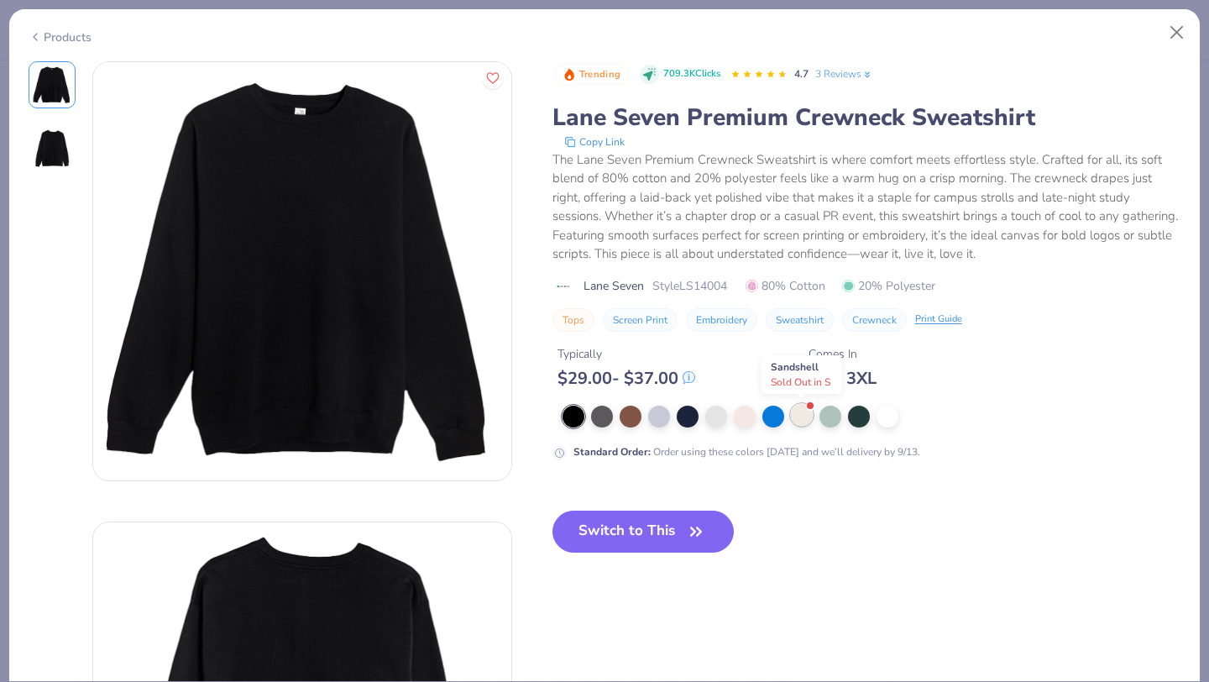
click at [801, 415] on div at bounding box center [802, 415] width 22 height 22
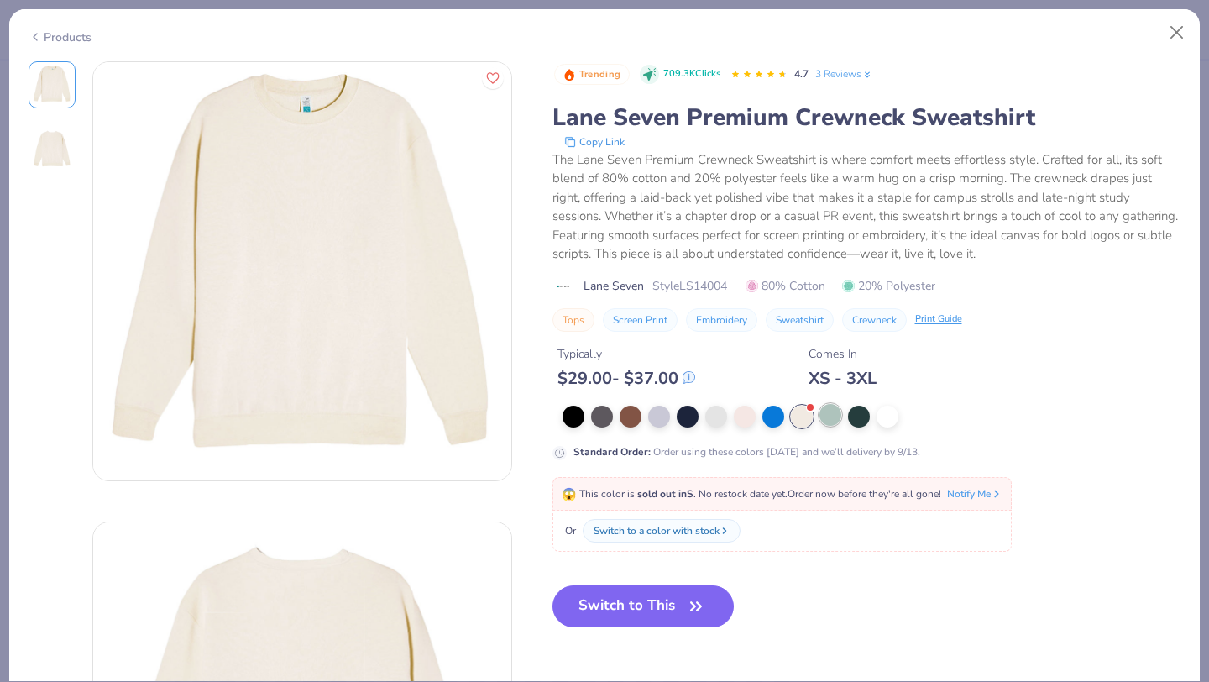
click at [836, 417] on div at bounding box center [831, 415] width 22 height 22
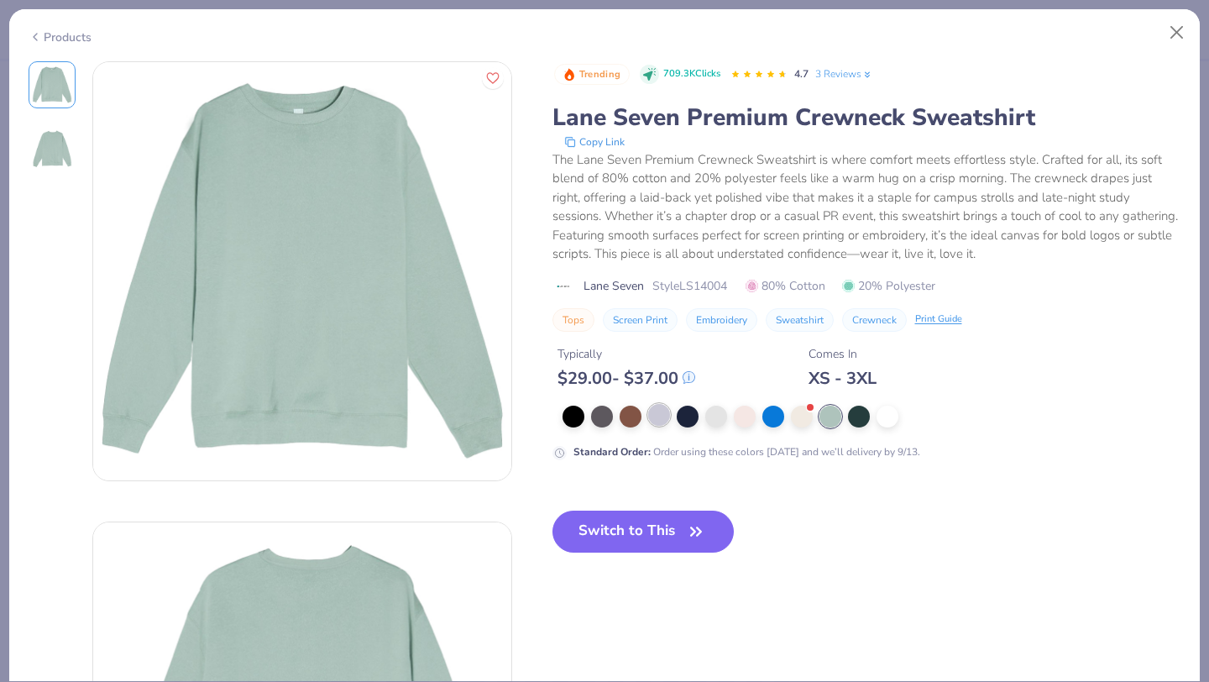
click at [653, 419] on div at bounding box center [659, 415] width 22 height 22
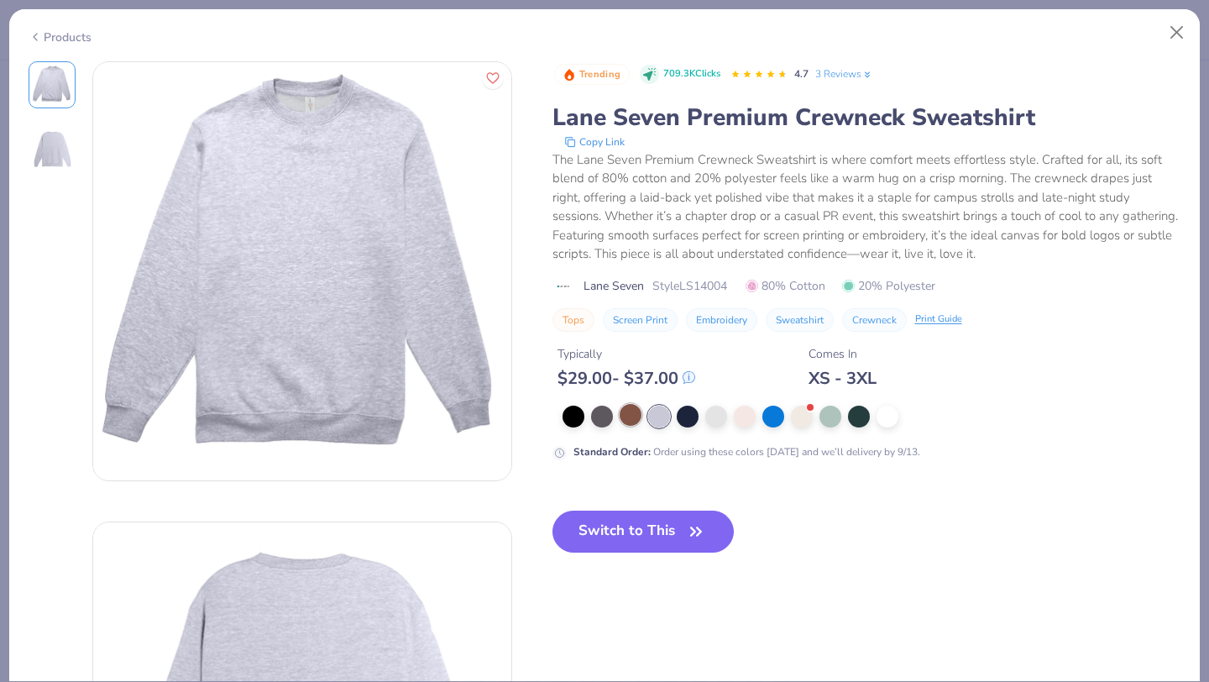
click at [638, 417] on div at bounding box center [631, 415] width 22 height 22
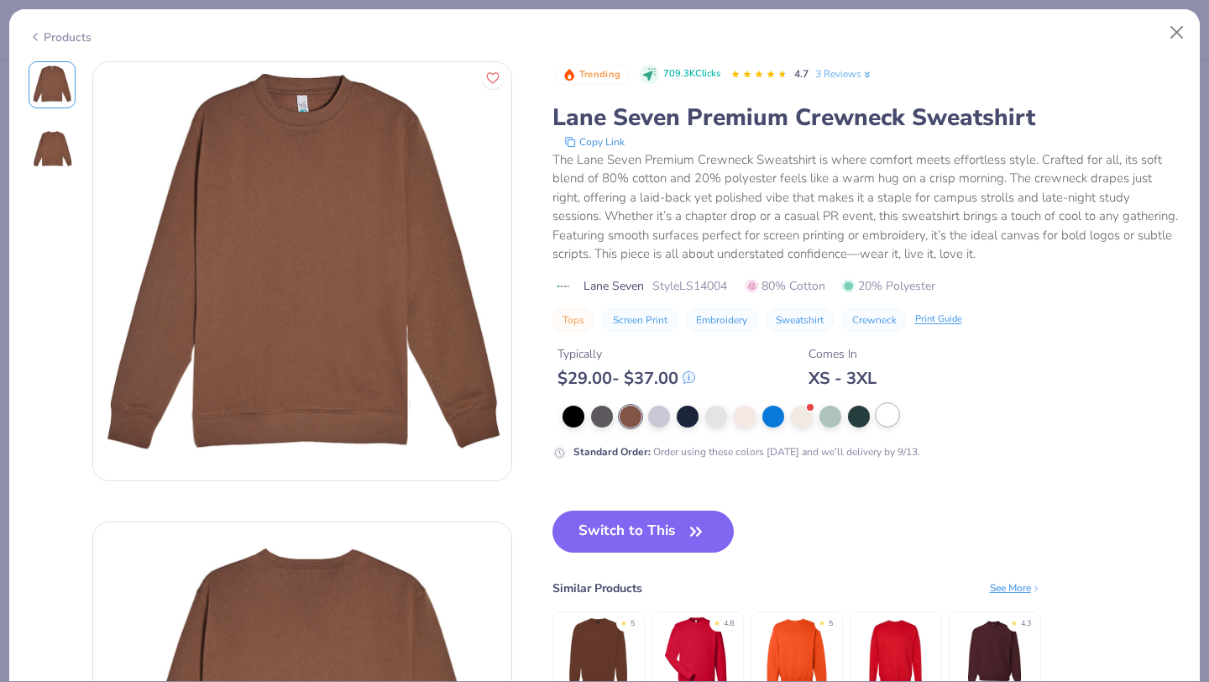
click at [893, 421] on div at bounding box center [888, 415] width 22 height 22
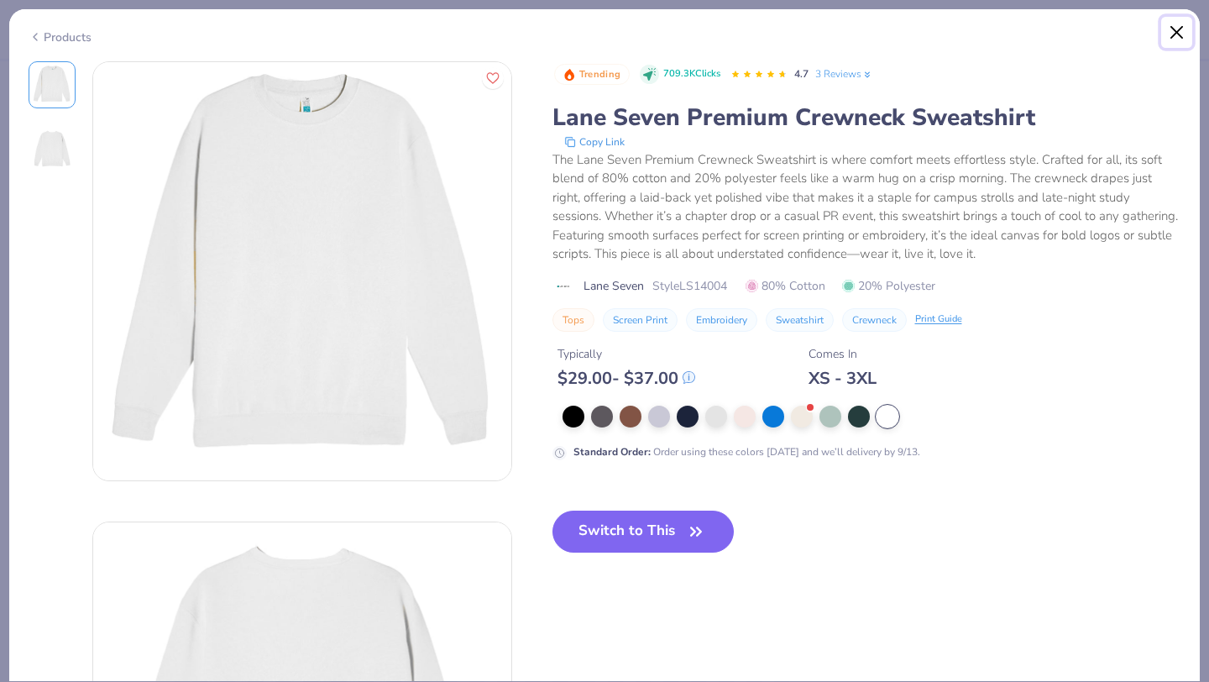
click at [1172, 31] on button "Close" at bounding box center [1178, 33] width 32 height 32
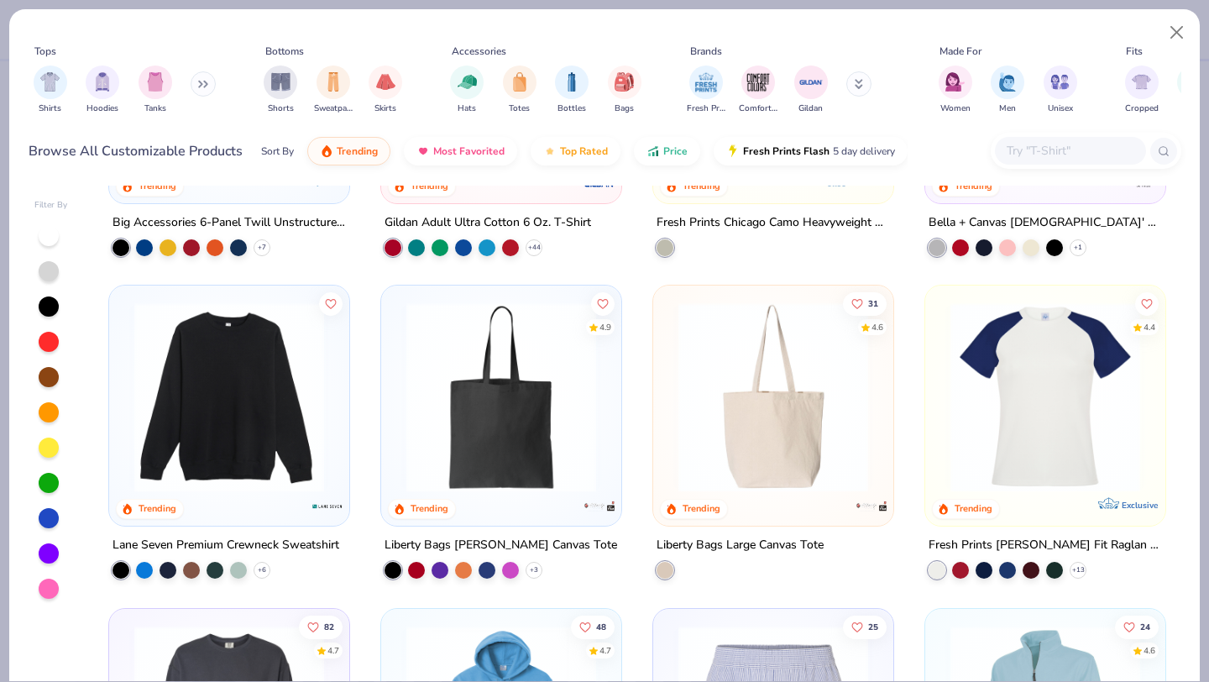
click at [198, 82] on button at bounding box center [203, 83] width 25 height 25
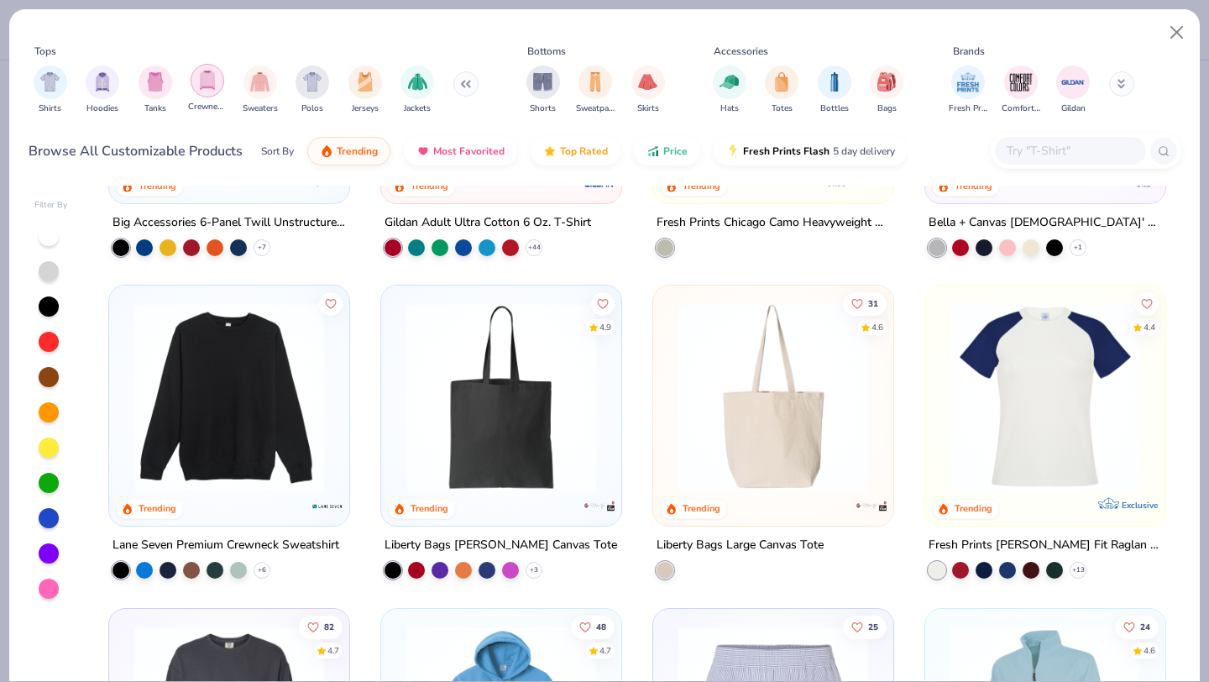
click at [210, 83] on img "filter for Crewnecks" at bounding box center [207, 80] width 18 height 19
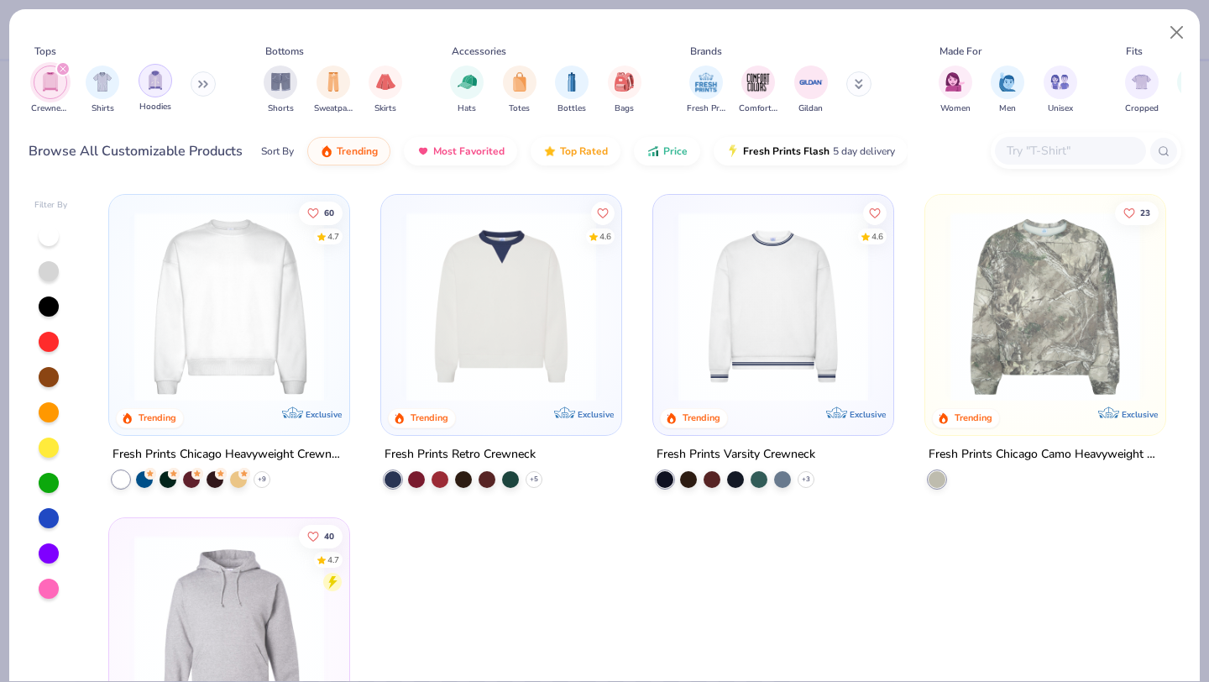
click at [155, 79] on img "filter for Hoodies" at bounding box center [155, 80] width 18 height 19
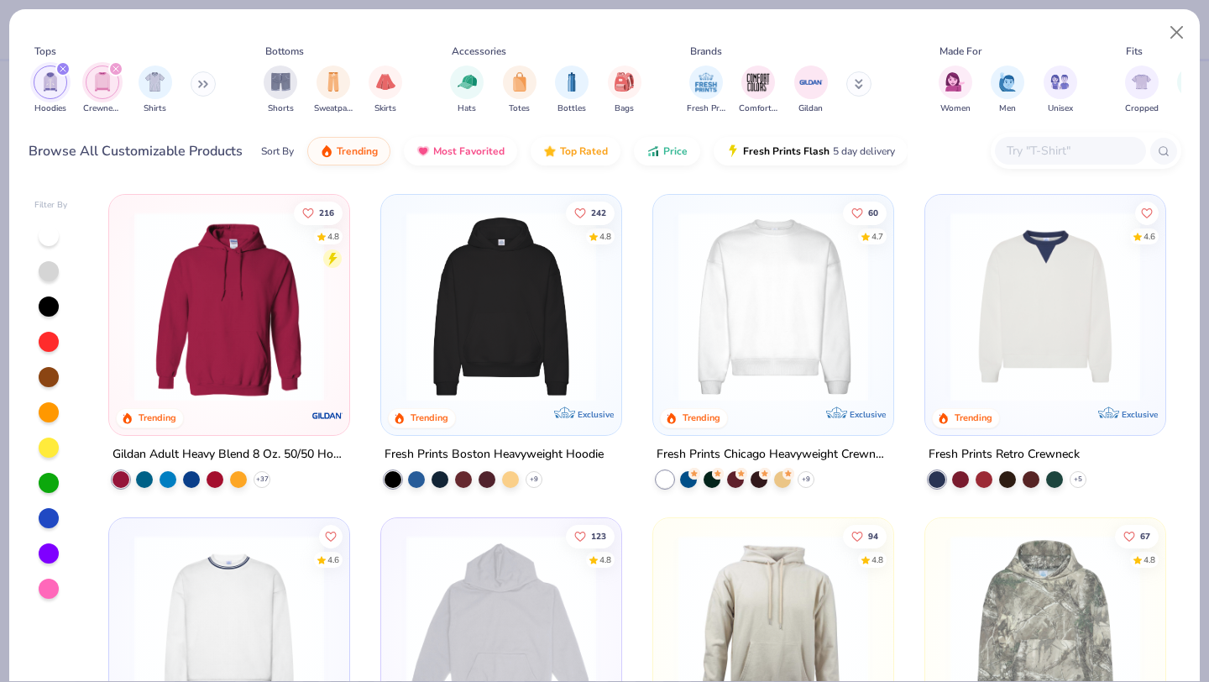
click at [207, 81] on icon at bounding box center [206, 84] width 3 height 6
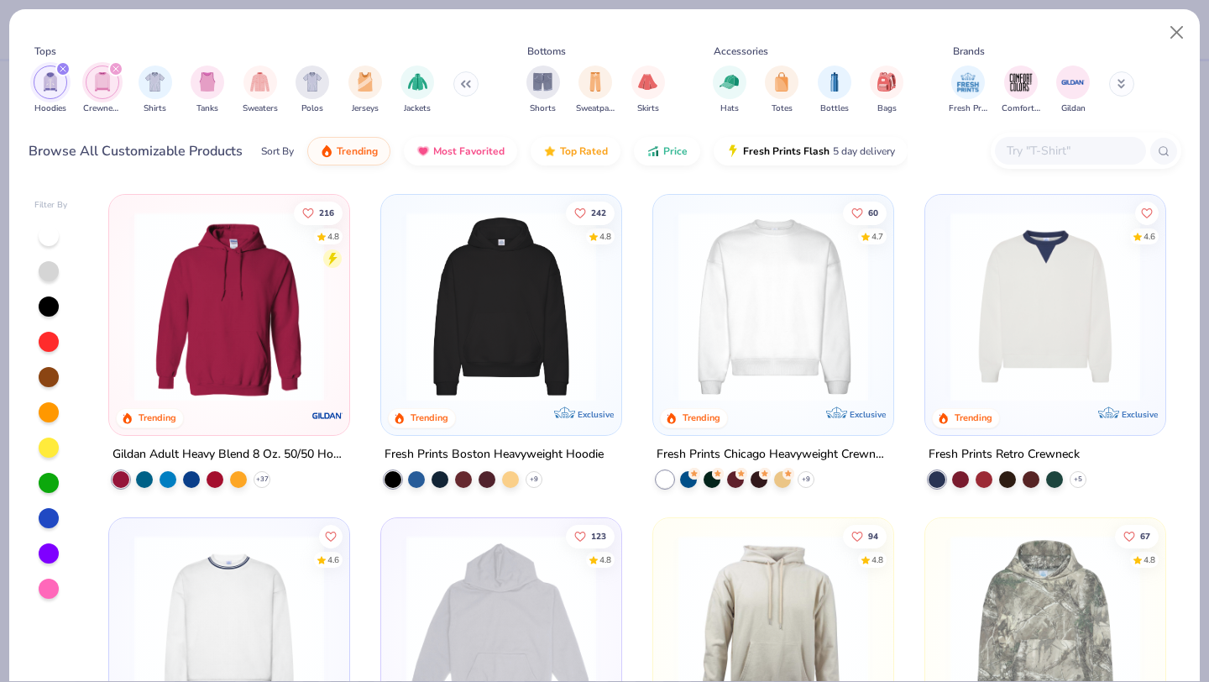
click at [460, 87] on icon at bounding box center [465, 84] width 10 height 8
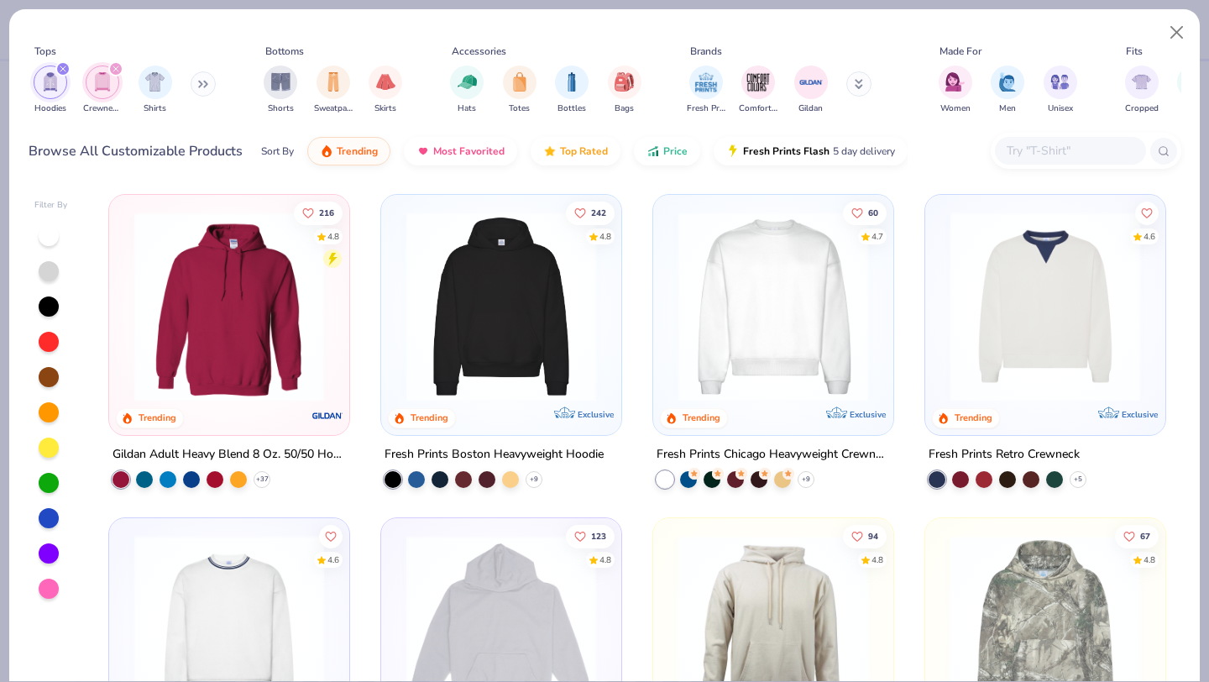
click at [496, 288] on img at bounding box center [501, 307] width 207 height 190
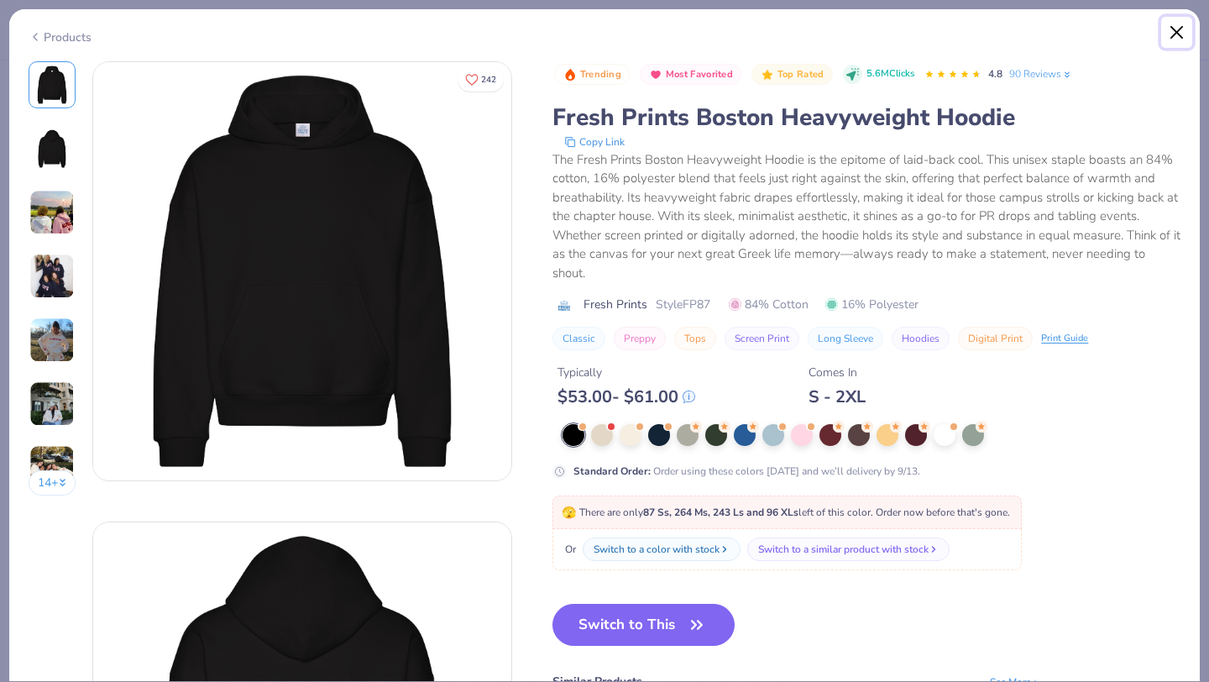
click at [1175, 34] on button "Close" at bounding box center [1178, 33] width 32 height 32
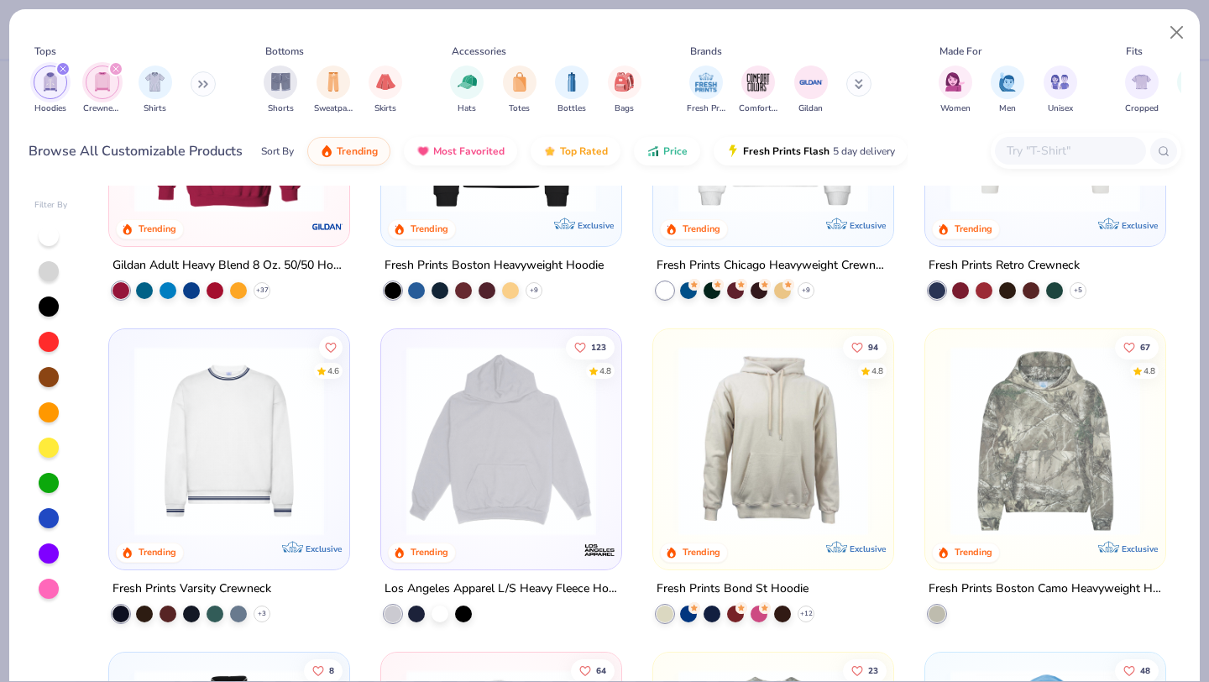
scroll to position [190, 0]
click at [490, 447] on img at bounding box center [501, 440] width 207 height 190
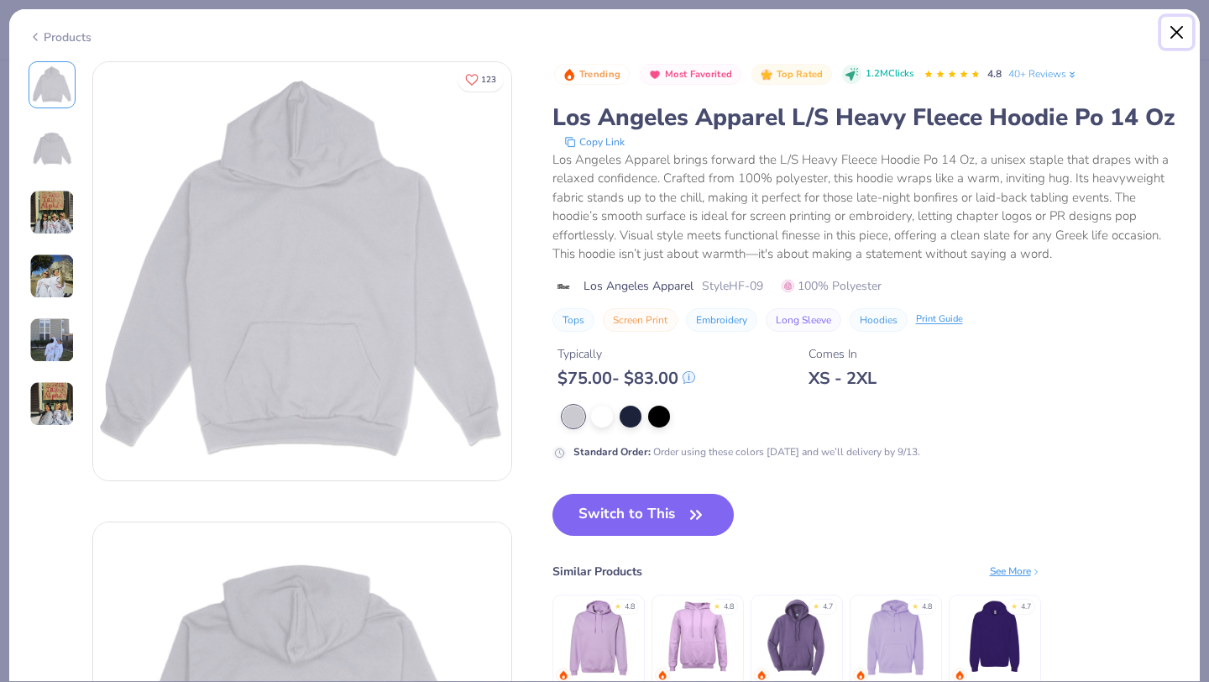
click at [1176, 24] on button "Close" at bounding box center [1178, 33] width 32 height 32
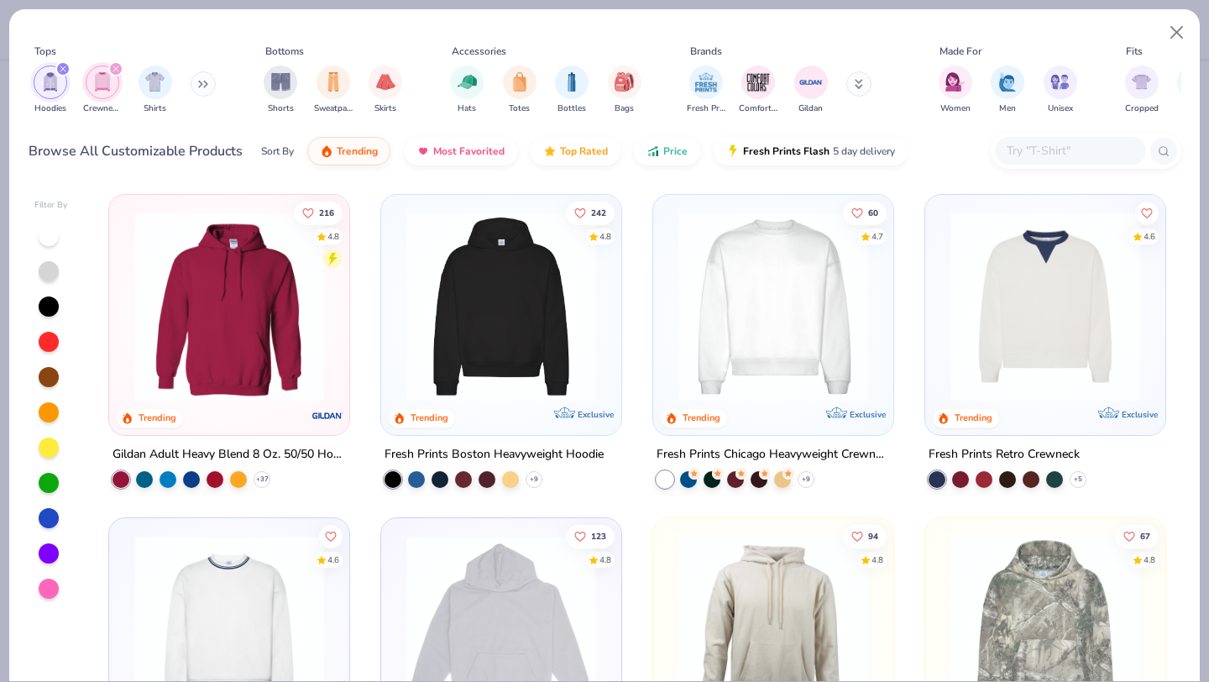
click at [272, 346] on img at bounding box center [229, 307] width 207 height 190
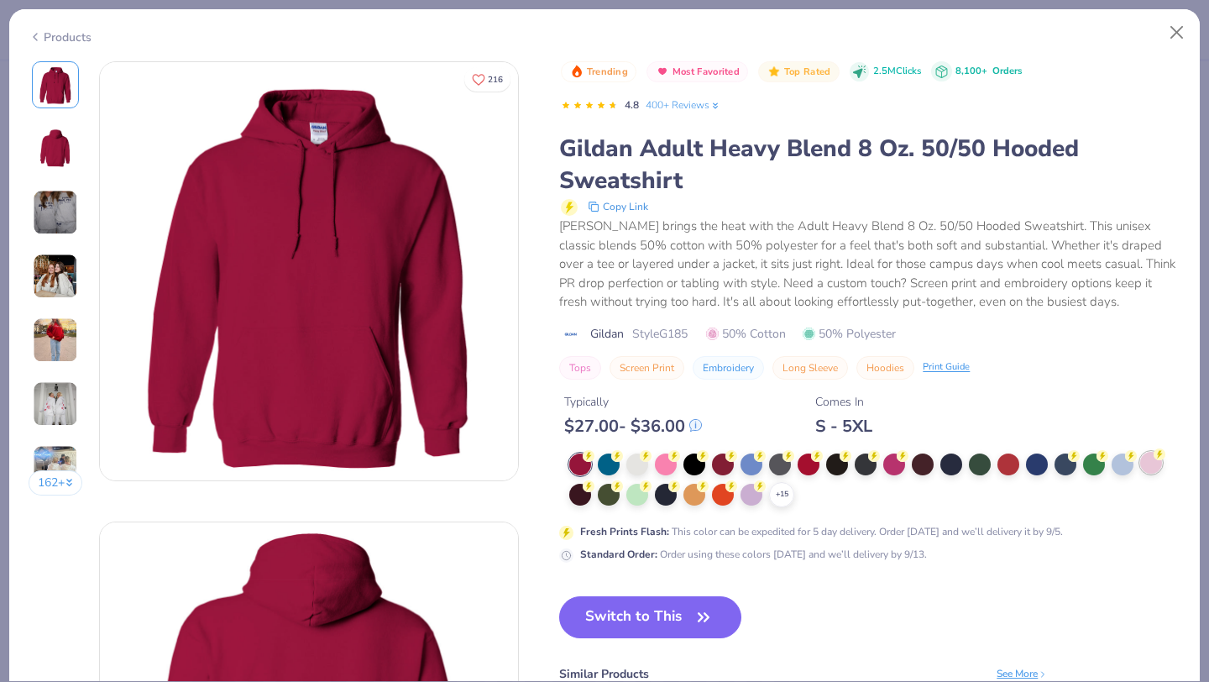
click at [1149, 465] on div at bounding box center [1152, 463] width 22 height 22
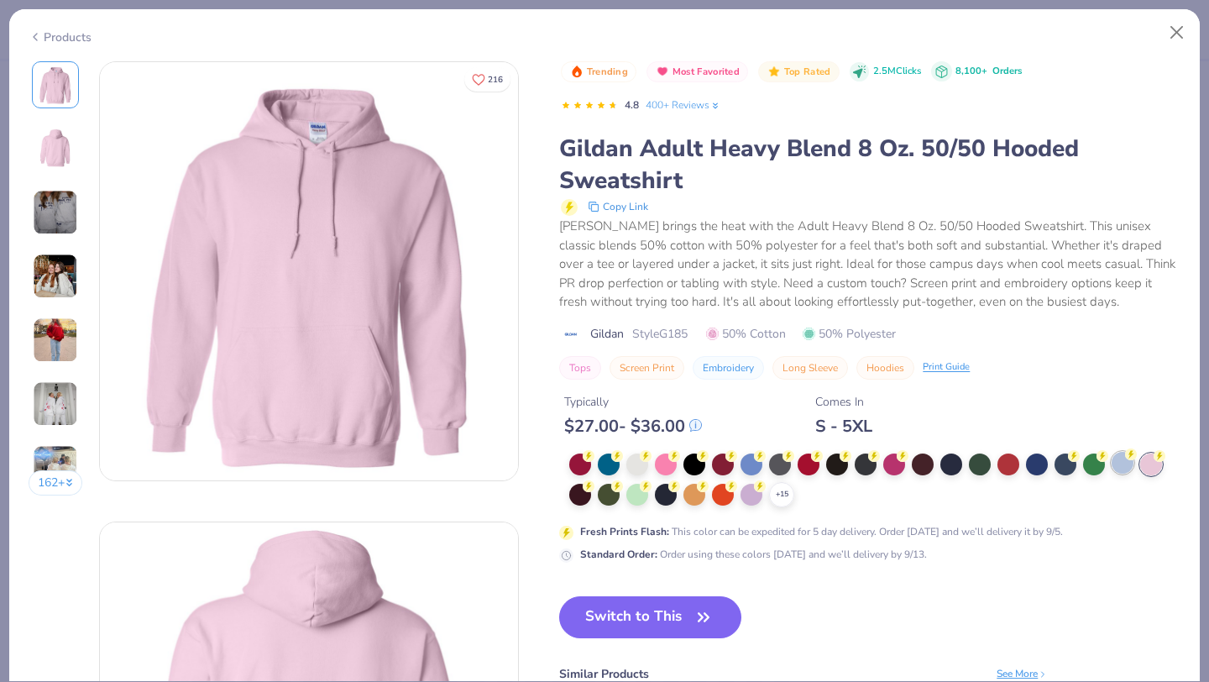
click at [1119, 466] on div at bounding box center [1123, 463] width 22 height 22
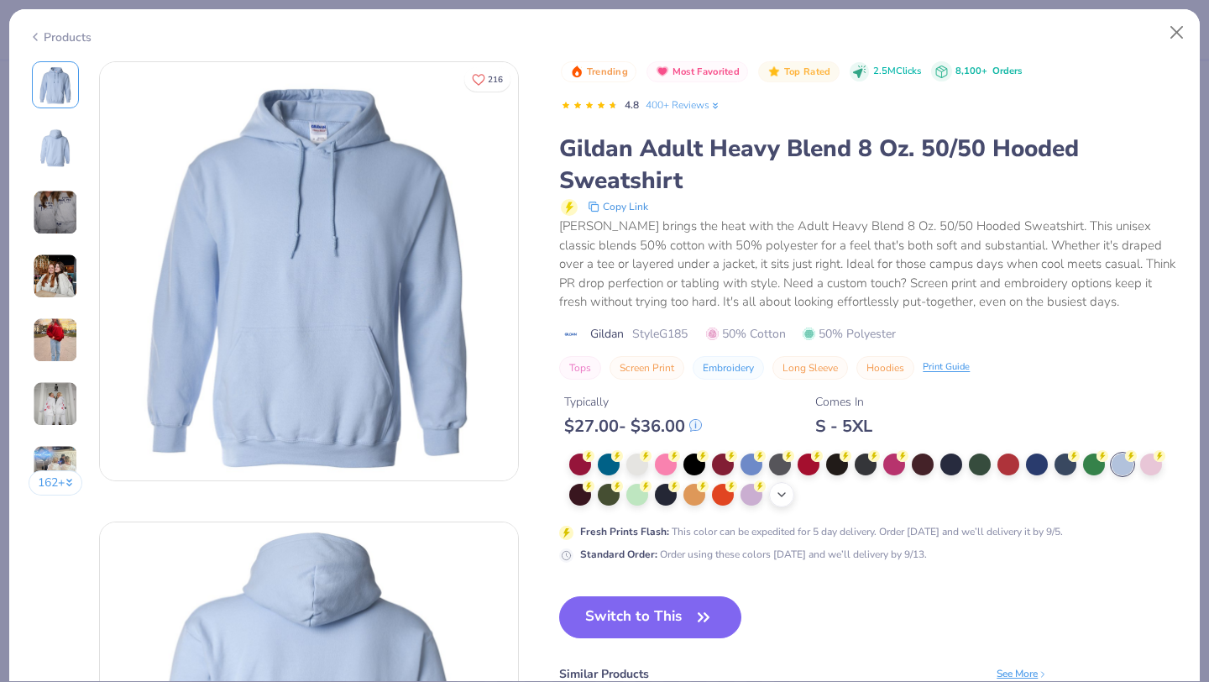
click at [788, 501] on icon at bounding box center [781, 494] width 13 height 13
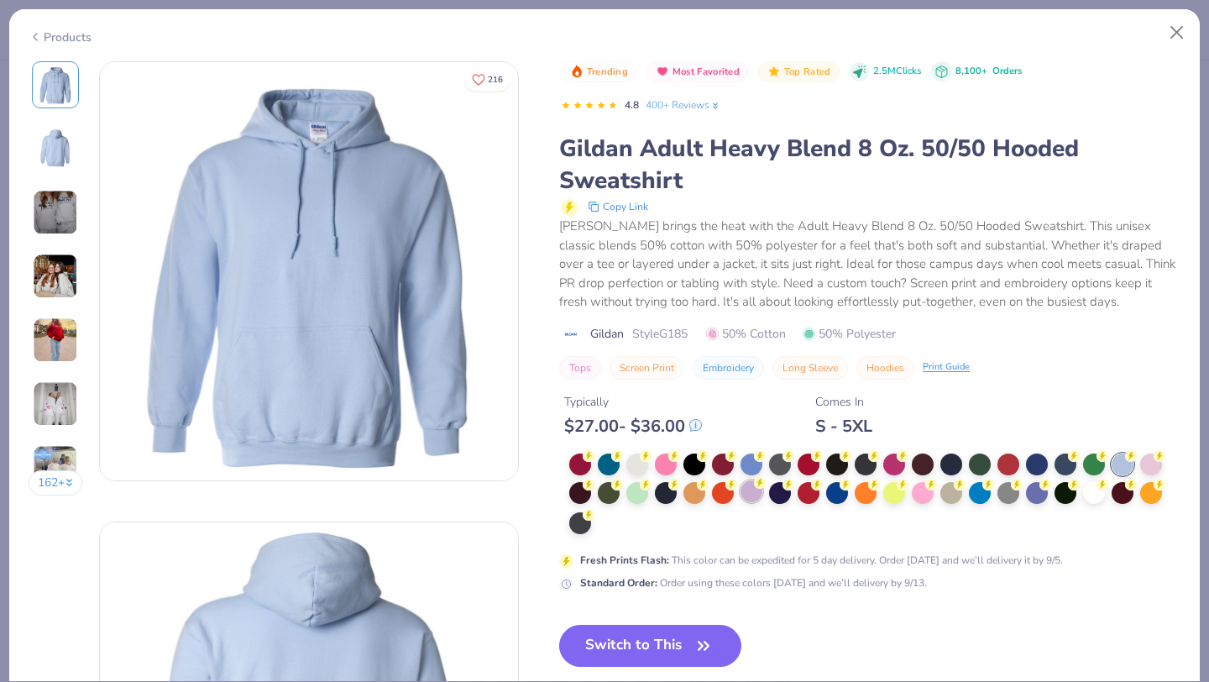
click at [753, 501] on div at bounding box center [752, 491] width 22 height 22
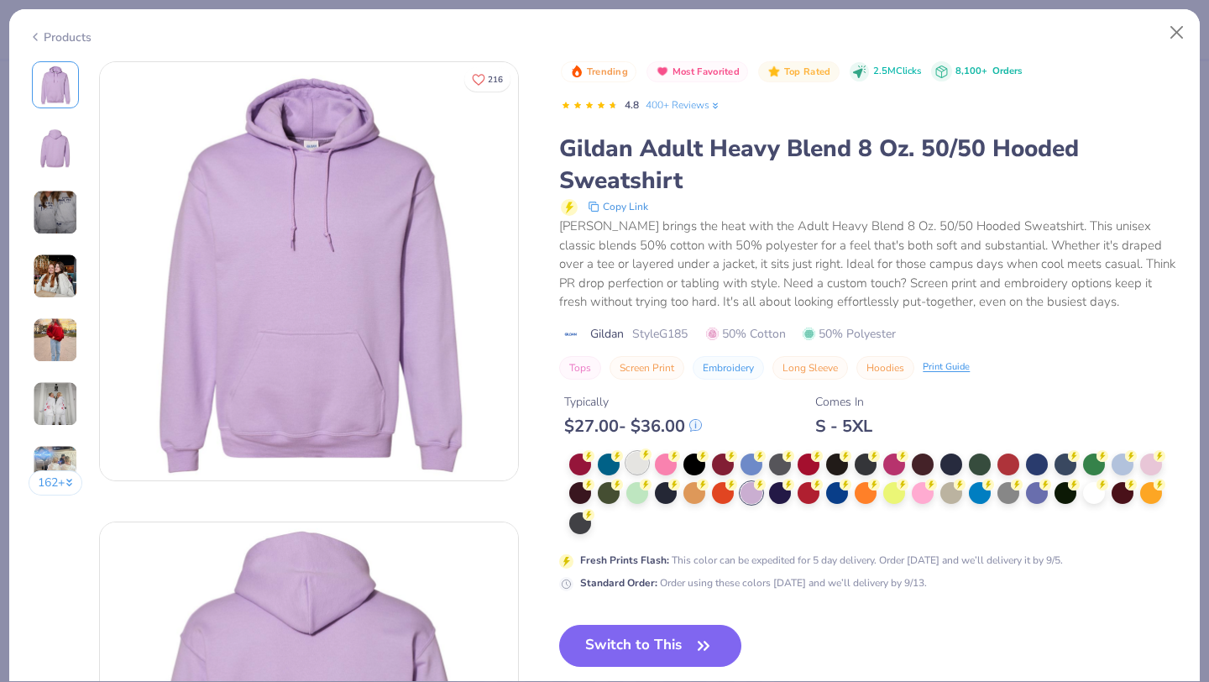
click at [632, 469] on div at bounding box center [638, 463] width 22 height 22
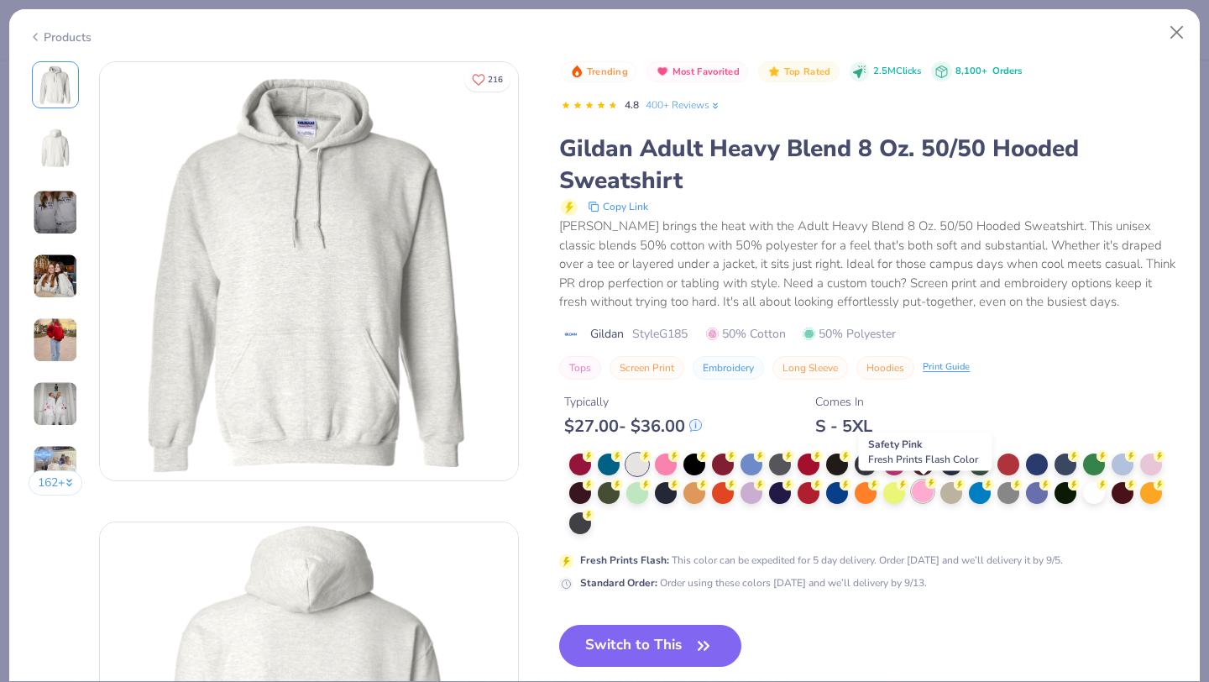
click at [926, 498] on div at bounding box center [923, 491] width 22 height 22
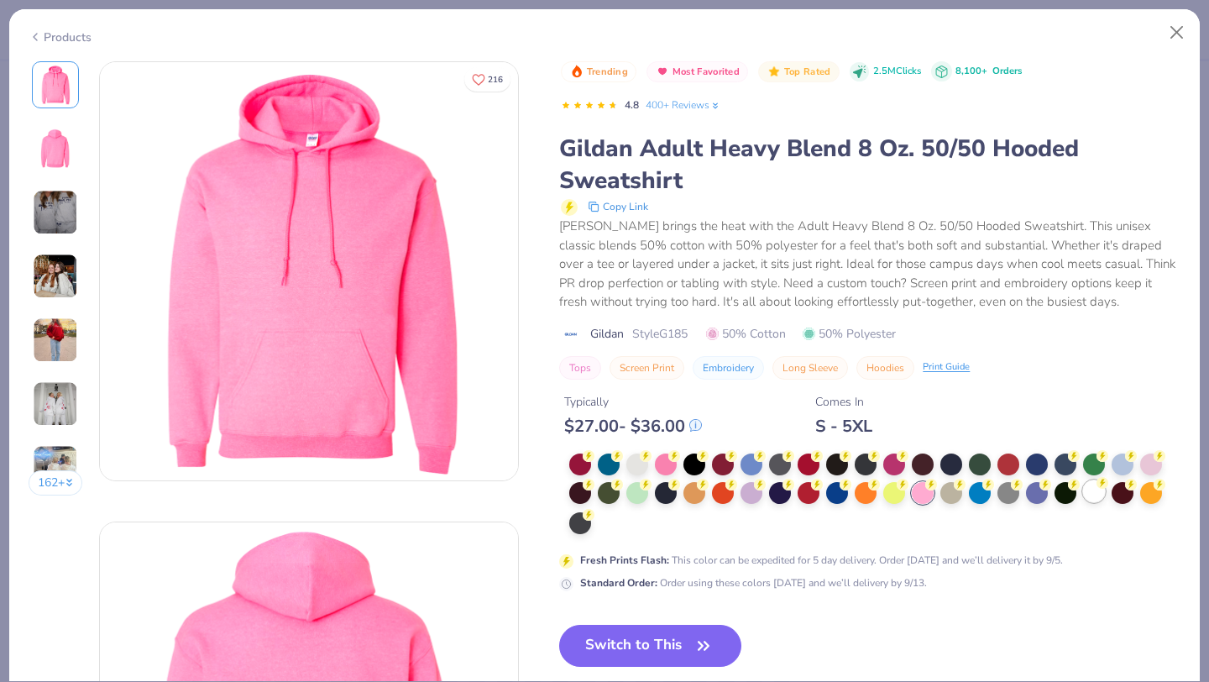
click at [1099, 495] on div at bounding box center [1094, 491] width 22 height 22
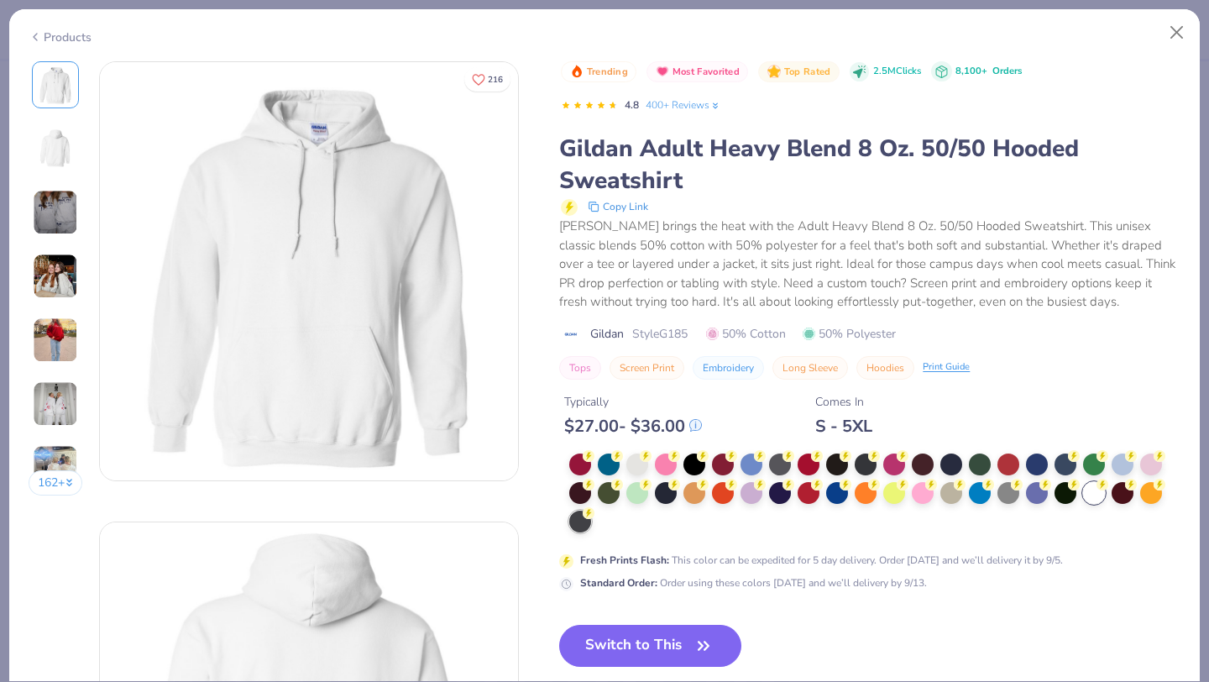
click at [579, 525] on div at bounding box center [580, 522] width 22 height 22
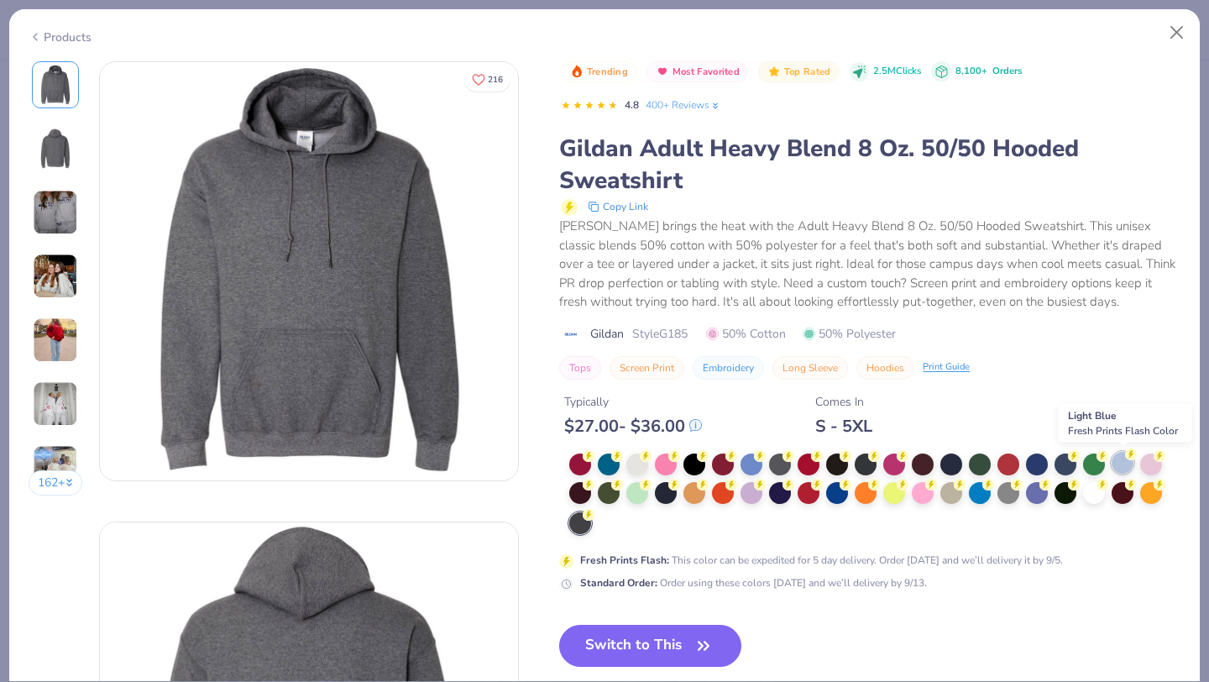
click at [1125, 465] on div at bounding box center [1123, 463] width 22 height 22
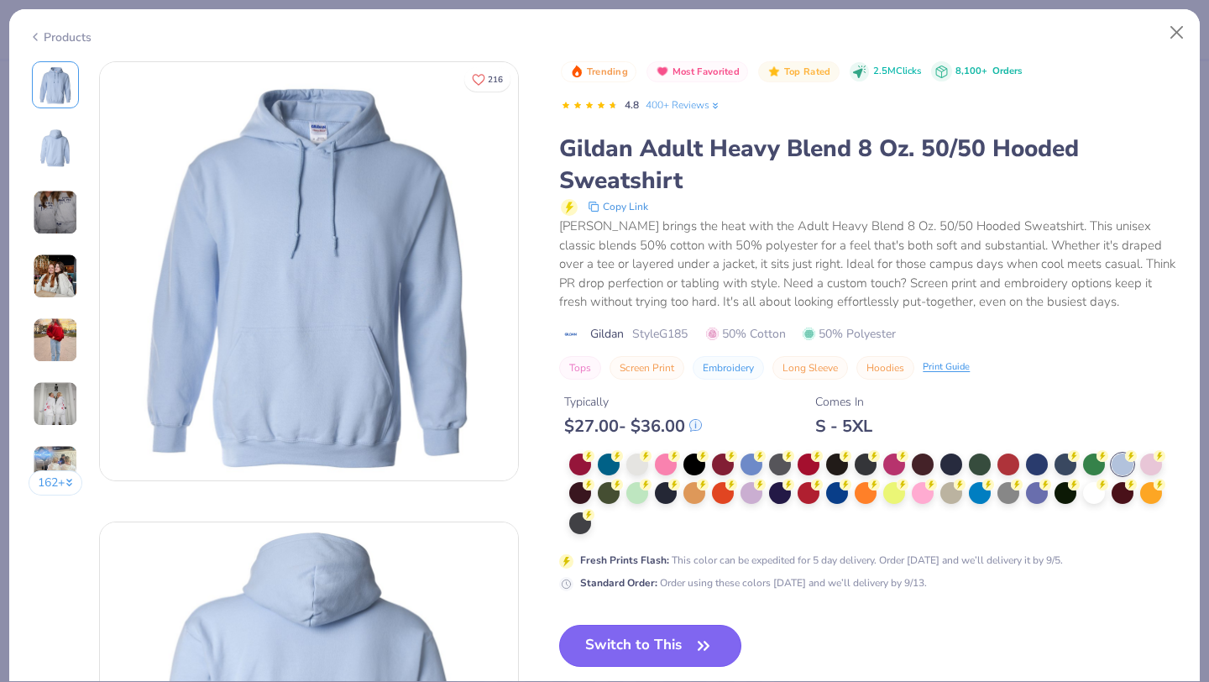
click at [650, 648] on button "Switch to This" at bounding box center [650, 646] width 182 height 42
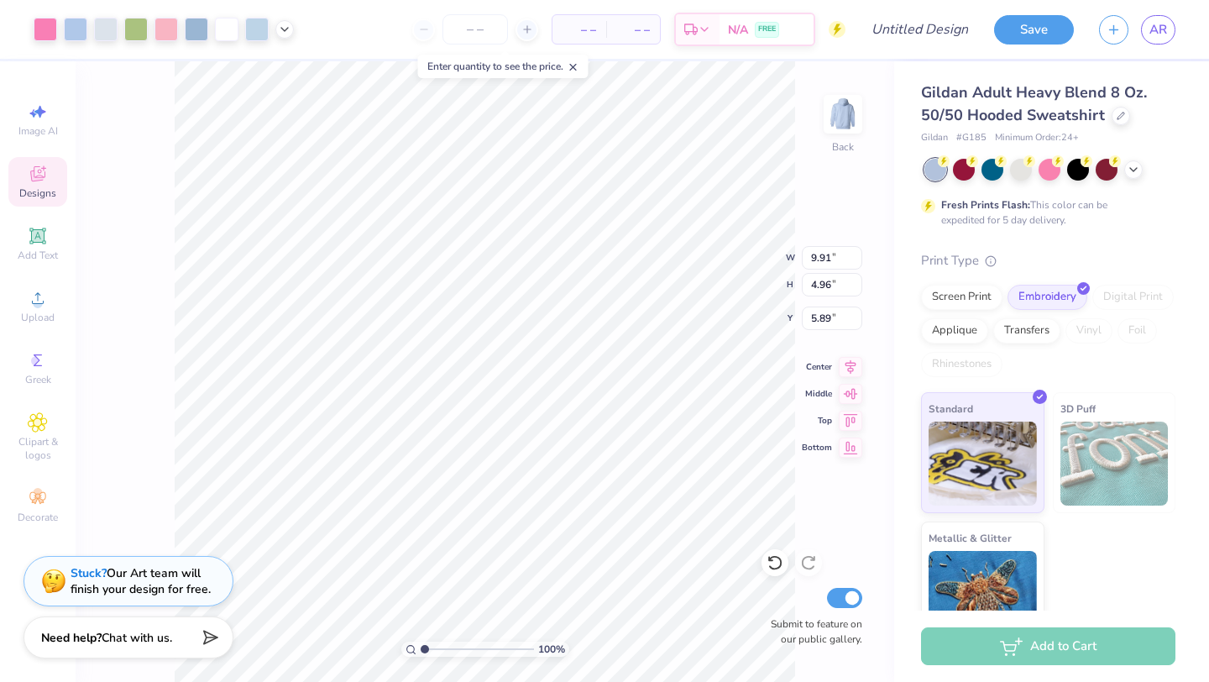
type input "9.91"
type input "4.96"
type input "3.96"
click at [470, 31] on input "number" at bounding box center [476, 29] width 66 height 30
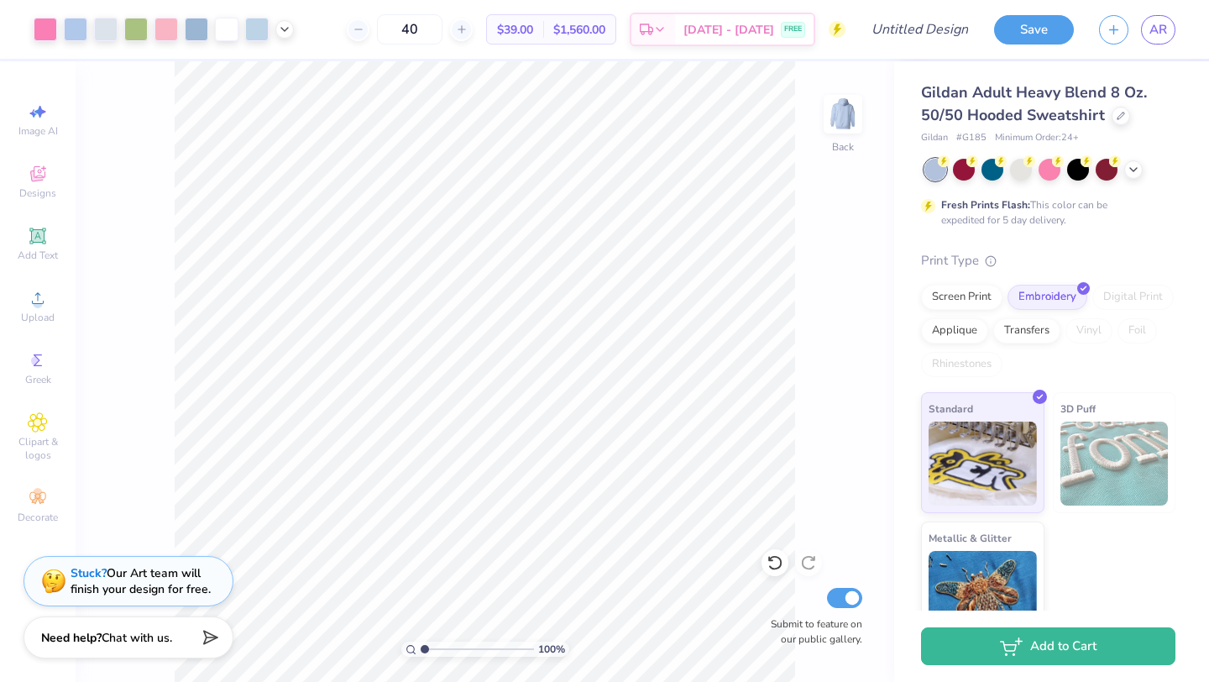
type input "40"
click at [952, 296] on div "Screen Print" at bounding box center [961, 294] width 81 height 25
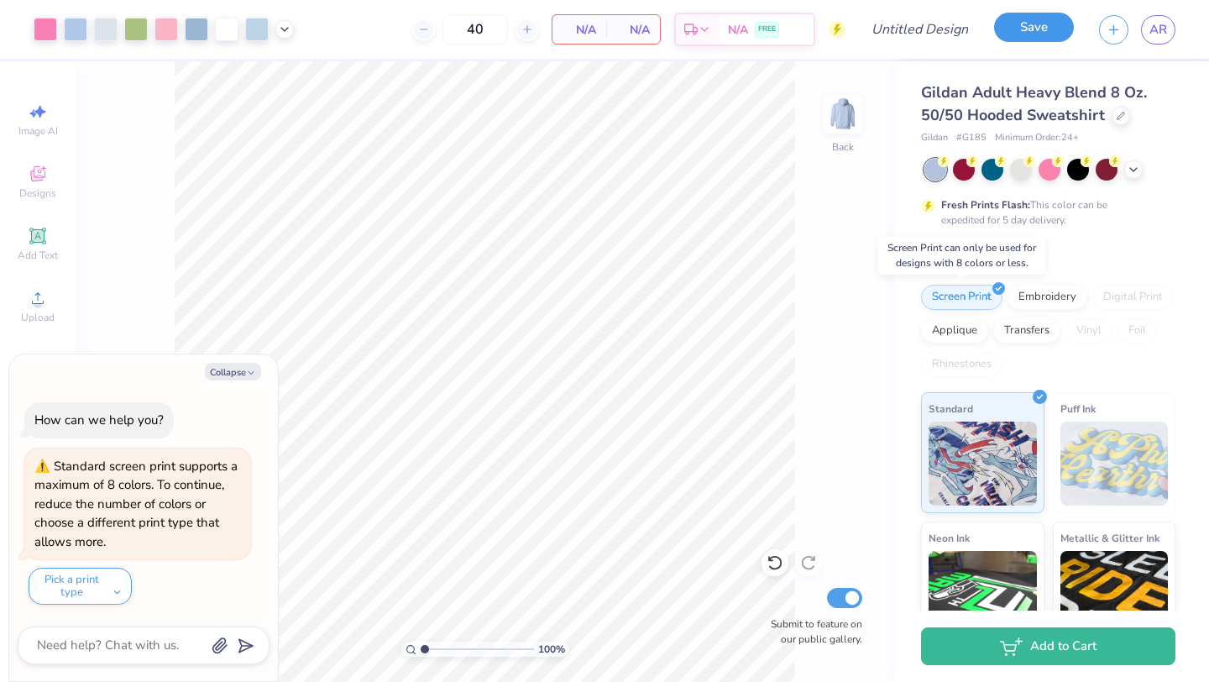
click at [1031, 40] on button "Save" at bounding box center [1034, 27] width 80 height 29
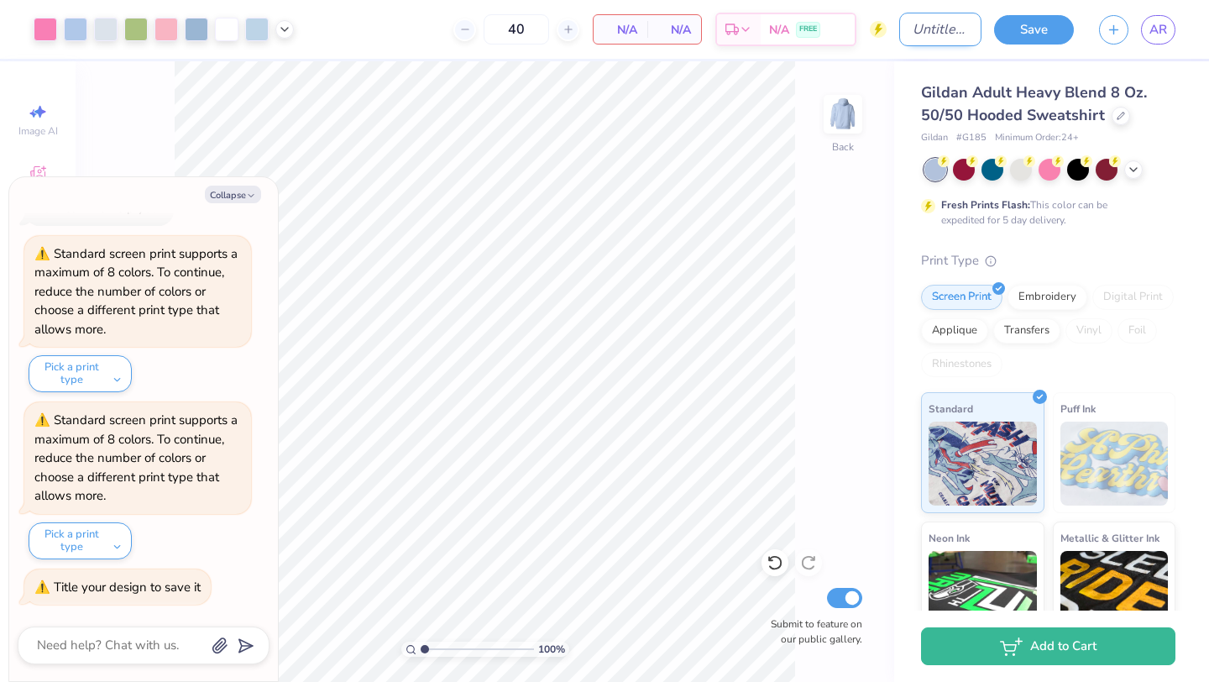
type textarea "x"
click at [915, 24] on input "Design Title" at bounding box center [941, 30] width 82 height 34
type input "h"
type textarea "x"
type input "ho"
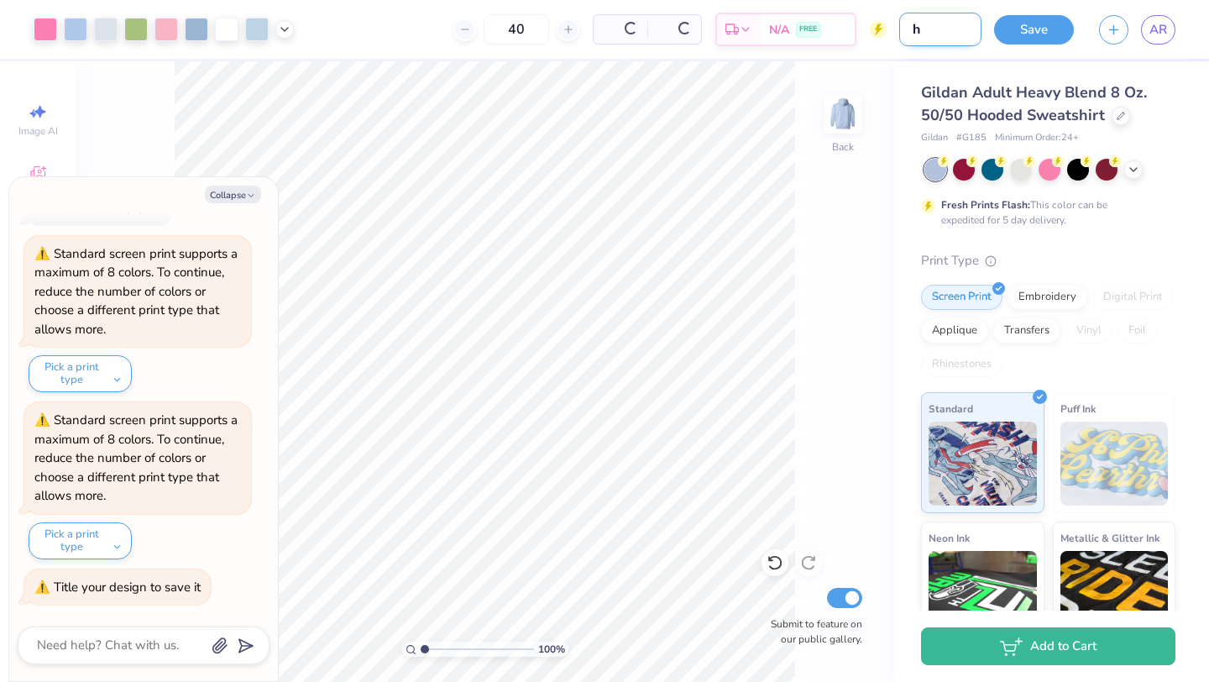
type textarea "x"
type input "hoo"
type textarea "x"
type input "hood"
type textarea "x"
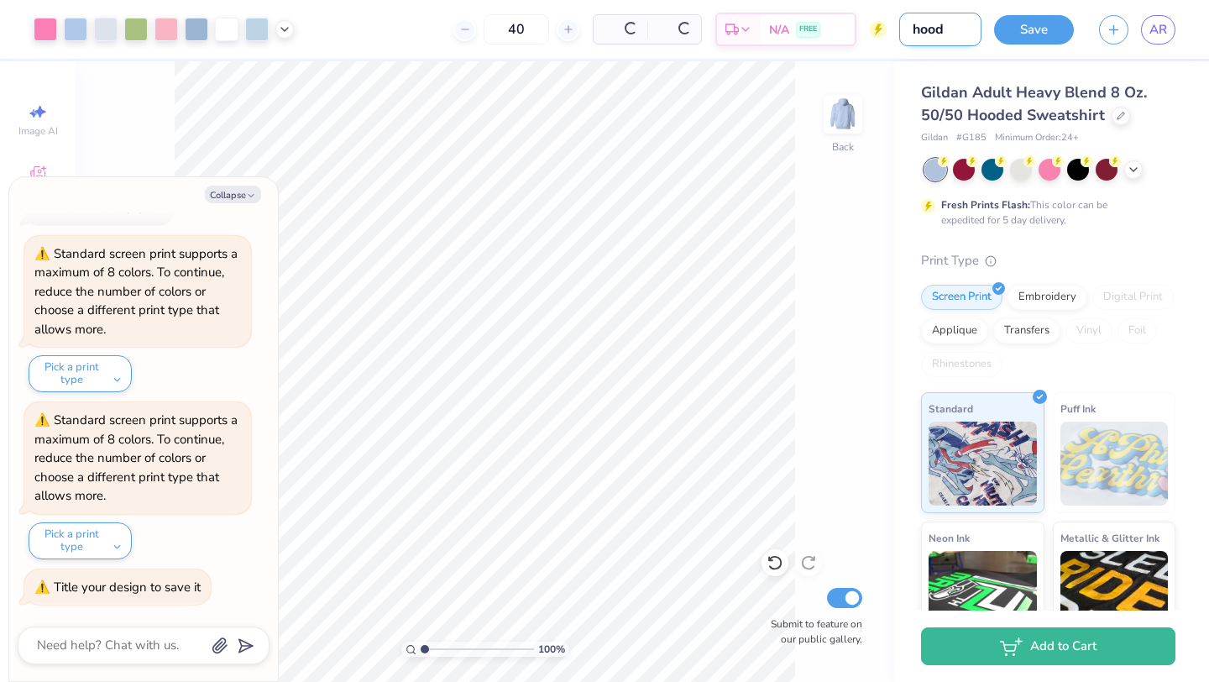
type input "hoodi"
type textarea "x"
type input "hoodie"
type textarea "x"
type input "hoodie"
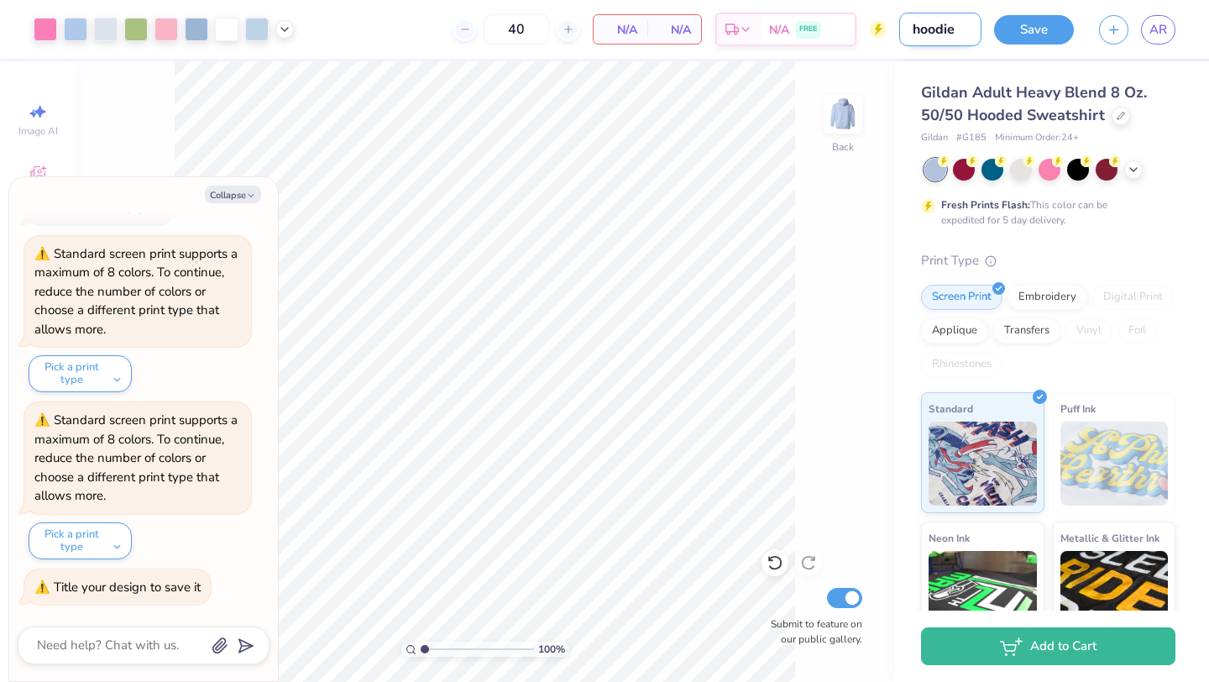
type textarea "x"
type input "hoodie"
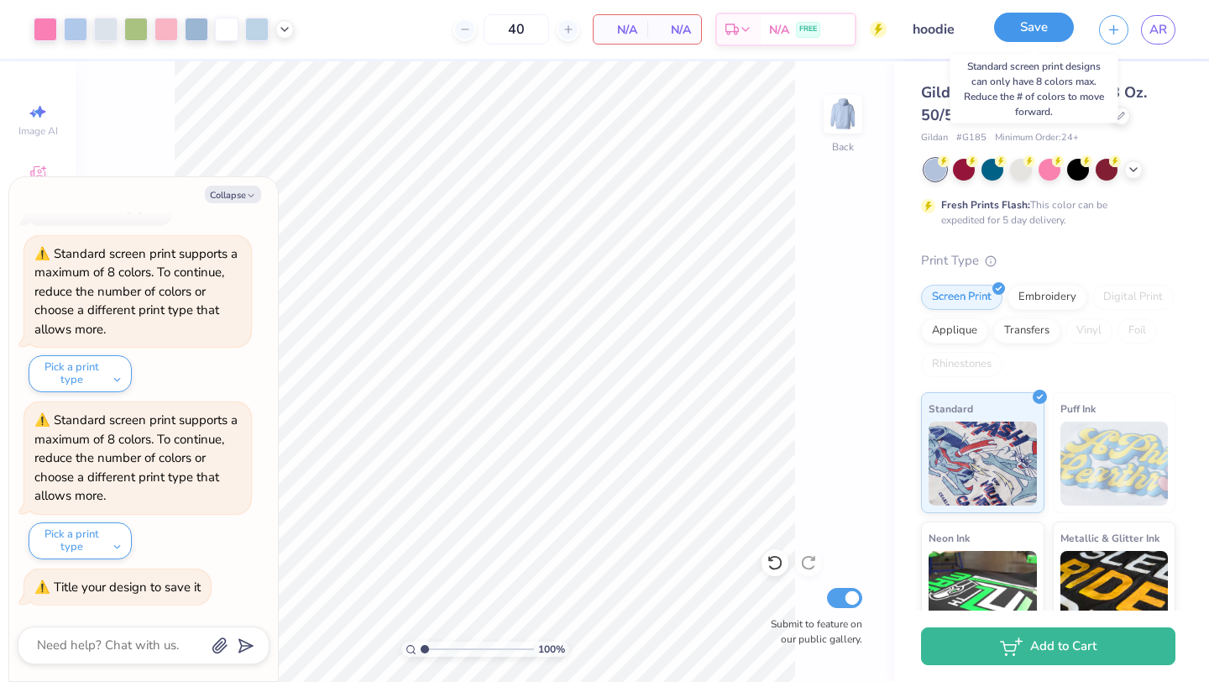
click at [1043, 29] on button "Save" at bounding box center [1034, 27] width 80 height 29
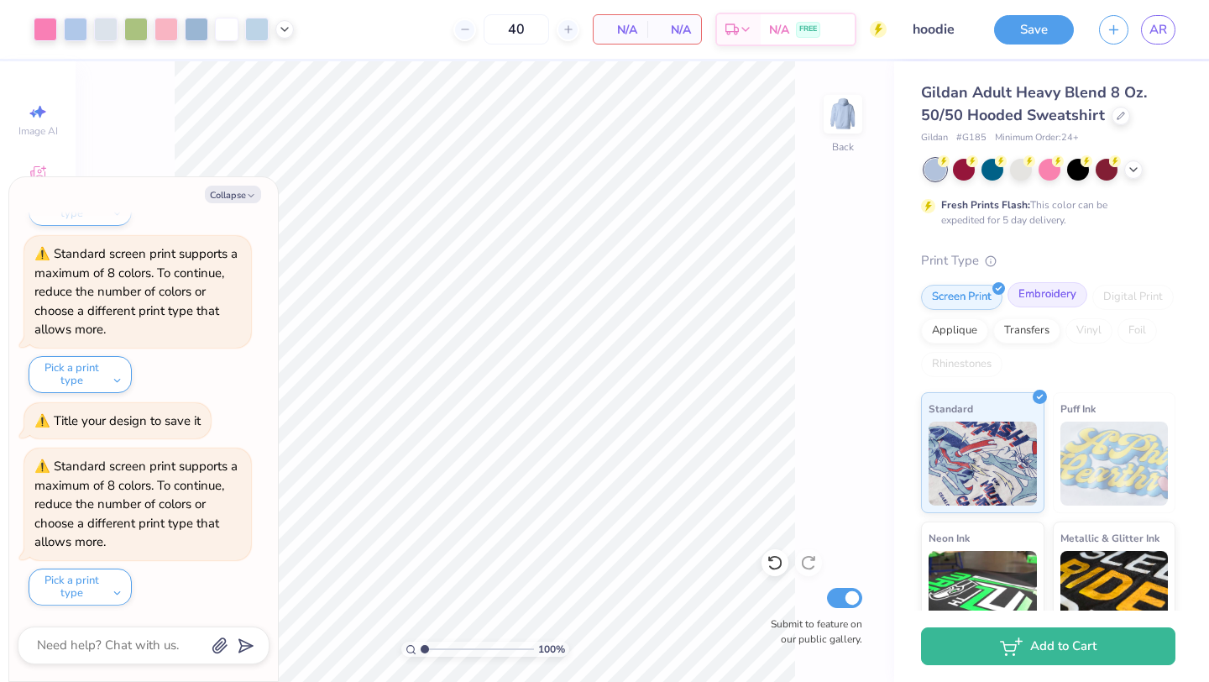
click at [1052, 299] on div "Embroidery" at bounding box center [1048, 294] width 80 height 25
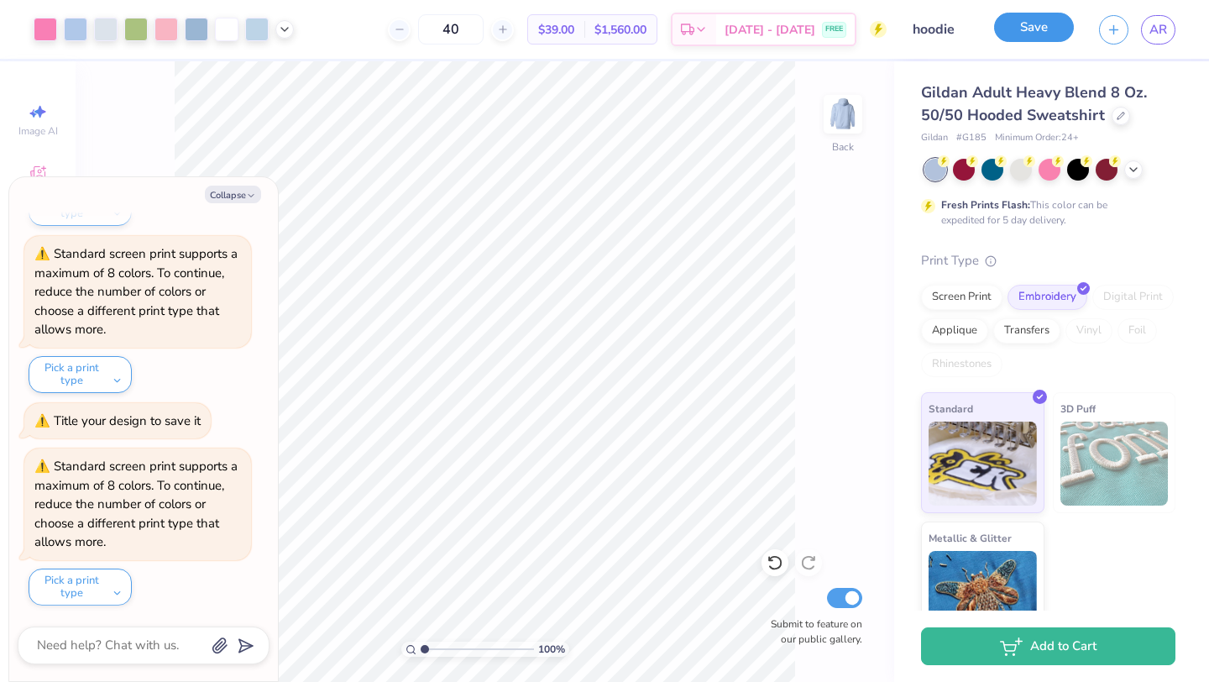
click at [1031, 25] on button "Save" at bounding box center [1034, 27] width 80 height 29
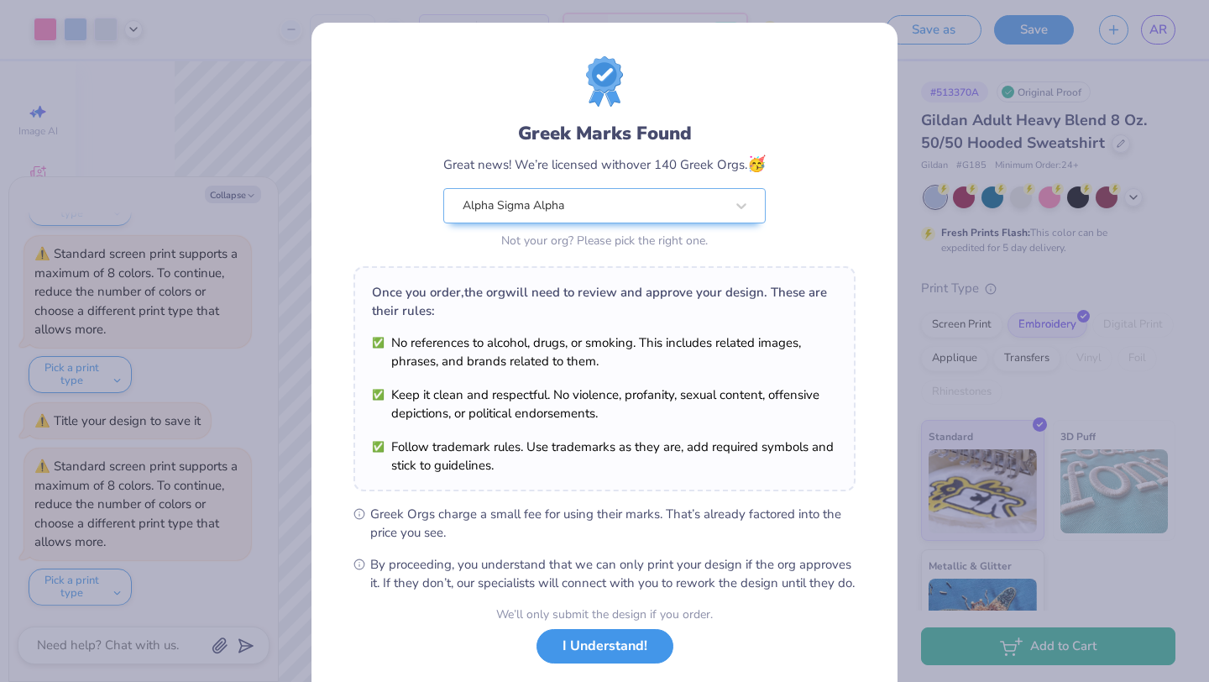
click at [616, 662] on button "I Understand!" at bounding box center [605, 646] width 137 height 34
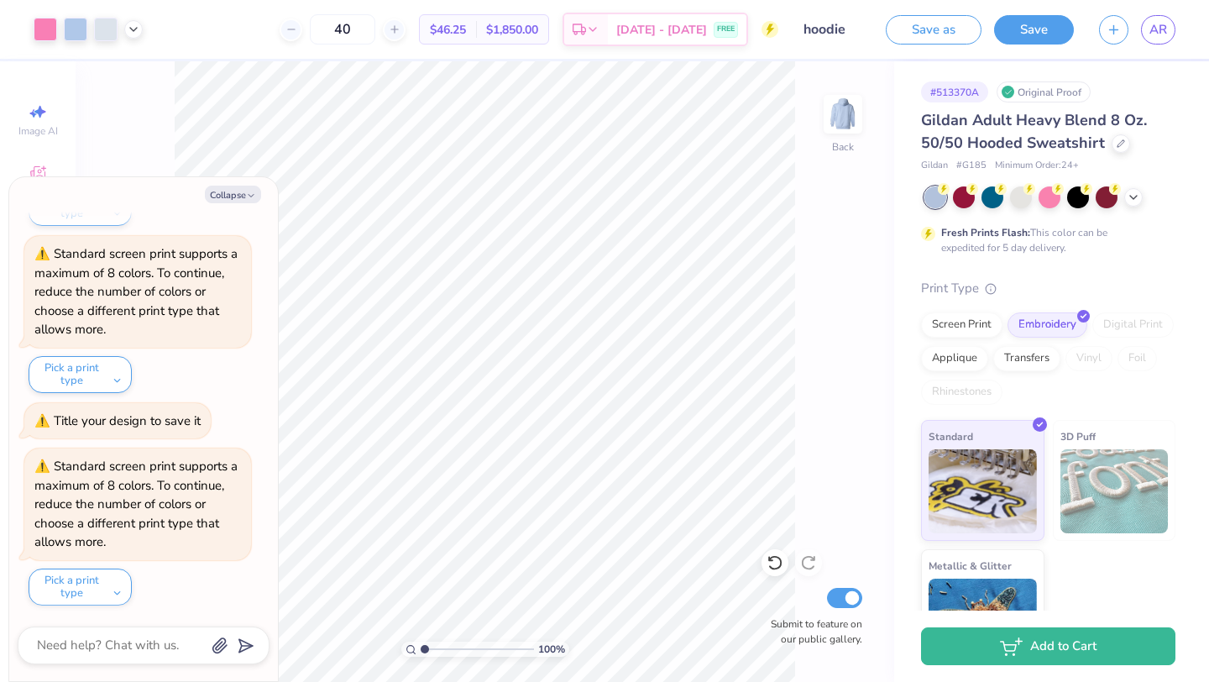
type textarea "x"
click at [1160, 28] on span "AR" at bounding box center [1159, 29] width 18 height 19
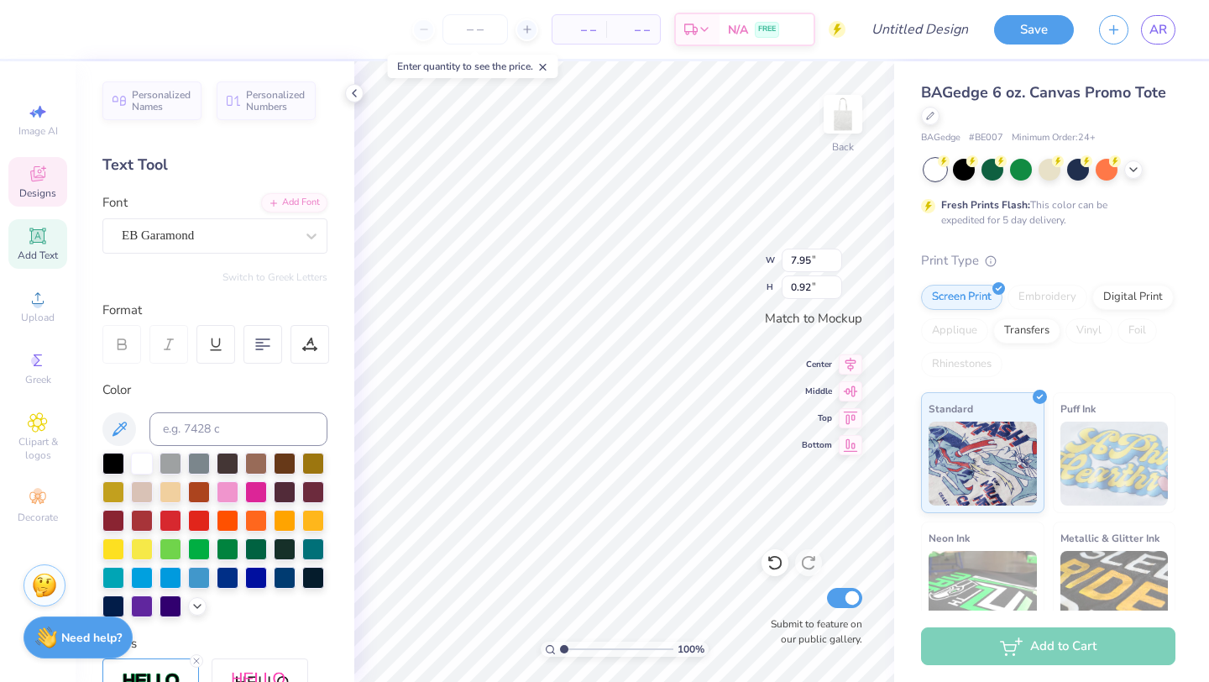
scroll to position [0, 1]
type textarea "ALPHA SIG"
type textarea "19"
type input "0.95"
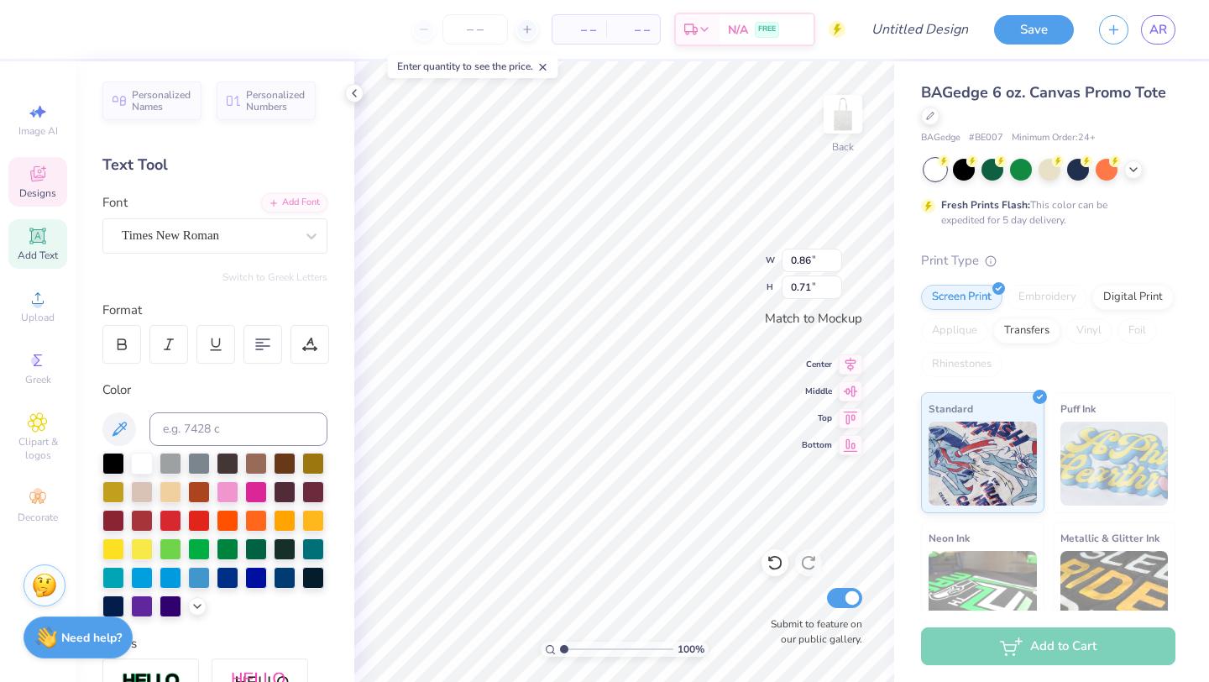
type input "0.73"
type textarea "01"
type input "4.39"
type input "0.47"
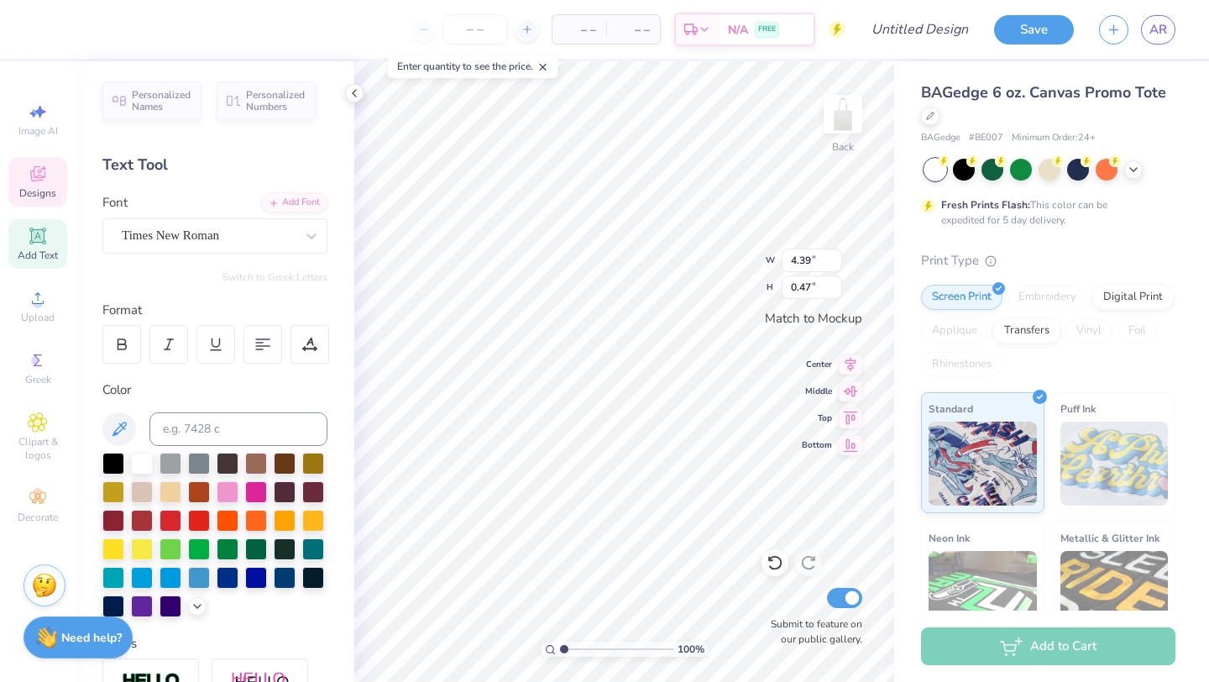
type textarea "T"
type textarea "DELTA GAMMA"
type input "6.86"
type input "0.59"
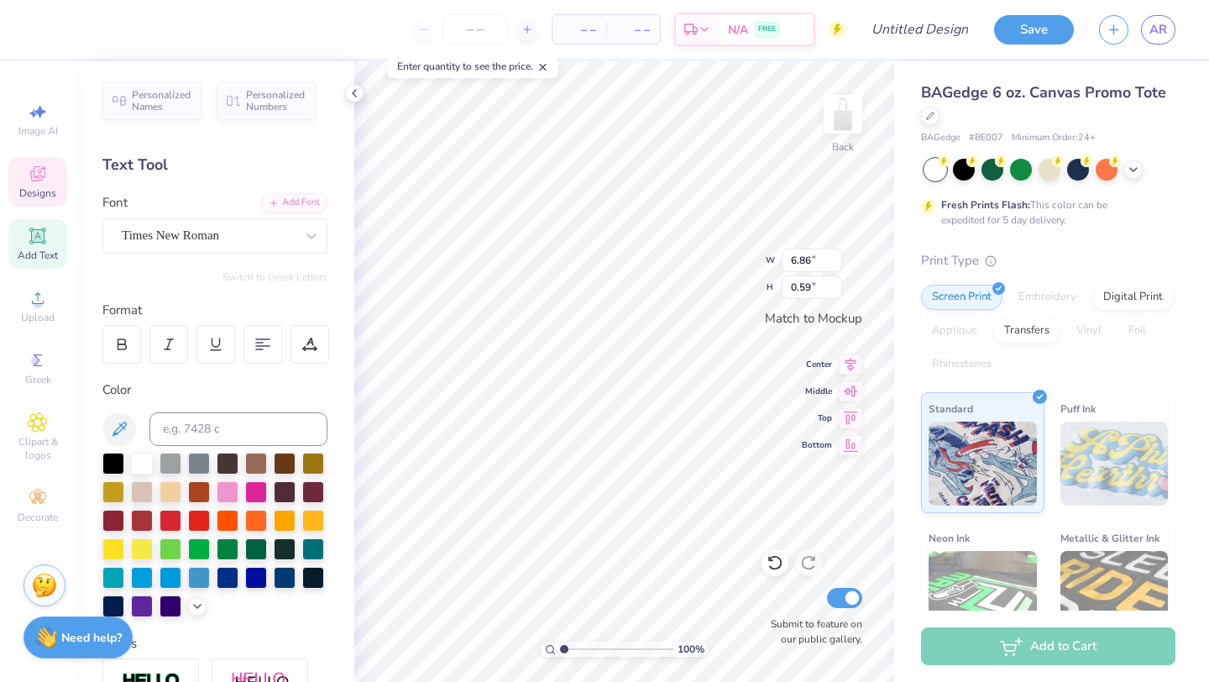
scroll to position [0, 3]
type input "7.30"
type input "1.06"
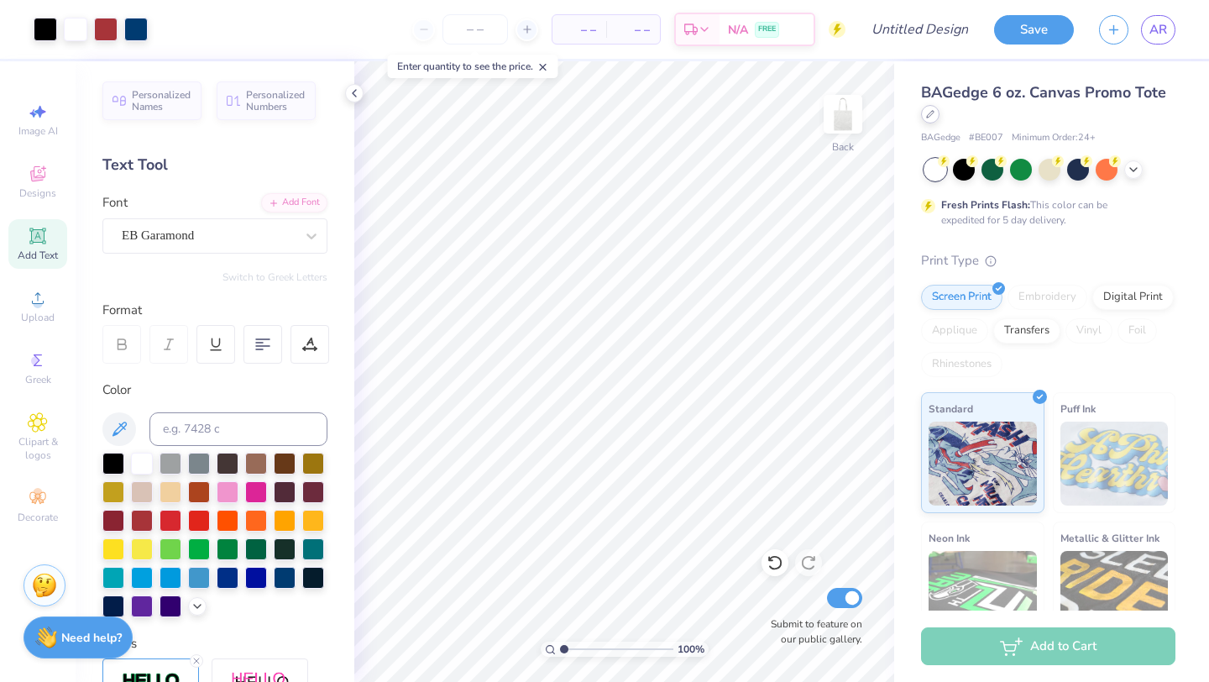
click at [929, 121] on div at bounding box center [930, 114] width 18 height 18
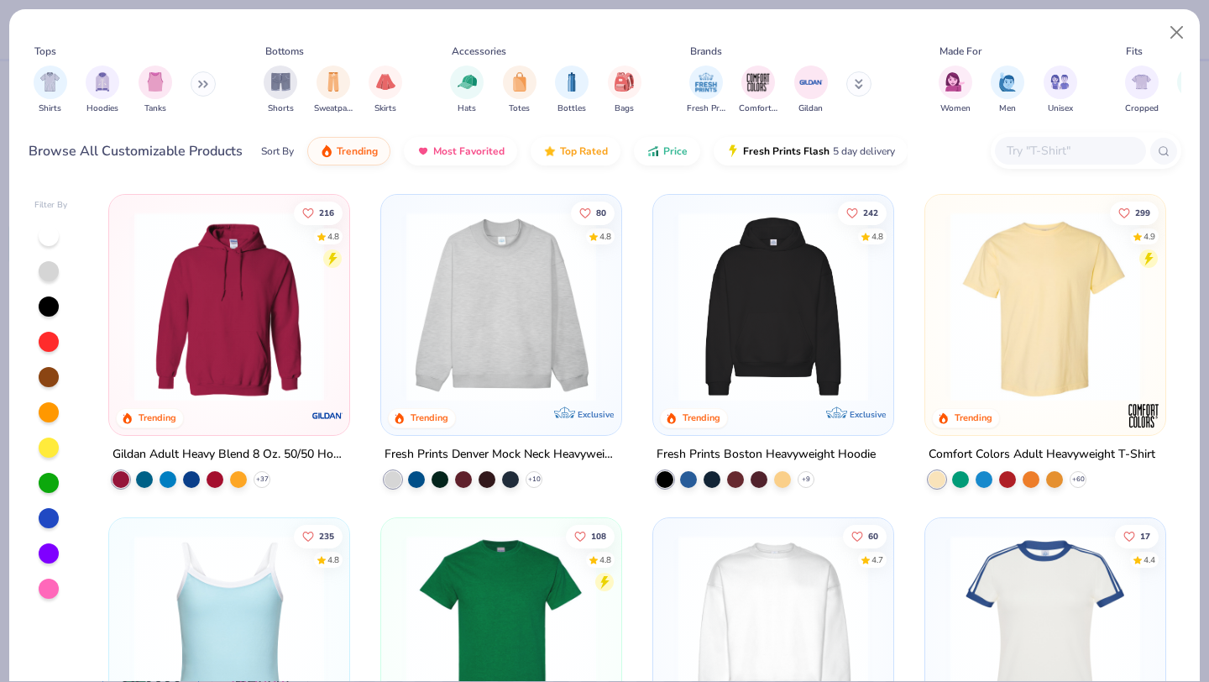
click at [535, 294] on img at bounding box center [501, 307] width 207 height 190
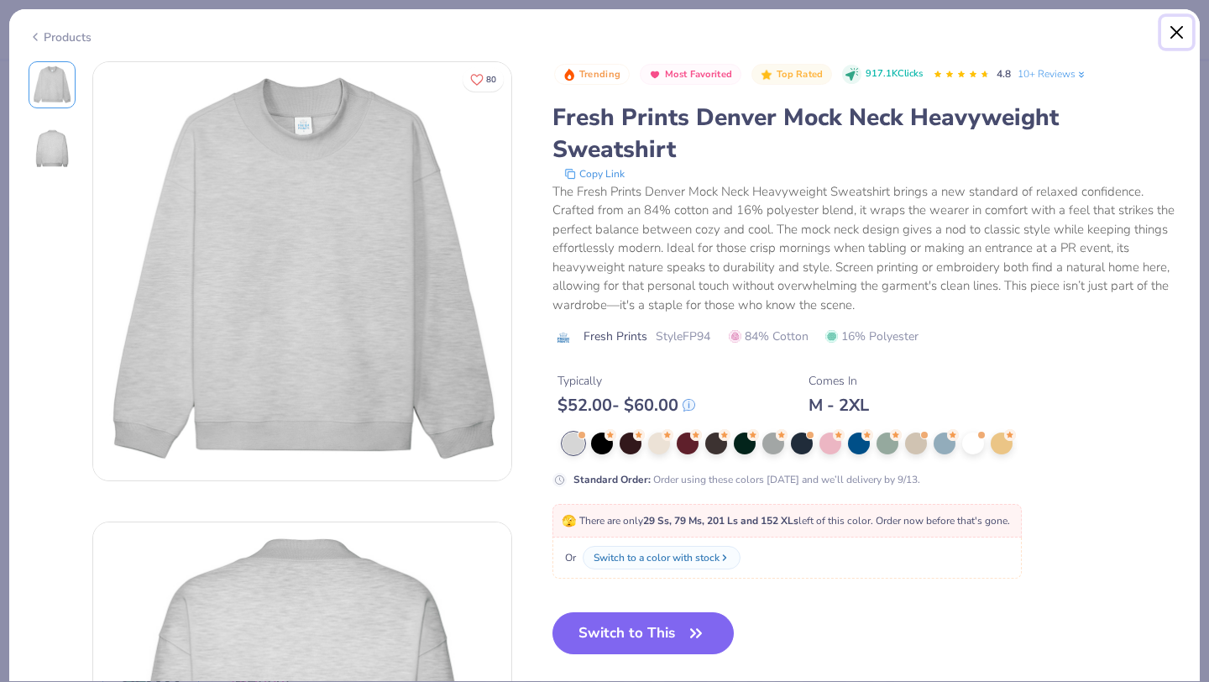
click at [1183, 26] on button "Close" at bounding box center [1178, 33] width 32 height 32
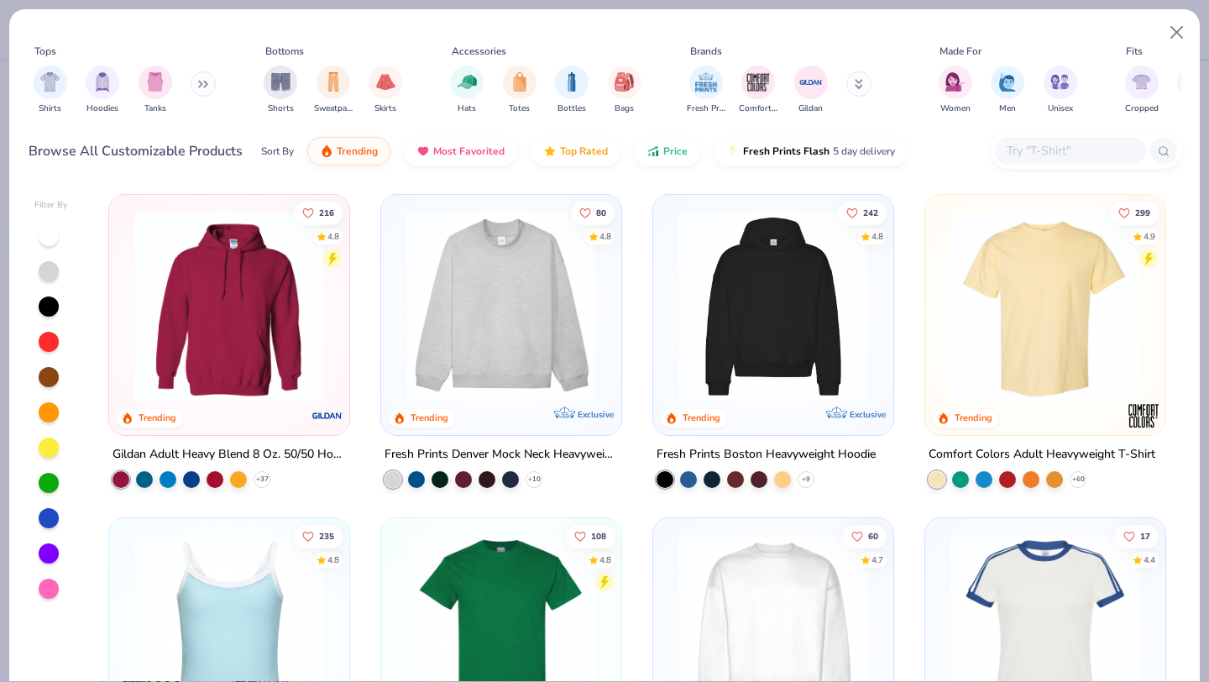
click at [528, 338] on img at bounding box center [501, 307] width 207 height 190
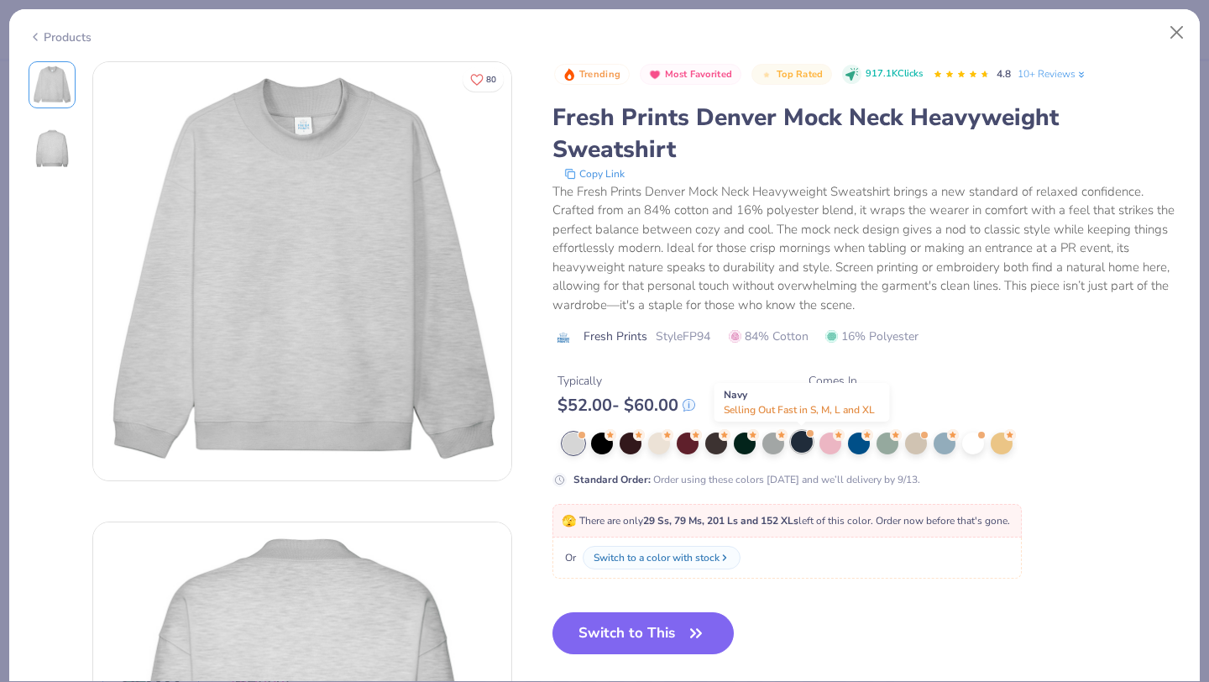
click at [805, 439] on div at bounding box center [802, 442] width 22 height 22
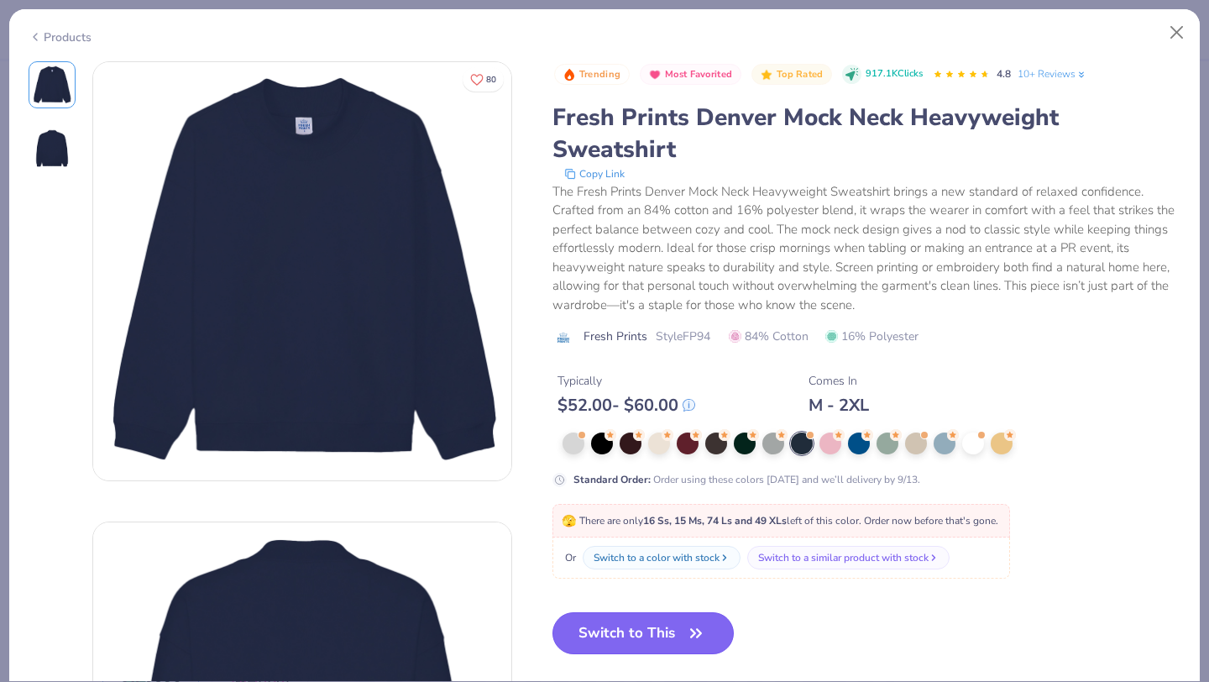
click at [669, 633] on button "Switch to This" at bounding box center [644, 633] width 182 height 42
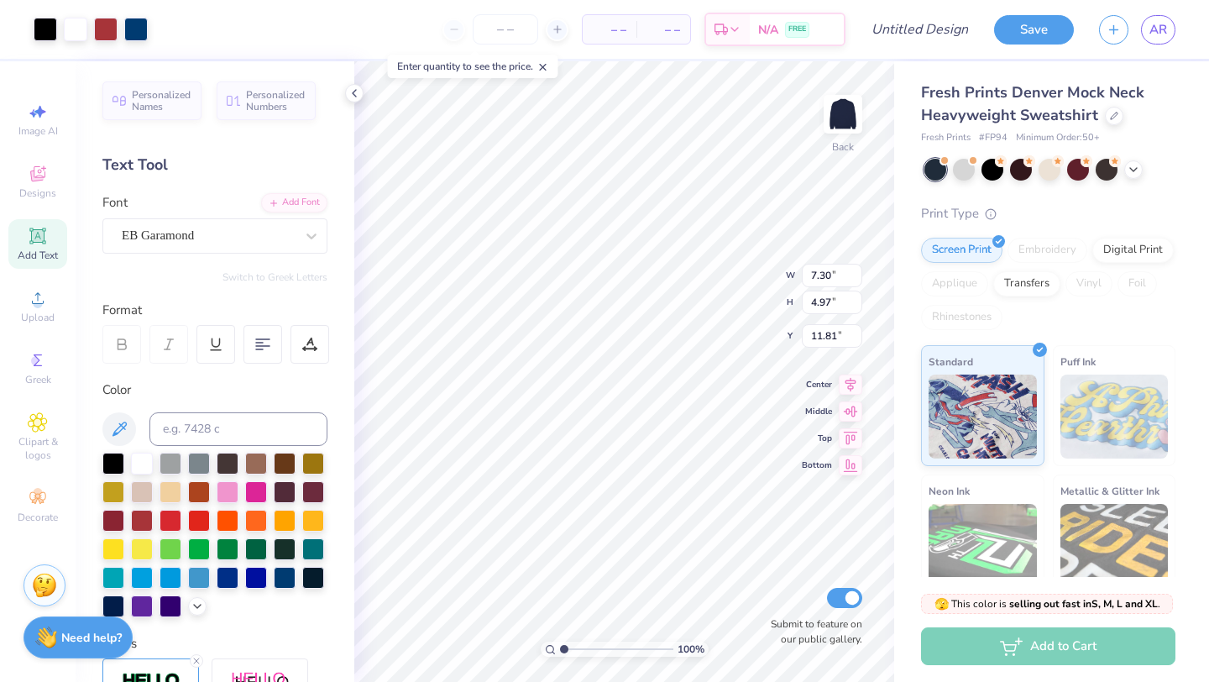
type input "1.27"
type input "8.84"
type input "6.02"
type input "3.00"
click at [44, 29] on div at bounding box center [46, 28] width 24 height 24
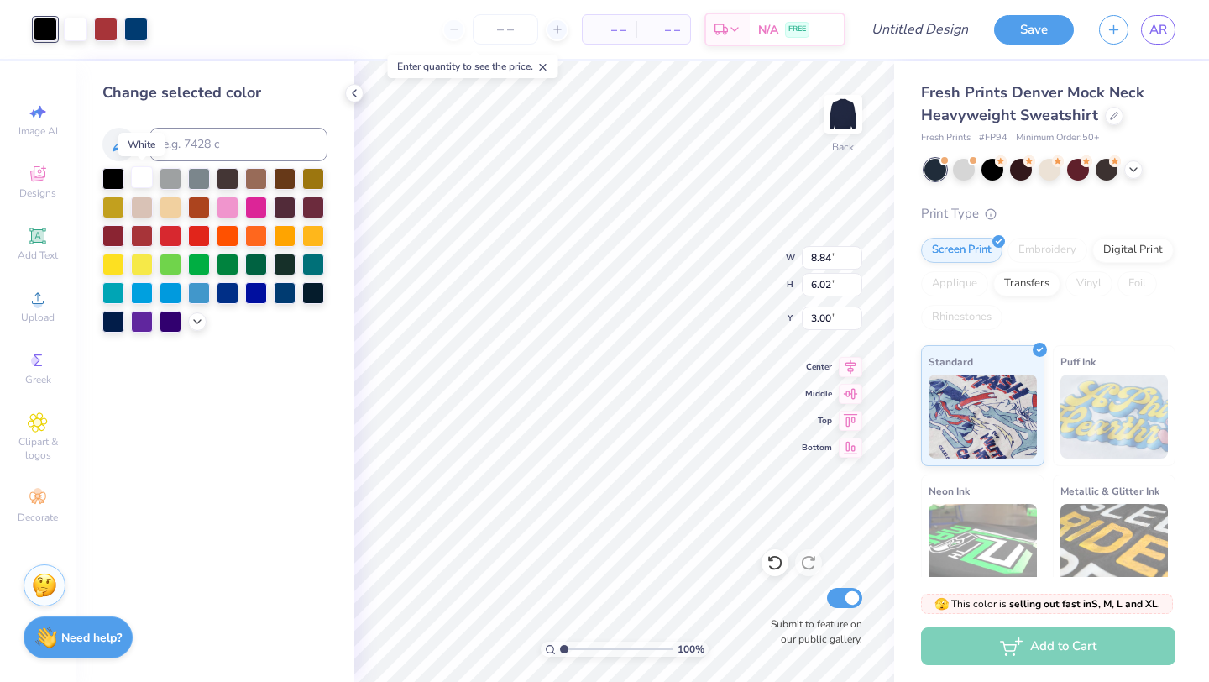
click at [144, 174] on div at bounding box center [142, 177] width 22 height 22
type input "6.00"
type input "3.01"
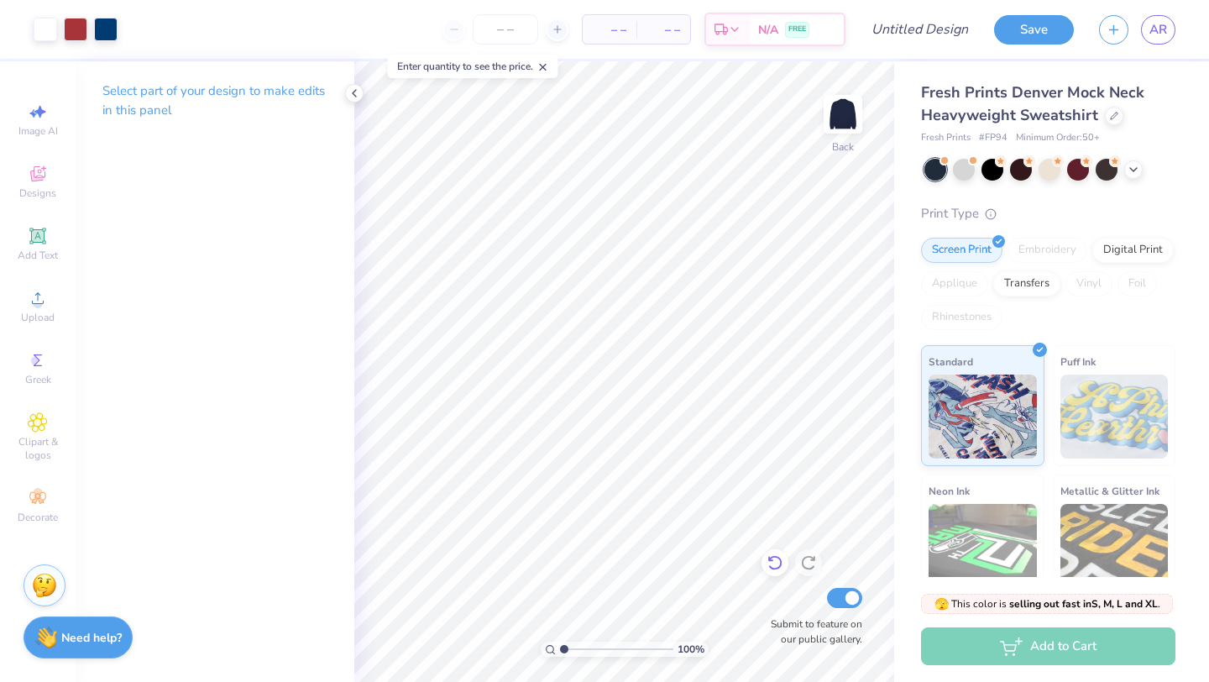
click at [782, 567] on icon at bounding box center [775, 562] width 17 height 17
click at [1133, 172] on icon at bounding box center [1133, 167] width 13 height 13
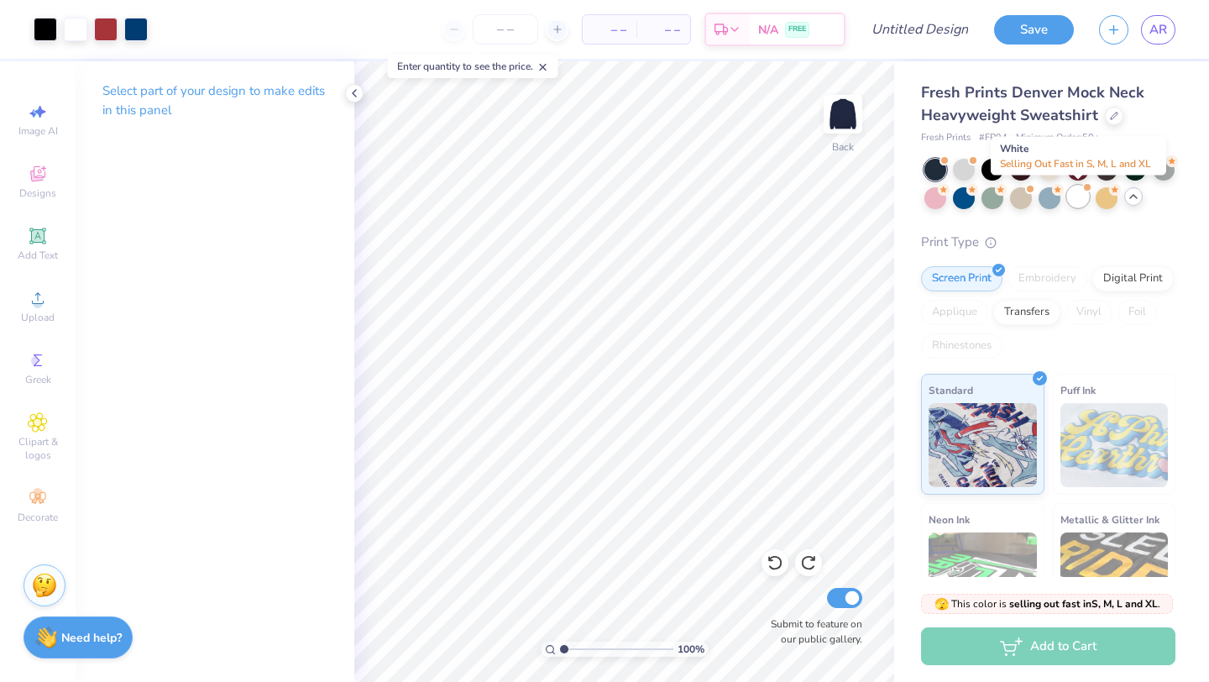
click at [1081, 195] on div at bounding box center [1079, 197] width 22 height 22
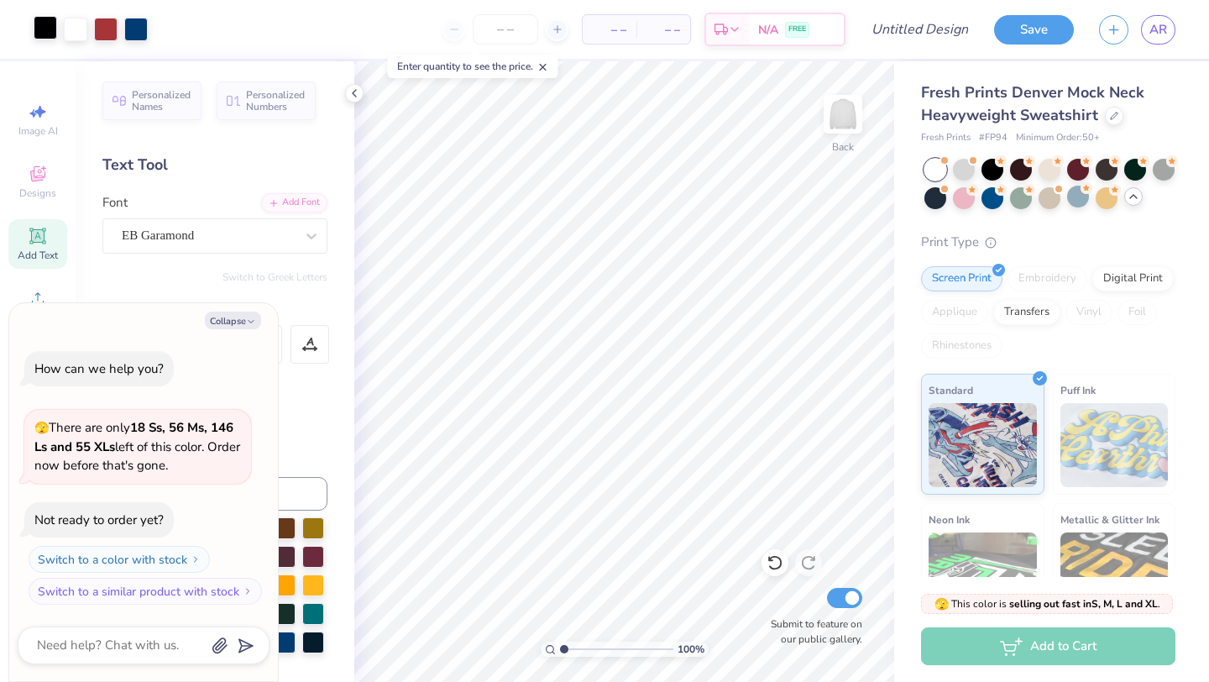
click at [39, 27] on div at bounding box center [46, 28] width 24 height 24
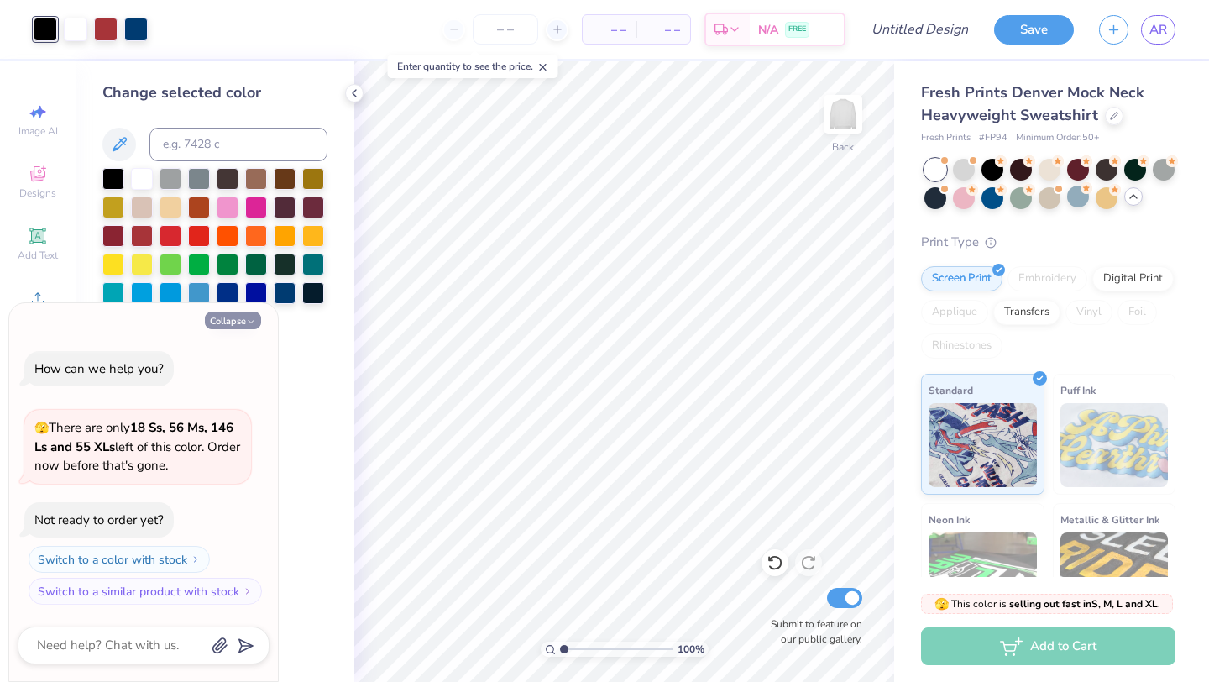
click at [244, 313] on button "Collapse" at bounding box center [233, 321] width 56 height 18
type textarea "x"
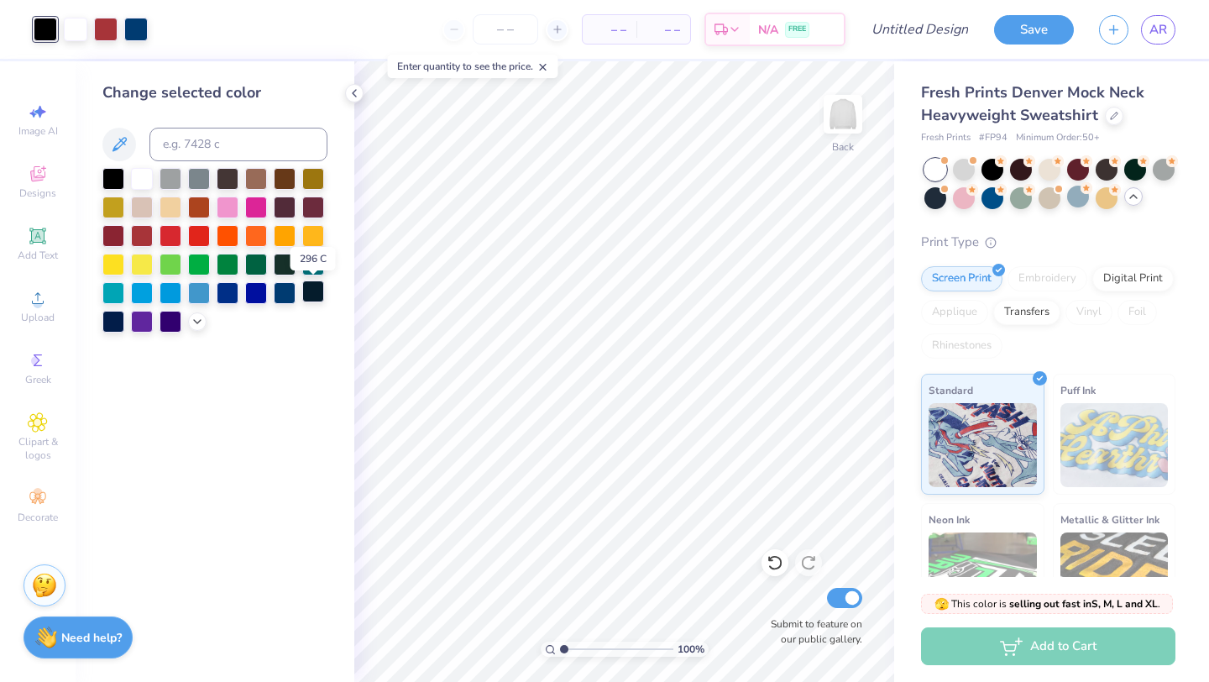
click at [317, 292] on div at bounding box center [313, 292] width 22 height 22
click at [258, 292] on div at bounding box center [256, 292] width 22 height 22
click at [171, 324] on div at bounding box center [171, 320] width 22 height 22
click at [110, 322] on div at bounding box center [113, 320] width 22 height 22
click at [199, 324] on icon at bounding box center [197, 319] width 13 height 13
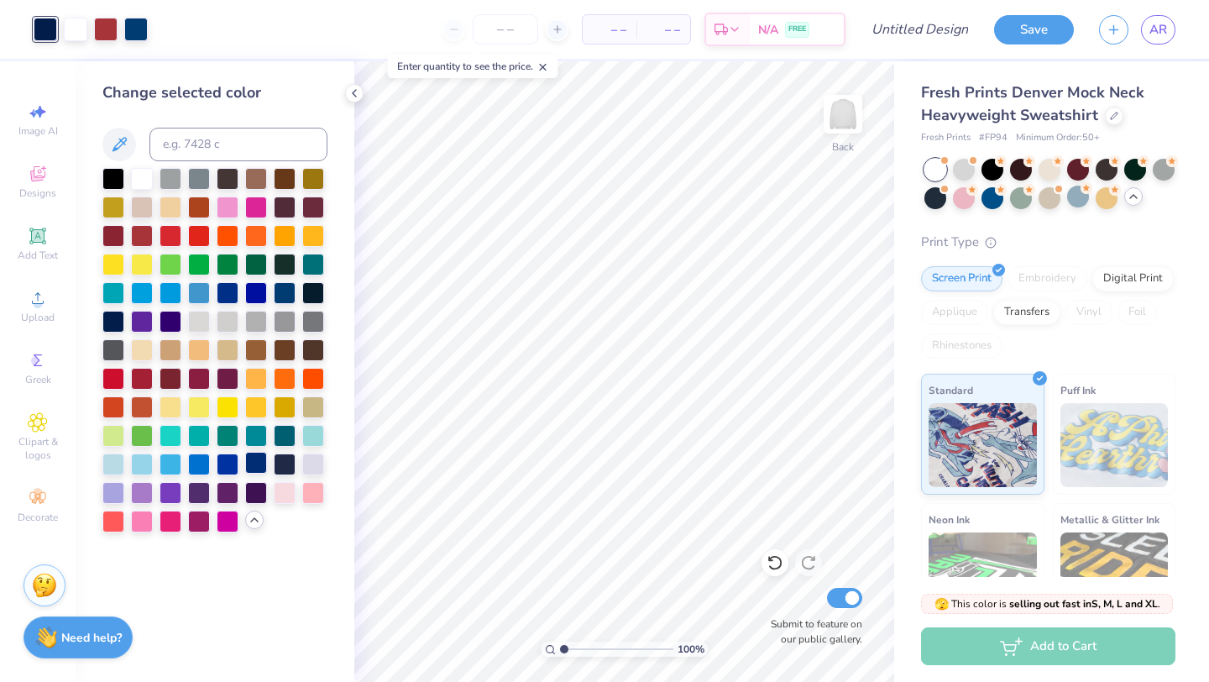
click at [257, 466] on div at bounding box center [256, 463] width 22 height 22
click at [286, 464] on div at bounding box center [285, 463] width 22 height 22
drag, startPoint x: 564, startPoint y: 645, endPoint x: 578, endPoint y: 647, distance: 13.5
click at [578, 647] on input "range" at bounding box center [616, 649] width 113 height 15
click at [124, 148] on icon at bounding box center [119, 144] width 20 height 20
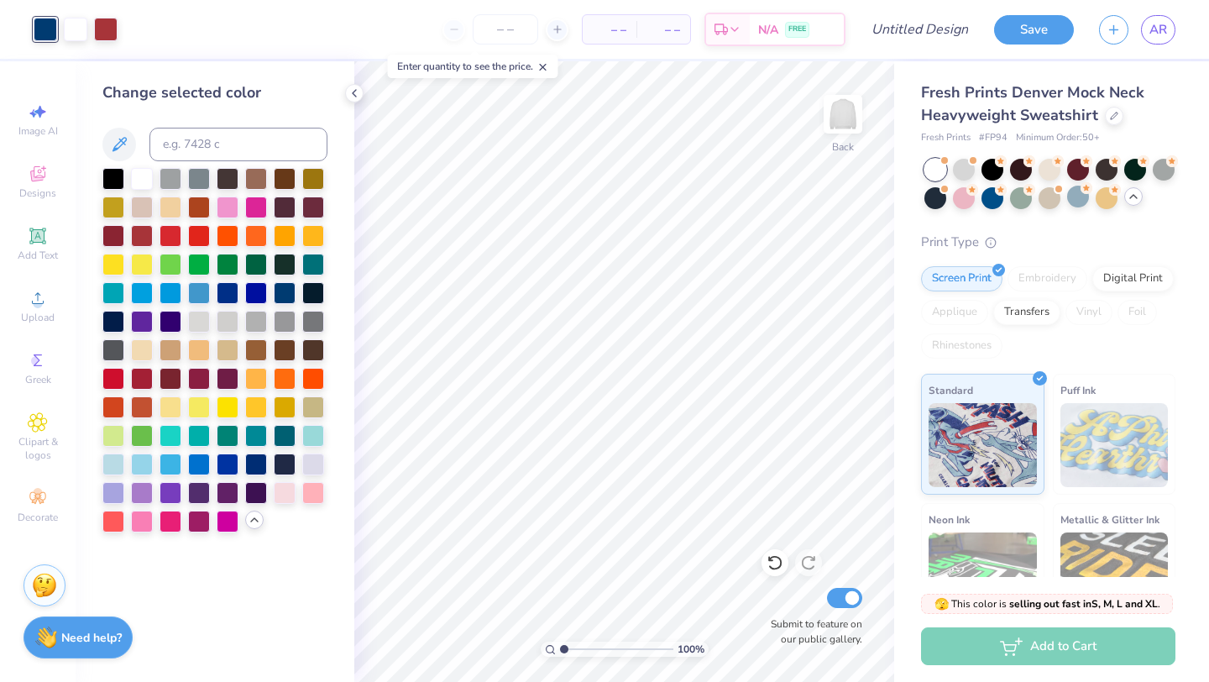
drag, startPoint x: 577, startPoint y: 648, endPoint x: 563, endPoint y: 647, distance: 14.3
type input "1"
click at [563, 647] on input "range" at bounding box center [616, 649] width 113 height 15
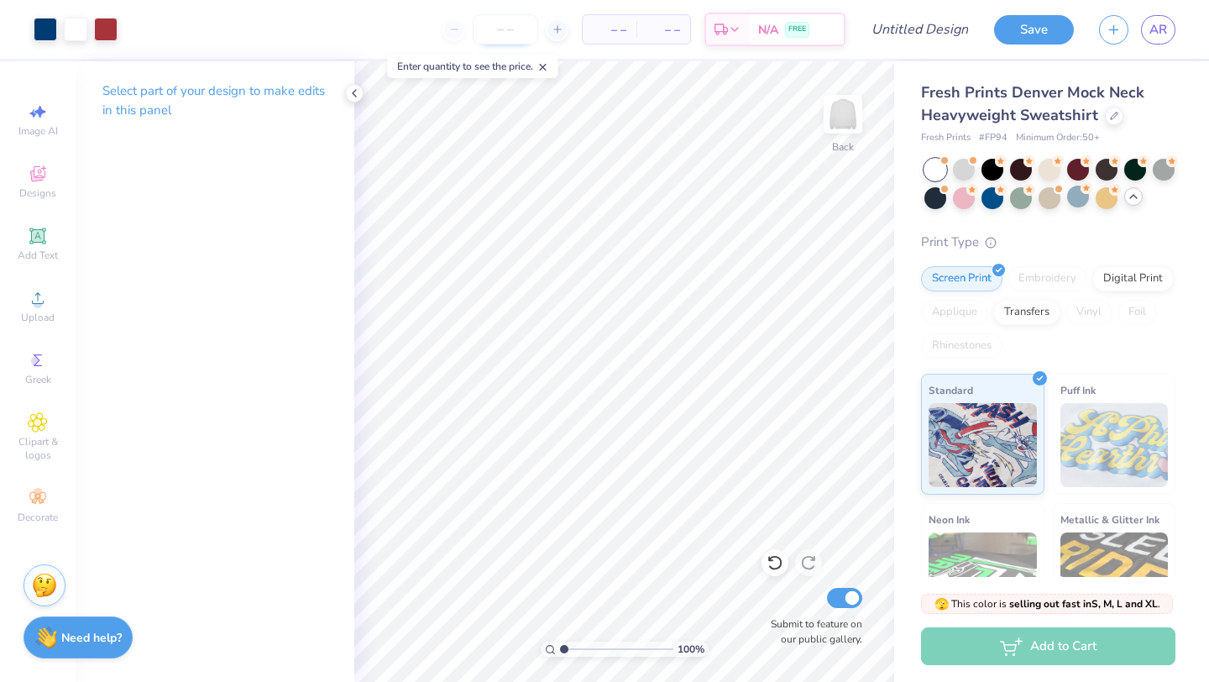
click at [504, 33] on input "number" at bounding box center [506, 29] width 66 height 30
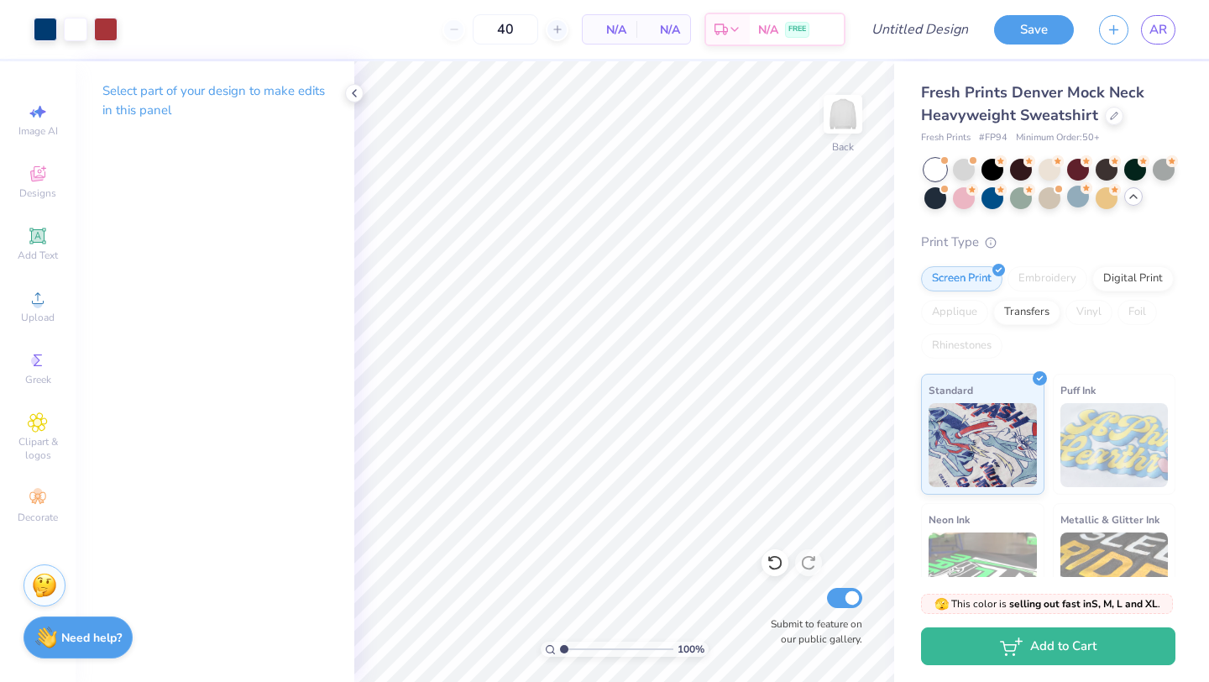
type input "50"
click at [506, 91] on body "Art colors 50 N/A Per Item N/A Total Est. Delivery N/A FREE Design Title Save A…" at bounding box center [604, 341] width 1209 height 682
click at [905, 26] on input "Design Title" at bounding box center [941, 30] width 82 height 34
type input "A"
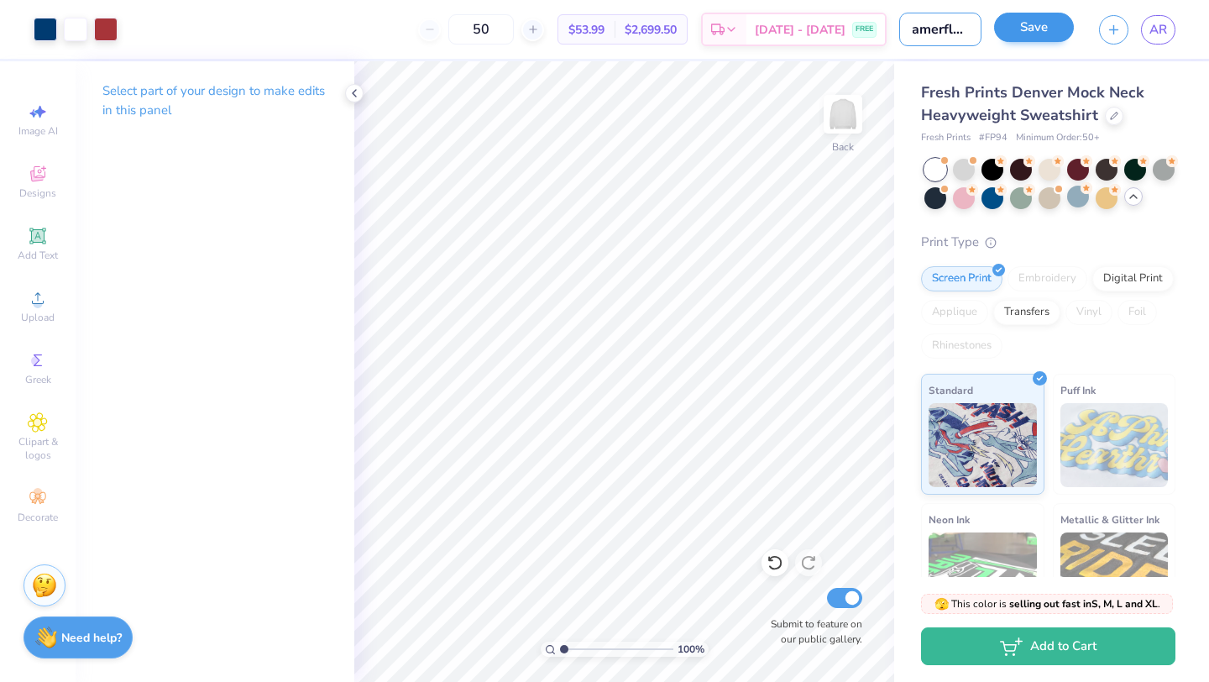
type input "amerflag"
click at [1029, 25] on button "Save" at bounding box center [1034, 27] width 80 height 29
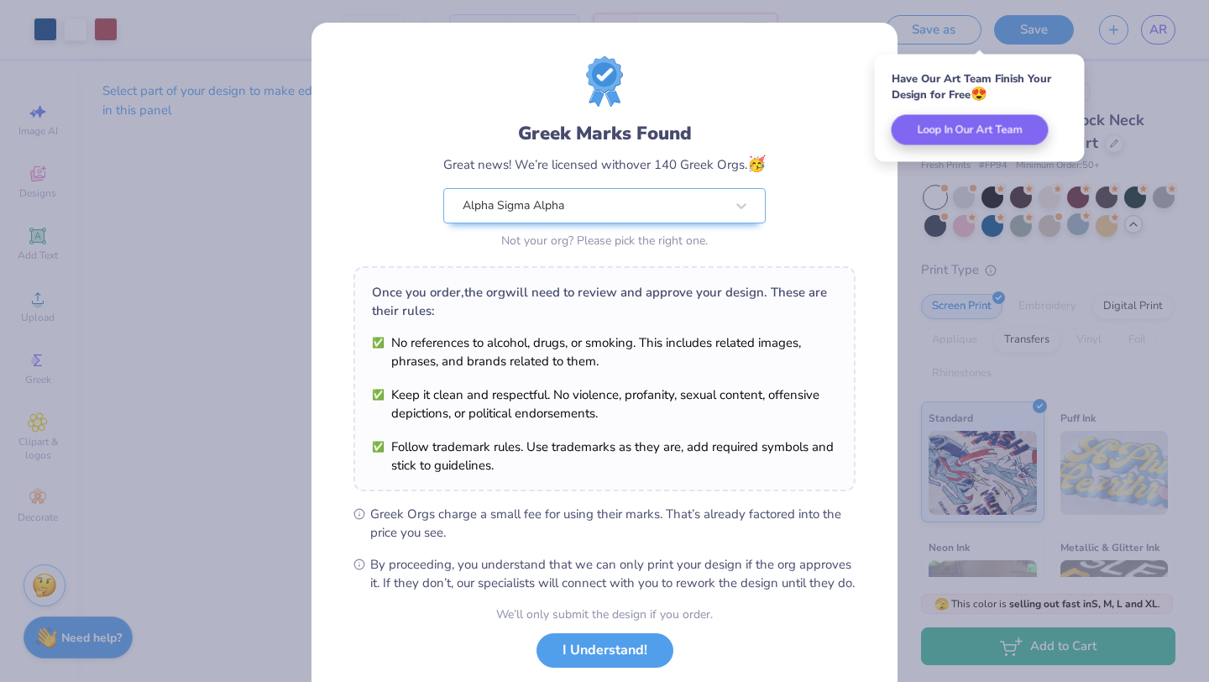
click at [592, 668] on button "I Understand!" at bounding box center [605, 650] width 137 height 34
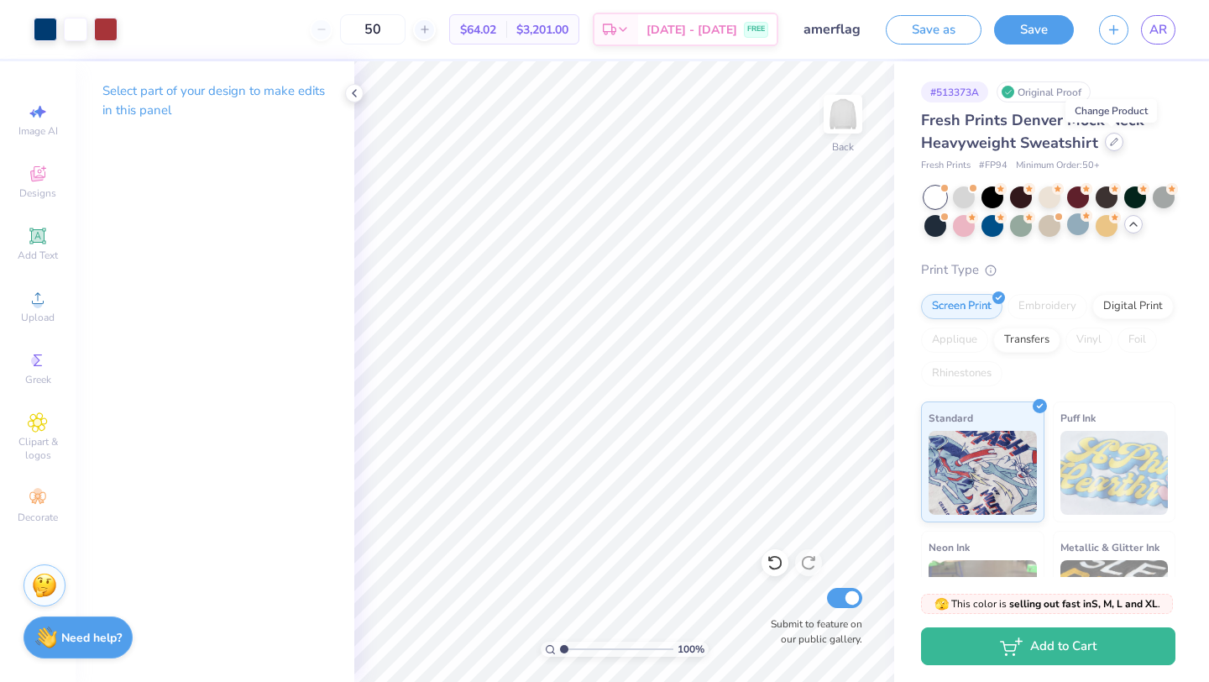
click at [1114, 146] on div at bounding box center [1114, 142] width 18 height 18
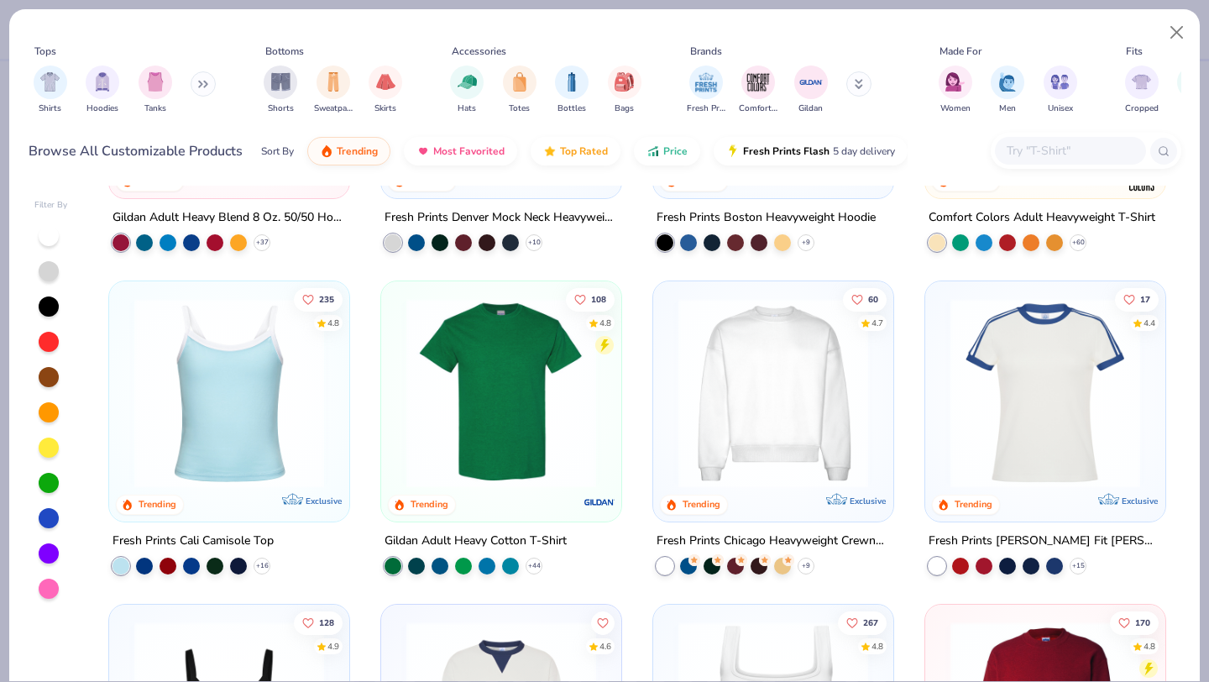
scroll to position [241, 0]
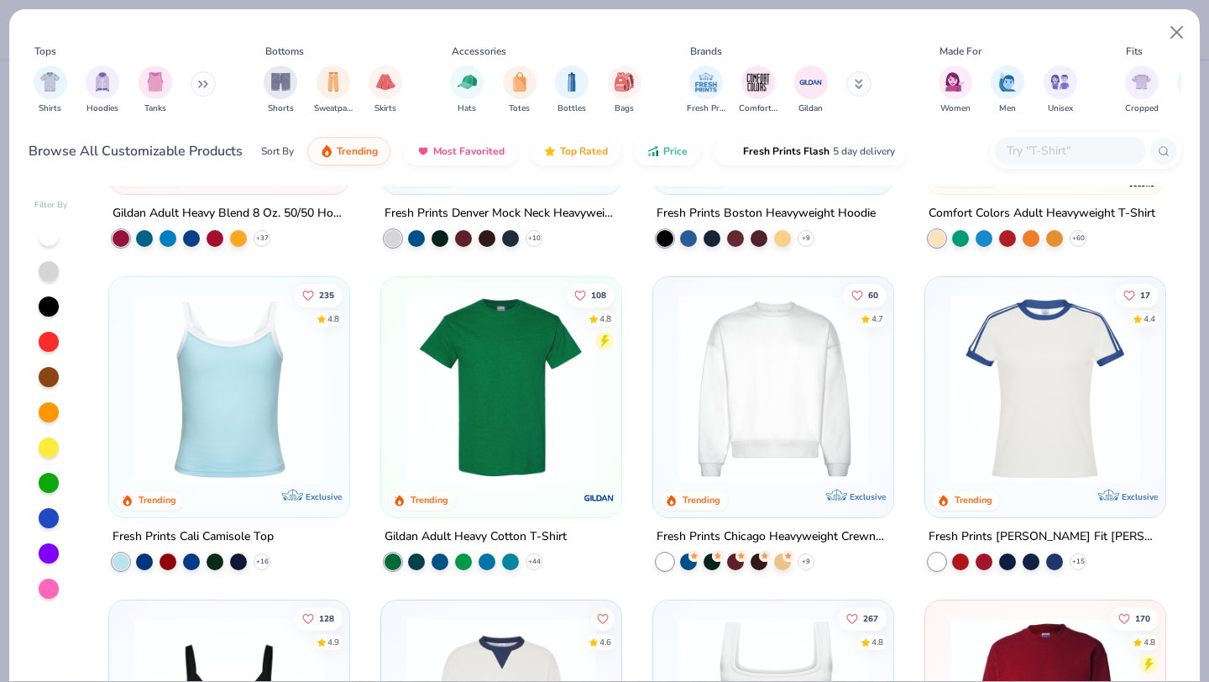
click at [780, 414] on img at bounding box center [773, 389] width 207 height 190
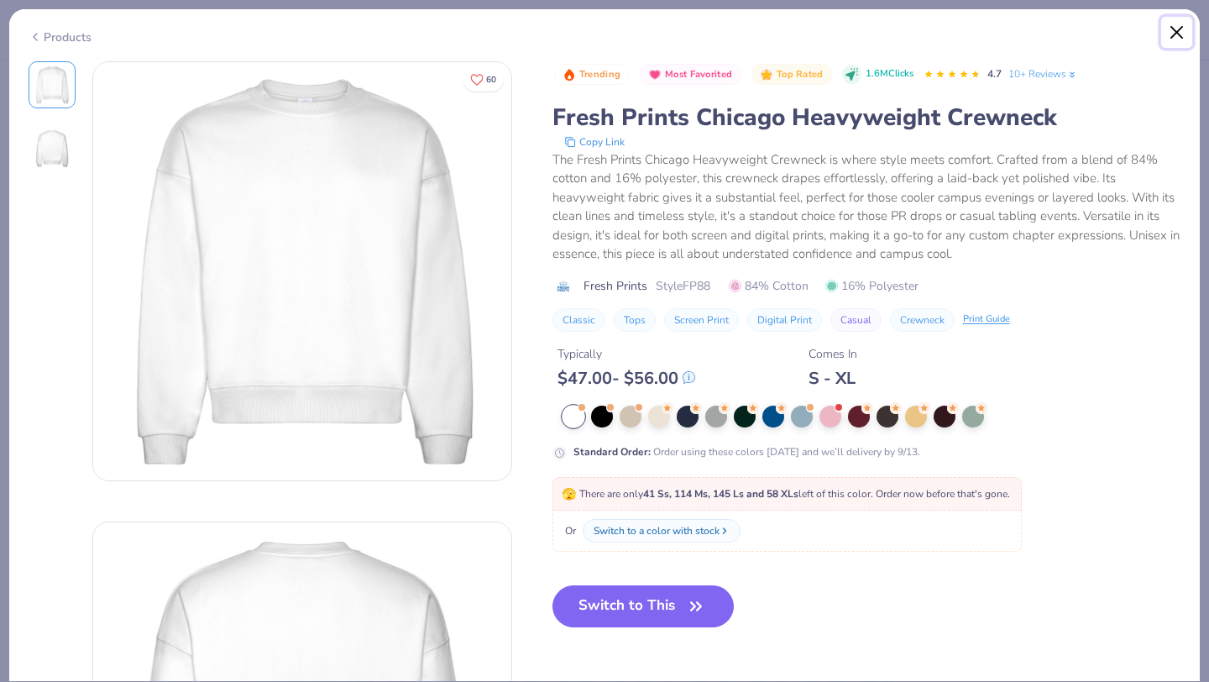
click at [1176, 29] on button "Close" at bounding box center [1178, 33] width 32 height 32
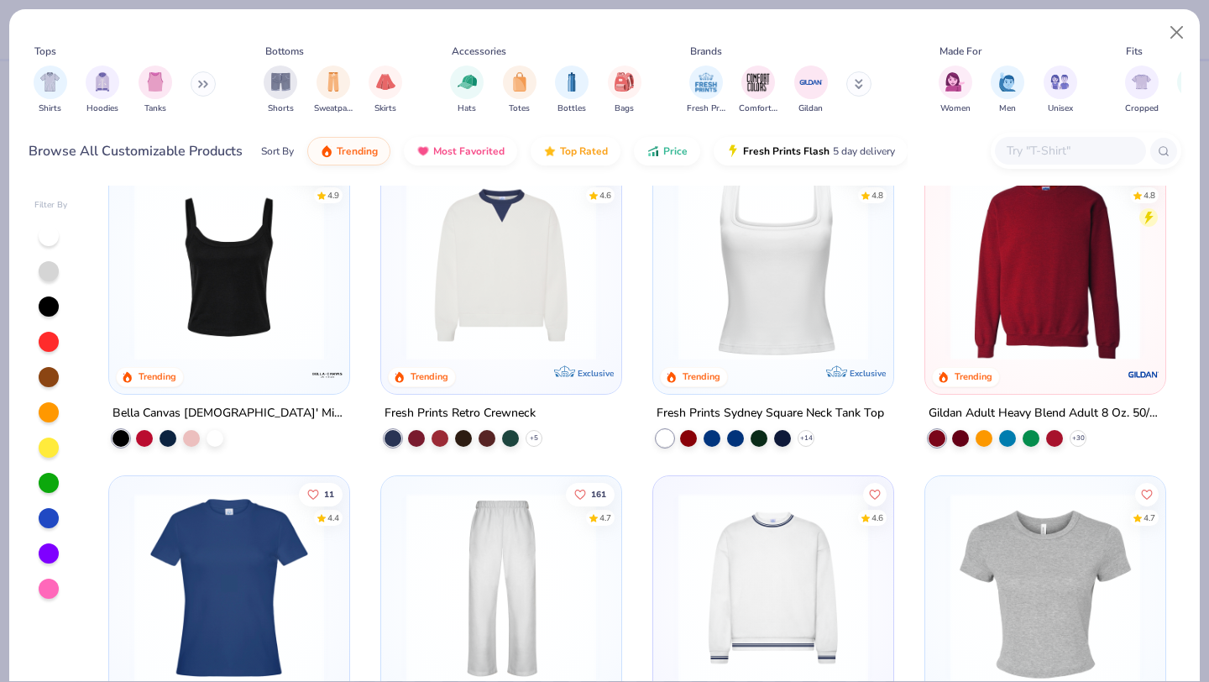
scroll to position [698, 0]
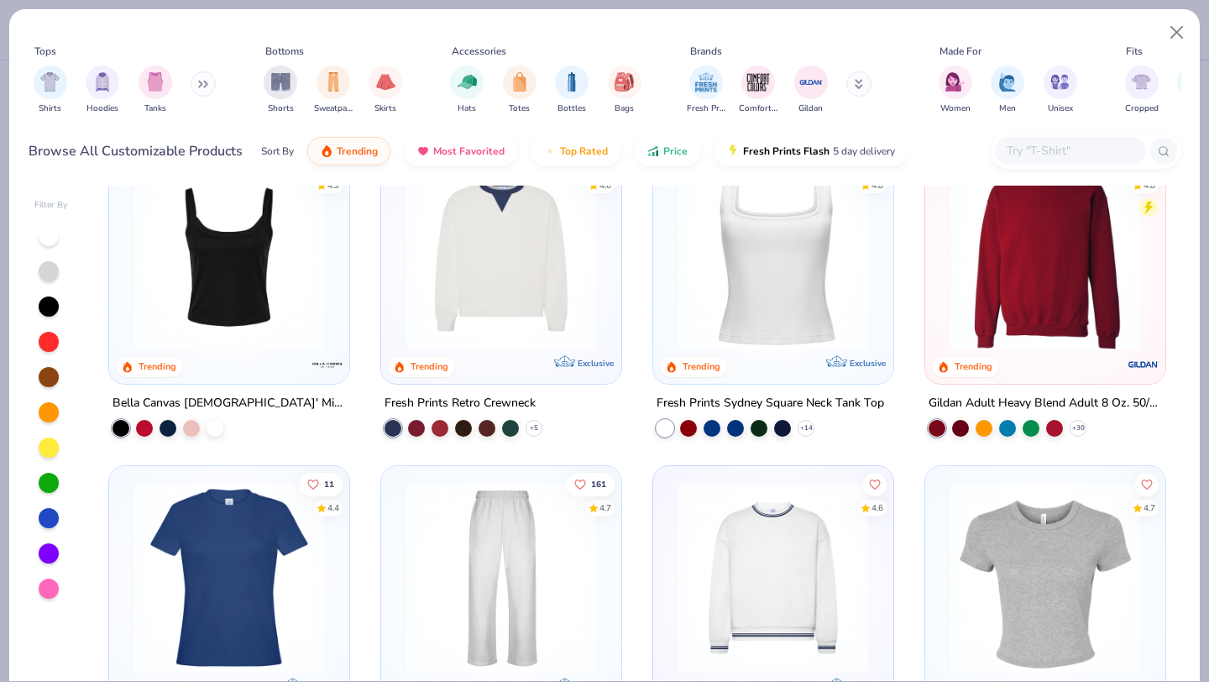
click at [1038, 265] on img at bounding box center [1045, 255] width 207 height 190
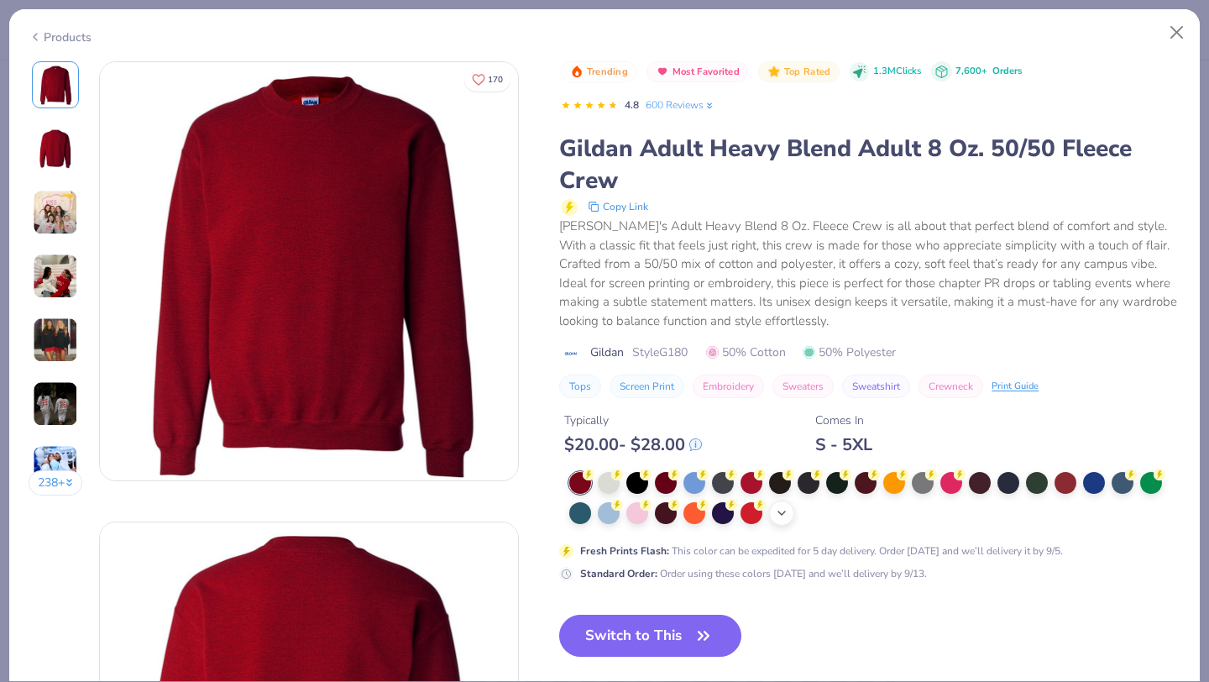
click at [790, 516] on div "+ 8" at bounding box center [781, 513] width 25 height 25
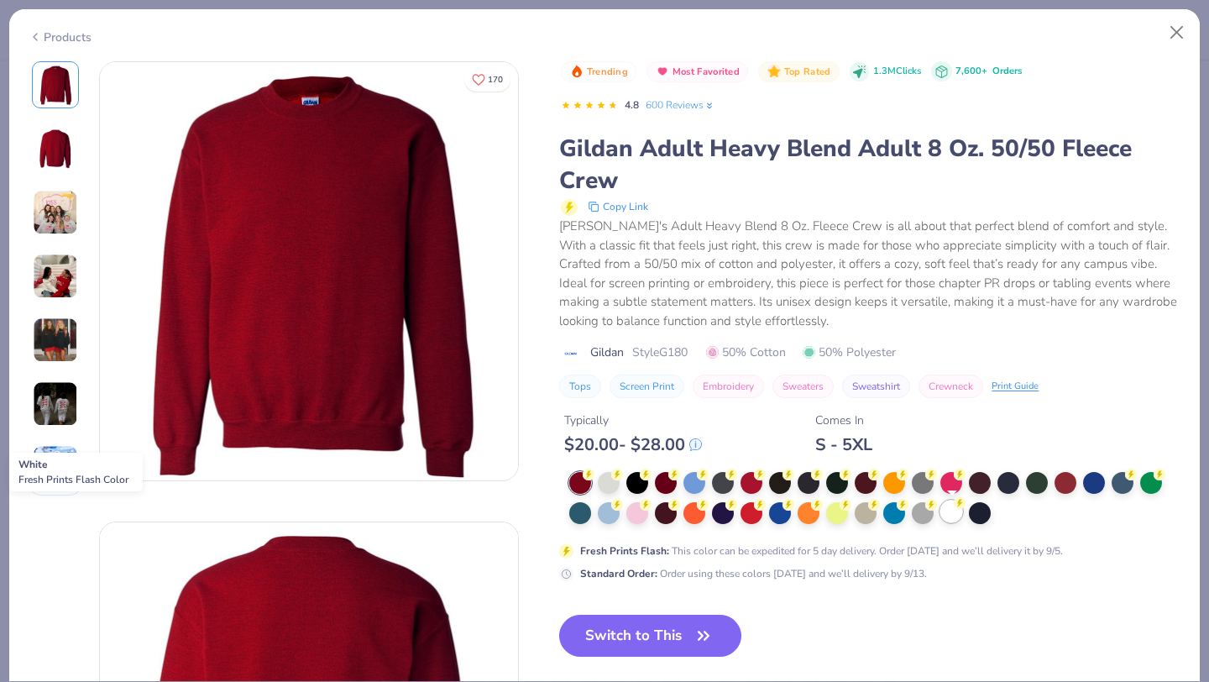
click at [952, 514] on div at bounding box center [952, 512] width 22 height 22
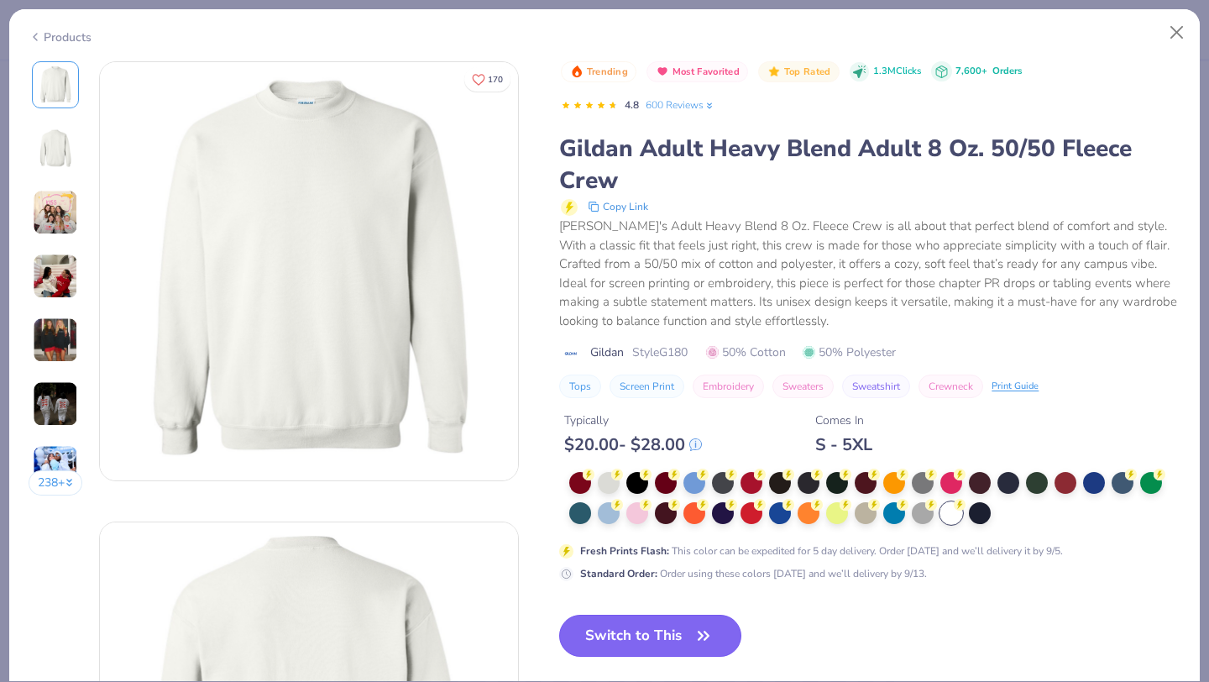
click at [643, 631] on button "Switch to This" at bounding box center [650, 636] width 182 height 42
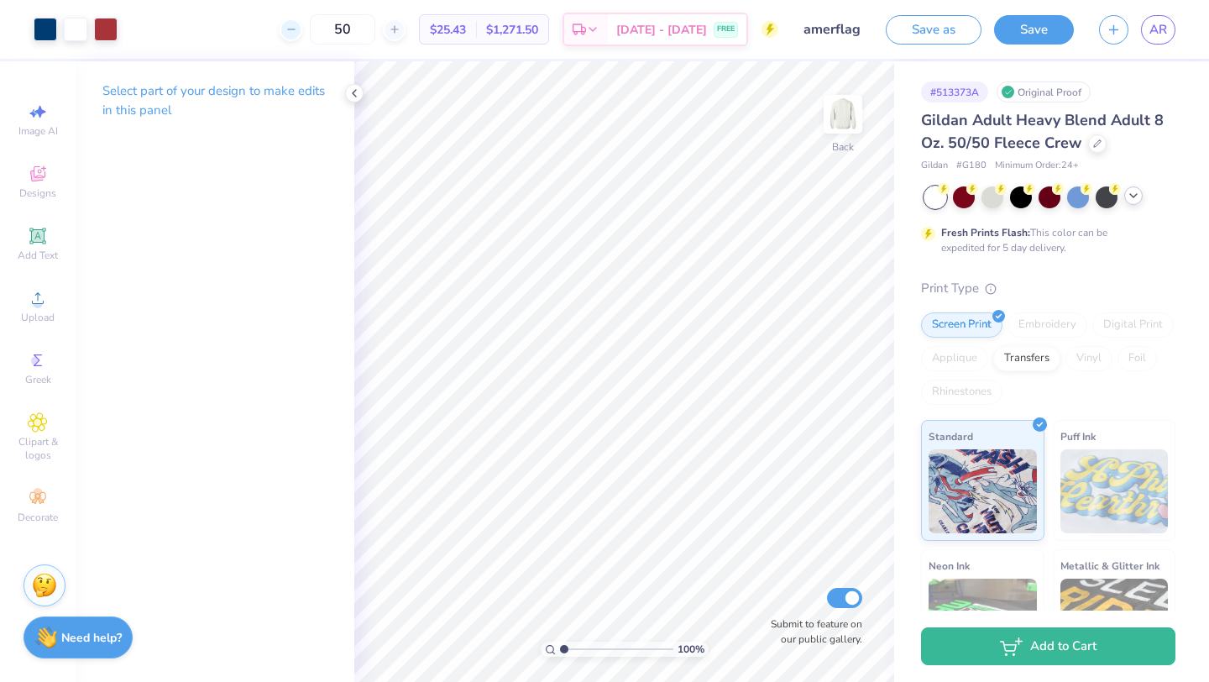
click at [297, 28] on icon at bounding box center [292, 30] width 12 height 12
click at [302, 29] on div at bounding box center [291, 29] width 23 height 23
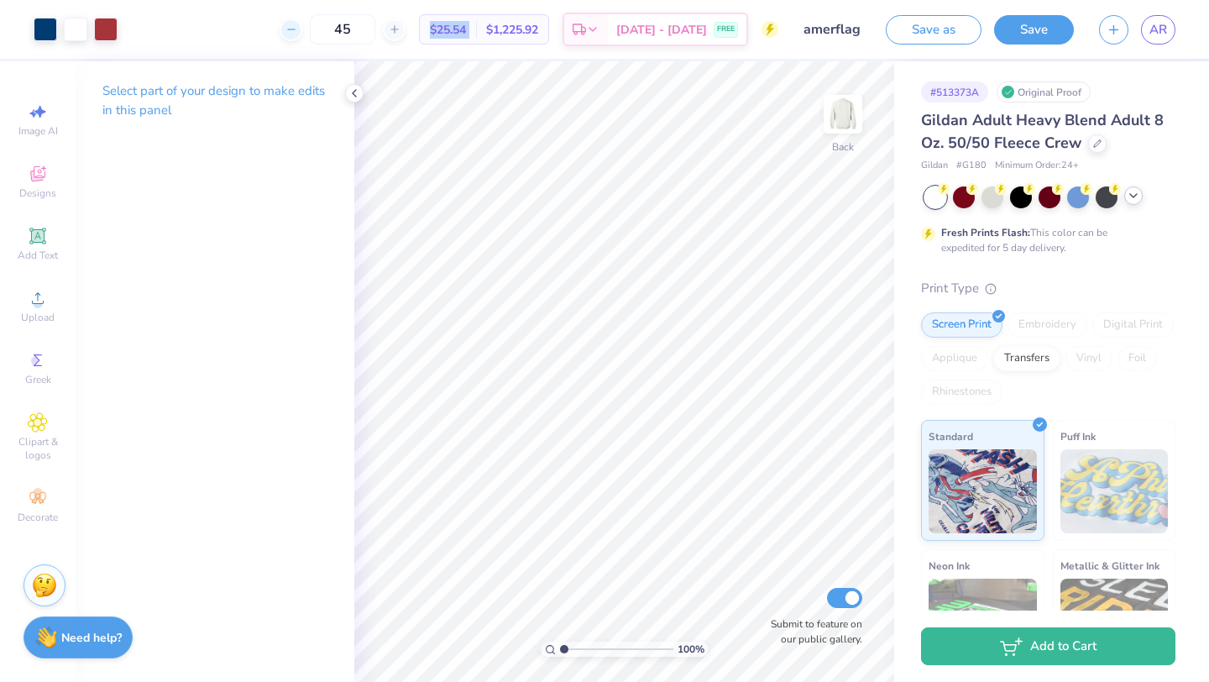
click at [302, 29] on div at bounding box center [291, 29] width 23 height 23
type input "44"
click at [375, 28] on input "44" at bounding box center [343, 29] width 66 height 30
type input "3.00"
type input "3.76"
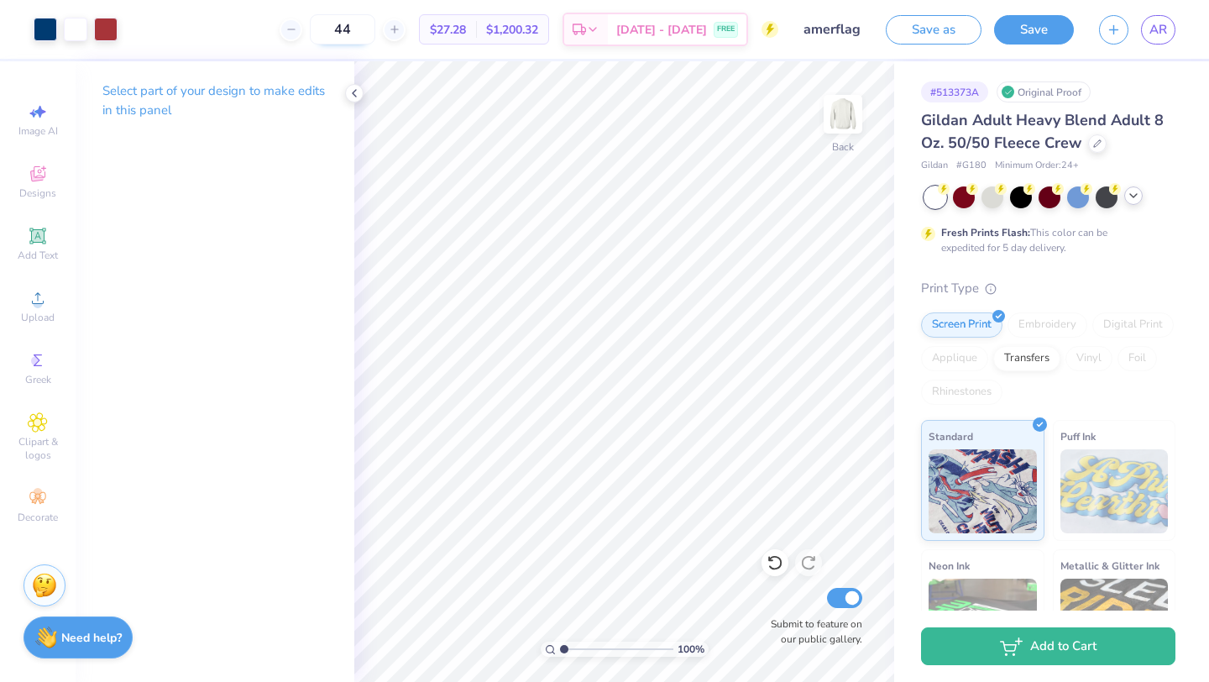
click at [375, 29] on input "44" at bounding box center [343, 29] width 66 height 30
type input "4"
type input "3"
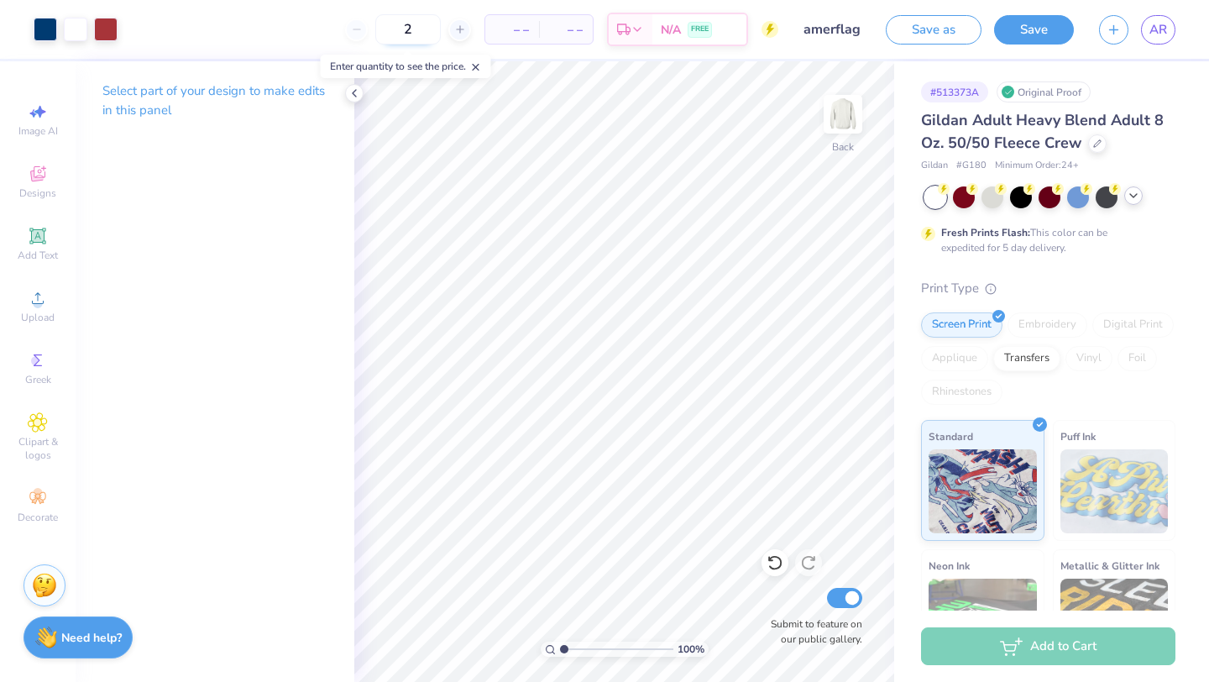
type input "25"
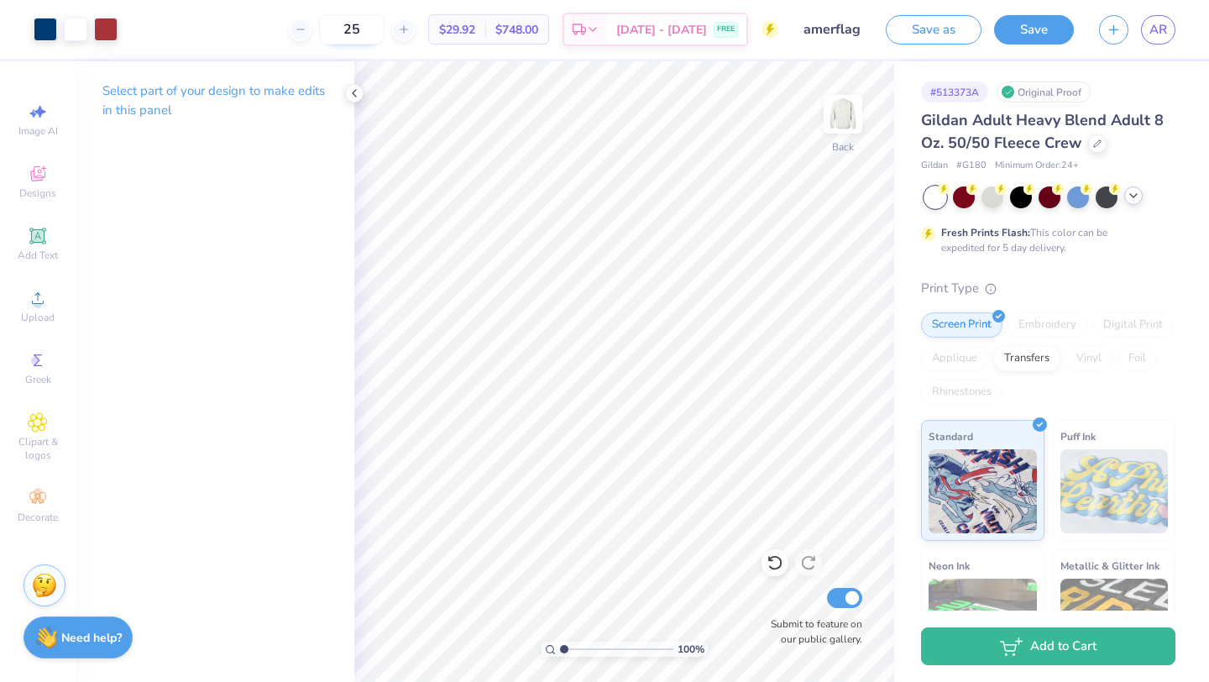
drag, startPoint x: 385, startPoint y: 34, endPoint x: 357, endPoint y: 29, distance: 28.0
click at [358, 30] on input "25" at bounding box center [352, 29] width 66 height 30
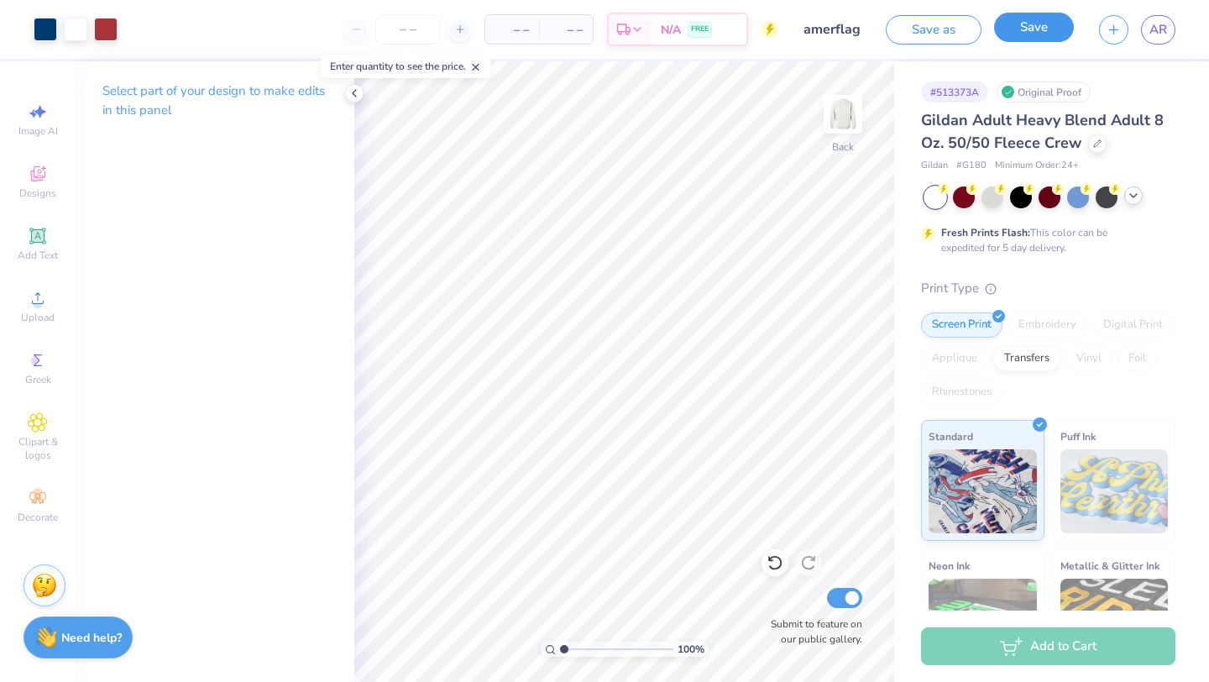
click at [1034, 35] on button "Save" at bounding box center [1034, 27] width 80 height 29
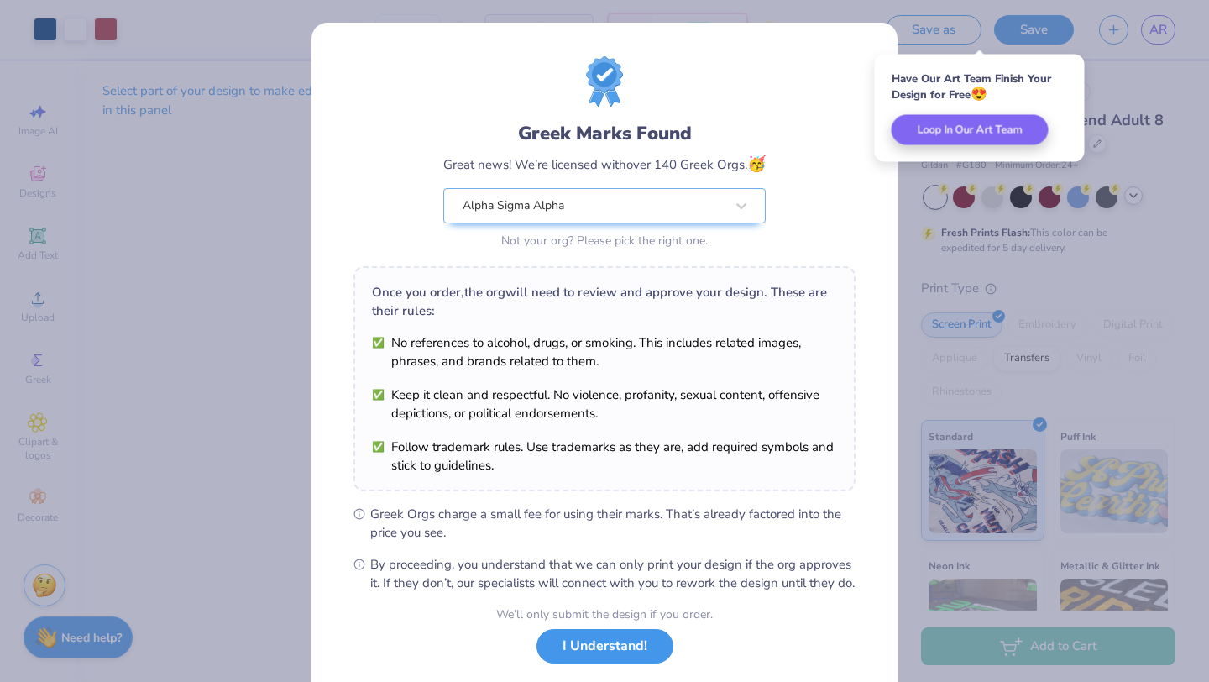
click at [553, 664] on button "I Understand!" at bounding box center [605, 646] width 137 height 34
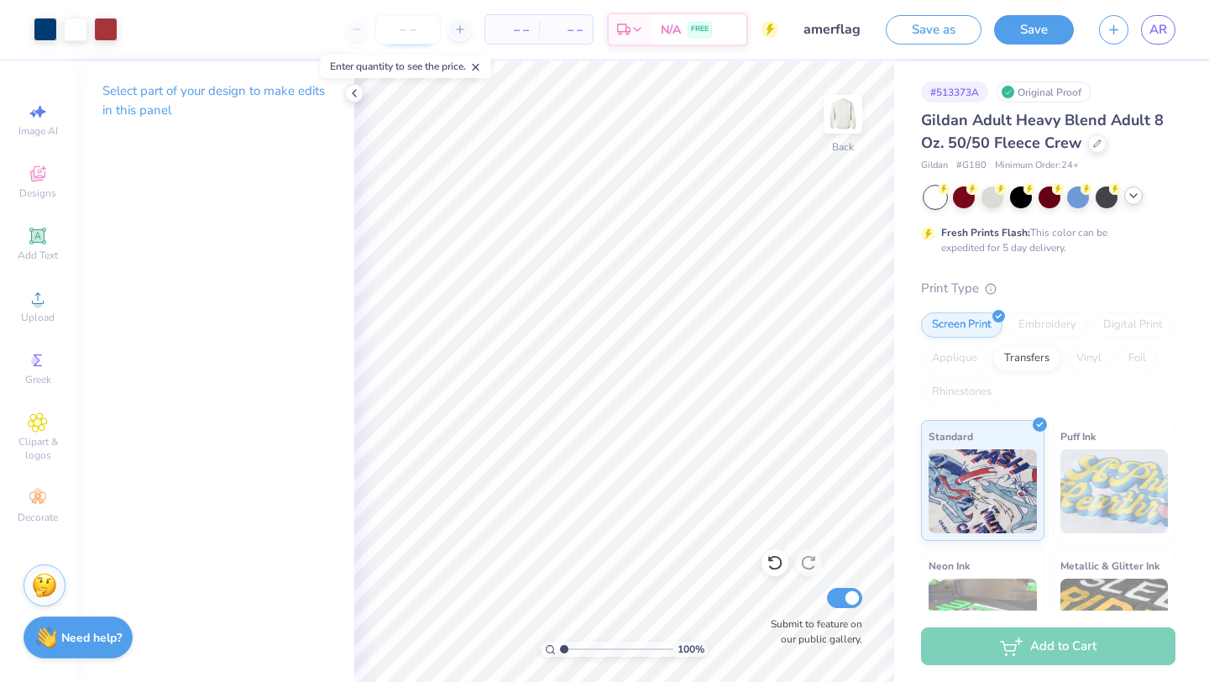
click at [422, 27] on input "number" at bounding box center [408, 29] width 66 height 30
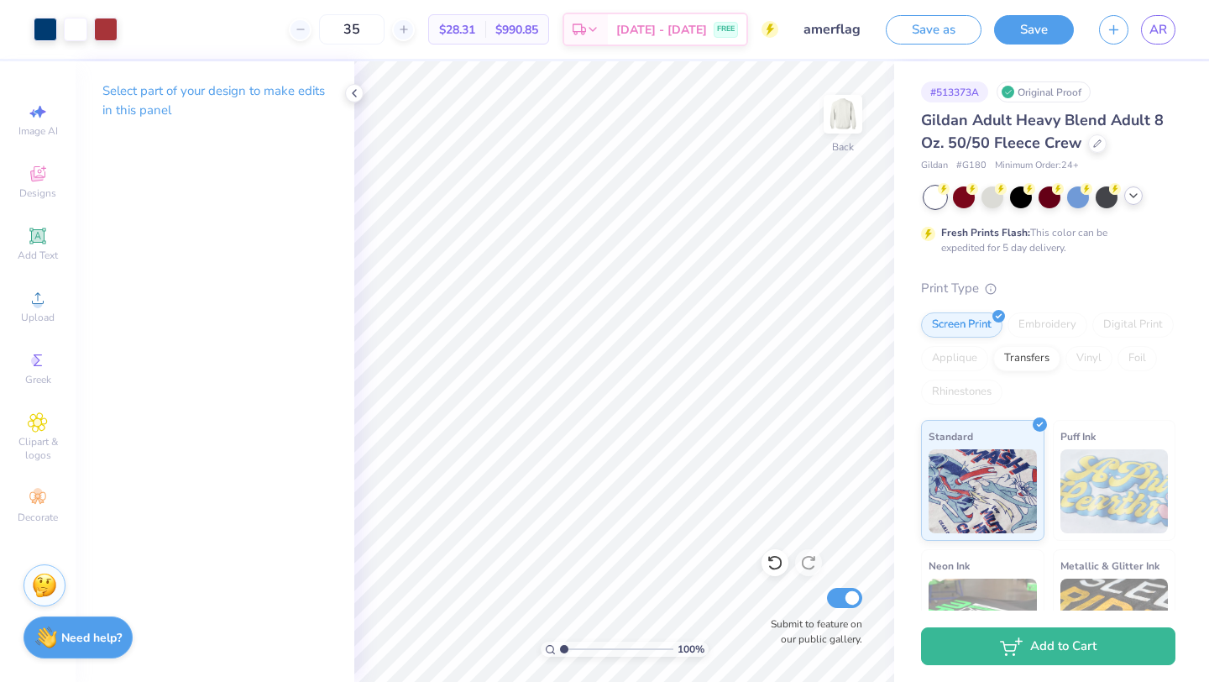
type input "35"
click at [1054, 33] on button "Save" at bounding box center [1034, 27] width 80 height 29
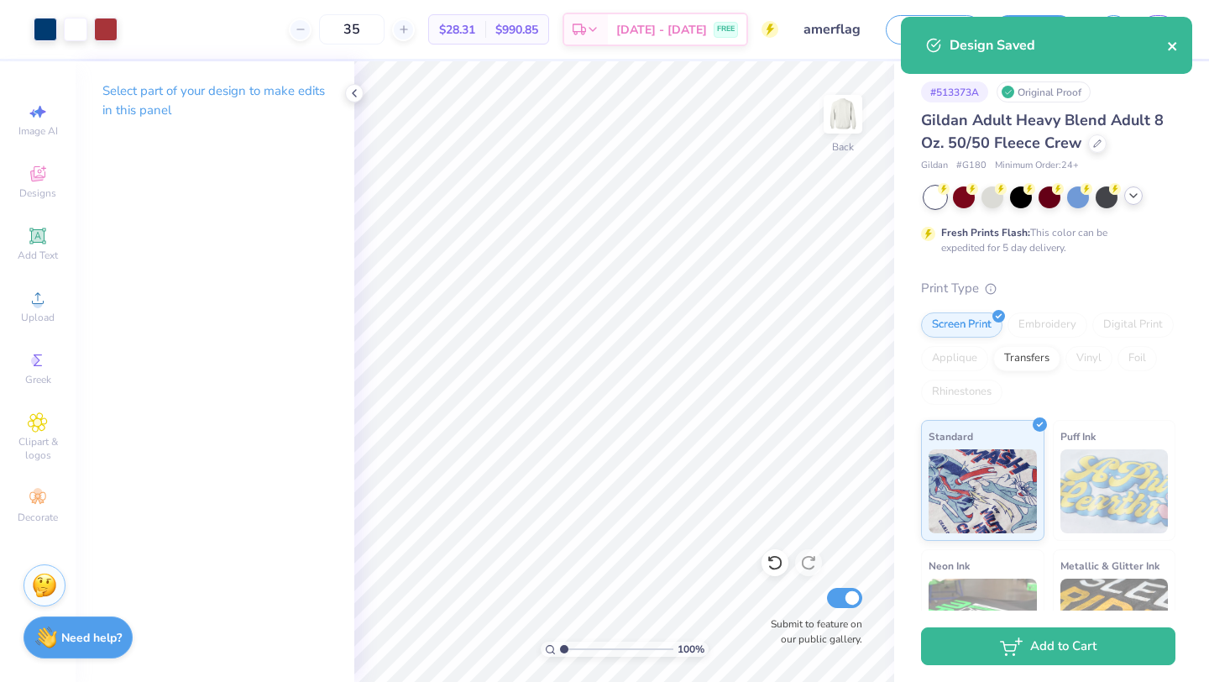
click at [1175, 47] on icon "close" at bounding box center [1173, 45] width 12 height 13
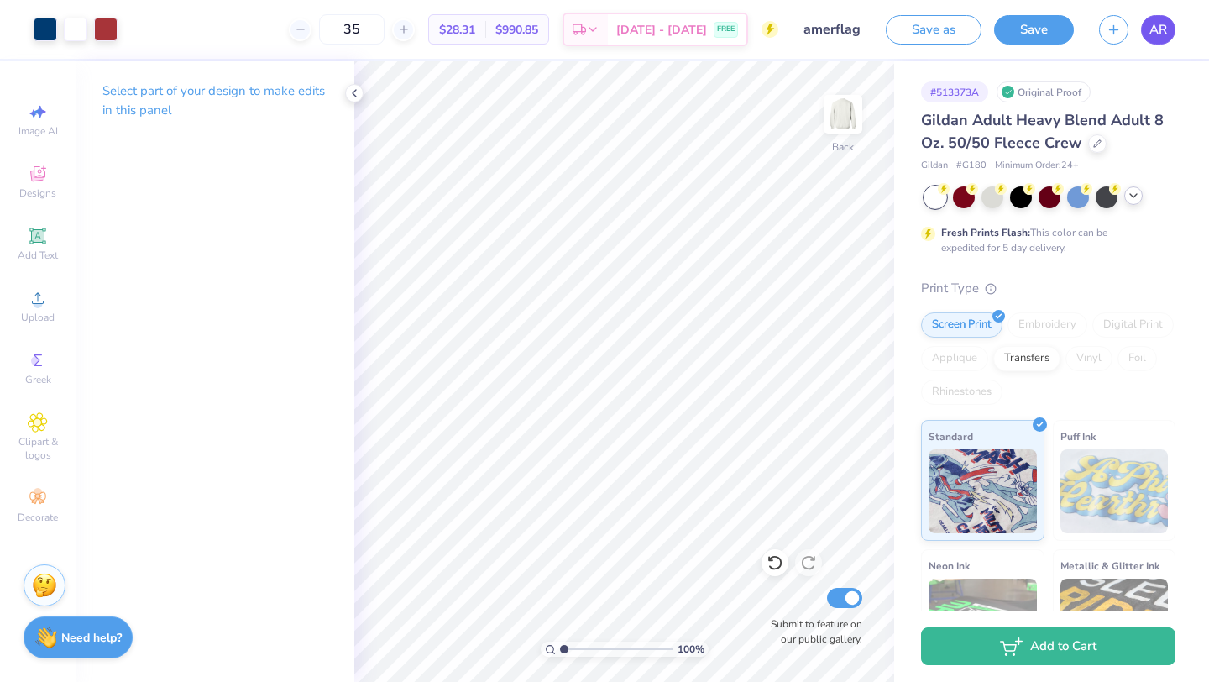
click at [1156, 33] on span "AR" at bounding box center [1159, 29] width 18 height 19
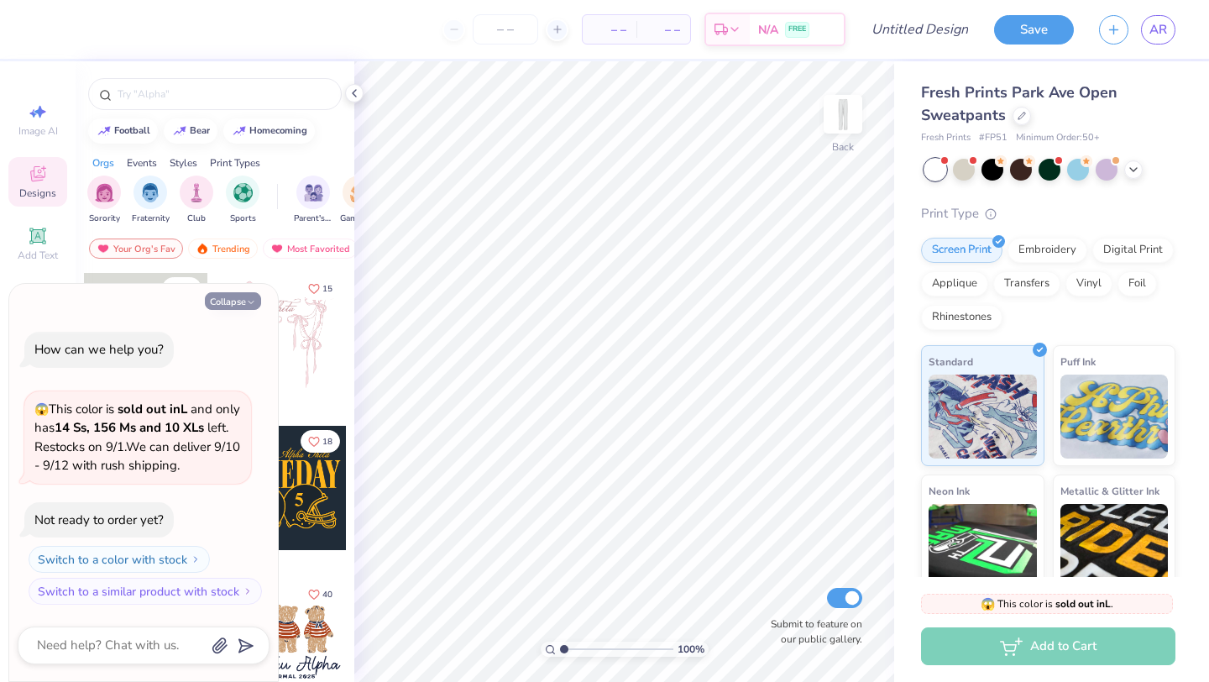
click at [240, 292] on button "Collapse" at bounding box center [233, 301] width 56 height 18
type textarea "x"
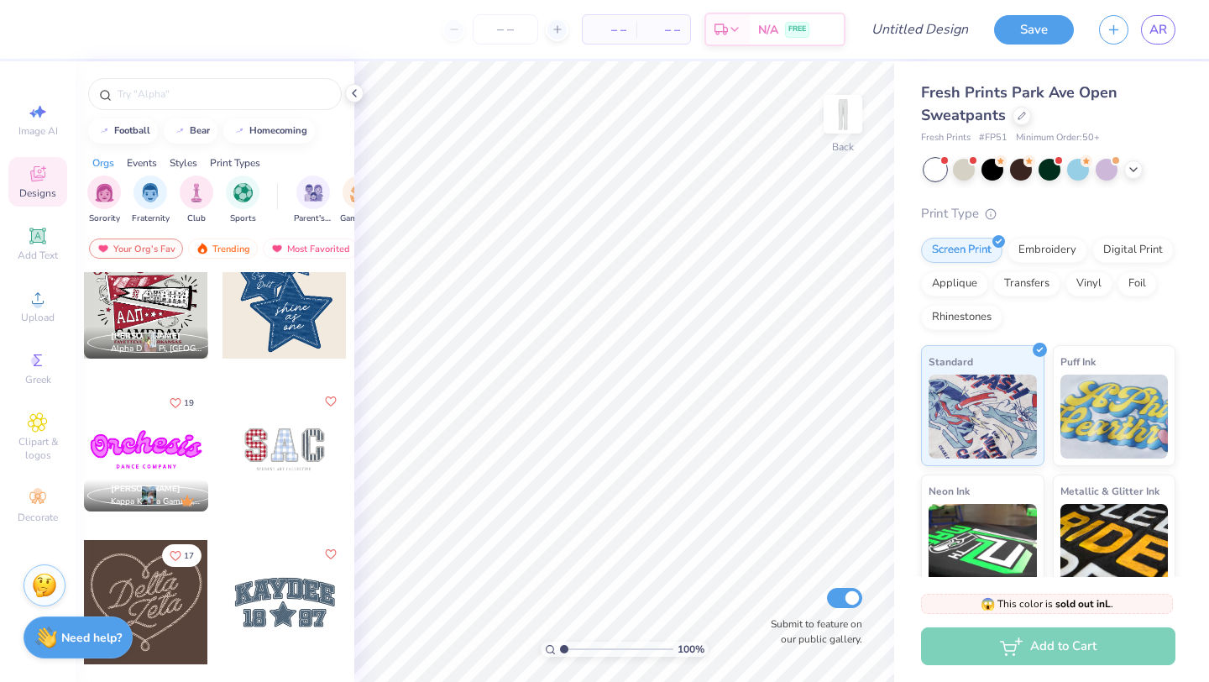
scroll to position [982, 0]
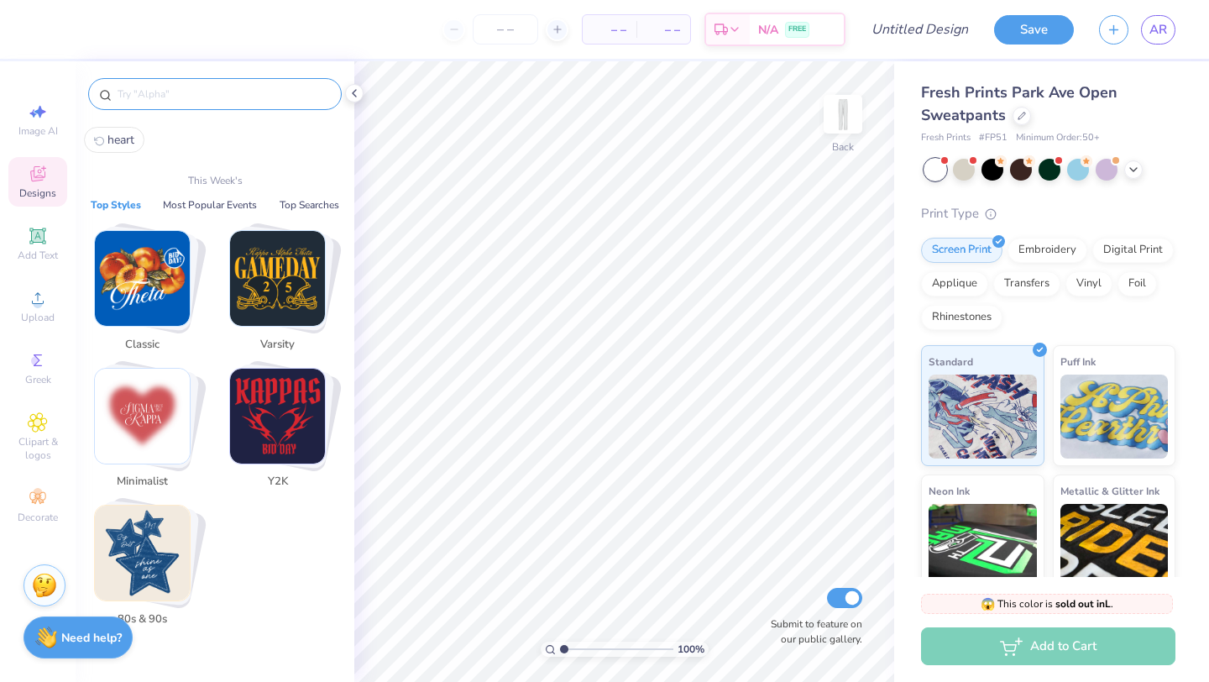
click at [192, 91] on input "text" at bounding box center [223, 94] width 215 height 17
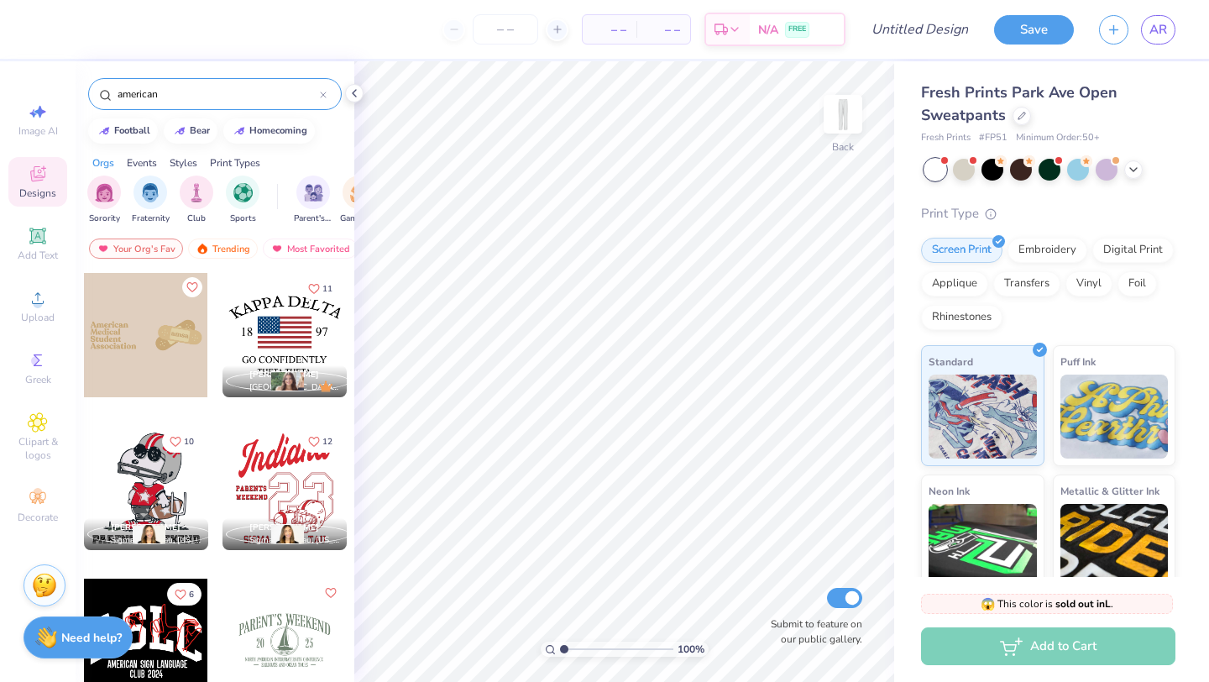
type input "american"
click at [271, 312] on div at bounding box center [285, 335] width 124 height 124
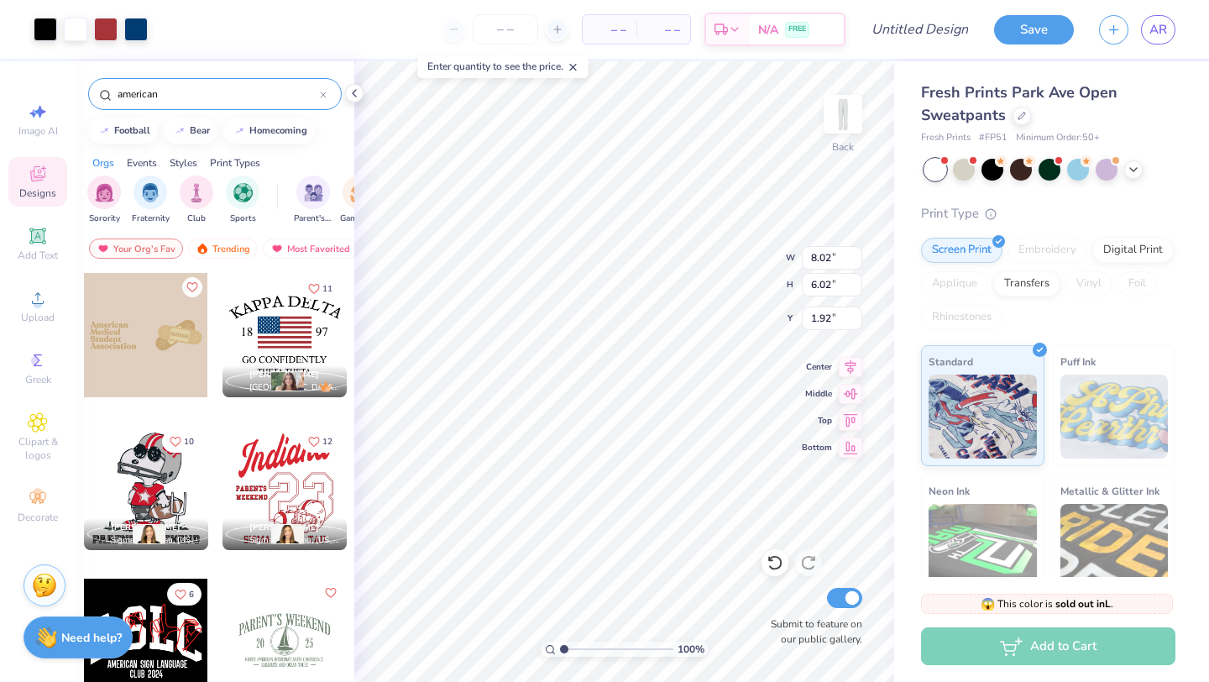
type input "1.92"
type input "6.14"
type input "4.60"
type input "1.90"
click at [758, 242] on div "100 % Back W 6.14 H 4.60 Y 1.90 Center Middle Top Bottom Submit to feature on o…" at bounding box center [624, 371] width 540 height 621
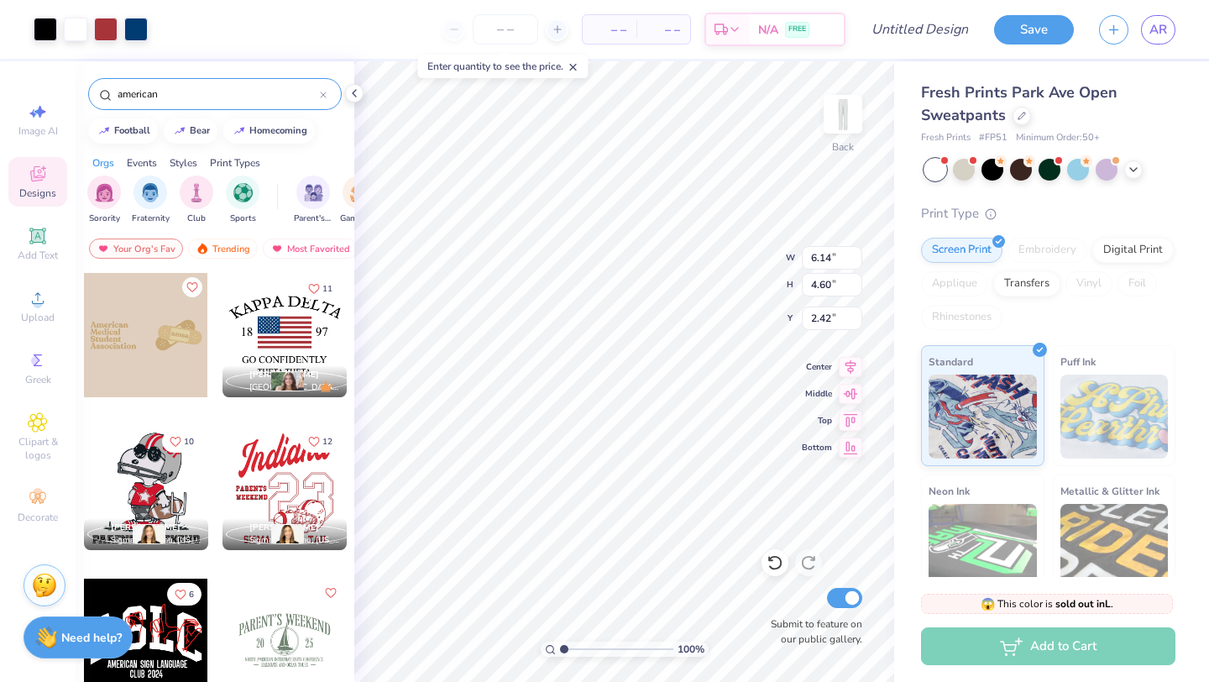
type input "2.42"
type input "5.03"
type input "3.77"
type input "3.32"
type input "2.17"
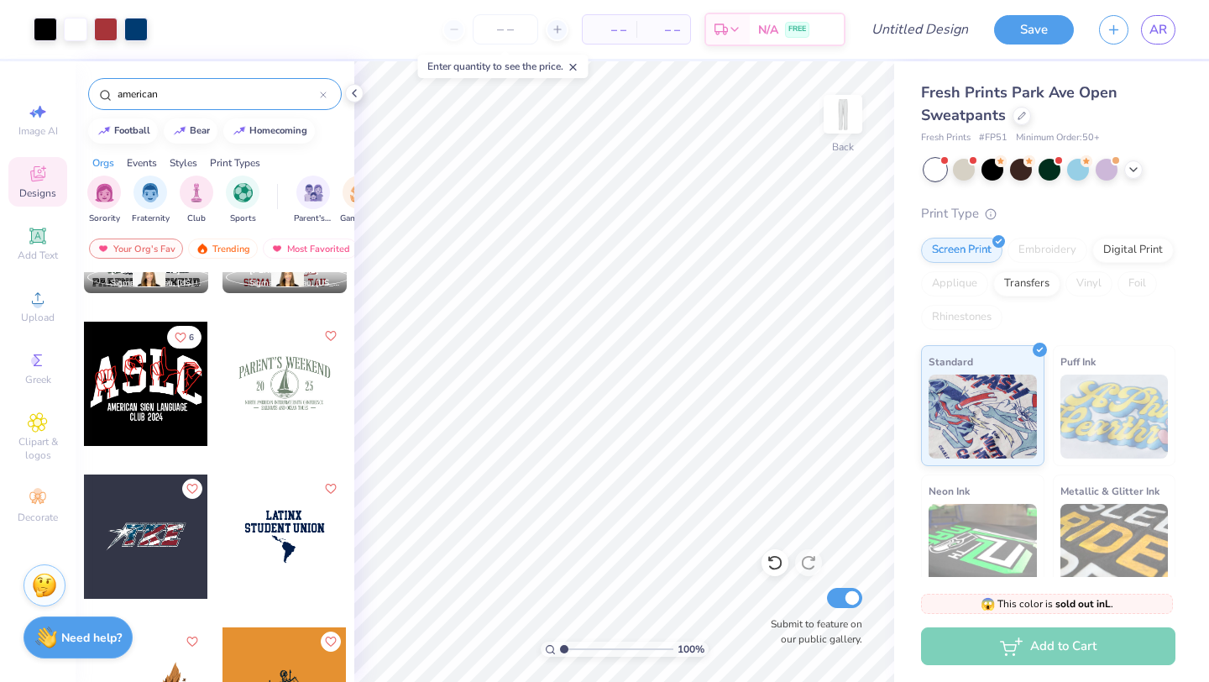
scroll to position [265, 0]
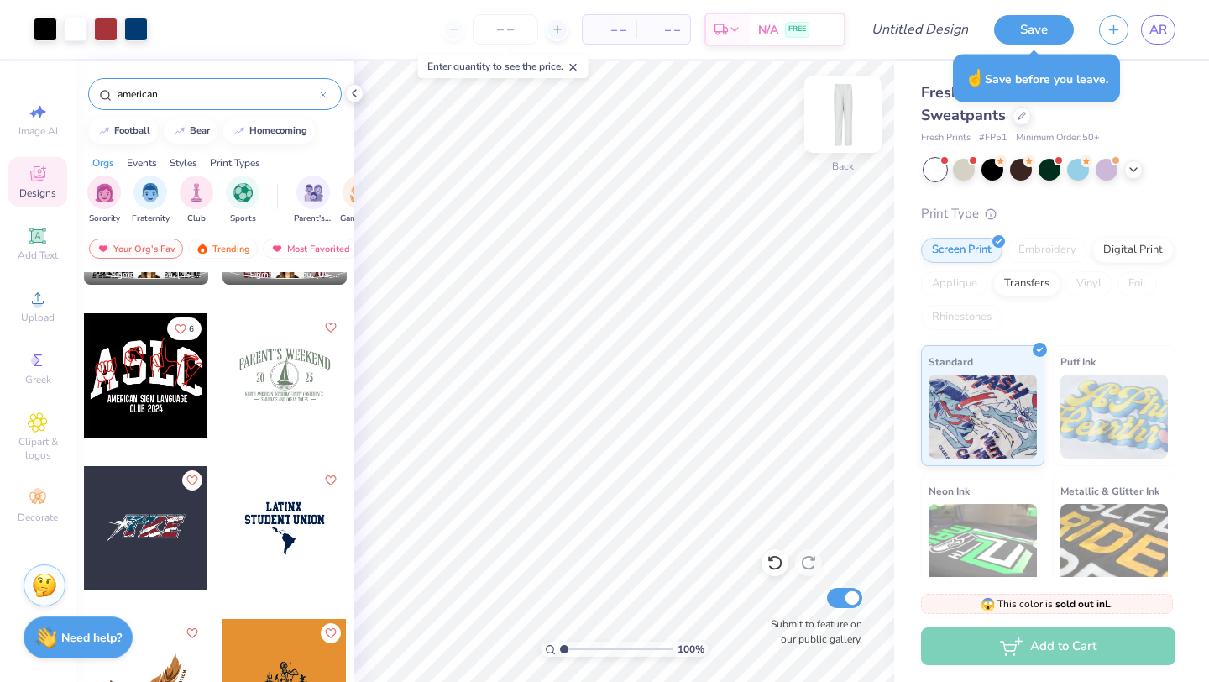
click at [845, 115] on img at bounding box center [843, 114] width 67 height 67
click at [837, 114] on img at bounding box center [843, 114] width 67 height 67
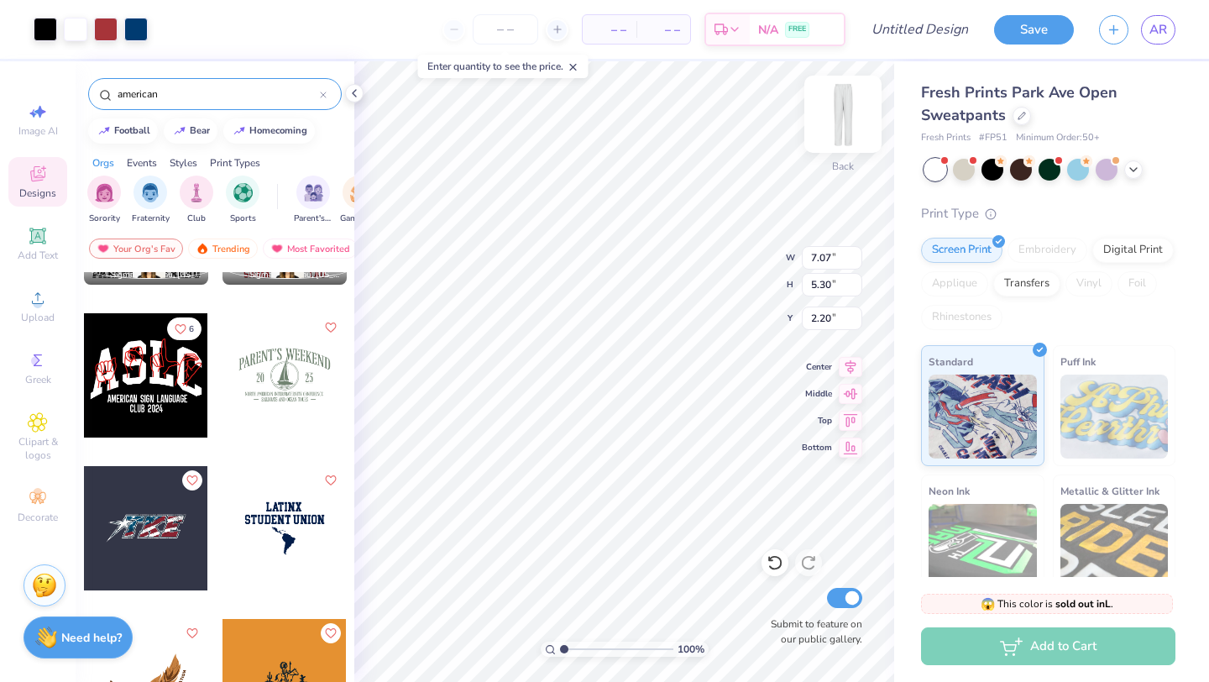
type input "7.07"
type input "5.30"
type input "2.27"
type input "3.43"
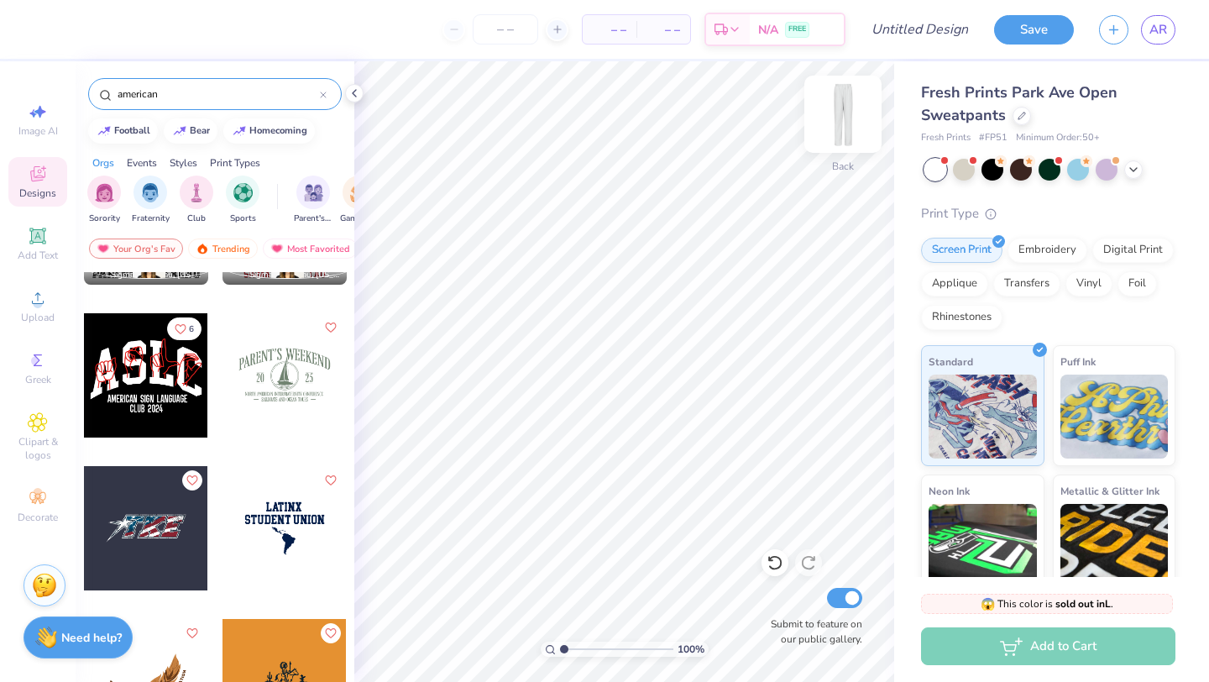
click at [852, 116] on img at bounding box center [843, 114] width 67 height 67
click at [37, 244] on icon at bounding box center [38, 236] width 20 height 20
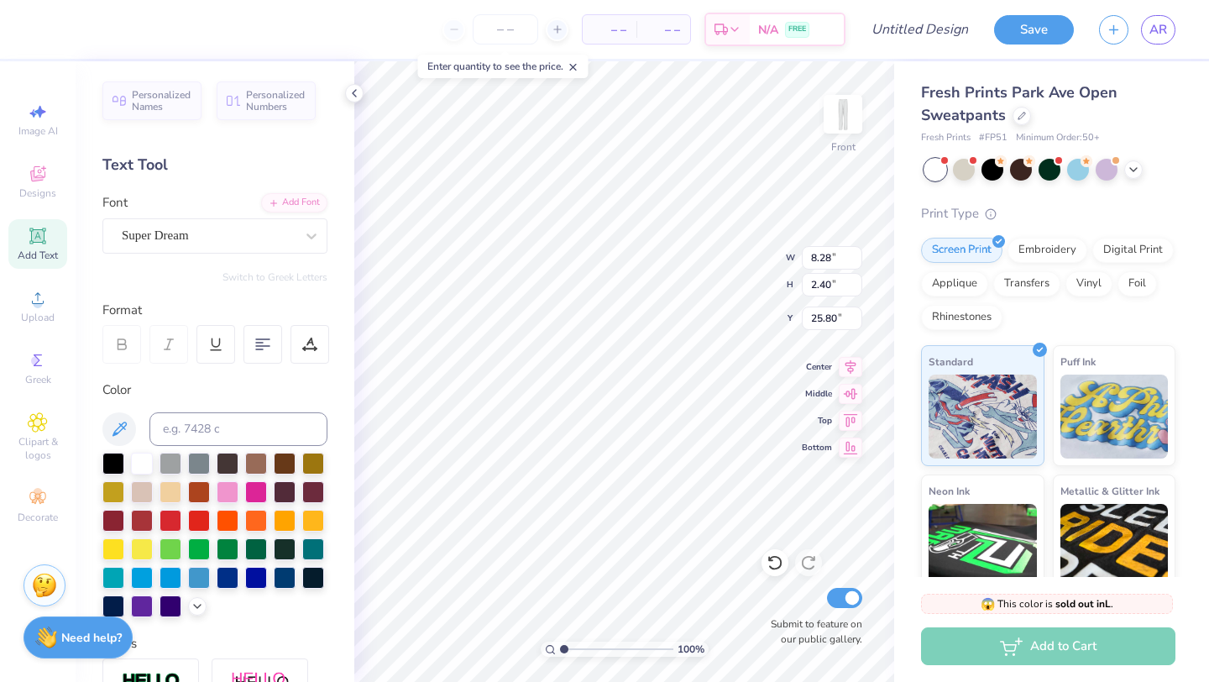
scroll to position [0, 2]
type textarea "ALPHA SIG"
click at [284, 580] on div at bounding box center [285, 576] width 22 height 22
click at [845, 118] on img at bounding box center [843, 114] width 67 height 67
click at [846, 113] on img at bounding box center [843, 114] width 67 height 67
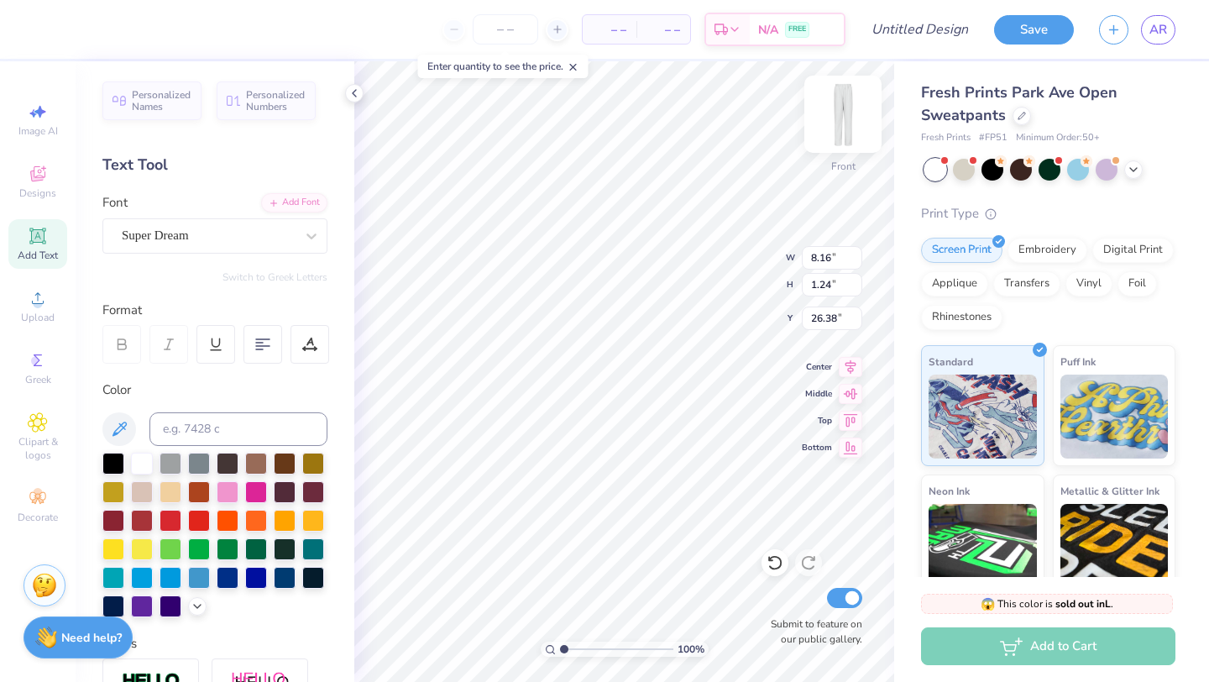
type input "3.98"
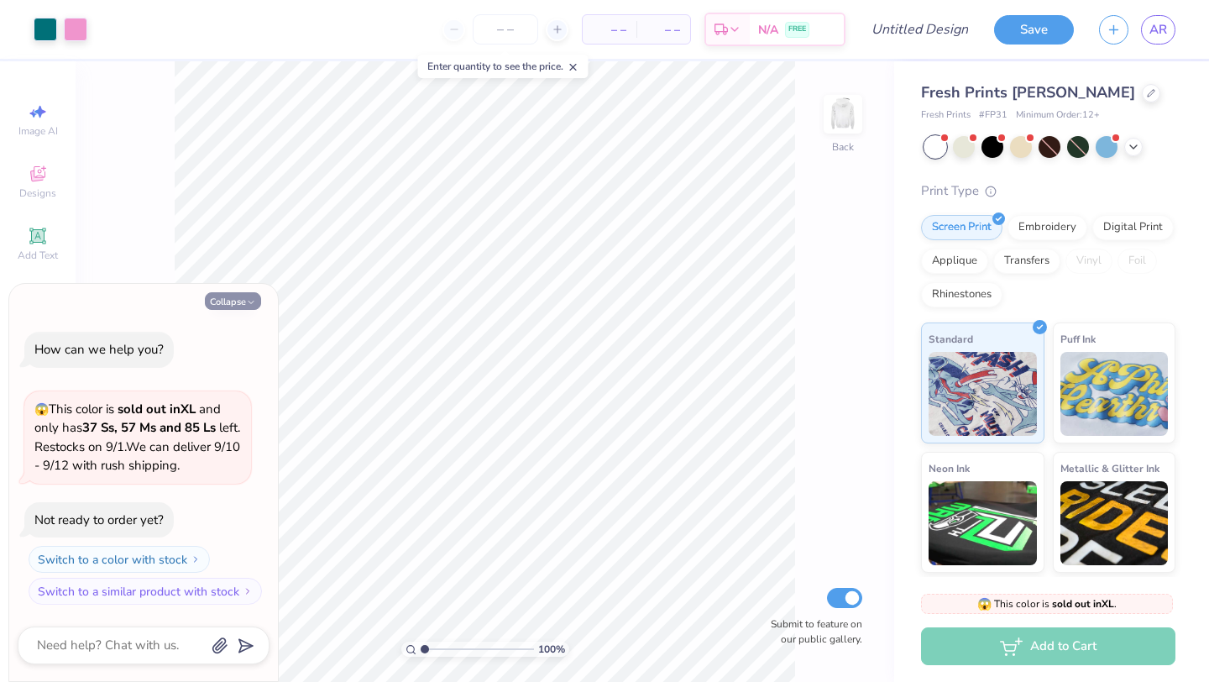
click at [244, 302] on button "Collapse" at bounding box center [233, 301] width 56 height 18
type textarea "x"
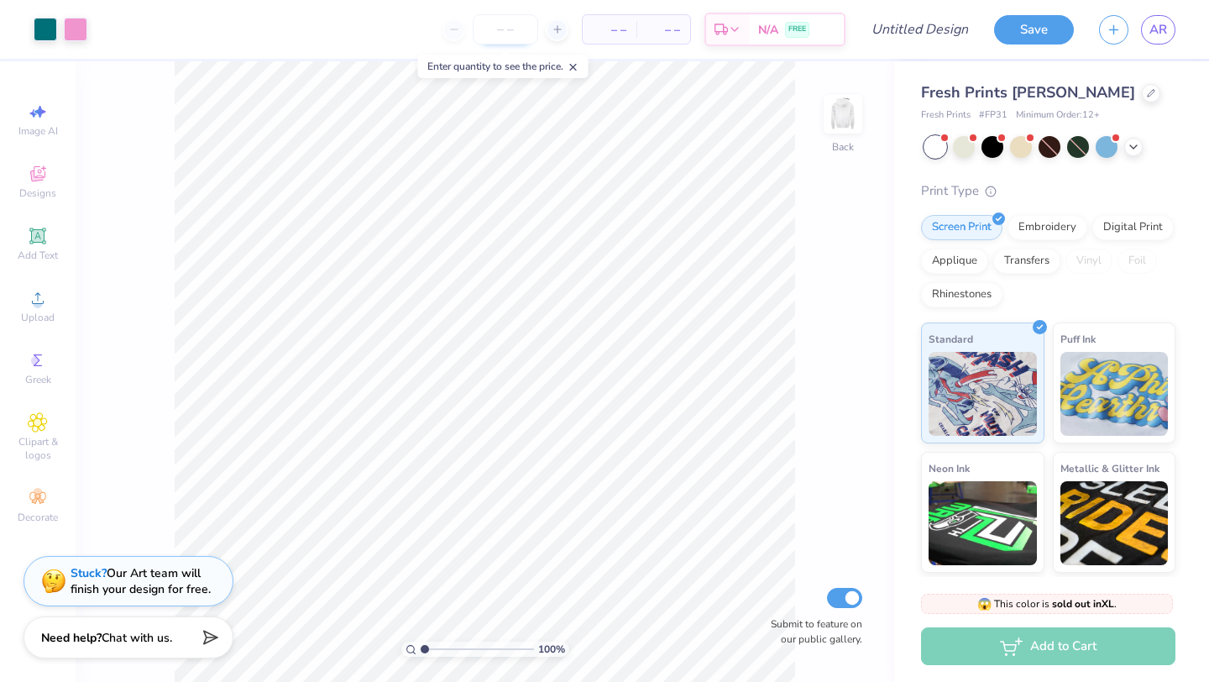
click at [504, 34] on input "number" at bounding box center [506, 29] width 66 height 30
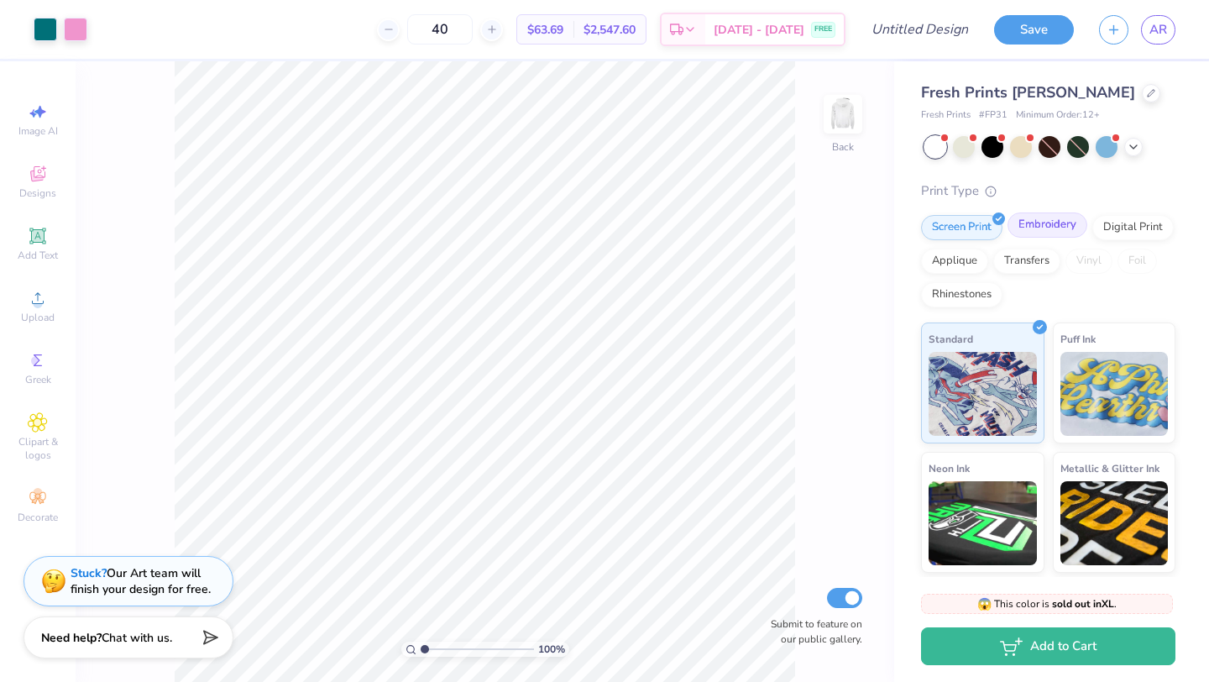
type input "40"
click at [1038, 229] on div "Embroidery" at bounding box center [1048, 224] width 80 height 25
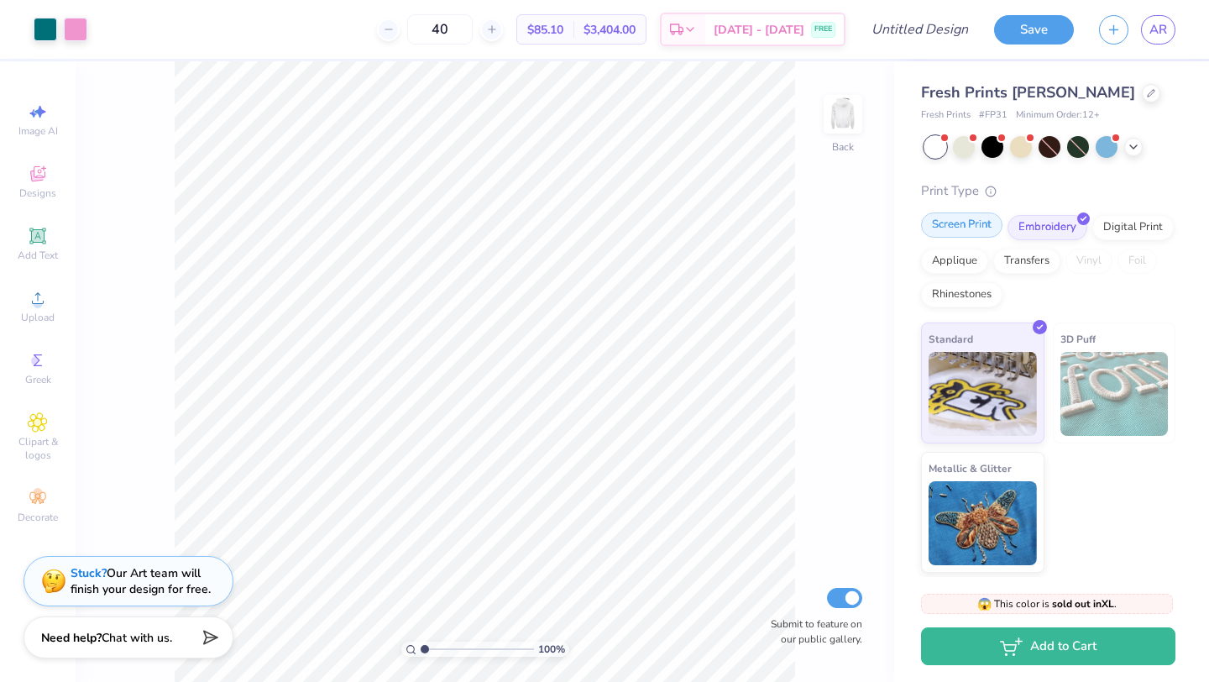
click at [979, 229] on div "Screen Print" at bounding box center [961, 224] width 81 height 25
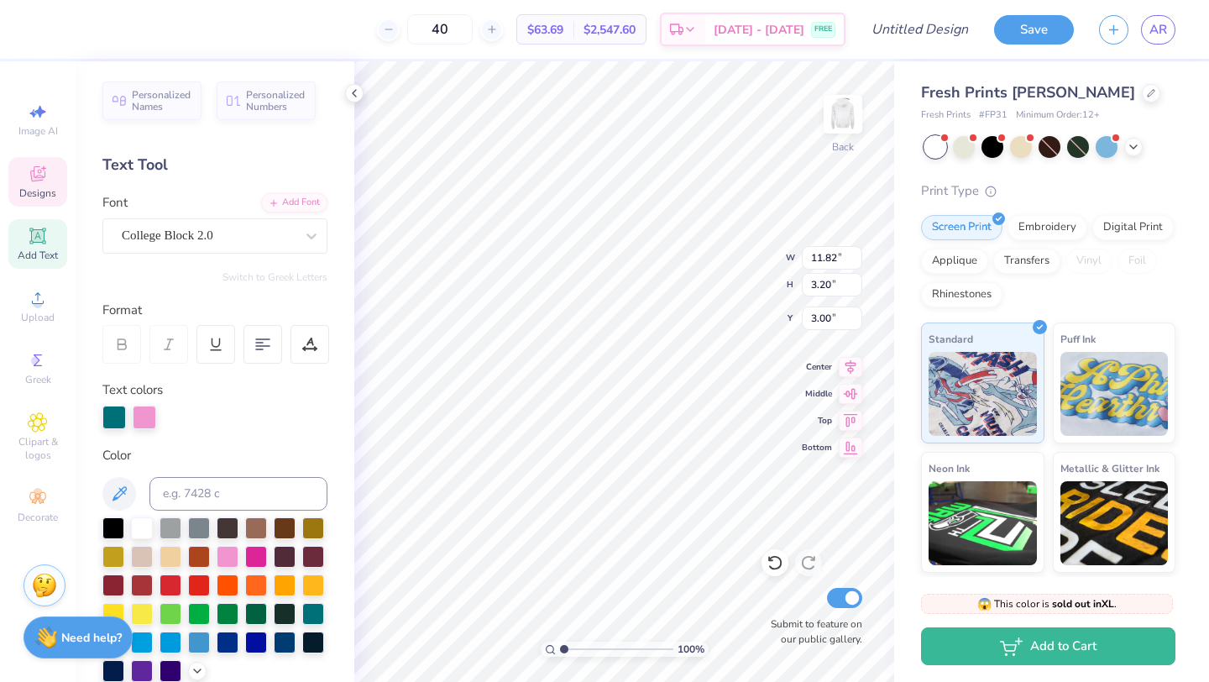
scroll to position [0, 3]
type textarea "ALPHA SIG"
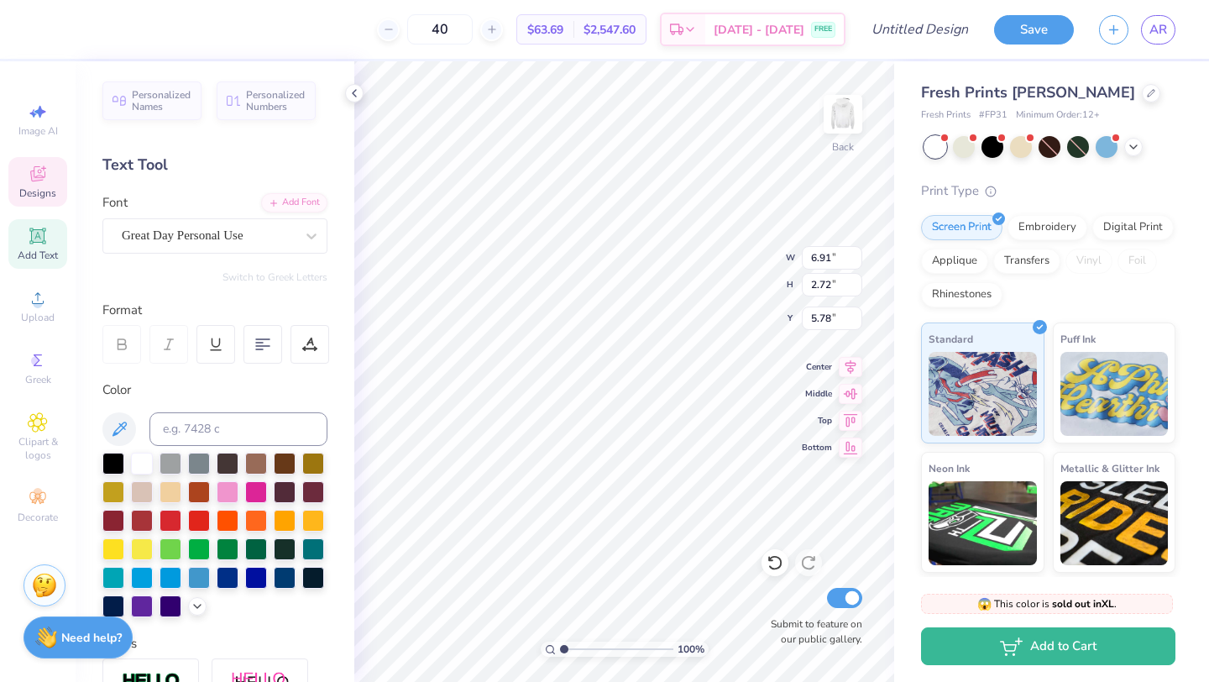
type input "6.91"
type input "2.72"
type input "5.78"
type textarea "[GEOGRAPHIC_DATA][PERSON_NAME]"
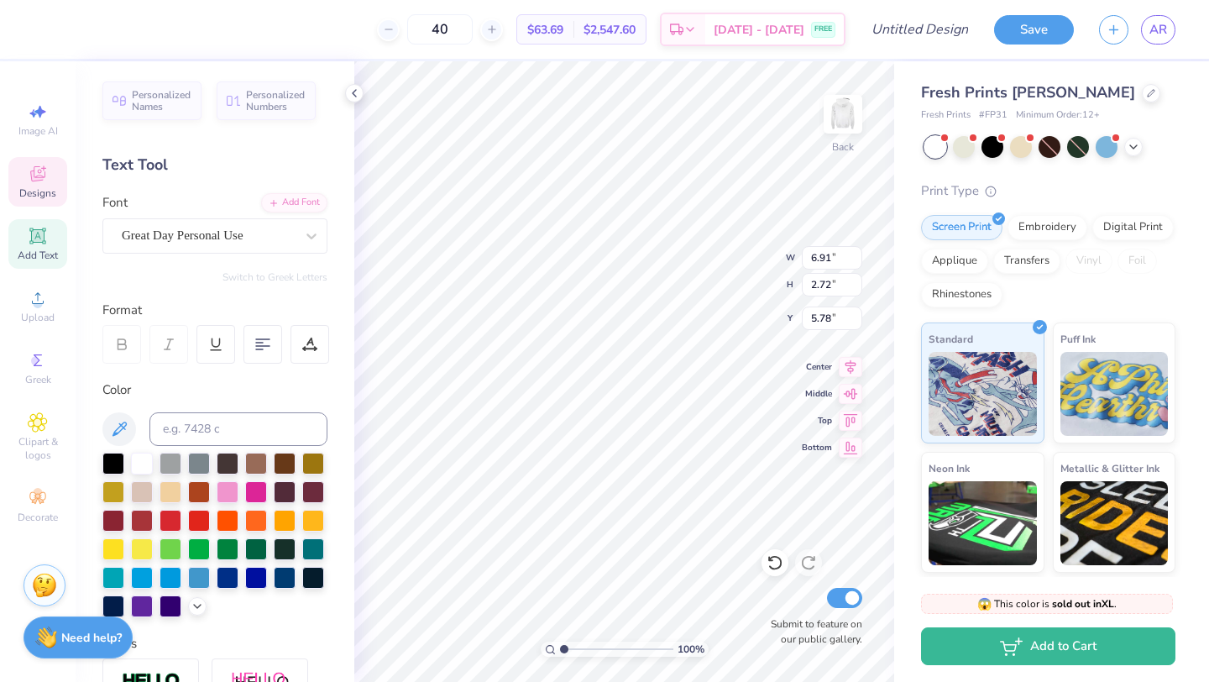
scroll to position [0, 3]
type input "3.07"
type input "0.60"
type input "5.85"
type input "9.89"
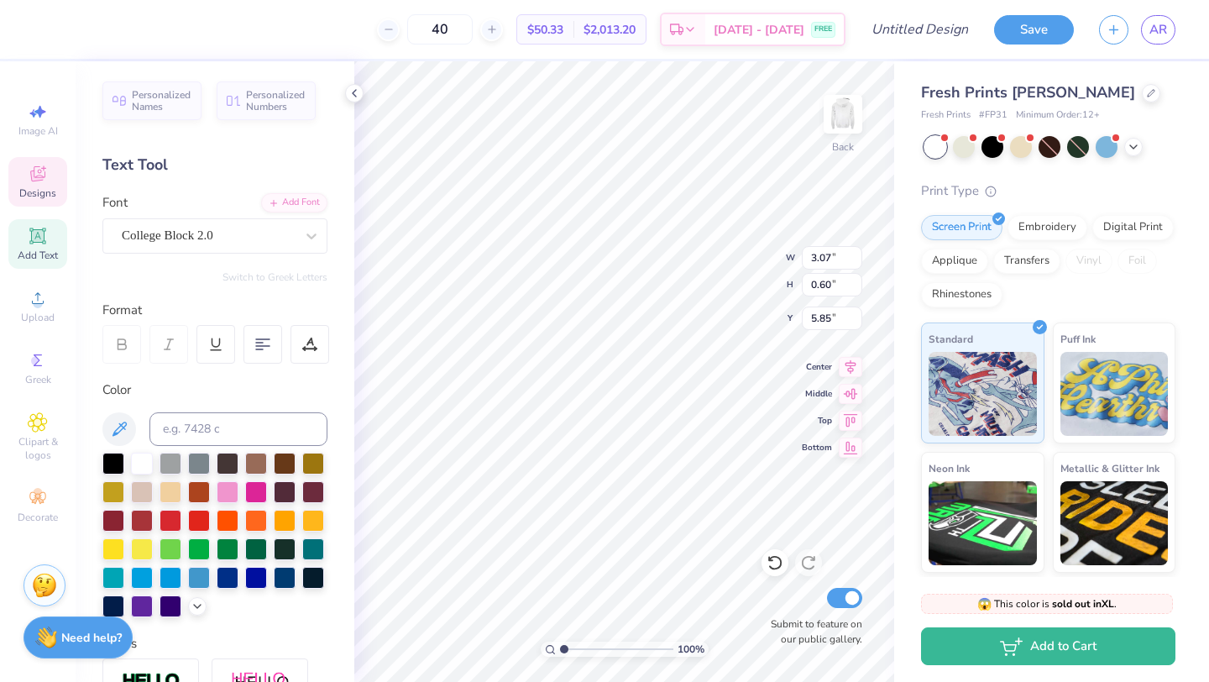
type input "3.69"
type input "5.30"
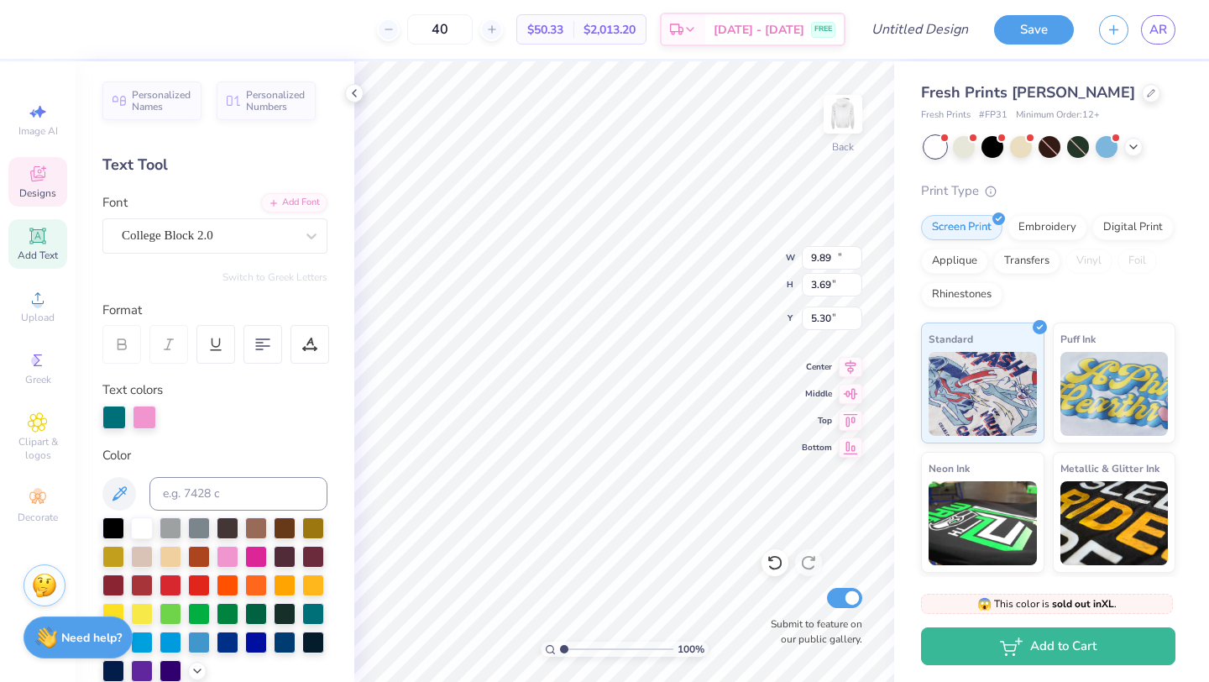
type input "10.75"
type input "3.11"
type input "3.04"
type input "9.89"
type input "3.69"
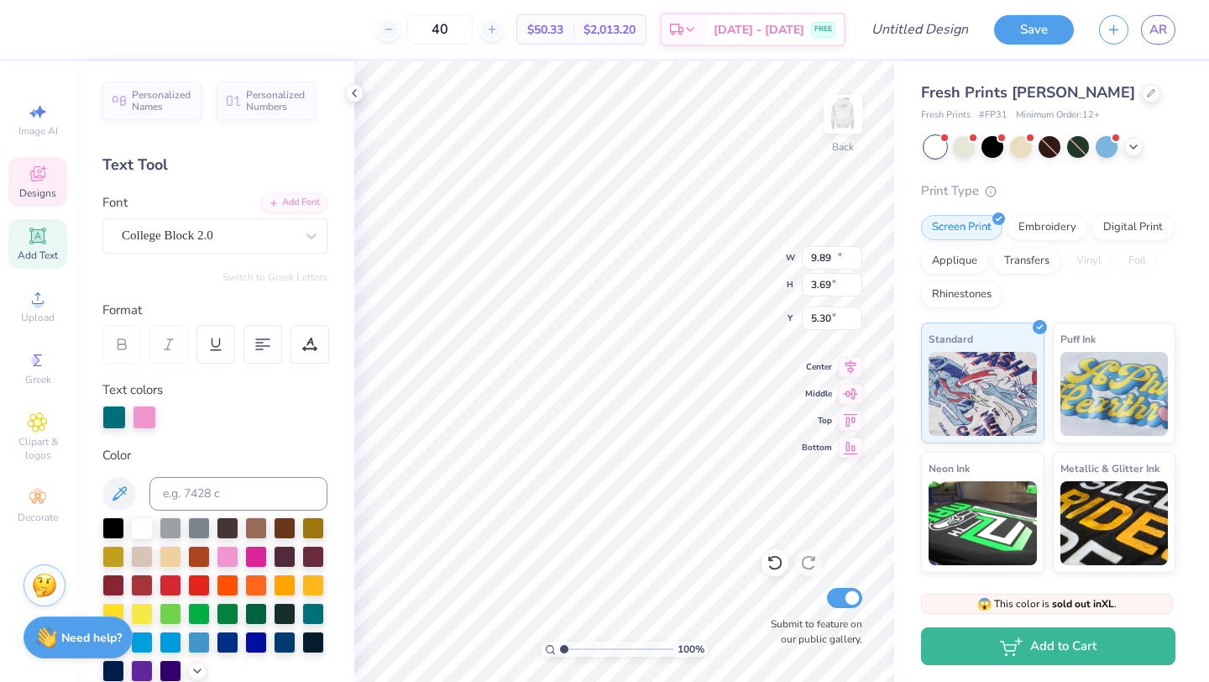
type input "5.53"
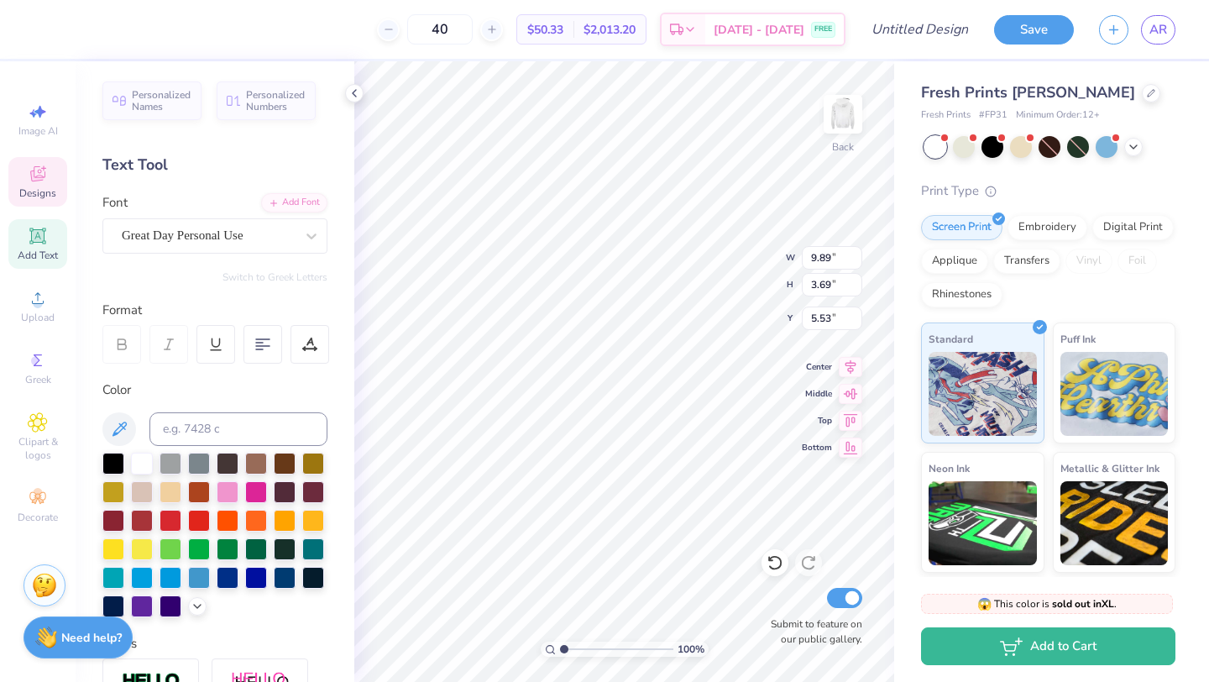
type input "10.75"
type input "3.11"
type input "3.04"
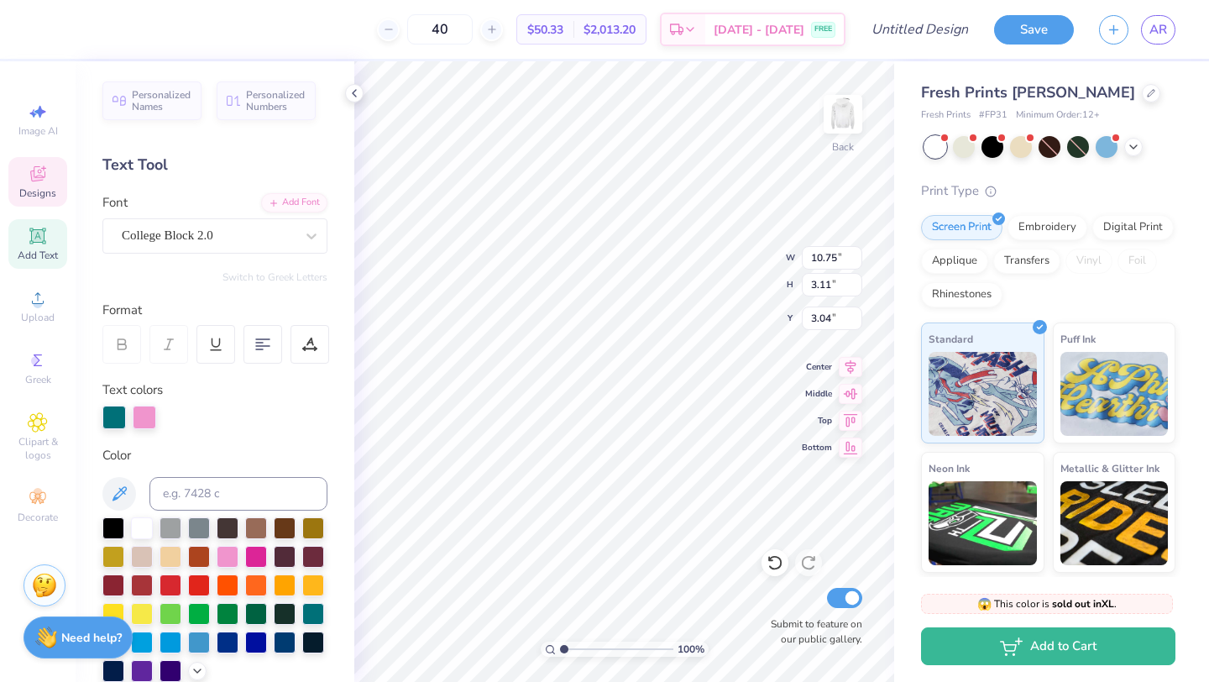
type input "3.07"
type input "0.60"
type input "5.85"
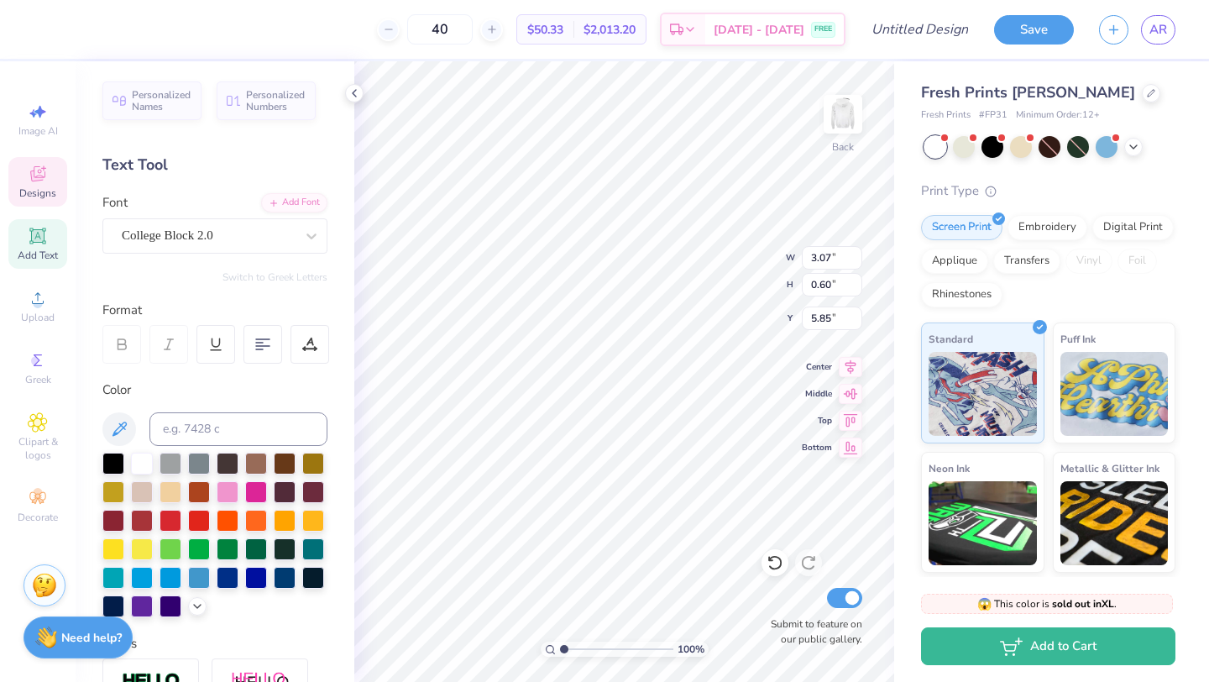
type textarea "EST. !(1901"
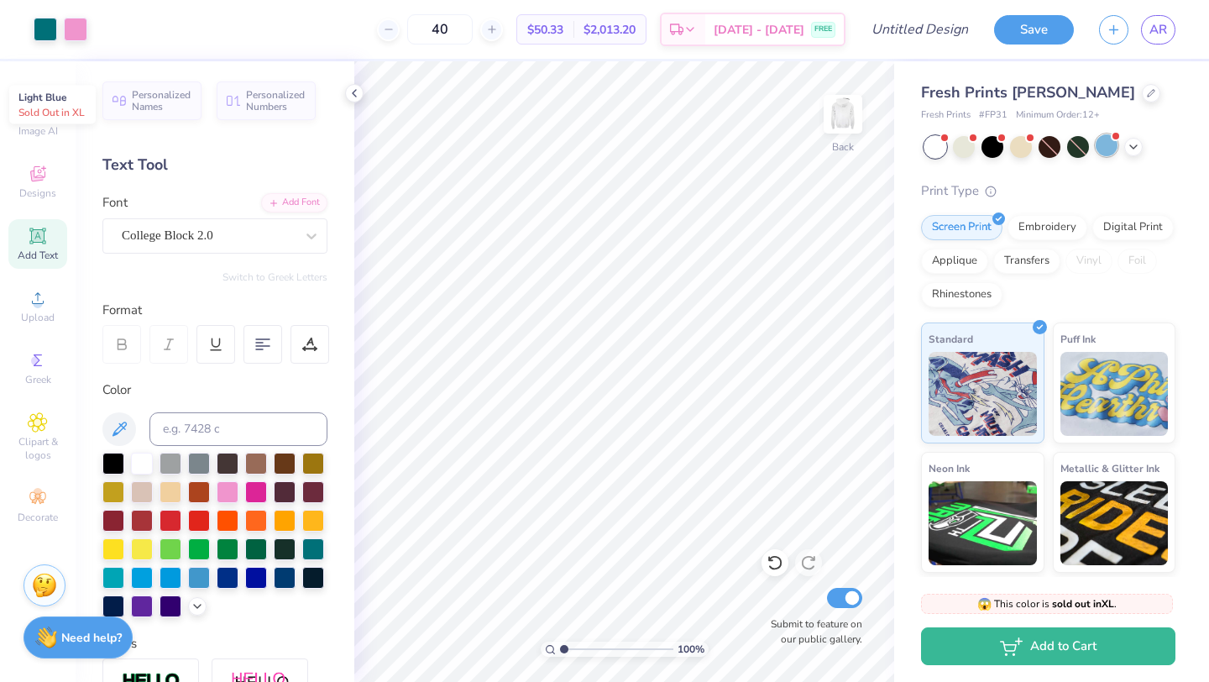
click at [1107, 146] on div at bounding box center [1107, 145] width 22 height 22
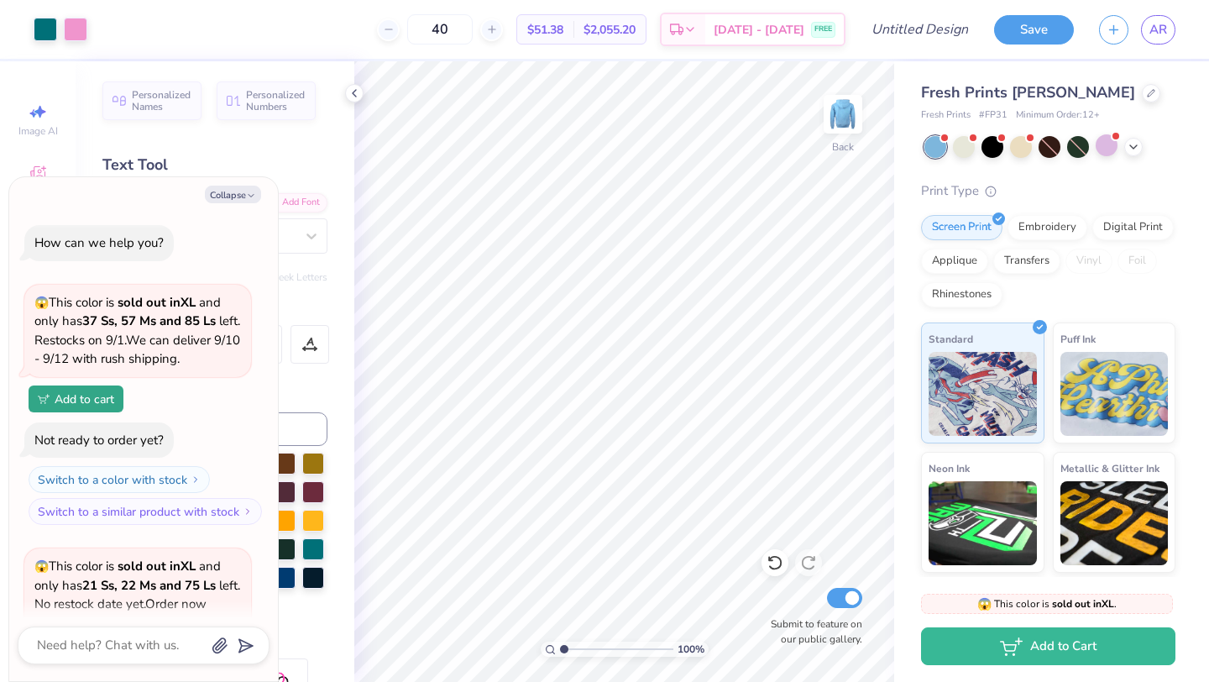
scroll to position [184, 0]
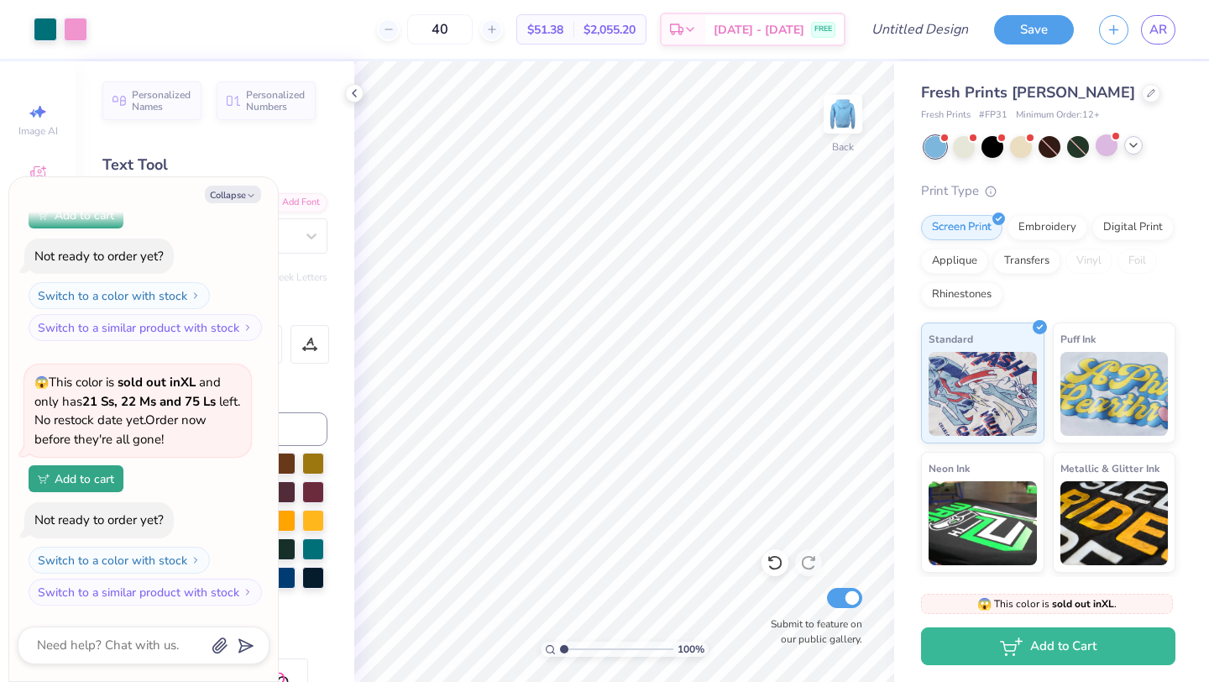
click at [1126, 145] on div at bounding box center [1134, 145] width 18 height 18
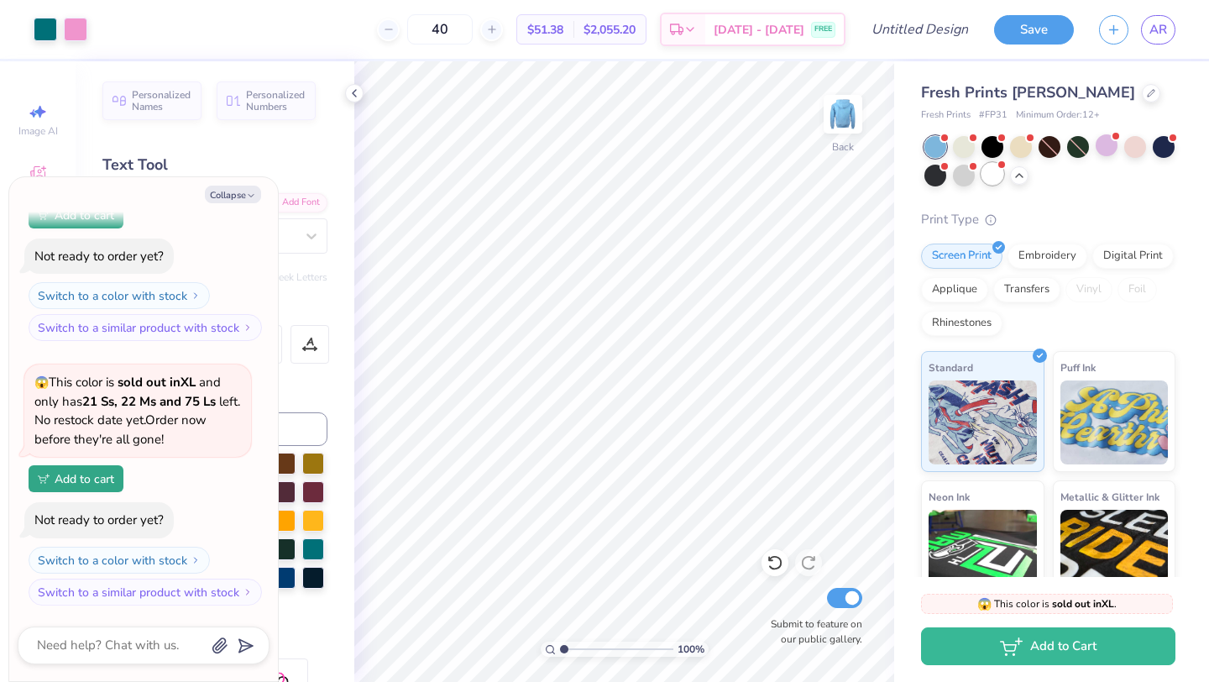
click at [993, 174] on div at bounding box center [993, 174] width 22 height 22
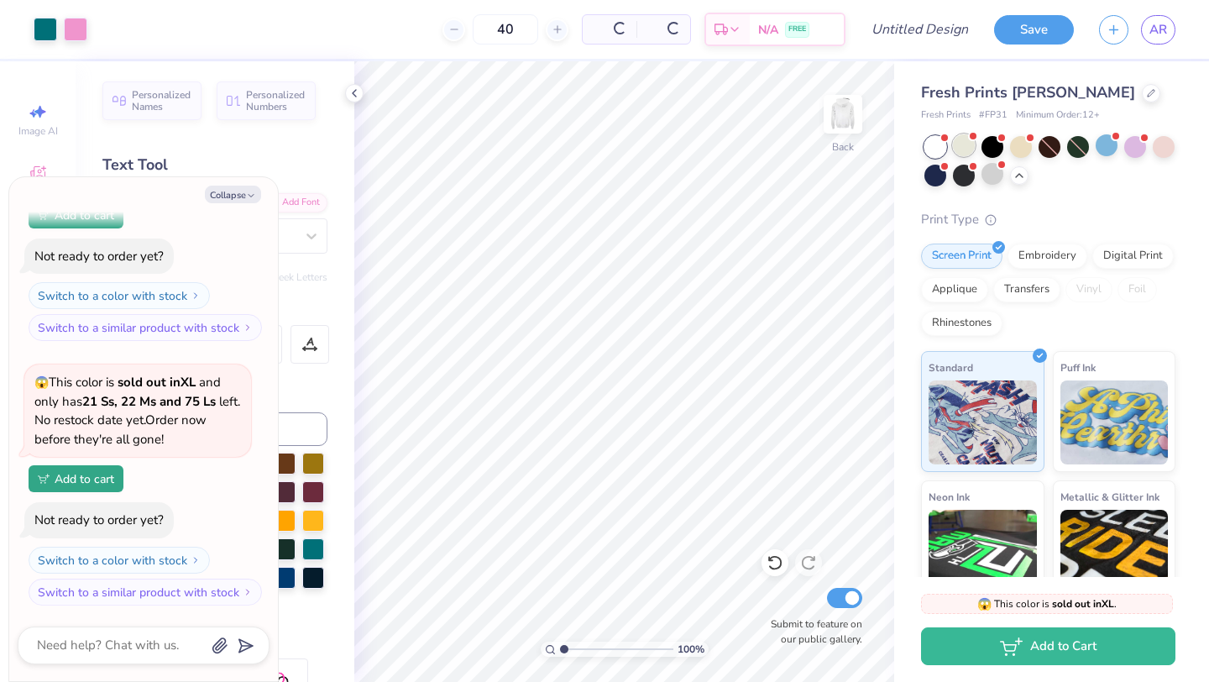
scroll to position [449, 0]
click at [963, 144] on div at bounding box center [964, 145] width 22 height 22
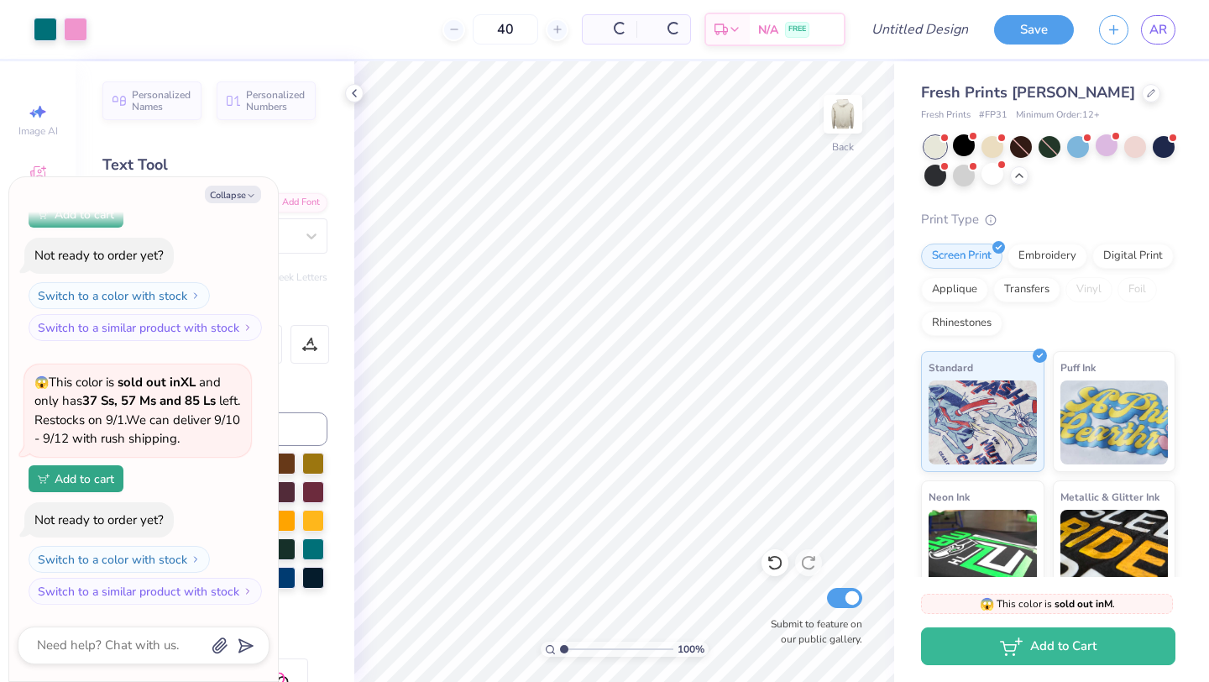
scroll to position [712, 0]
click at [969, 181] on div at bounding box center [964, 174] width 22 height 22
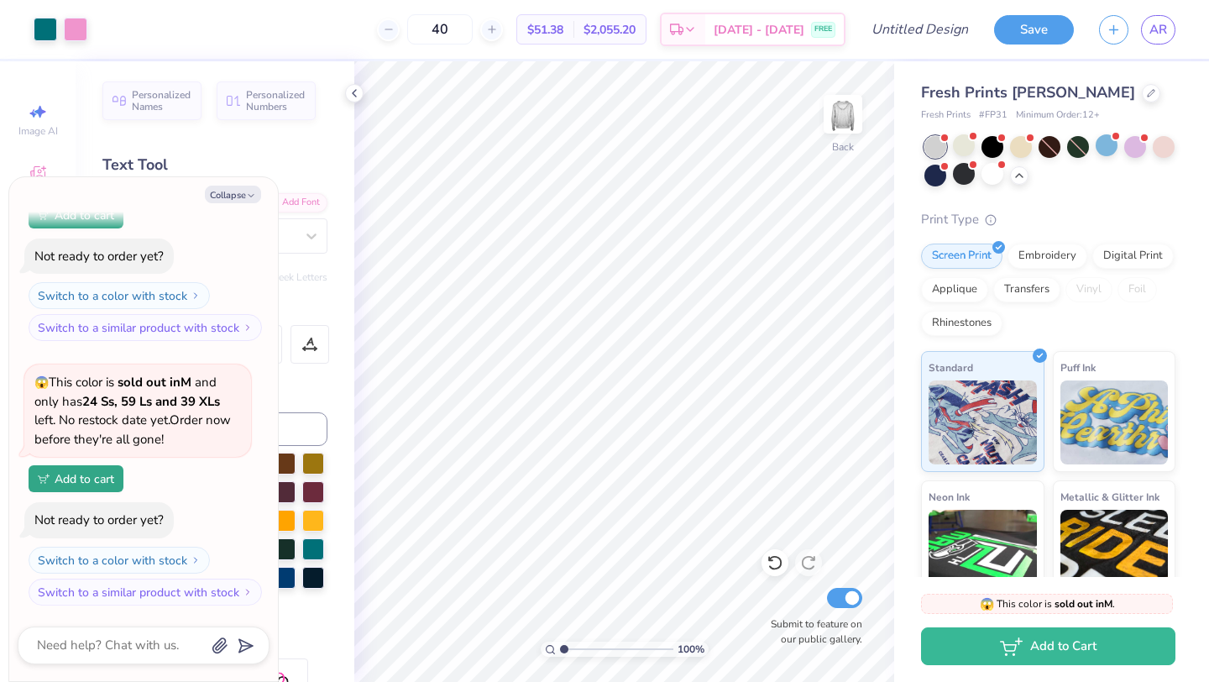
scroll to position [977, 0]
click at [1141, 144] on div at bounding box center [1136, 145] width 22 height 22
click at [936, 183] on div at bounding box center [936, 174] width 22 height 22
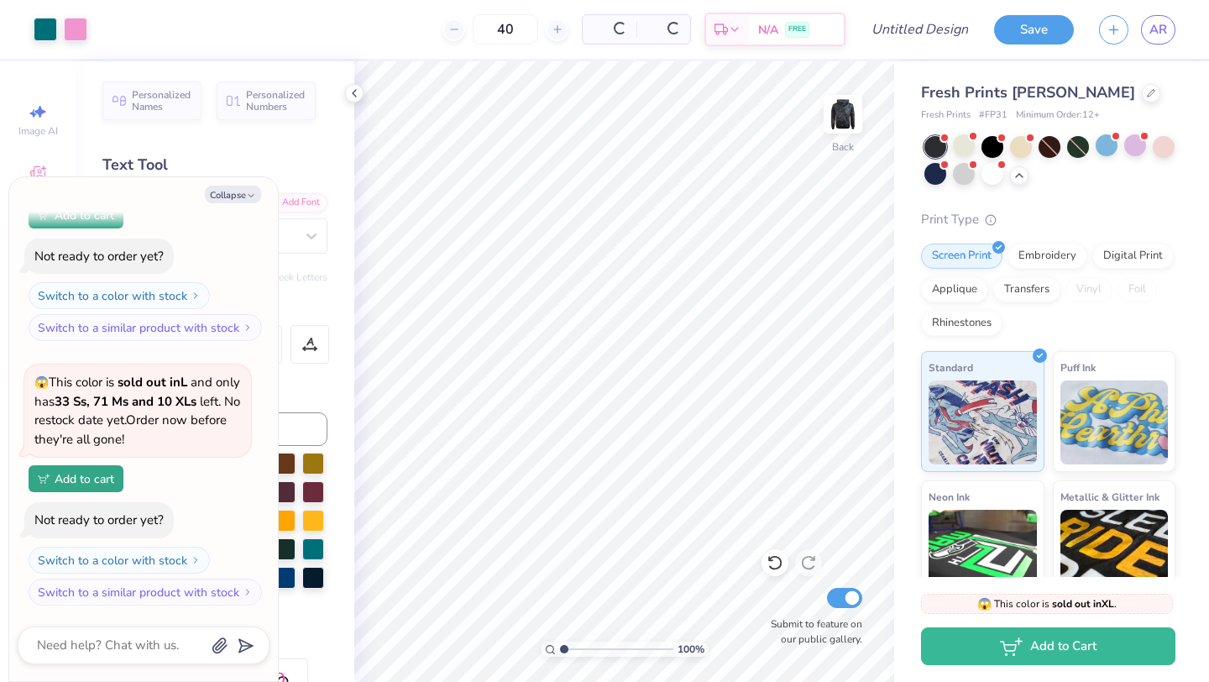
scroll to position [1505, 0]
click at [998, 146] on div at bounding box center [993, 145] width 22 height 22
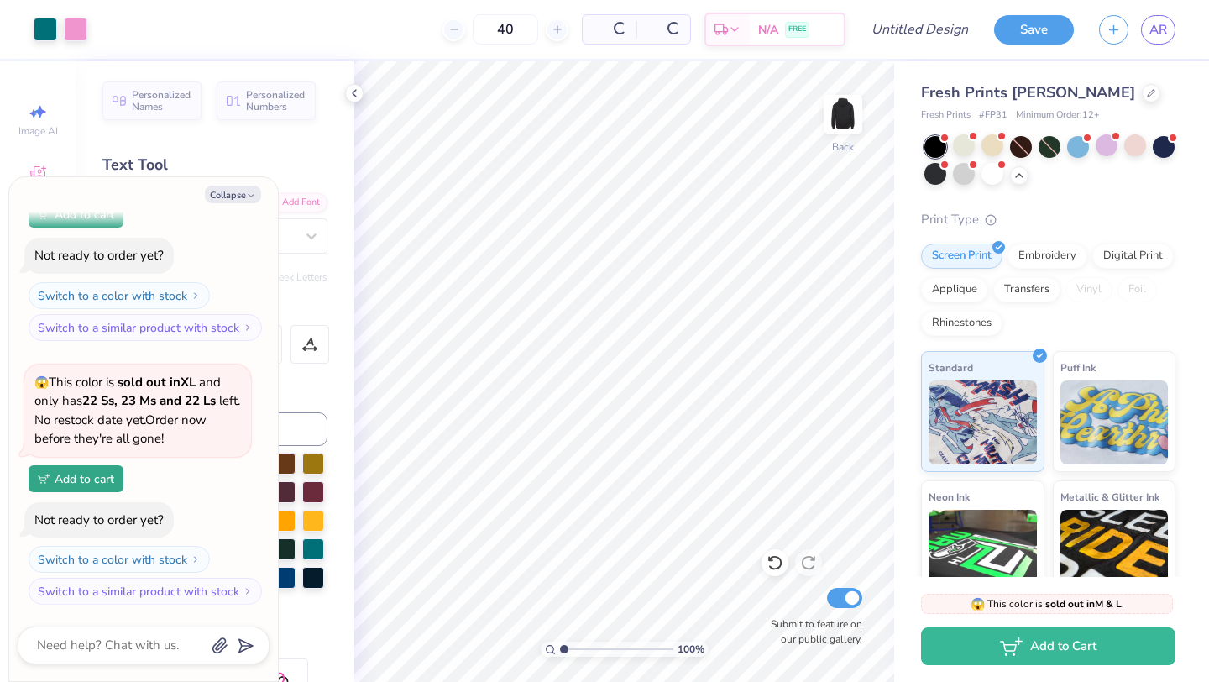
scroll to position [1769, 0]
click at [996, 145] on div at bounding box center [993, 145] width 22 height 22
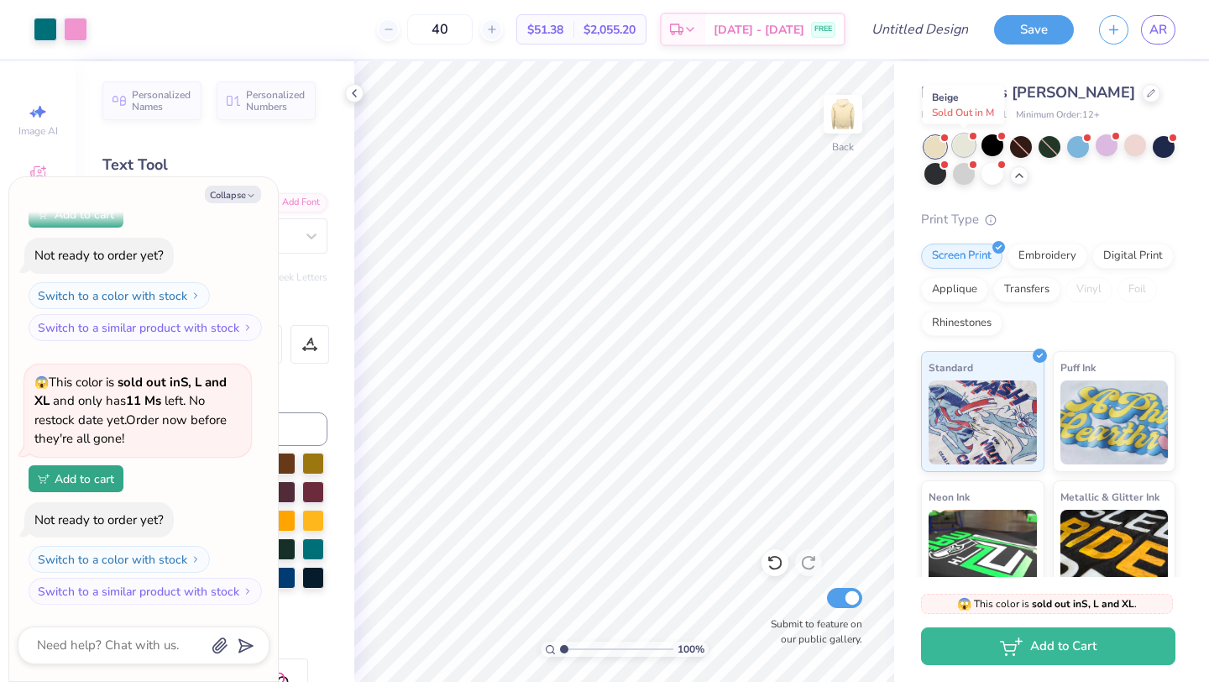
click at [962, 155] on div at bounding box center [964, 145] width 22 height 22
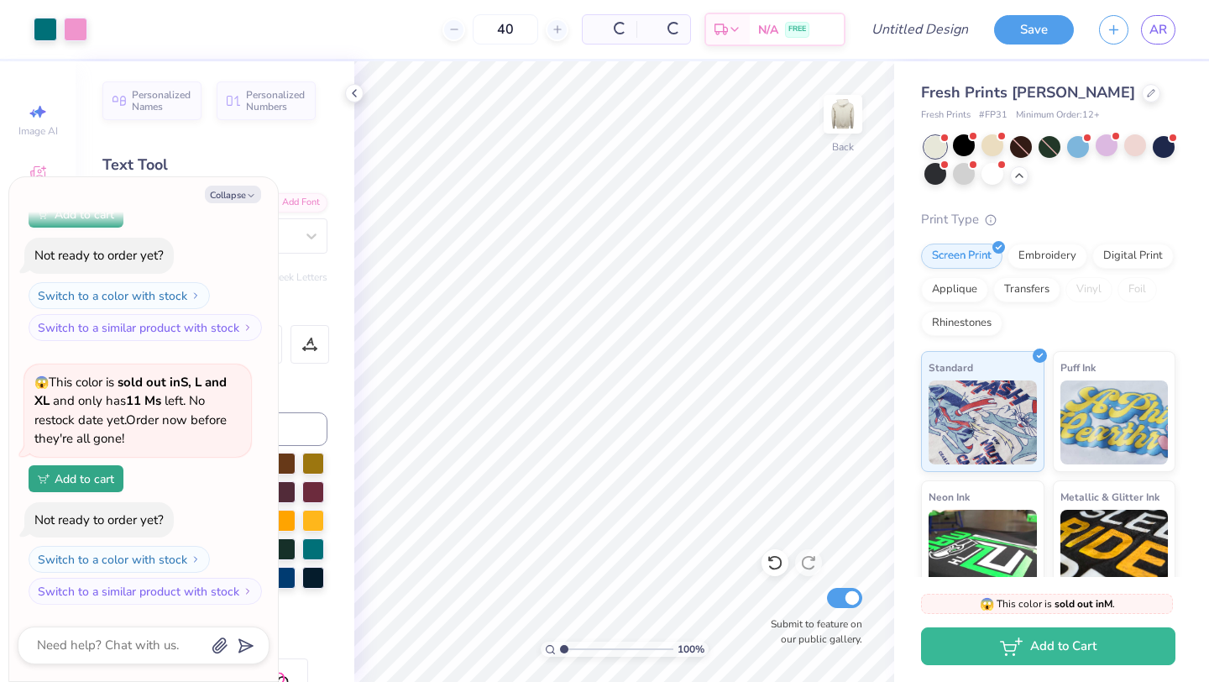
scroll to position [2297, 0]
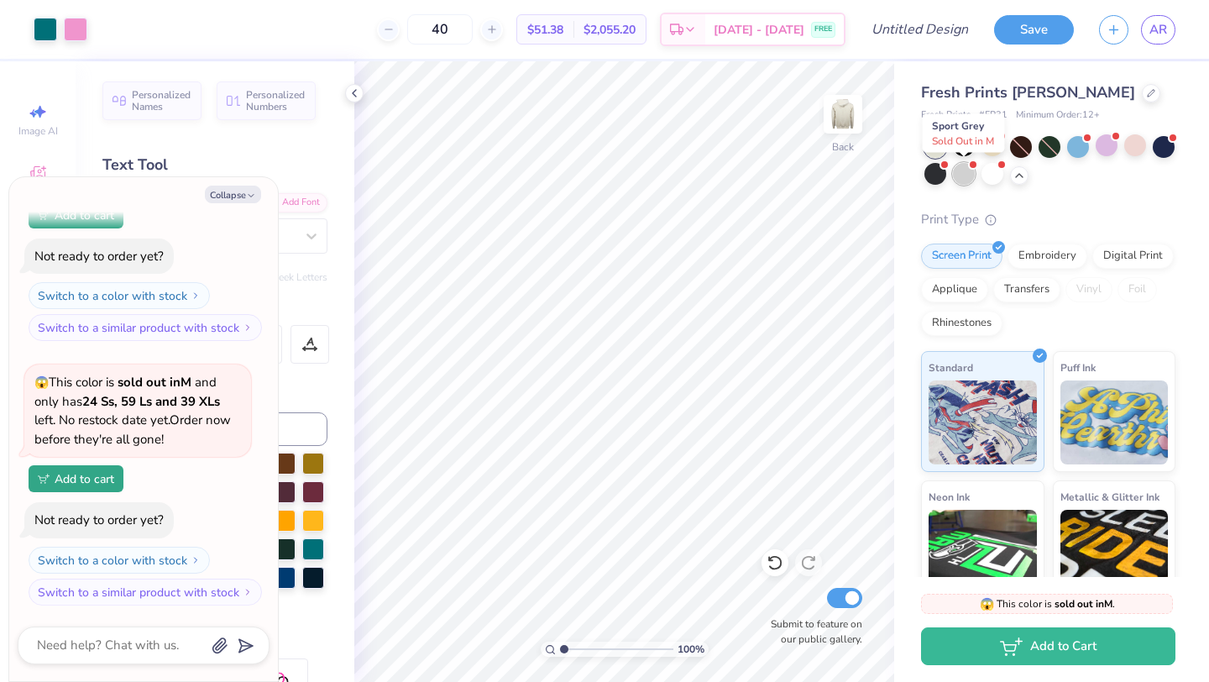
click at [972, 172] on div at bounding box center [964, 174] width 22 height 22
click at [998, 176] on div at bounding box center [993, 174] width 22 height 22
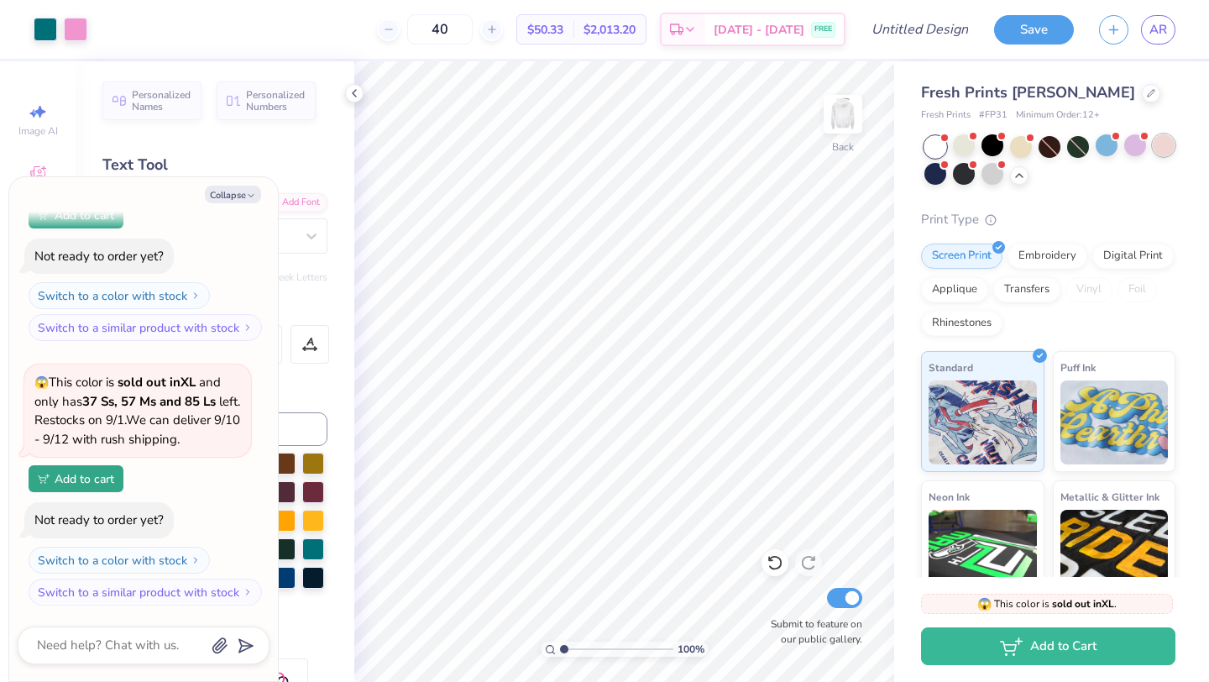
click at [1157, 152] on div at bounding box center [1164, 145] width 22 height 22
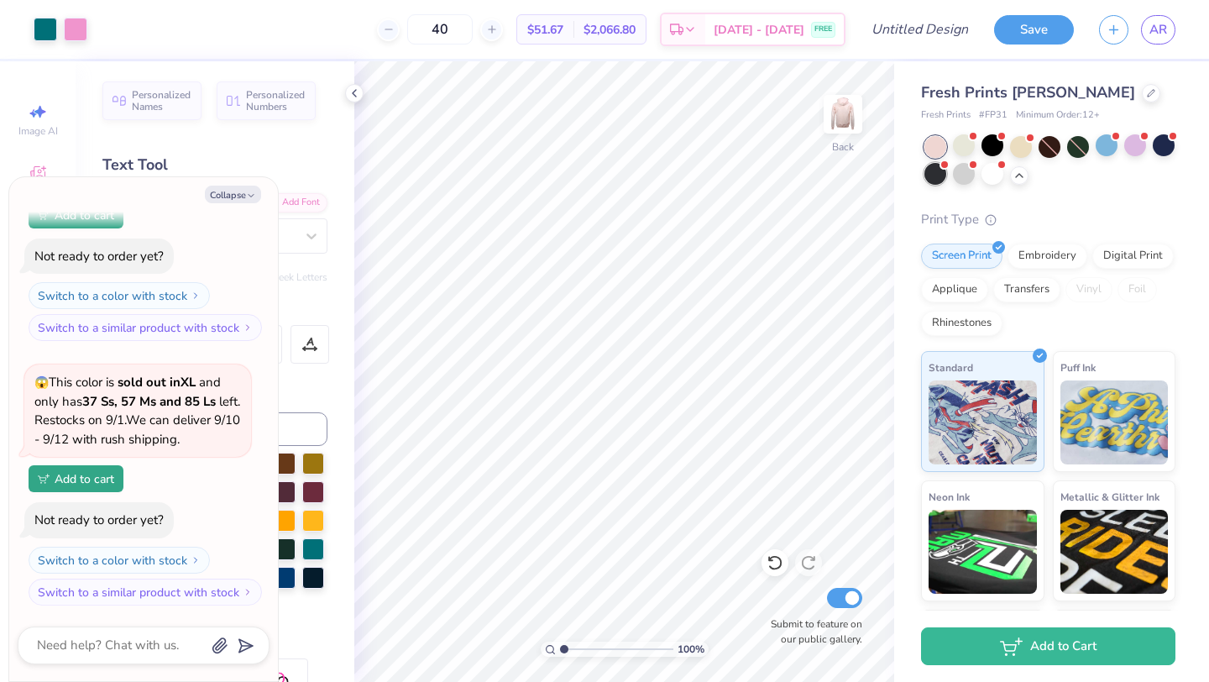
click at [934, 175] on div at bounding box center [936, 174] width 22 height 22
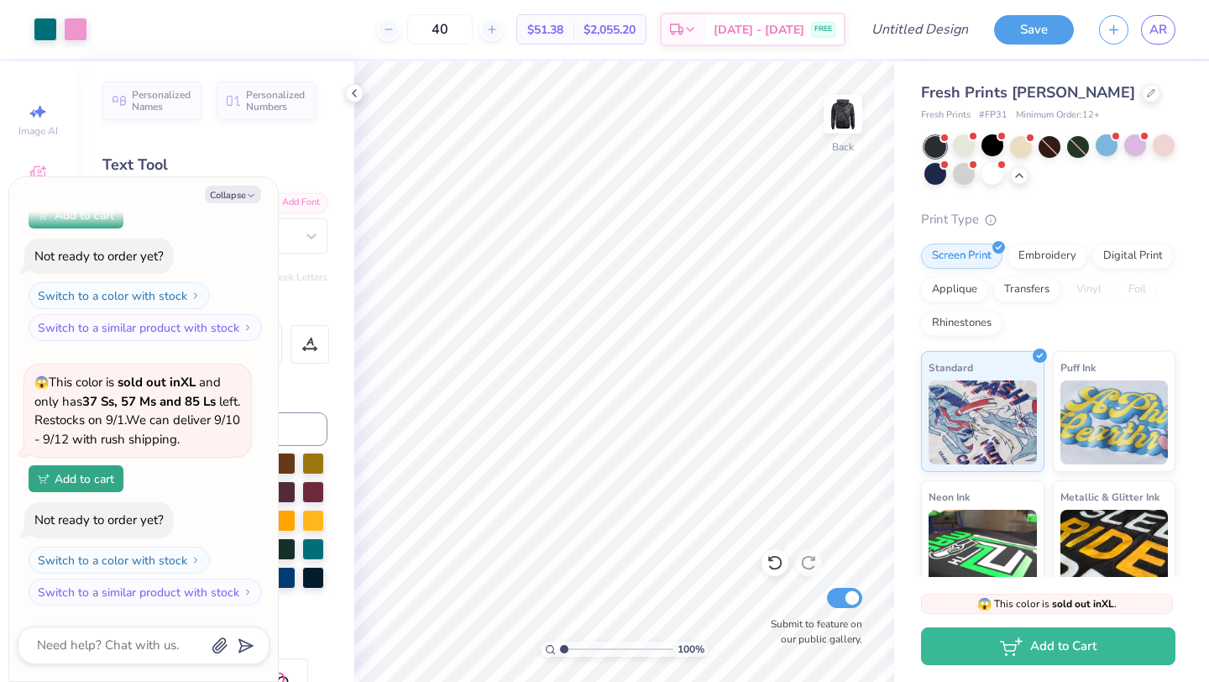
scroll to position [3090, 0]
click at [964, 176] on div at bounding box center [964, 174] width 22 height 22
click at [993, 174] on div at bounding box center [993, 174] width 22 height 22
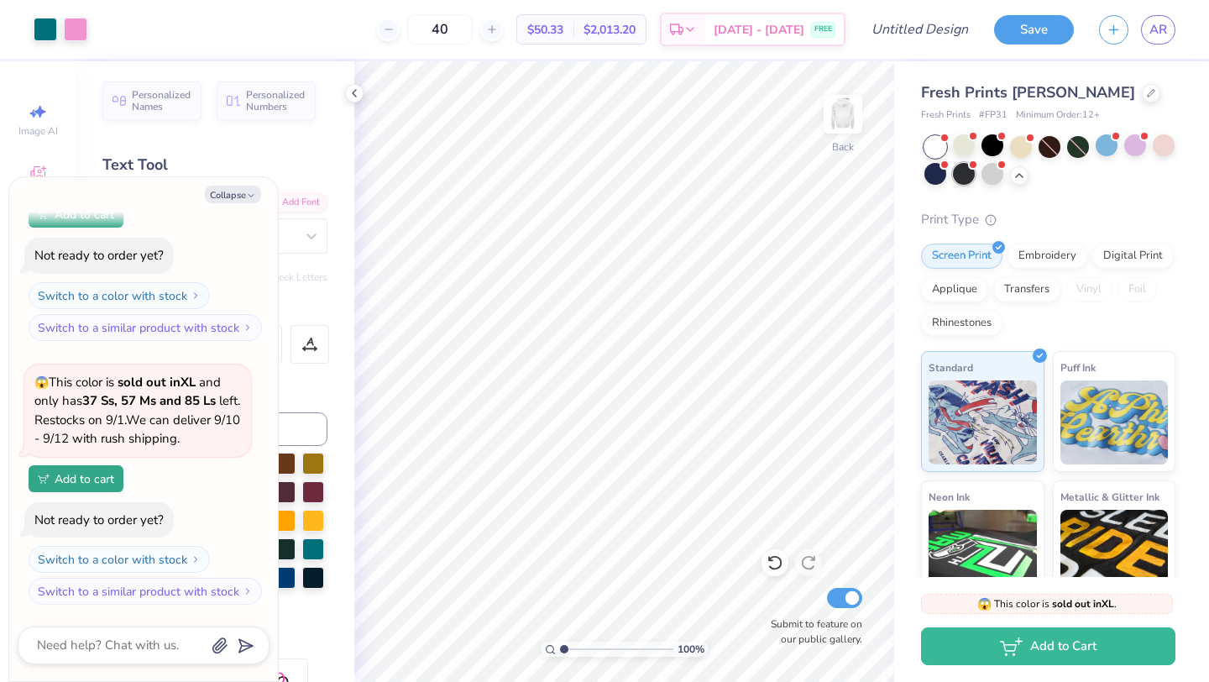
click at [973, 176] on div at bounding box center [964, 174] width 22 height 22
click at [966, 179] on div at bounding box center [964, 174] width 22 height 22
click at [45, 33] on div at bounding box center [46, 28] width 24 height 24
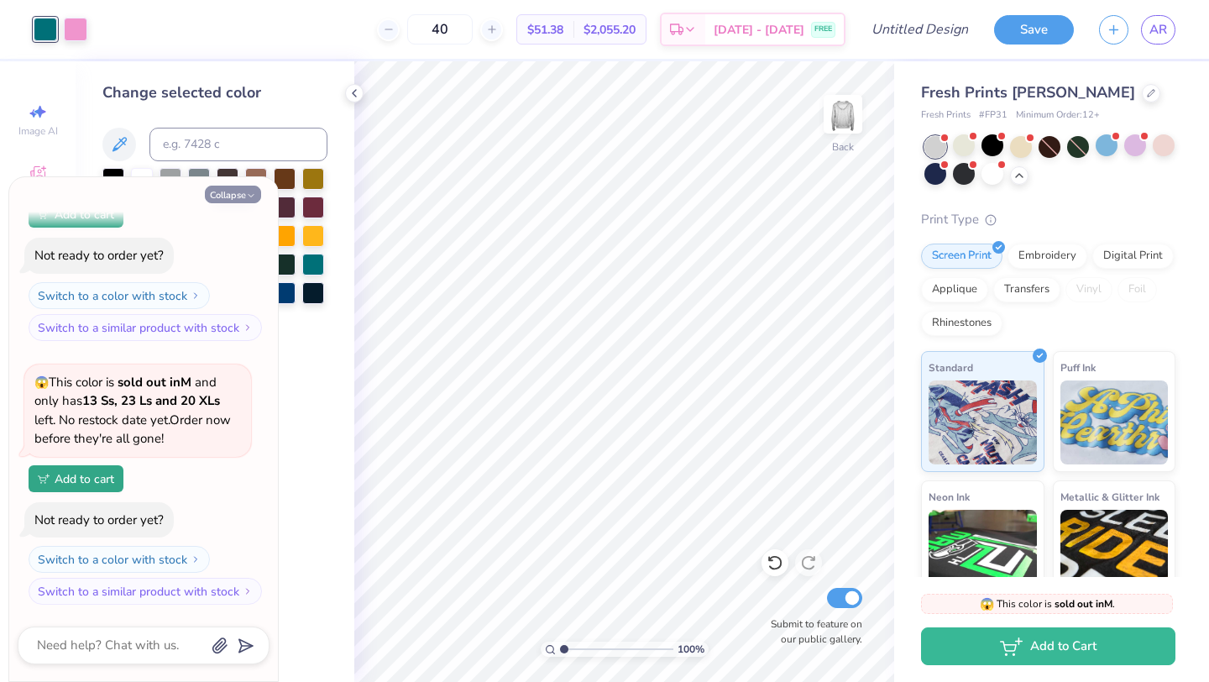
click at [248, 197] on icon "button" at bounding box center [251, 196] width 10 height 10
type textarea "x"
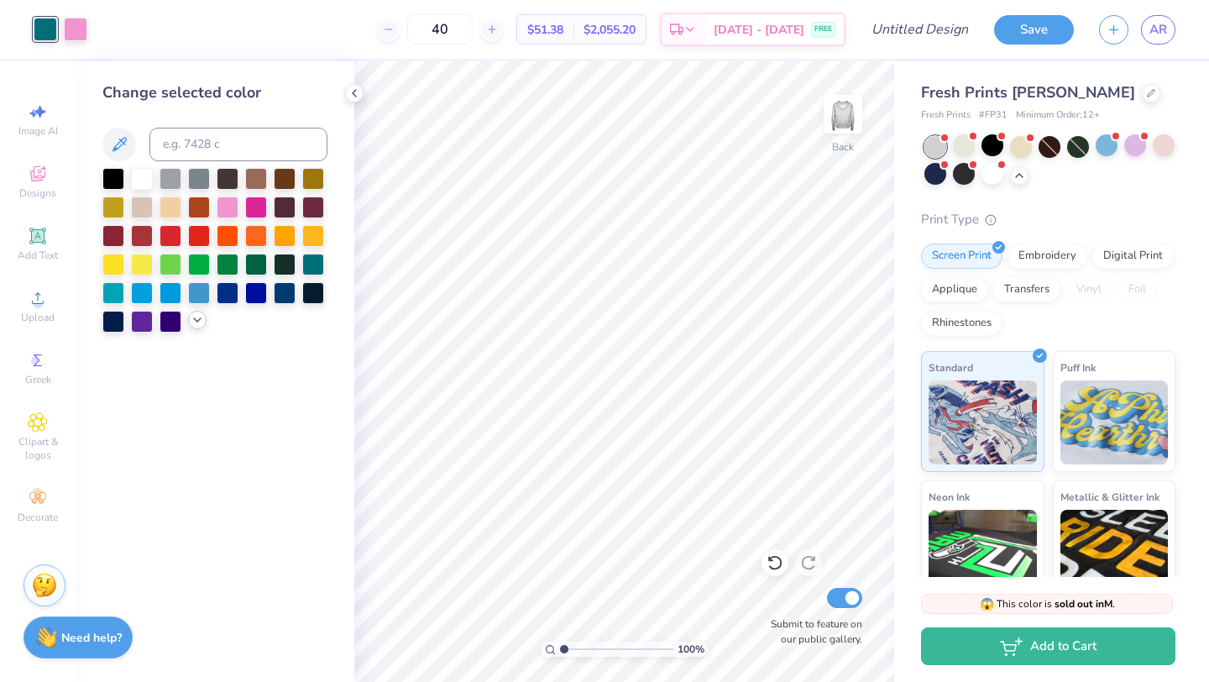
click at [199, 327] on div at bounding box center [197, 320] width 18 height 18
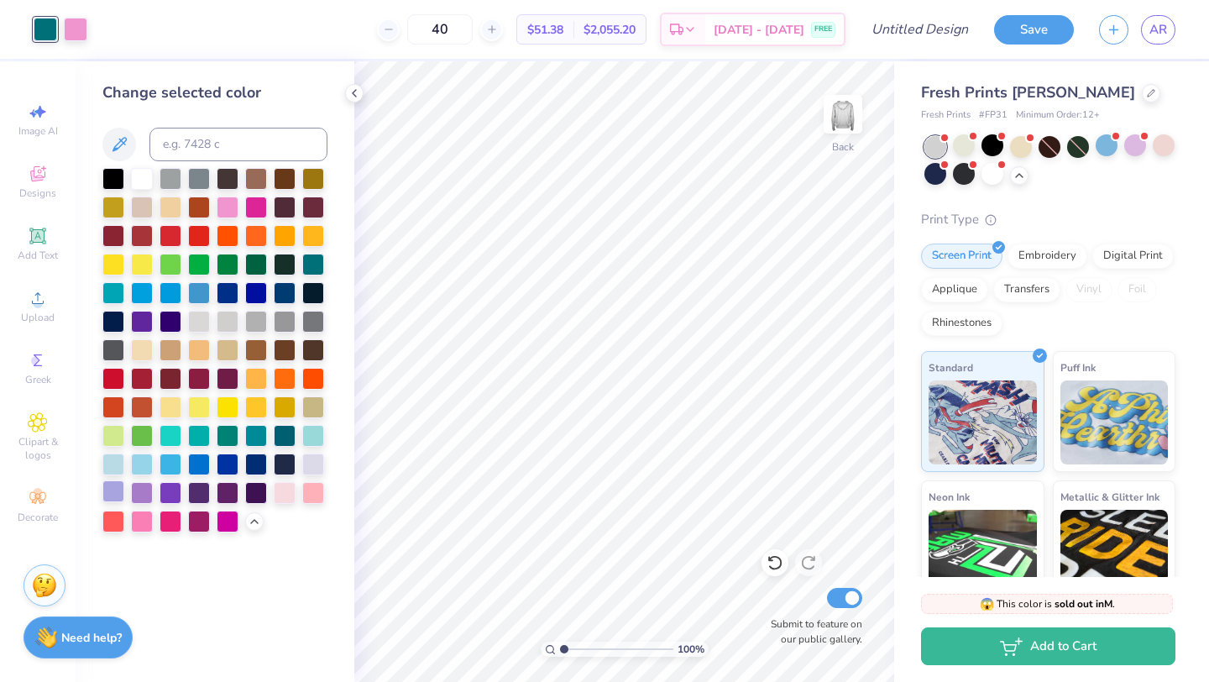
click at [118, 491] on div at bounding box center [113, 491] width 22 height 22
click at [141, 491] on div at bounding box center [142, 491] width 22 height 22
click at [189, 492] on div at bounding box center [199, 491] width 22 height 22
click at [176, 494] on div at bounding box center [171, 491] width 22 height 22
click at [137, 323] on div at bounding box center [142, 320] width 22 height 22
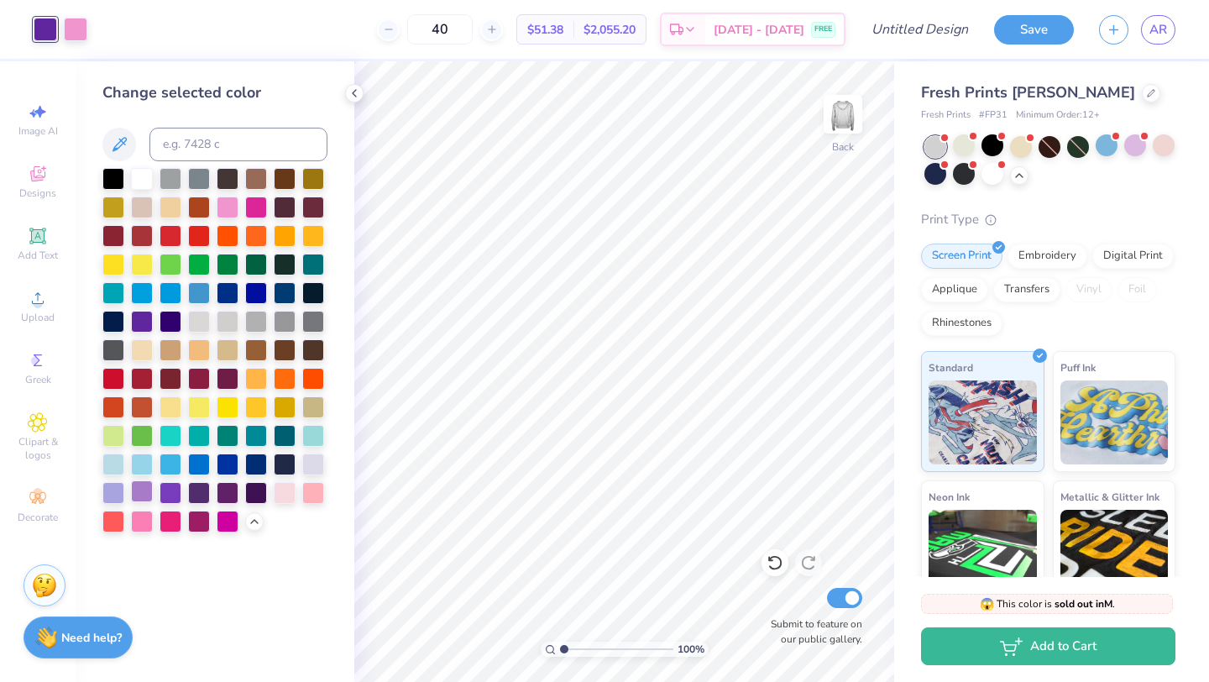
click at [143, 491] on div at bounding box center [142, 491] width 22 height 22
click at [80, 31] on div at bounding box center [76, 28] width 24 height 24
click at [167, 410] on div at bounding box center [171, 406] width 22 height 22
click at [136, 351] on div at bounding box center [142, 349] width 22 height 22
click at [168, 407] on div at bounding box center [171, 406] width 22 height 22
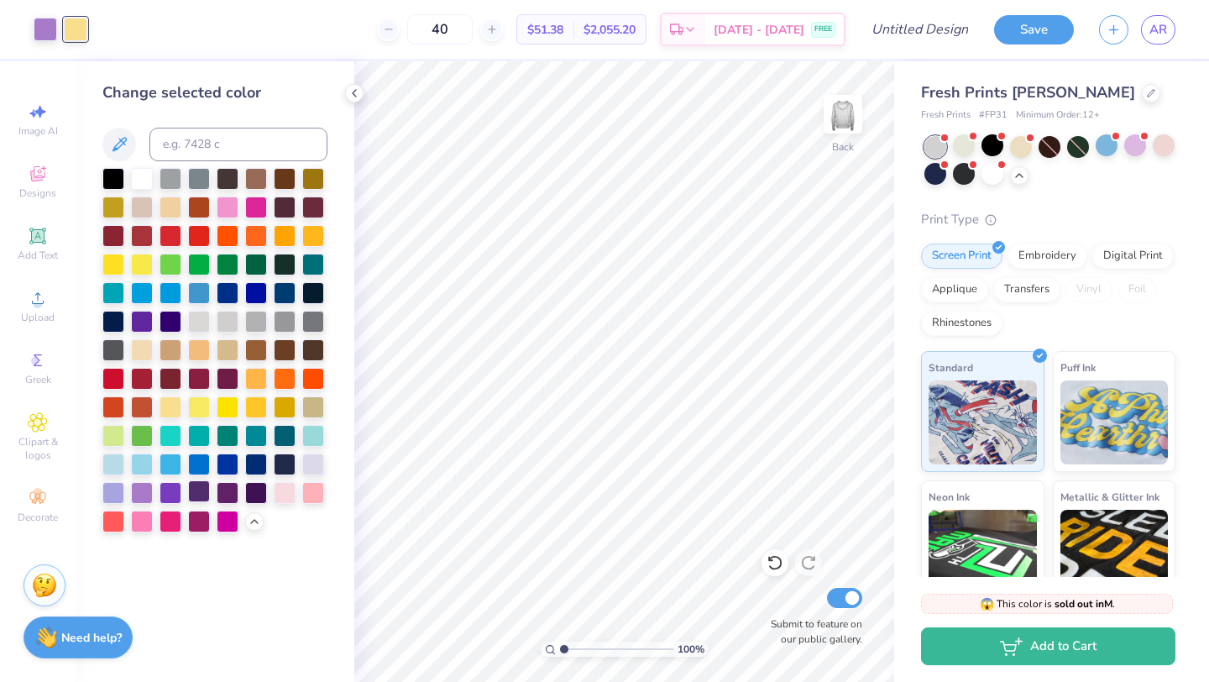
click at [194, 491] on div at bounding box center [199, 491] width 22 height 22
click at [201, 491] on div at bounding box center [199, 491] width 22 height 22
click at [171, 493] on div at bounding box center [171, 491] width 22 height 22
click at [50, 24] on div at bounding box center [46, 28] width 24 height 24
click at [174, 403] on div at bounding box center [171, 406] width 22 height 22
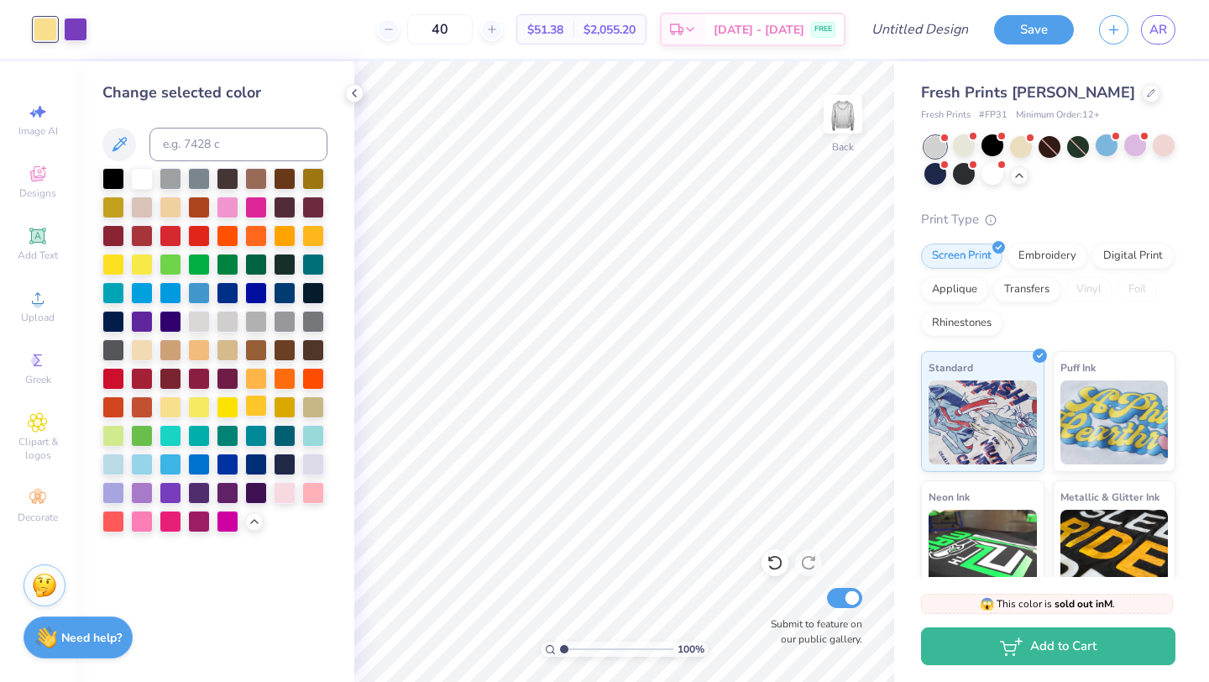
click at [258, 404] on div at bounding box center [256, 406] width 22 height 22
click at [224, 407] on div at bounding box center [228, 406] width 22 height 22
click at [247, 410] on div at bounding box center [256, 406] width 22 height 22
click at [136, 350] on div at bounding box center [142, 349] width 22 height 22
click at [256, 409] on div at bounding box center [256, 406] width 22 height 22
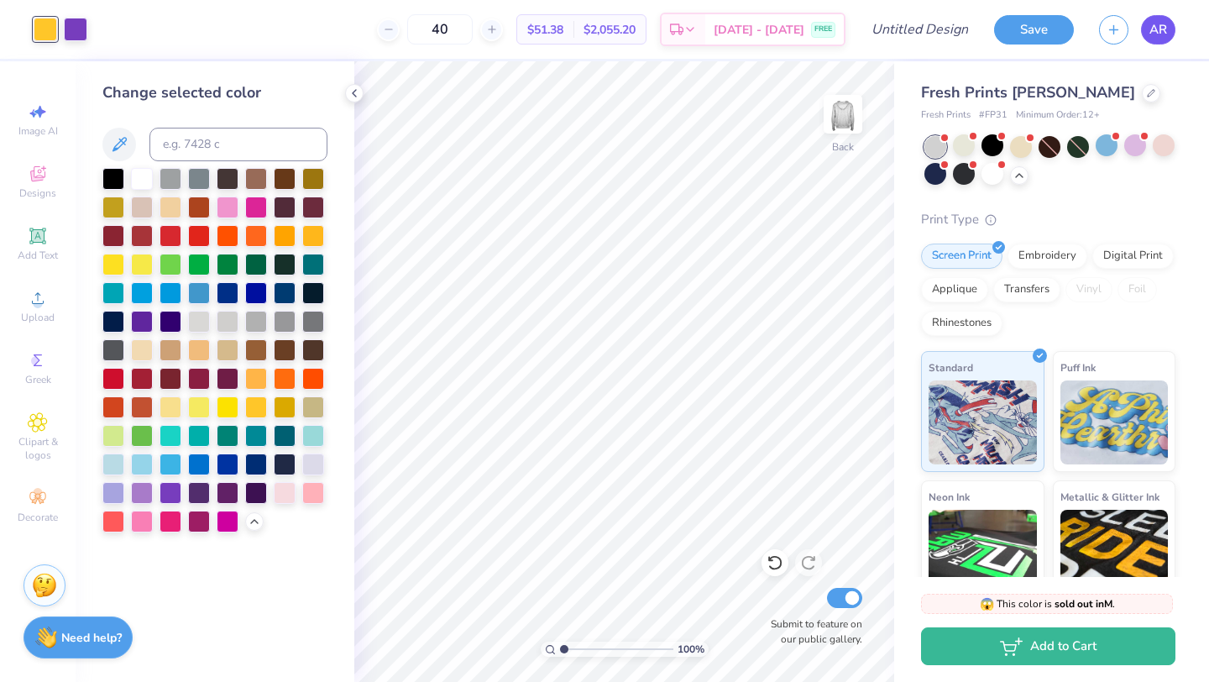
click at [1156, 23] on span "AR" at bounding box center [1159, 29] width 18 height 19
